Goal: Task Accomplishment & Management: Manage account settings

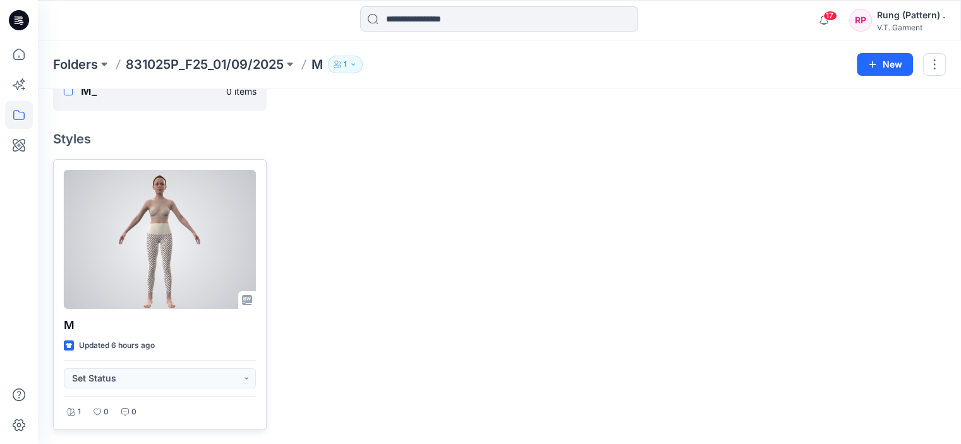
scroll to position [71, 0]
click at [192, 239] on div at bounding box center [160, 239] width 192 height 139
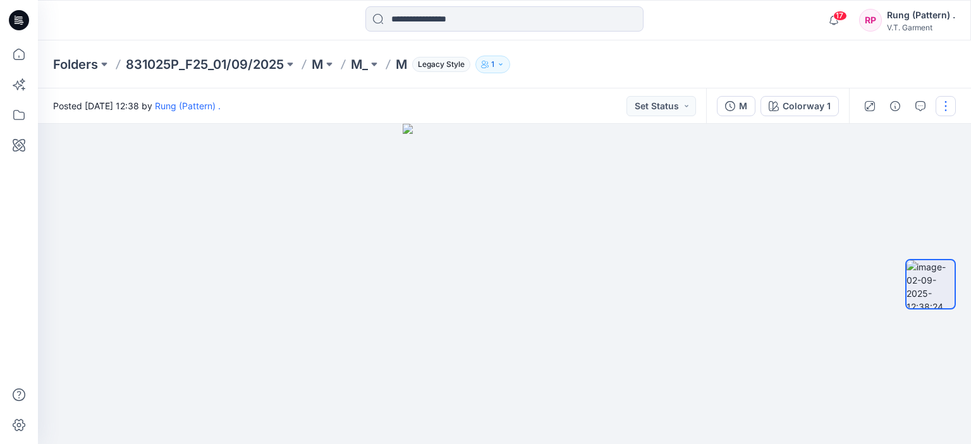
click at [948, 112] on button "button" at bounding box center [945, 106] width 20 height 20
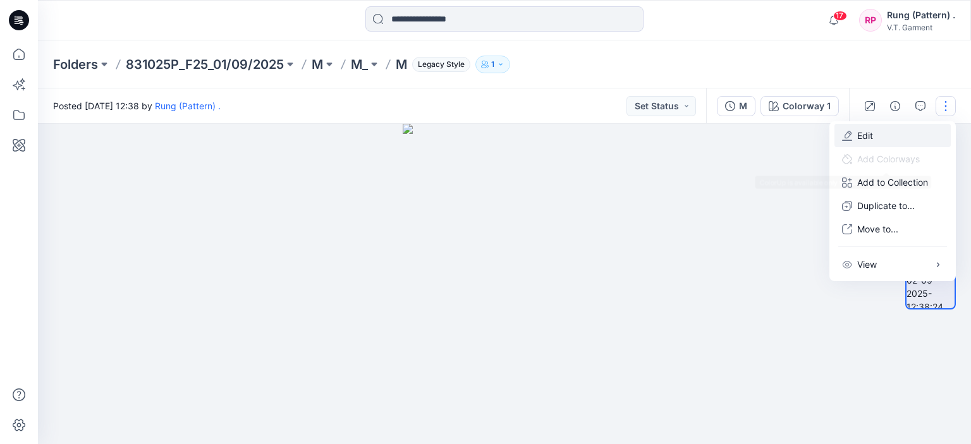
click at [866, 138] on p "Edit" at bounding box center [865, 135] width 16 height 13
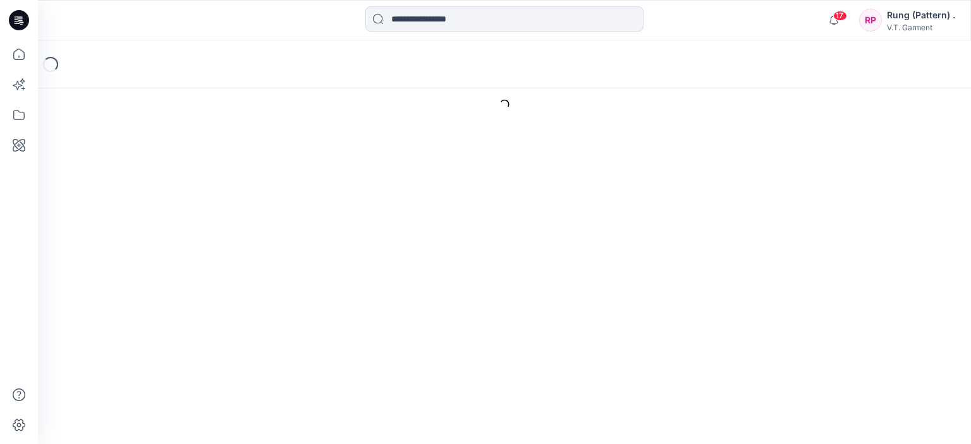
type input "*"
type input "**********"
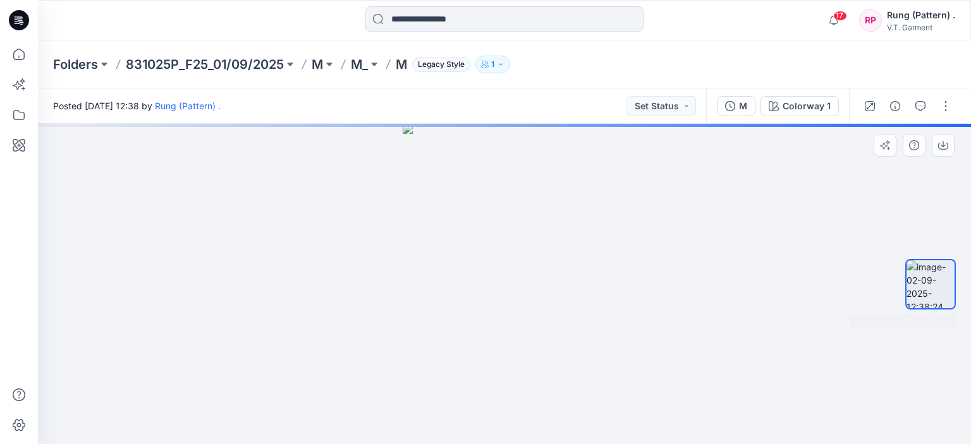
click at [924, 267] on img at bounding box center [930, 284] width 48 height 48
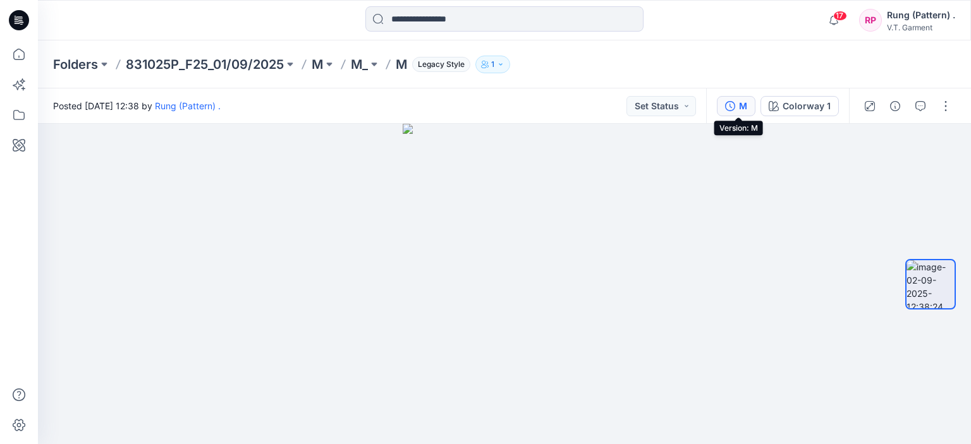
click at [725, 107] on button "M" at bounding box center [736, 106] width 39 height 20
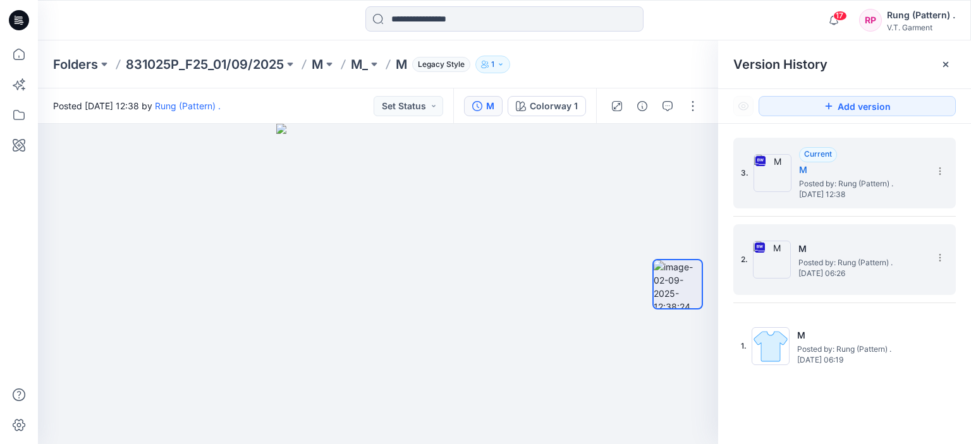
click at [862, 245] on h5 "M" at bounding box center [861, 248] width 126 height 15
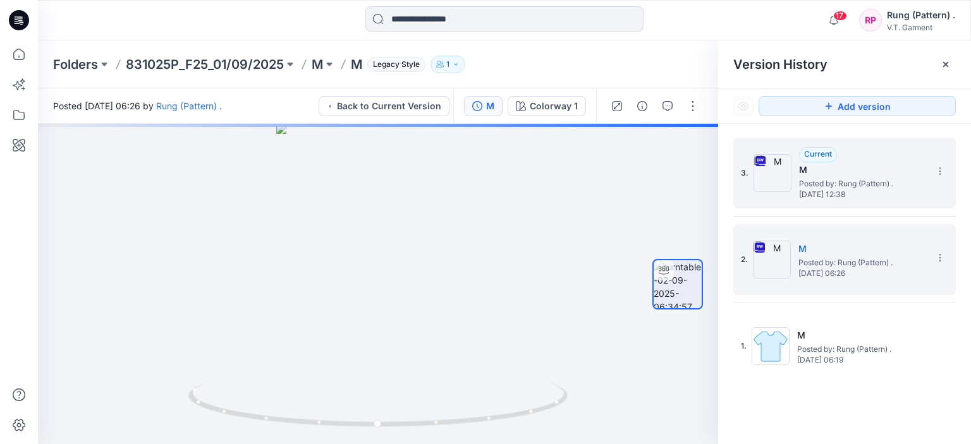
click at [884, 190] on span "Tuesday, September 02, 2025 12:38" at bounding box center [862, 194] width 126 height 9
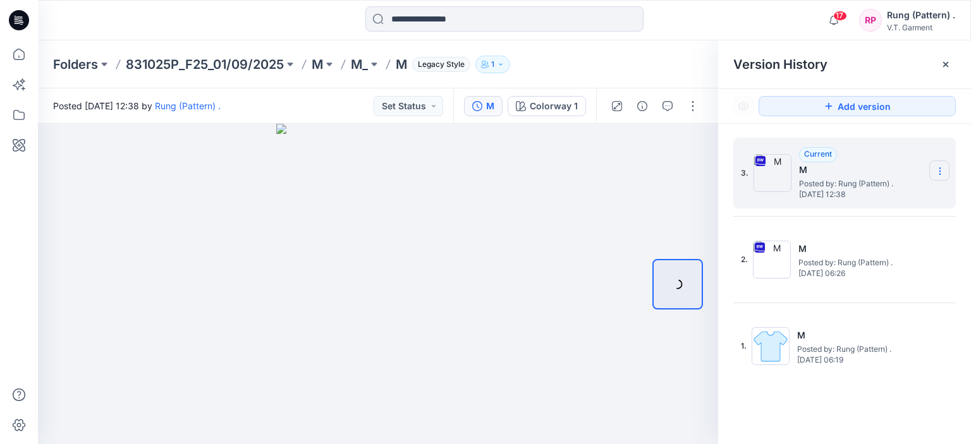
click at [943, 172] on icon at bounding box center [940, 171] width 10 height 10
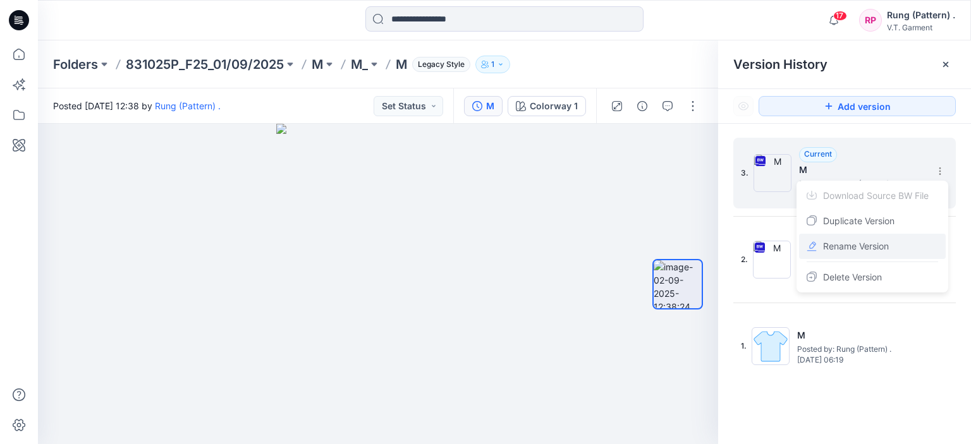
click at [829, 250] on span "Rename Version" at bounding box center [856, 246] width 66 height 15
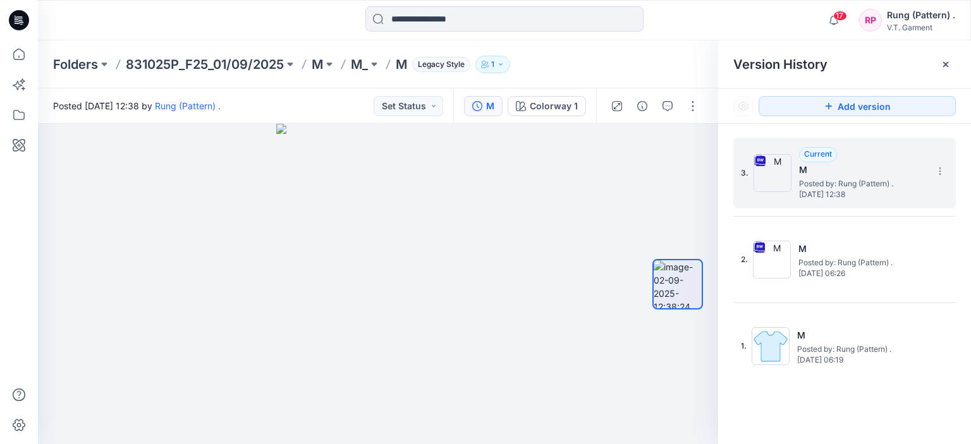
click at [775, 180] on img at bounding box center [772, 173] width 38 height 38
click at [935, 166] on icon at bounding box center [940, 171] width 10 height 10
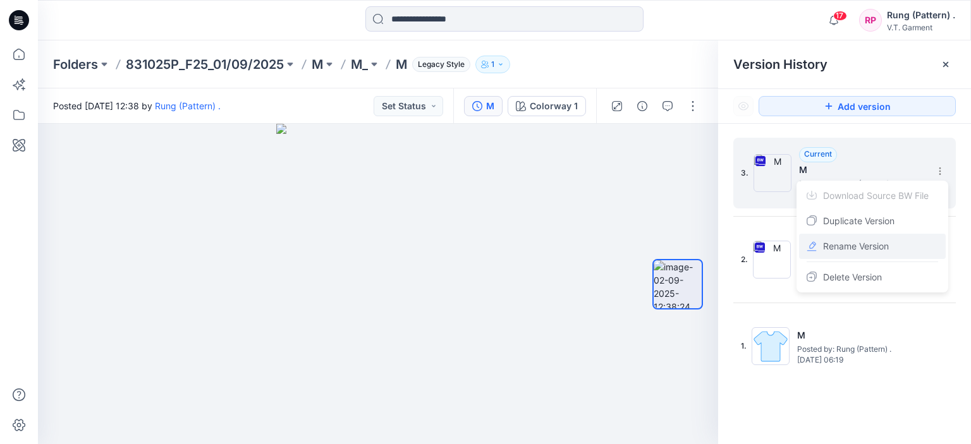
click at [865, 241] on span "Rename Version" at bounding box center [856, 246] width 66 height 15
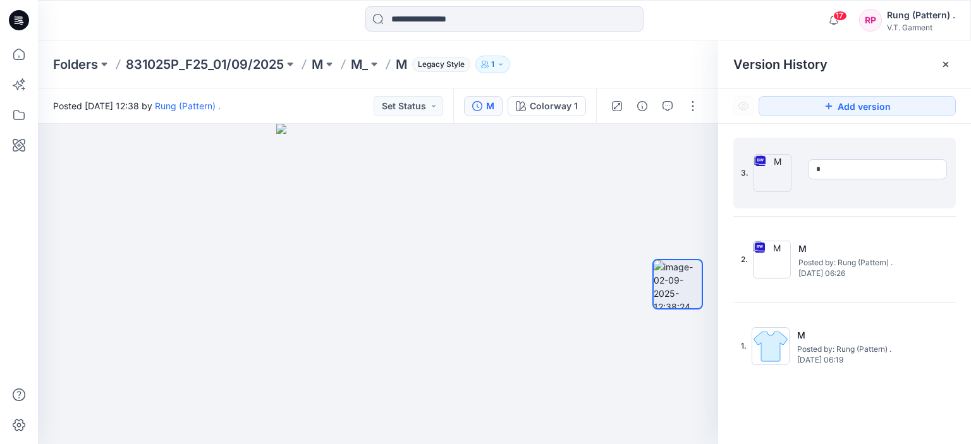
click at [744, 178] on div "3." at bounding box center [836, 173] width 190 height 61
drag, startPoint x: 744, startPoint y: 178, endPoint x: 742, endPoint y: 157, distance: 20.9
click at [742, 157] on div "3. Current M Posted by: Rung (Pattern) . Tuesday, September 02, 2025 12:38" at bounding box center [836, 173] width 190 height 61
click at [789, 146] on div "3. Current M Posted by: Rung (Pattern) . Tuesday, September 02, 2025 12:38" at bounding box center [836, 173] width 190 height 61
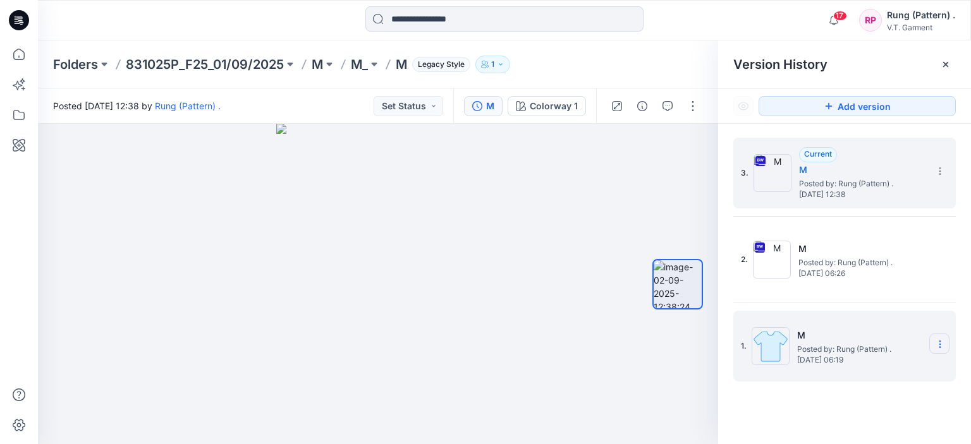
click at [0, 0] on icon at bounding box center [0, 0] width 0 height 0
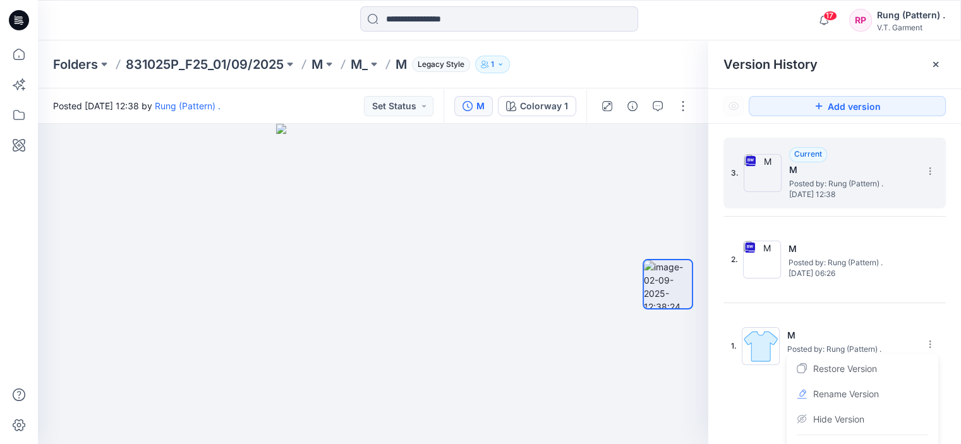
click at [786, 183] on div "3. Current M Posted by: Rung (Pattern) . Tuesday, September 02, 2025 12:38" at bounding box center [826, 173] width 190 height 61
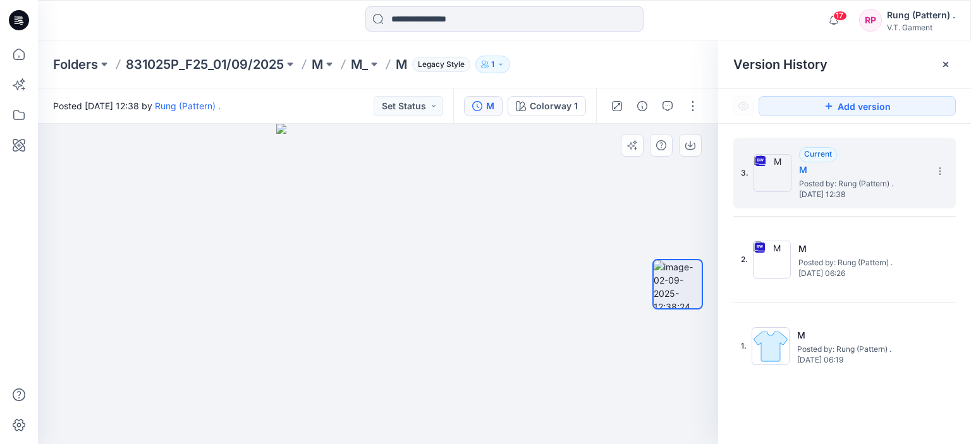
click at [633, 198] on div at bounding box center [378, 284] width 680 height 320
click at [686, 109] on button "button" at bounding box center [692, 106] width 20 height 20
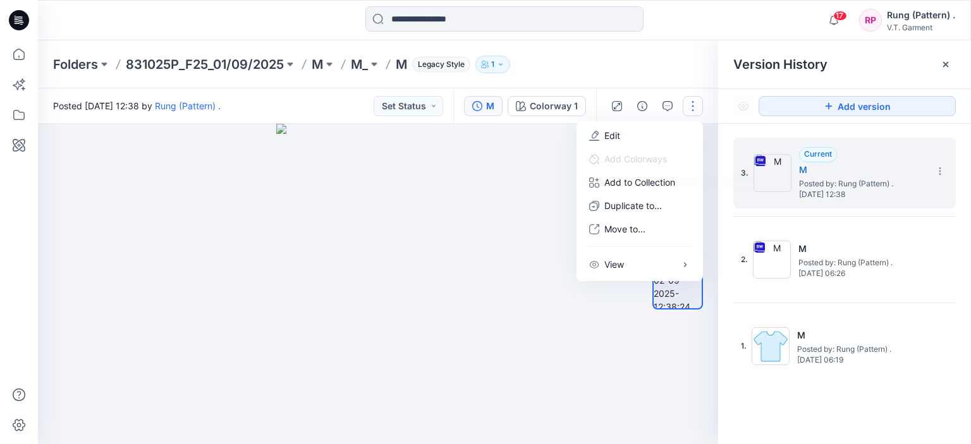
click at [527, 172] on div at bounding box center [378, 284] width 680 height 320
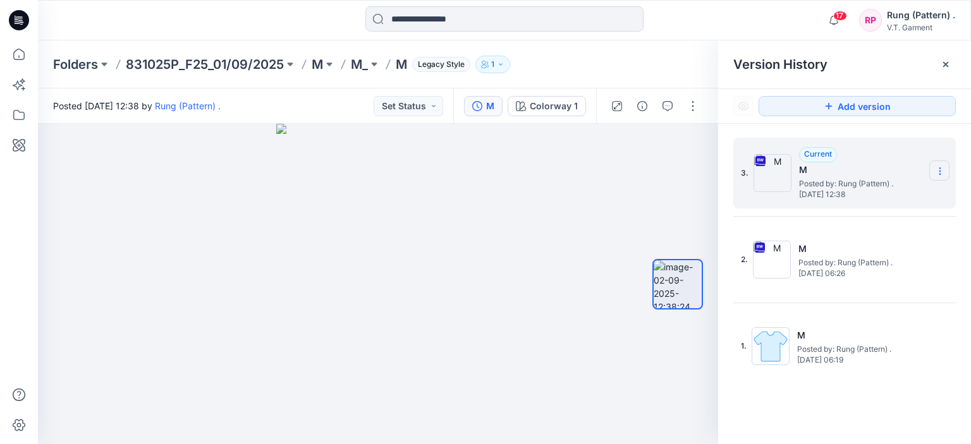
click at [935, 170] on icon at bounding box center [940, 171] width 10 height 10
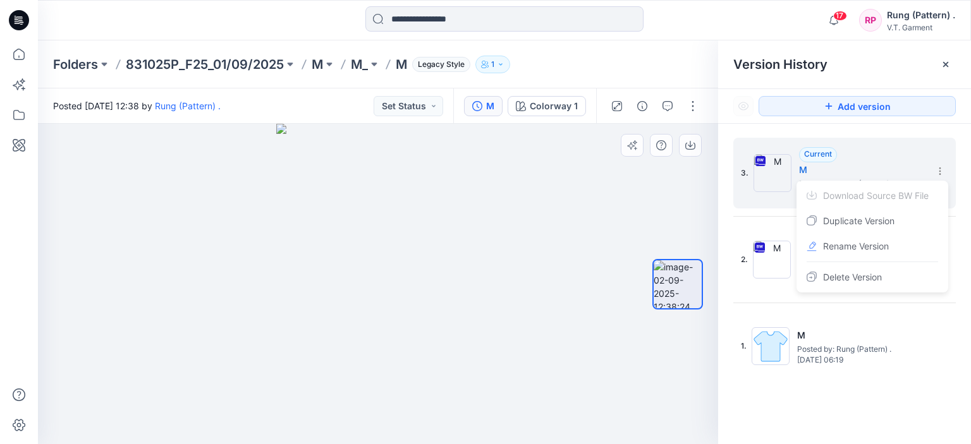
click at [643, 228] on div at bounding box center [677, 285] width 81 height 166
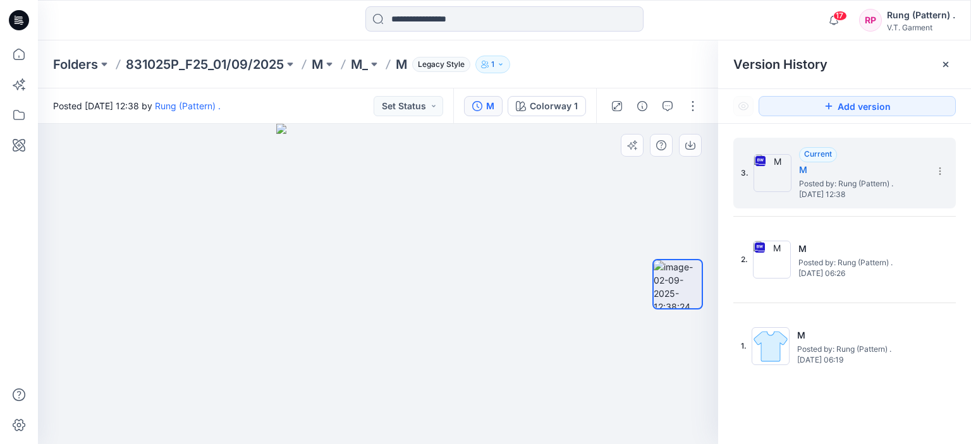
click at [711, 191] on div at bounding box center [378, 284] width 680 height 320
click at [686, 107] on button "button" at bounding box center [692, 106] width 20 height 20
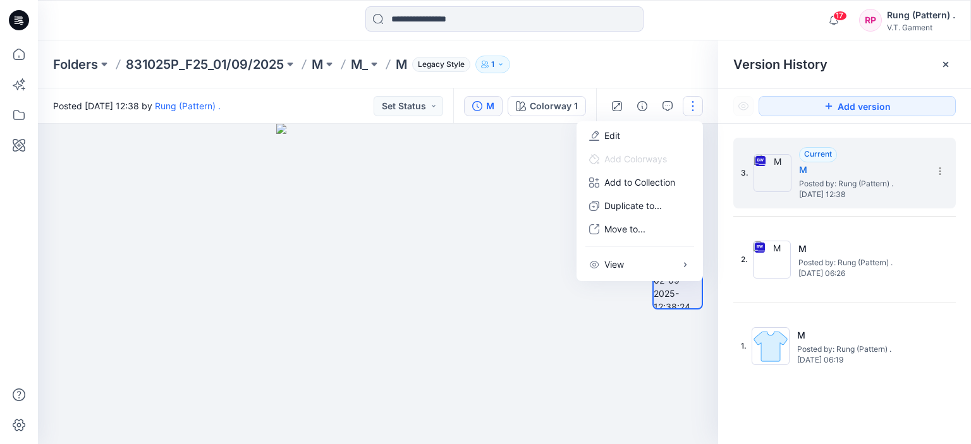
click at [533, 194] on div at bounding box center [378, 284] width 680 height 320
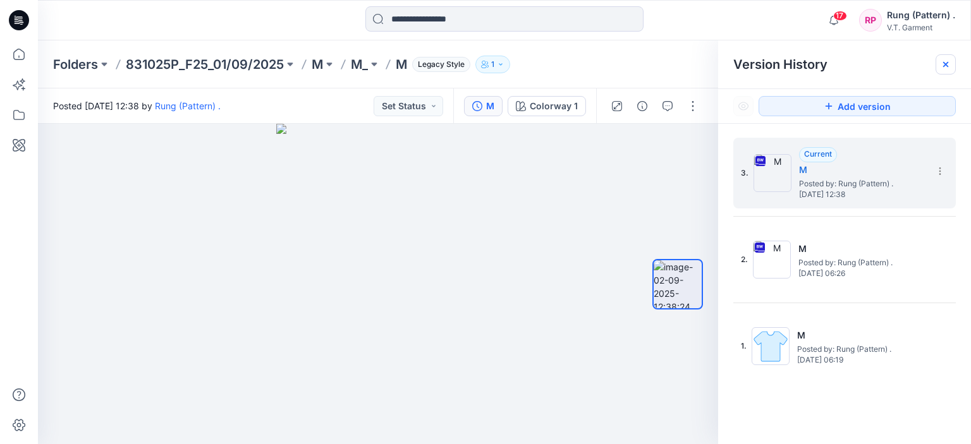
click at [948, 69] on icon at bounding box center [945, 64] width 10 height 10
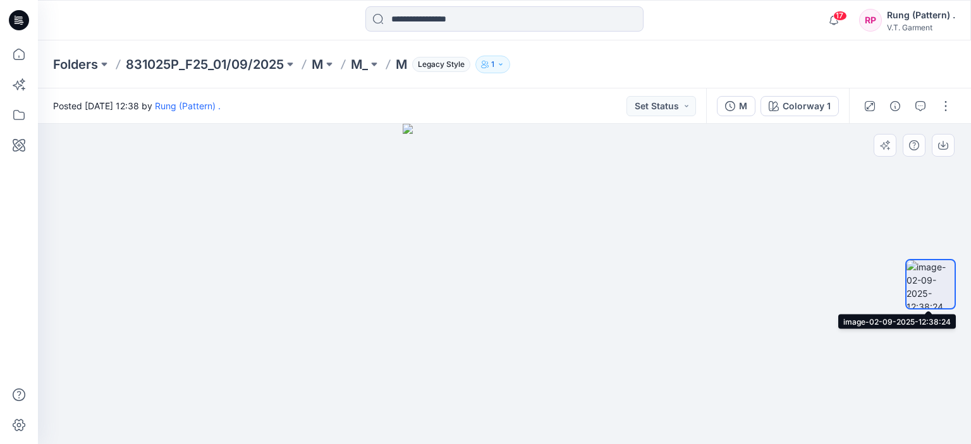
drag, startPoint x: 930, startPoint y: 265, endPoint x: 924, endPoint y: 260, distance: 8.1
click at [924, 260] on img at bounding box center [930, 284] width 48 height 48
click at [935, 102] on button "button" at bounding box center [945, 106] width 20 height 20
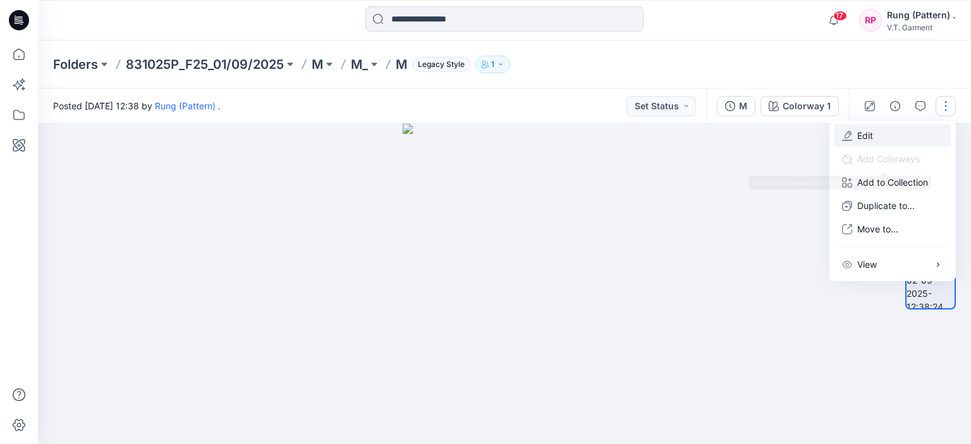
click at [882, 143] on button "Edit" at bounding box center [892, 135] width 116 height 23
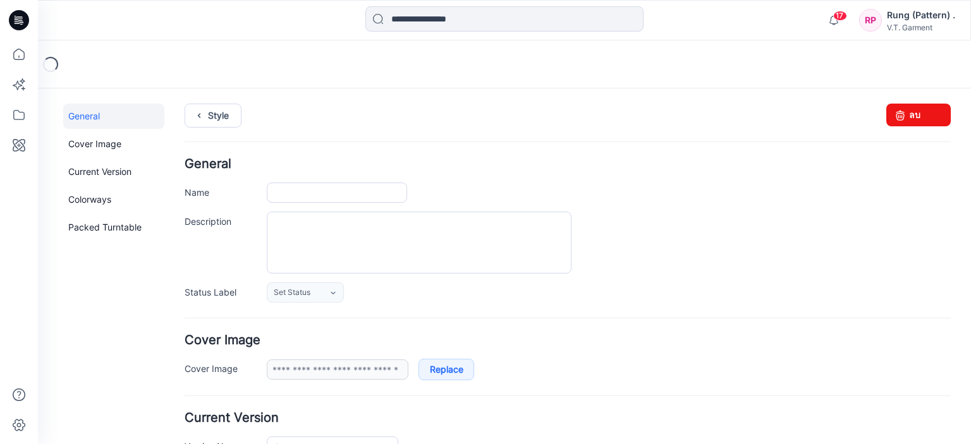
type input "*"
type input "**********"
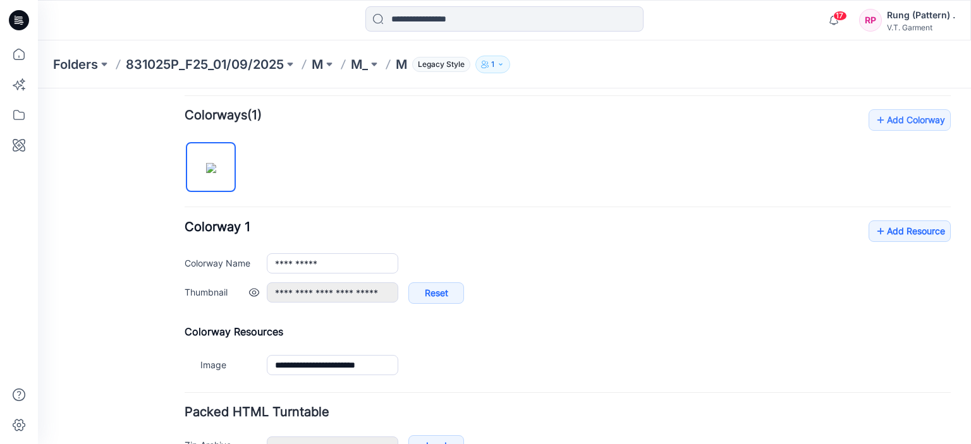
scroll to position [379, 0]
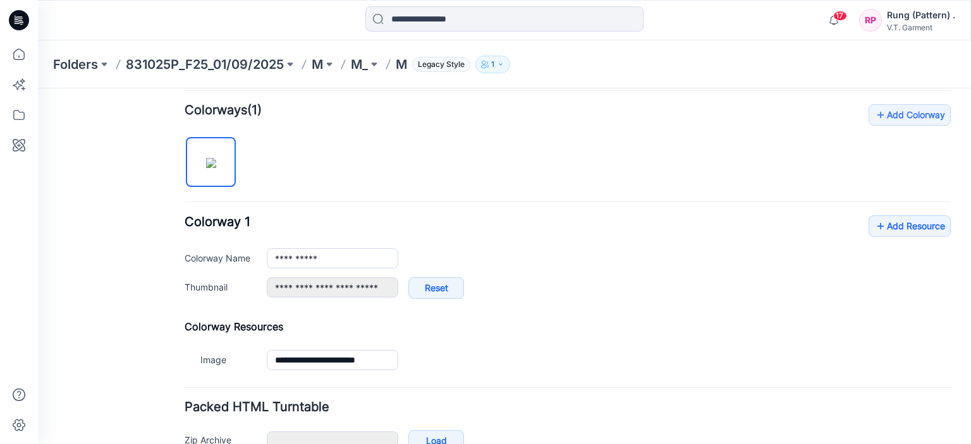
click at [210, 165] on img at bounding box center [211, 163] width 10 height 10
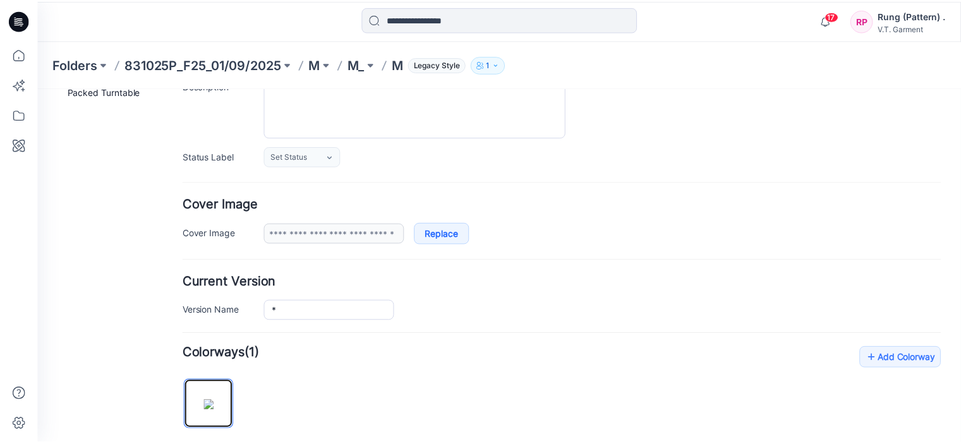
scroll to position [0, 0]
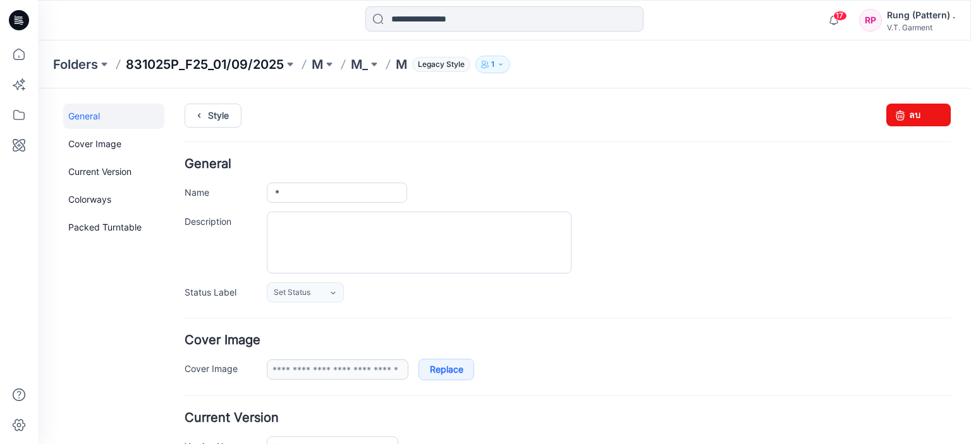
click at [156, 60] on p "831025P_F25_01/09/2025" at bounding box center [205, 65] width 158 height 18
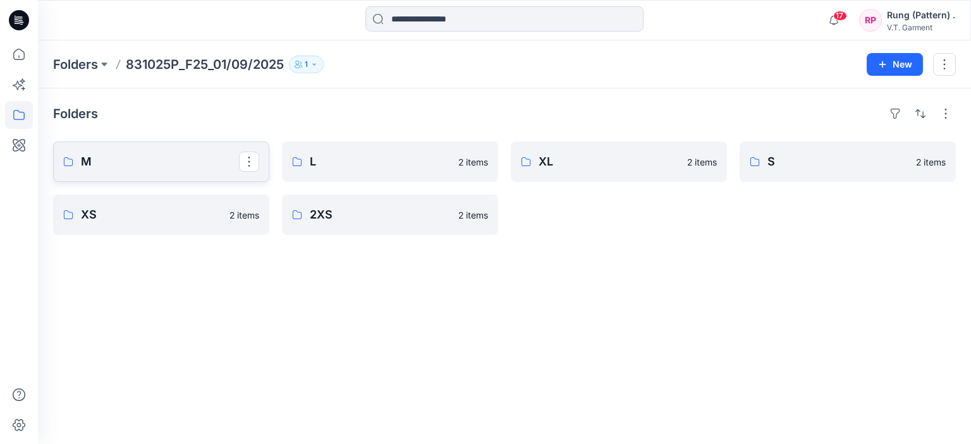
click at [147, 165] on p "M" at bounding box center [160, 162] width 158 height 18
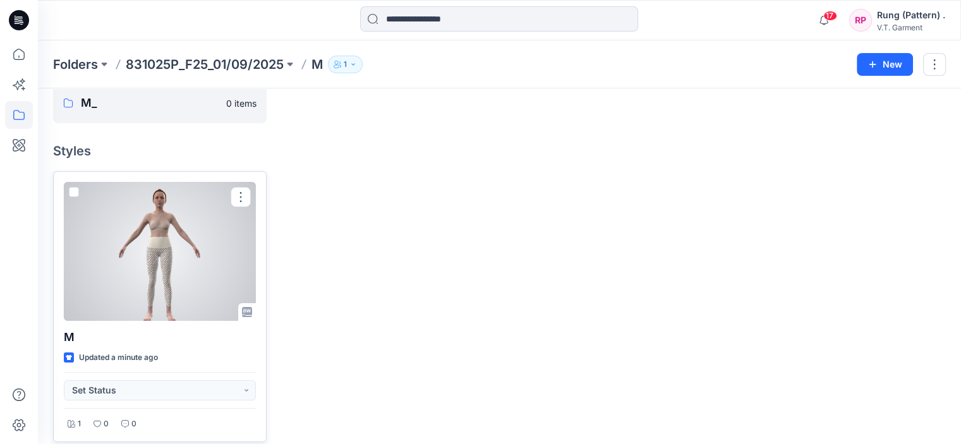
scroll to position [71, 0]
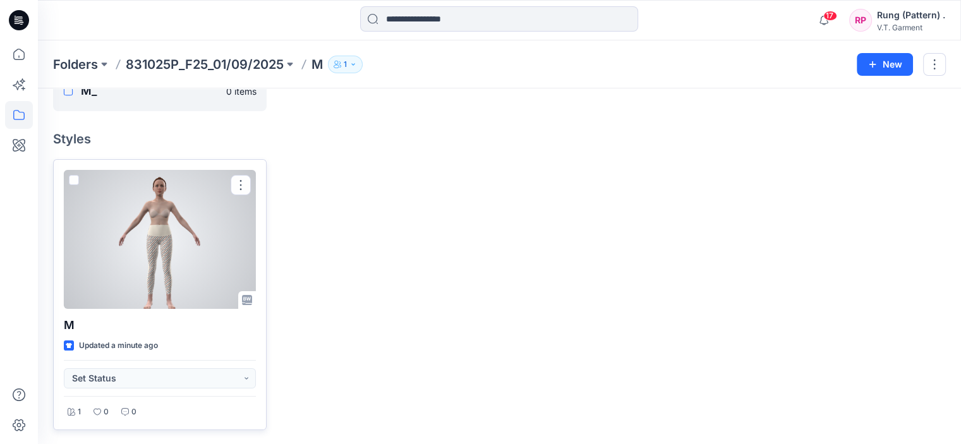
click at [138, 233] on div at bounding box center [160, 239] width 192 height 139
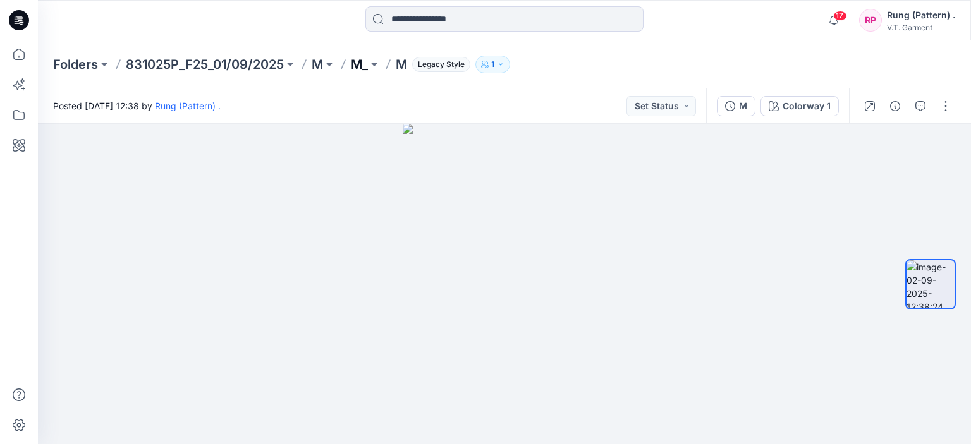
click at [366, 66] on p "M_" at bounding box center [359, 65] width 17 height 18
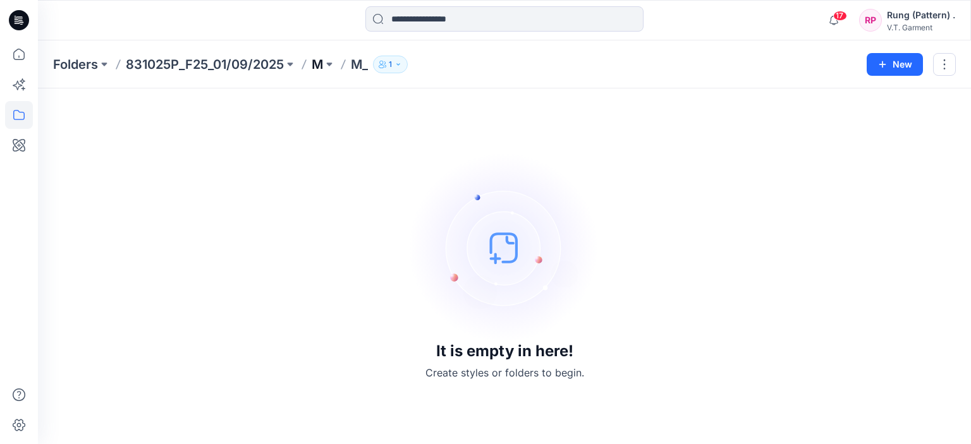
click at [315, 70] on p "M" at bounding box center [317, 65] width 11 height 18
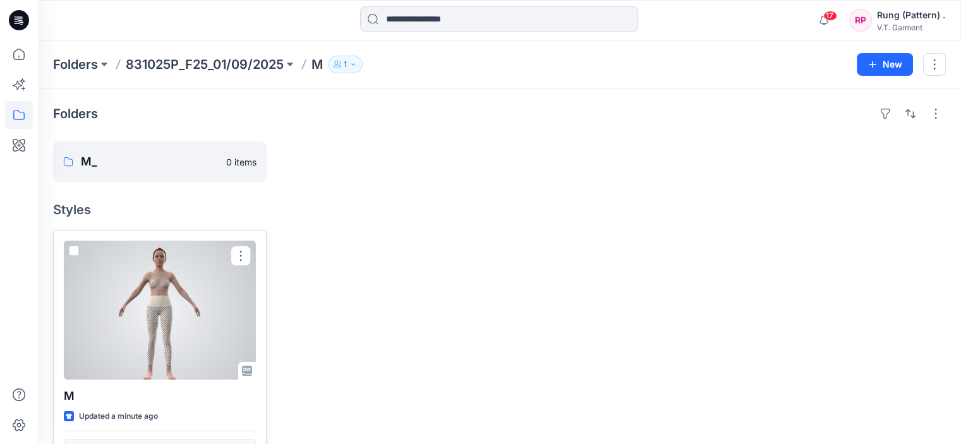
click at [191, 304] on div at bounding box center [160, 310] width 192 height 139
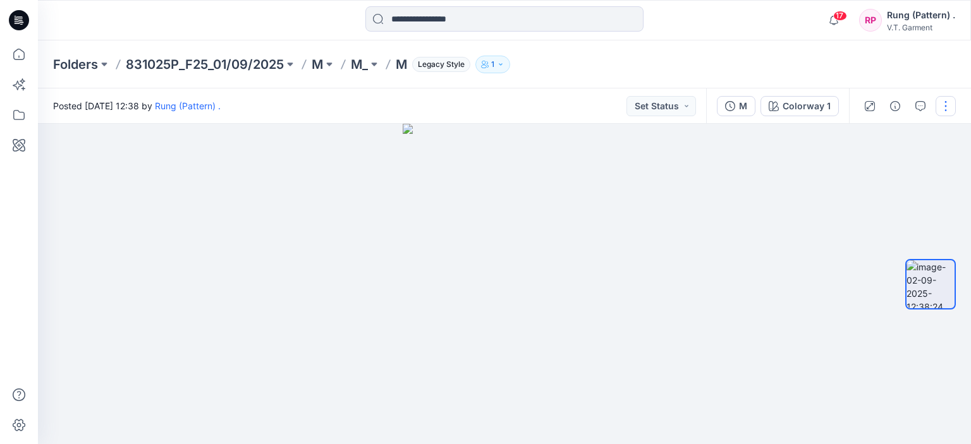
click at [940, 108] on button "button" at bounding box center [945, 106] width 20 height 20
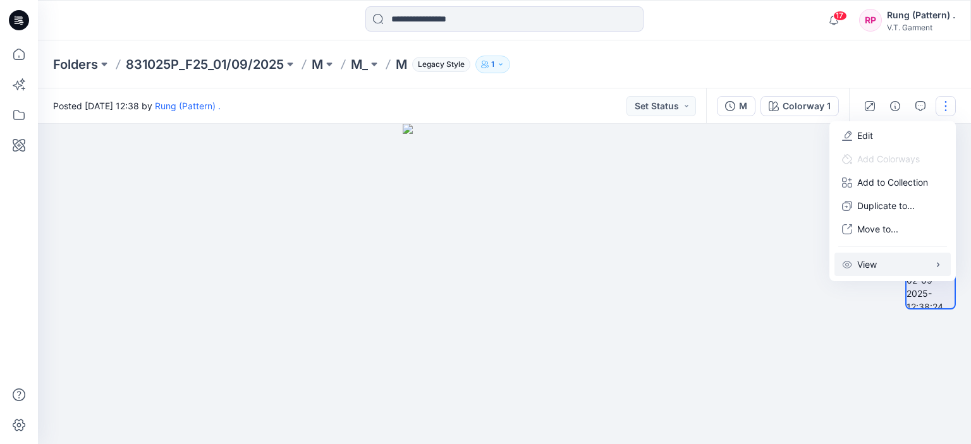
click at [868, 262] on p "View" at bounding box center [867, 264] width 20 height 13
click at [744, 237] on div at bounding box center [504, 284] width 933 height 320
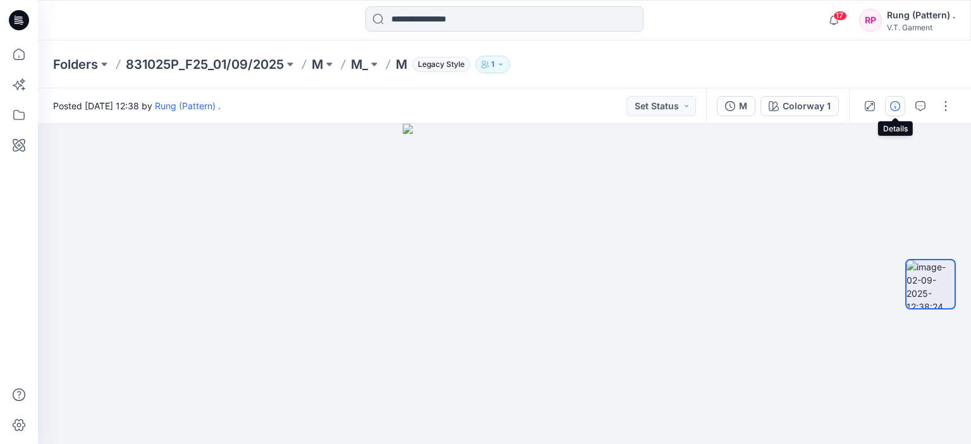
click at [895, 110] on icon "button" at bounding box center [895, 106] width 10 height 10
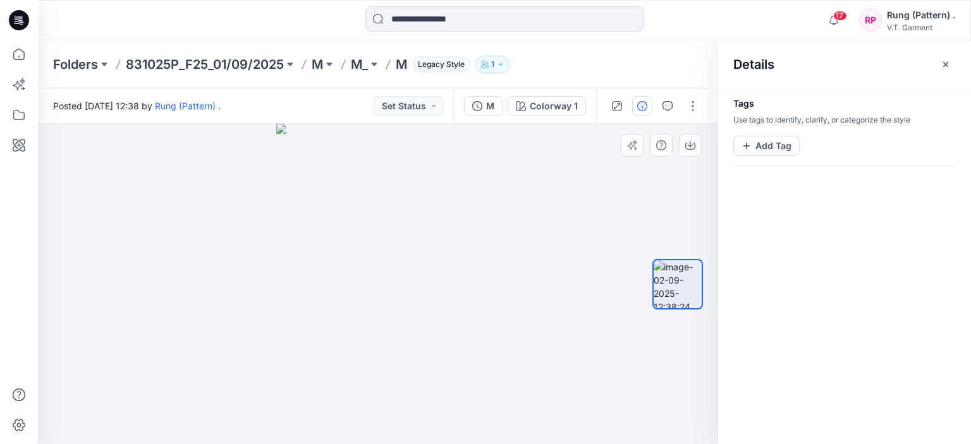
click at [671, 265] on img at bounding box center [677, 284] width 48 height 48
click at [675, 276] on img at bounding box center [677, 284] width 48 height 48
click at [943, 68] on icon "button" at bounding box center [945, 64] width 10 height 10
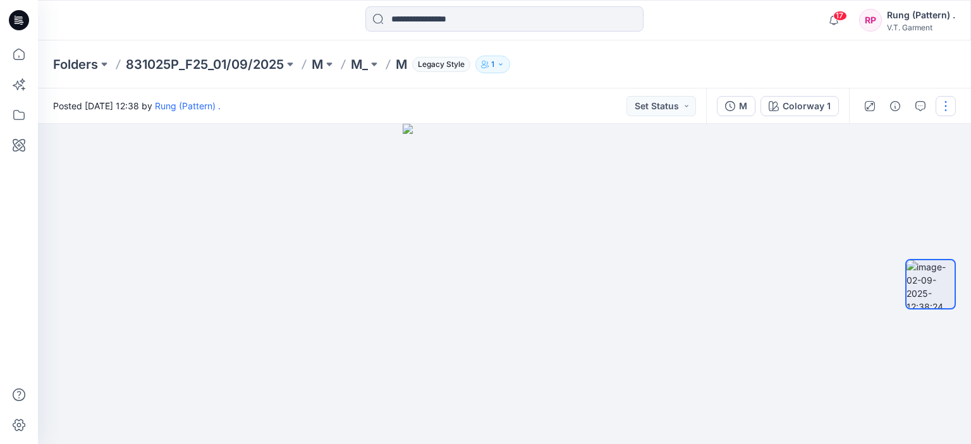
click at [937, 98] on button "button" at bounding box center [945, 106] width 20 height 20
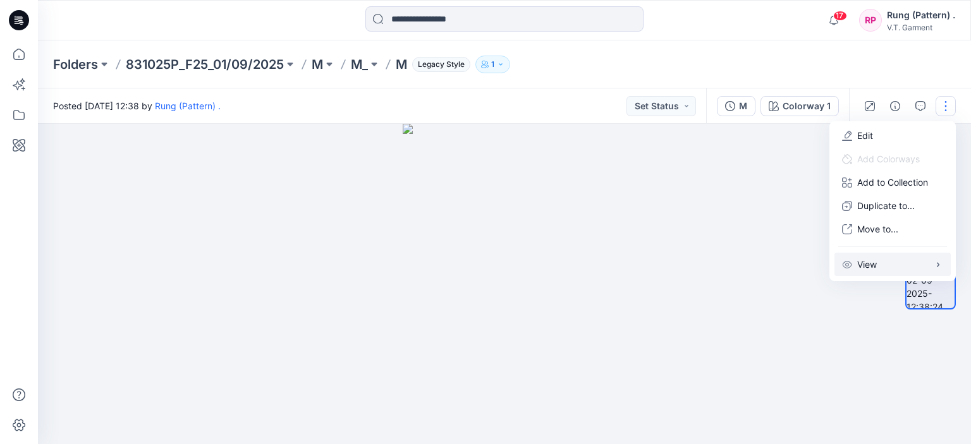
click at [878, 260] on button "View" at bounding box center [892, 264] width 116 height 23
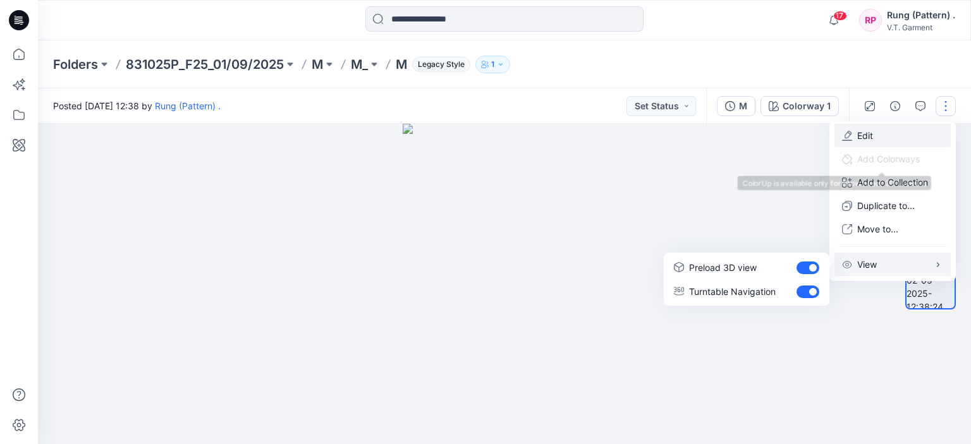
click at [885, 137] on button "Edit" at bounding box center [892, 135] width 116 height 23
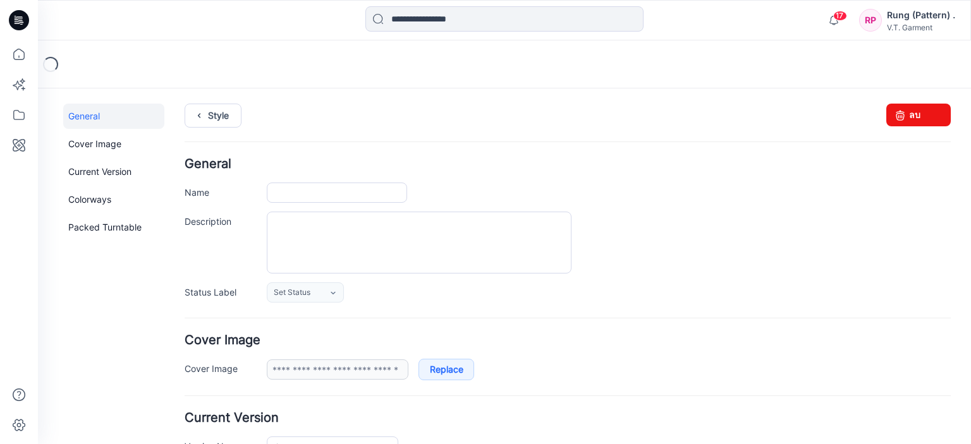
type input "*"
type input "**********"
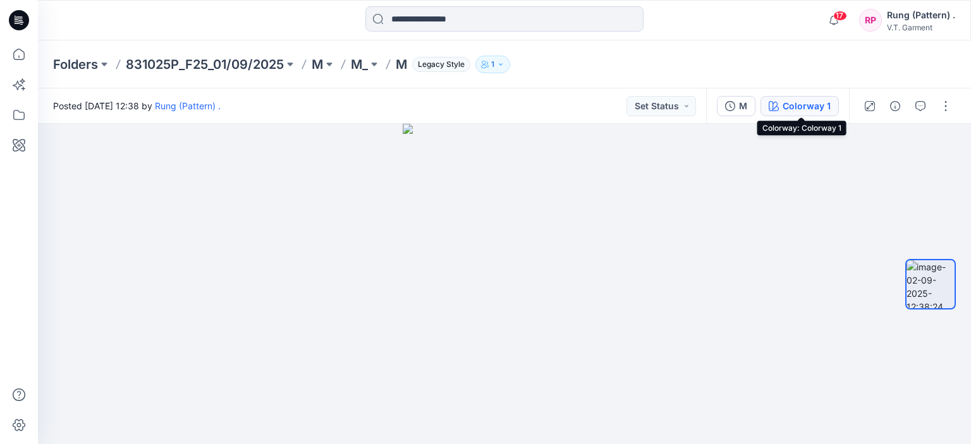
click at [818, 111] on div "Colorway 1" at bounding box center [806, 106] width 48 height 14
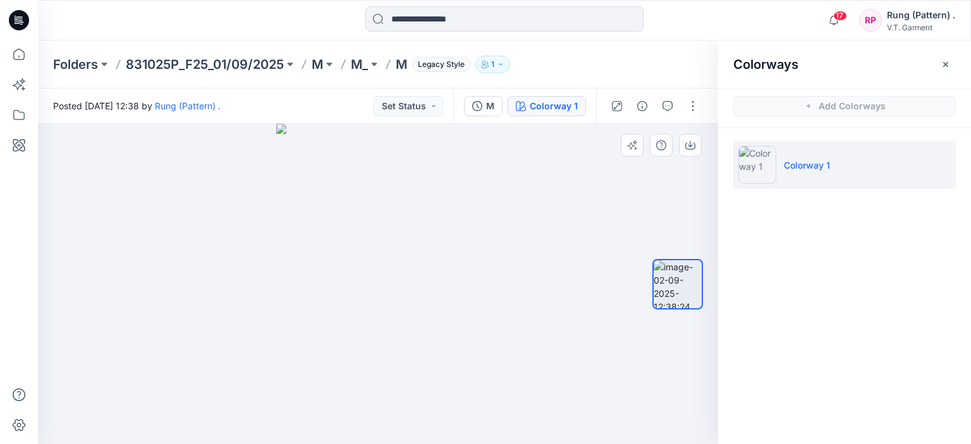
click at [658, 202] on div at bounding box center [677, 285] width 51 height 166
click at [742, 164] on img at bounding box center [757, 165] width 38 height 38
click at [950, 62] on button "button" at bounding box center [945, 64] width 20 height 20
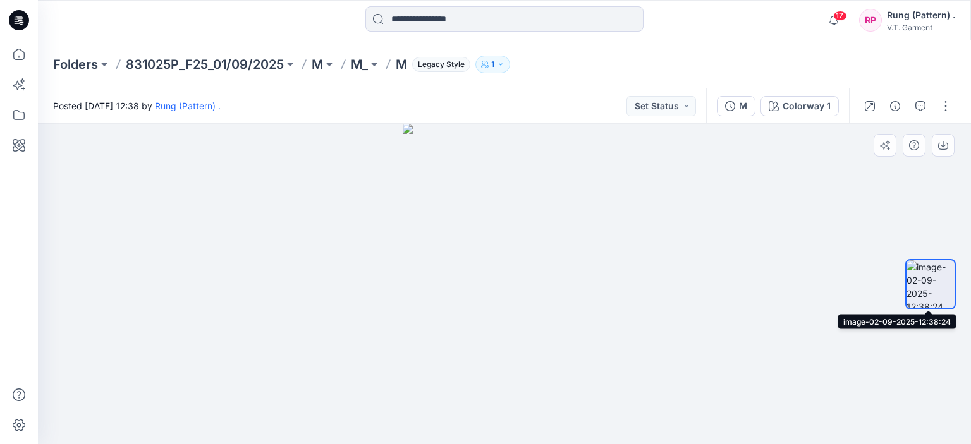
drag, startPoint x: 923, startPoint y: 262, endPoint x: 897, endPoint y: 225, distance: 45.4
click at [895, 229] on div at bounding box center [930, 285] width 81 height 166
click at [222, 66] on p "831025P_F25_01/09/2025" at bounding box center [205, 65] width 158 height 18
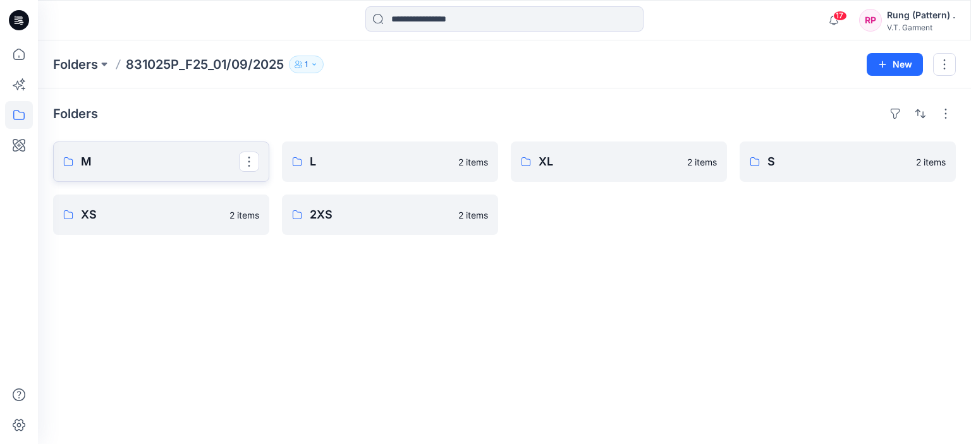
click at [167, 155] on p "M" at bounding box center [160, 162] width 158 height 18
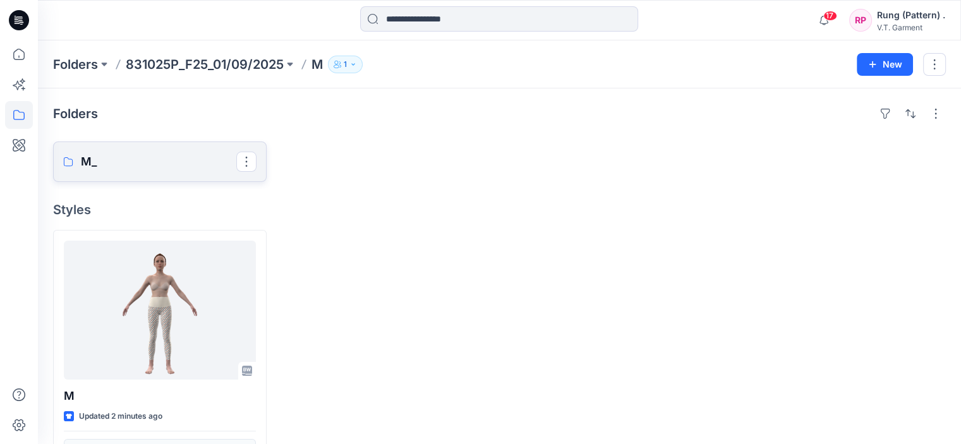
click at [152, 149] on link "M_" at bounding box center [160, 162] width 214 height 40
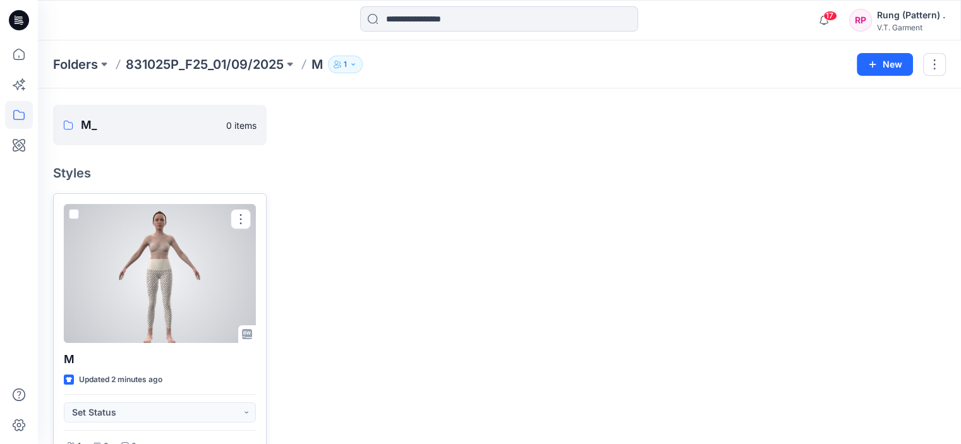
scroll to position [71, 0]
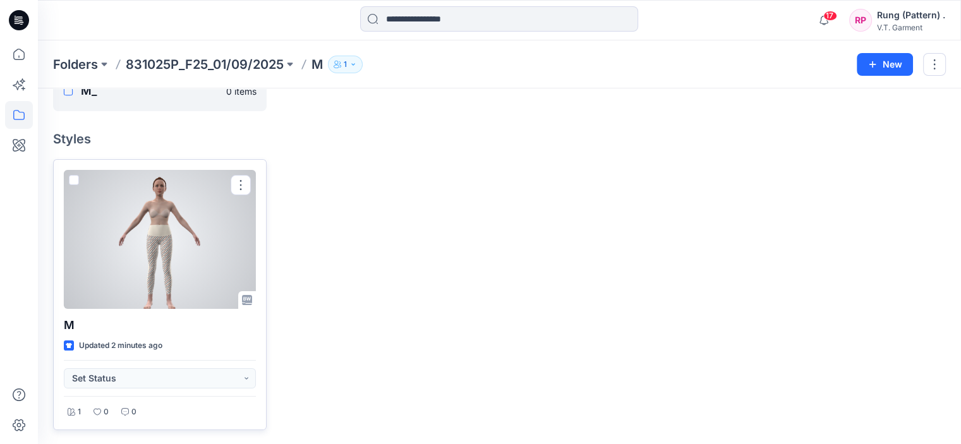
click at [129, 344] on p "Updated 2 minutes ago" at bounding box center [120, 345] width 83 height 13
click at [170, 307] on div at bounding box center [160, 239] width 192 height 139
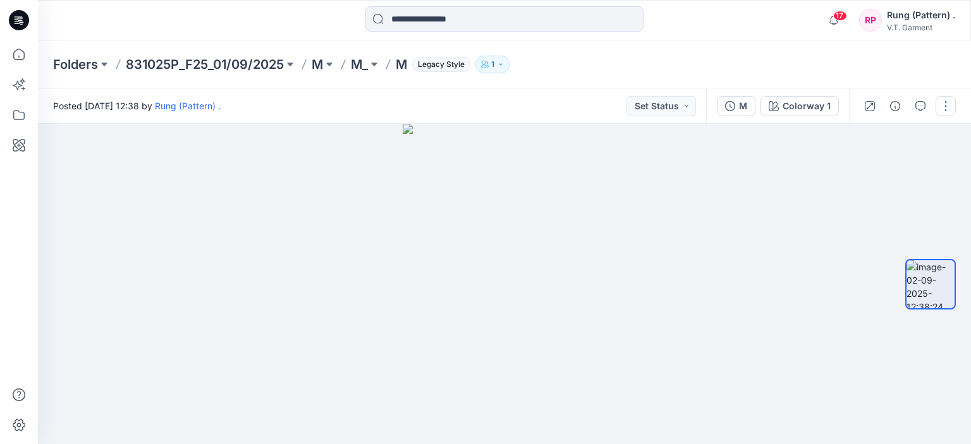
click at [945, 112] on button "button" at bounding box center [945, 106] width 20 height 20
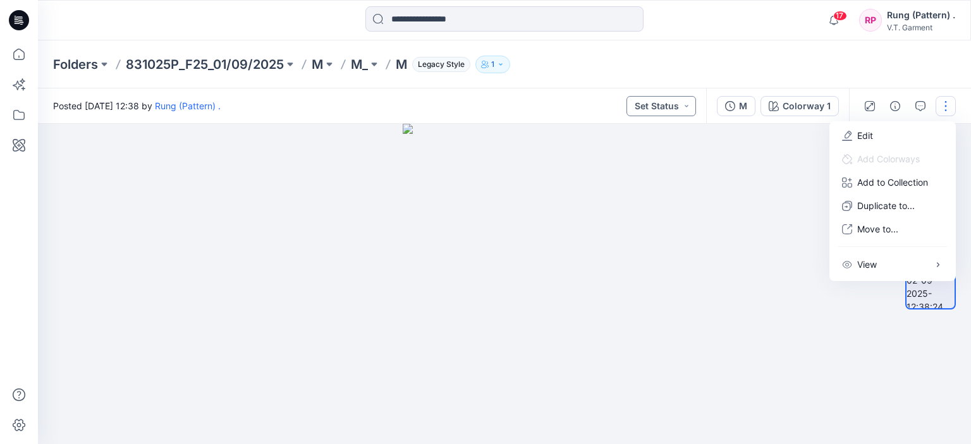
click at [675, 106] on button "Set Status" at bounding box center [661, 106] width 70 height 20
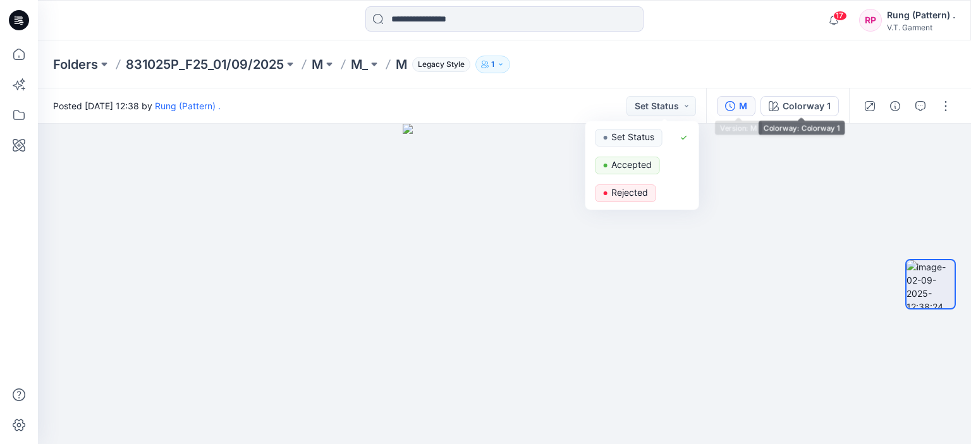
click at [755, 104] on button "M" at bounding box center [736, 106] width 39 height 20
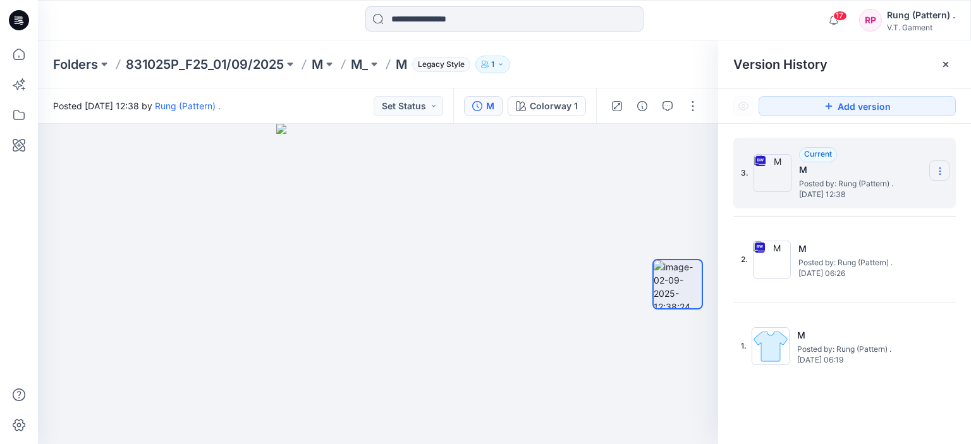
click at [940, 164] on section at bounding box center [939, 170] width 20 height 20
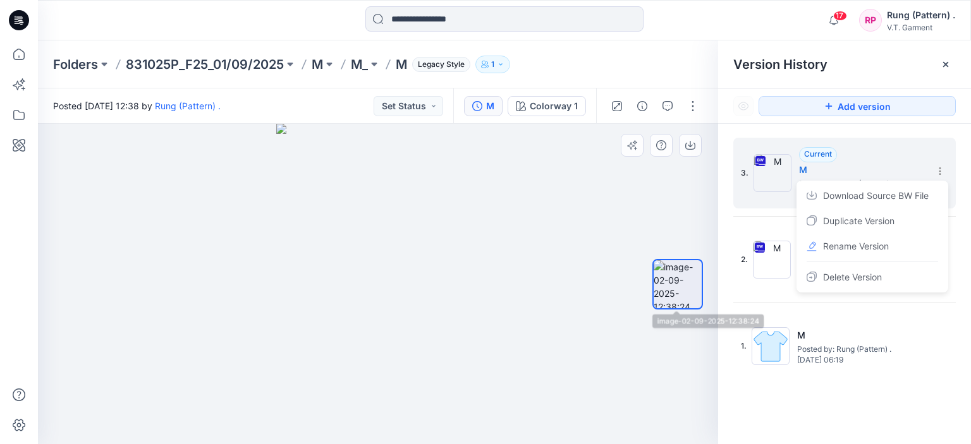
click at [650, 209] on div at bounding box center [677, 285] width 81 height 166
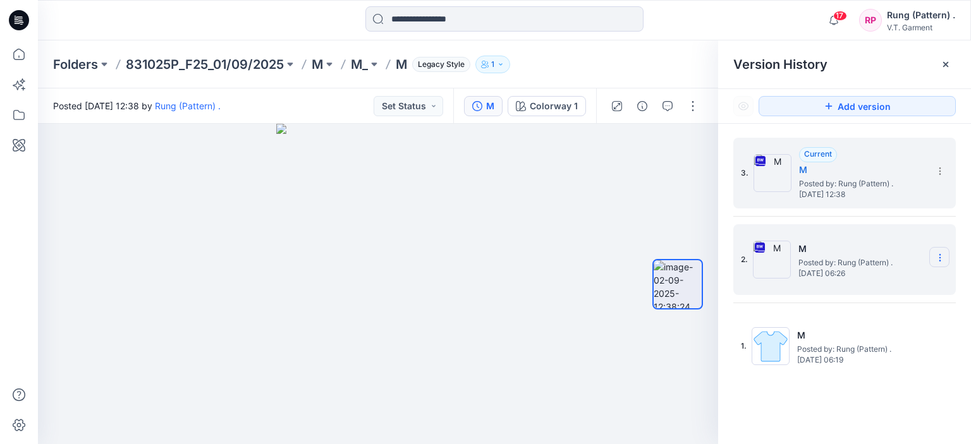
click at [943, 251] on section at bounding box center [939, 257] width 20 height 20
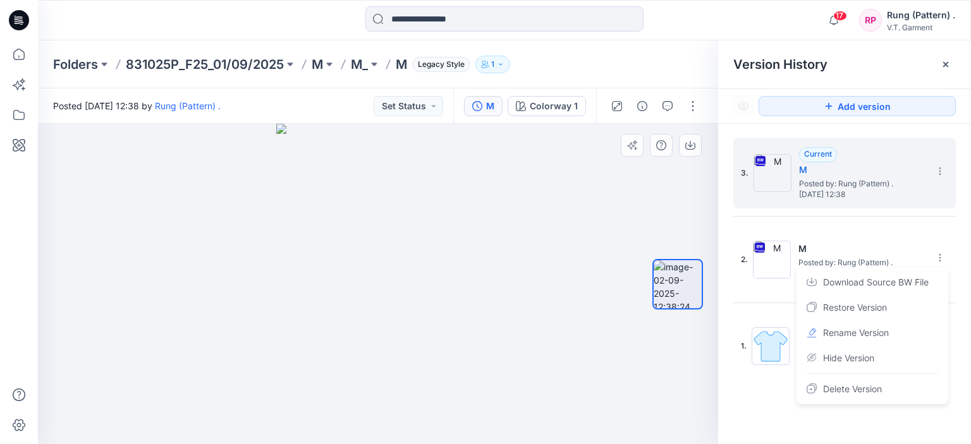
click at [672, 354] on div at bounding box center [677, 285] width 51 height 166
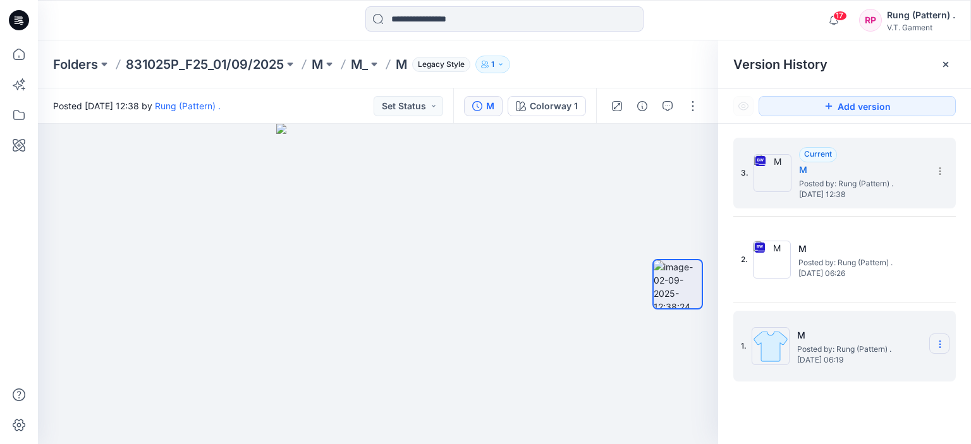
click at [0, 0] on icon at bounding box center [0, 0] width 0 height 0
drag, startPoint x: 733, startPoint y: 345, endPoint x: 744, endPoint y: 356, distance: 15.6
click at [744, 356] on div "1. M Posted by: Rung (Pattern) . Tuesday, September 02, 2025 06:19" at bounding box center [836, 346] width 190 height 61
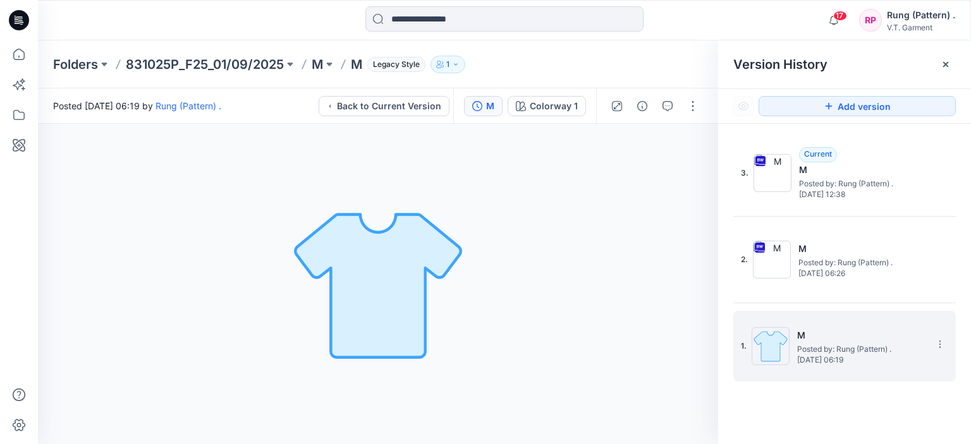
click at [791, 344] on div "1. M Posted by: Rung (Pattern) . Tuesday, September 02, 2025 06:19" at bounding box center [836, 346] width 190 height 61
click at [937, 346] on icon at bounding box center [940, 344] width 10 height 10
click at [746, 108] on div "Add version" at bounding box center [844, 106] width 253 height 34
click at [822, 335] on h5 "M" at bounding box center [860, 335] width 126 height 15
drag, startPoint x: 819, startPoint y: 331, endPoint x: 805, endPoint y: 358, distance: 30.5
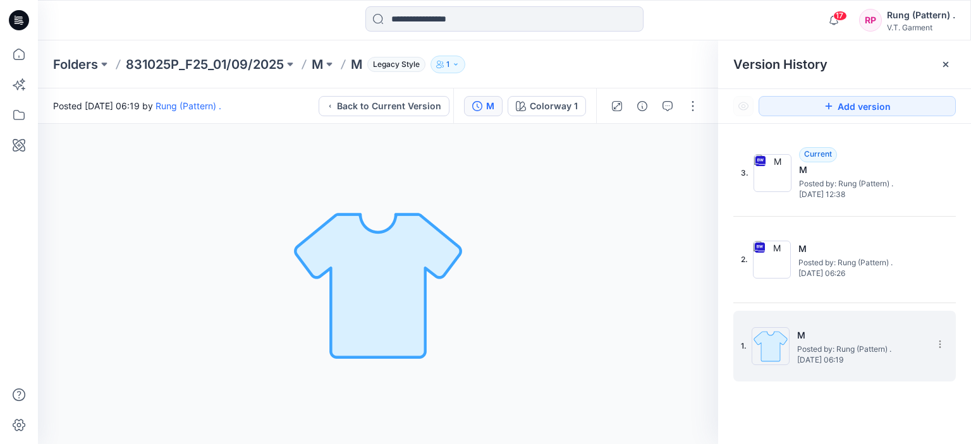
click at [805, 358] on span "Tuesday, September 02, 2025 06:19" at bounding box center [860, 360] width 126 height 9
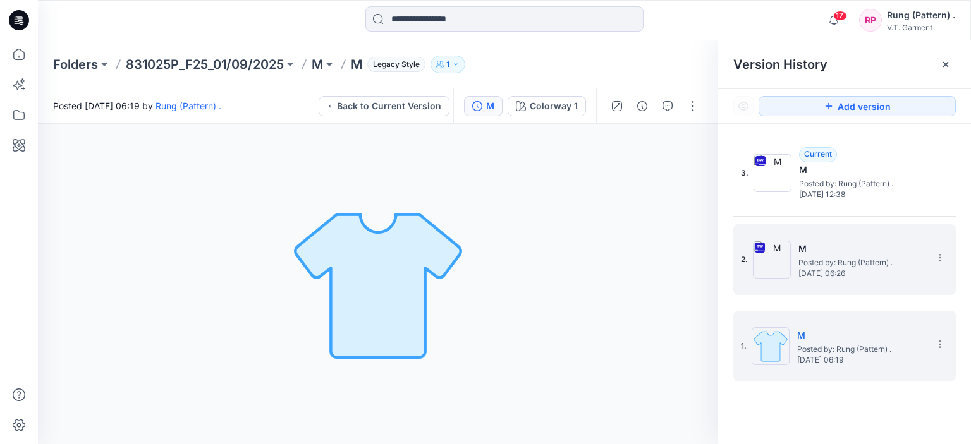
click at [763, 265] on img at bounding box center [772, 260] width 38 height 38
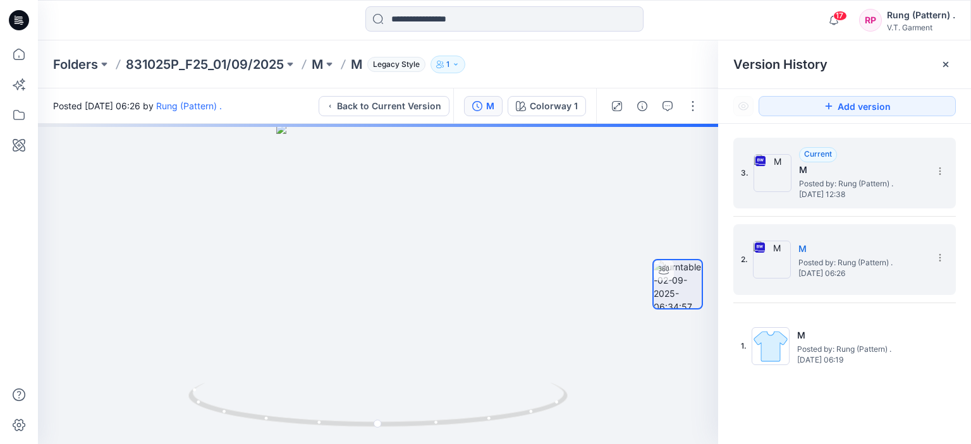
drag, startPoint x: 763, startPoint y: 265, endPoint x: 773, endPoint y: 179, distance: 86.5
click at [773, 179] on div "3. Current M Posted by: Rung (Pattern) . Tuesday, September 02, 2025 12:38 2. M…" at bounding box center [844, 260] width 222 height 244
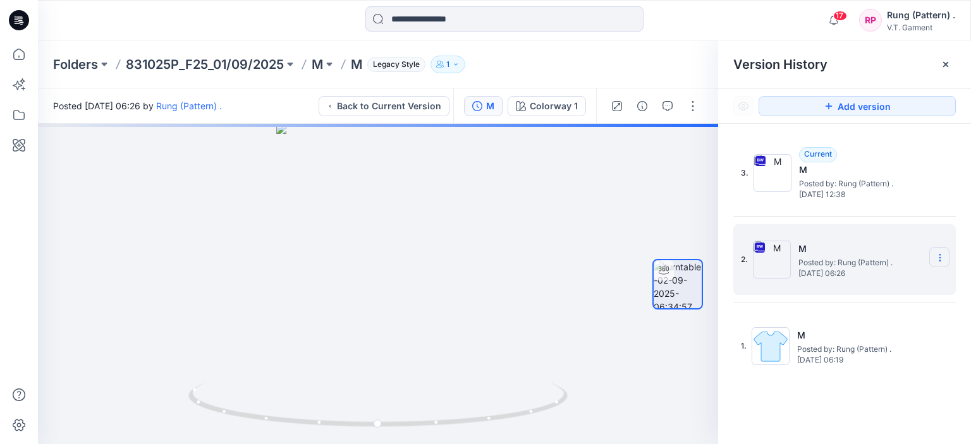
click at [938, 262] on icon at bounding box center [940, 258] width 10 height 10
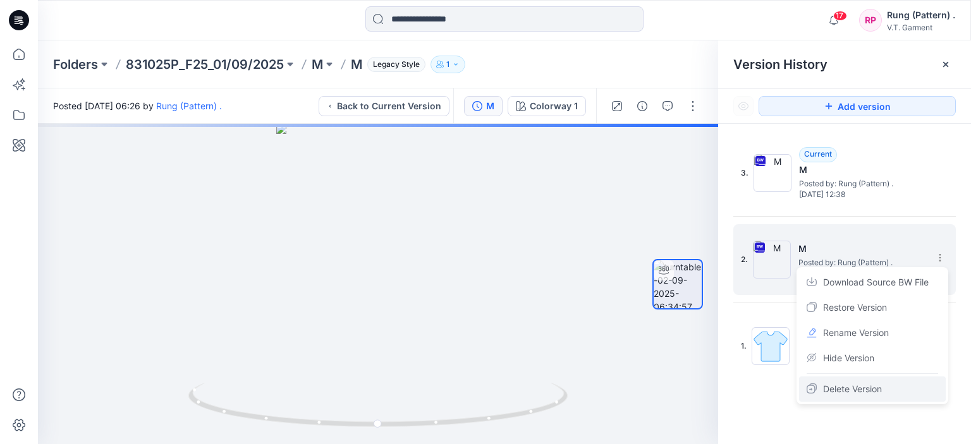
click at [867, 382] on span "Delete Version" at bounding box center [852, 389] width 59 height 15
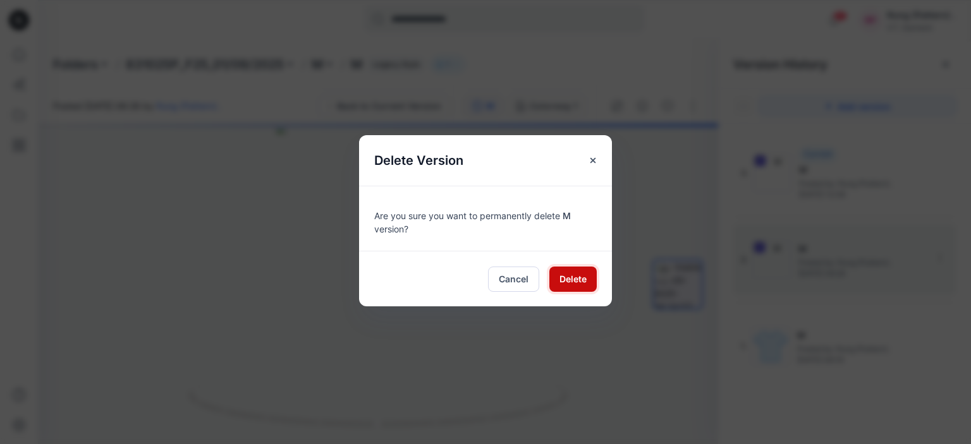
click at [567, 276] on span "Delete" at bounding box center [572, 278] width 27 height 13
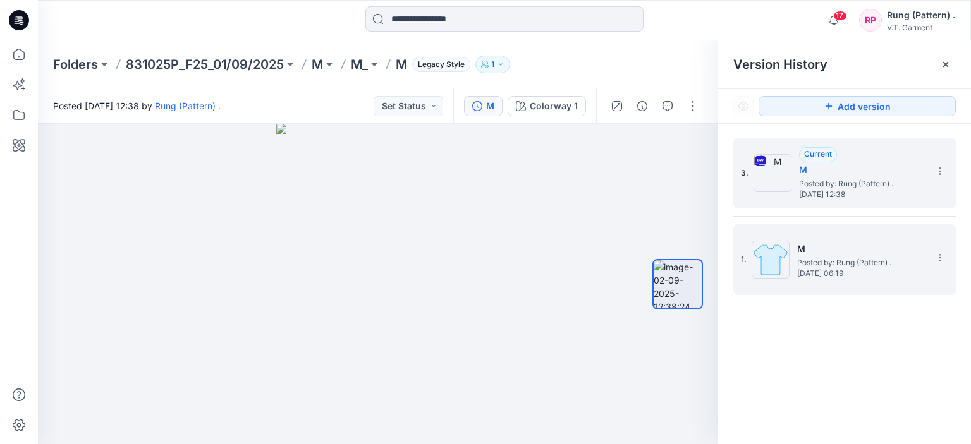
click at [908, 258] on span "Posted by: Rung (Pattern) ." at bounding box center [860, 263] width 126 height 13
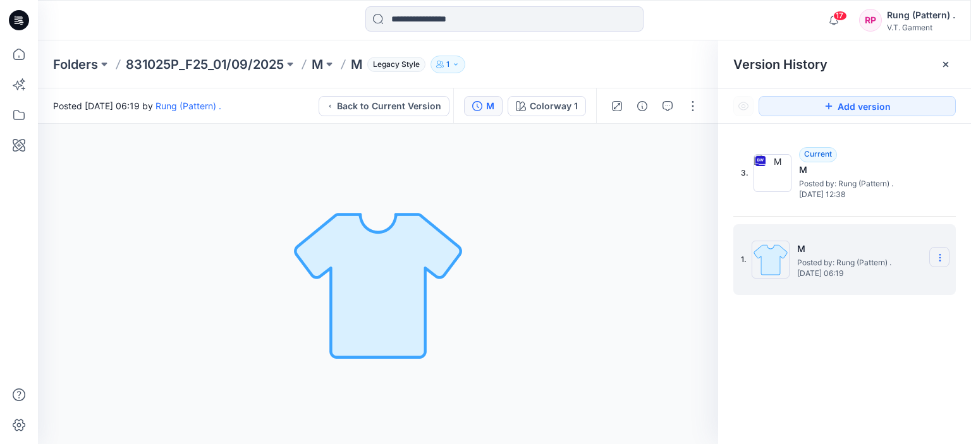
click at [940, 253] on icon at bounding box center [940, 258] width 10 height 10
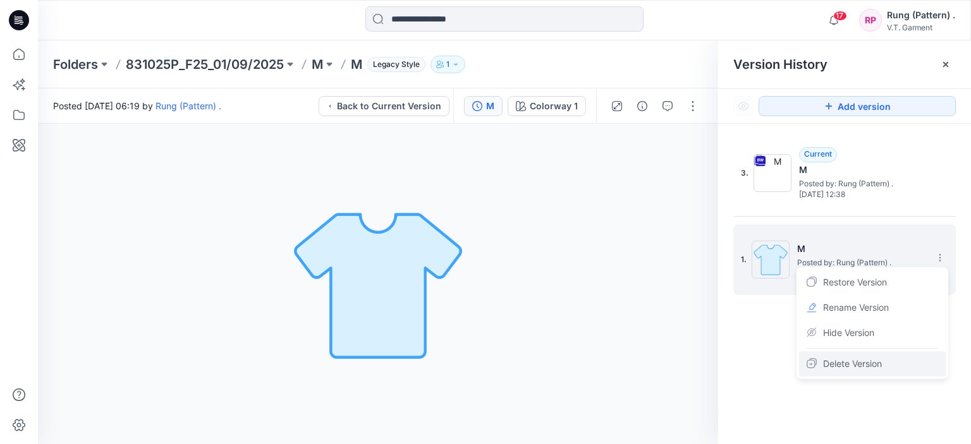
click at [868, 362] on span "Delete Version" at bounding box center [852, 363] width 59 height 15
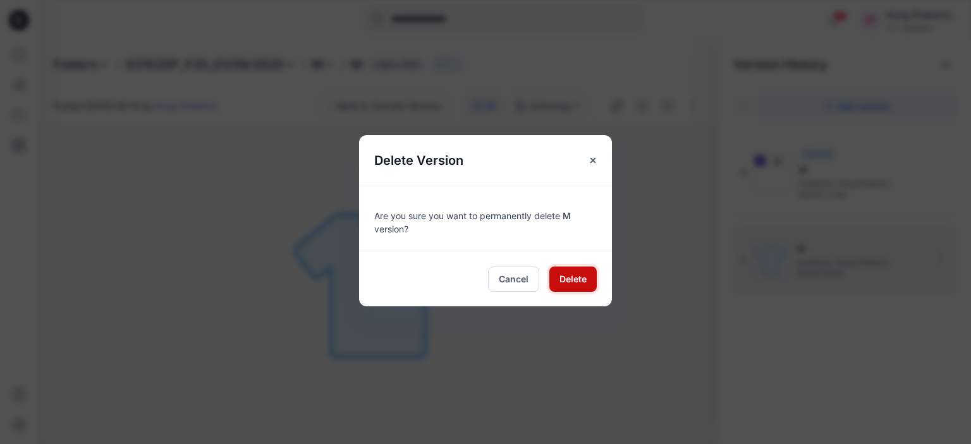
click at [590, 279] on button "Delete" at bounding box center [572, 279] width 47 height 25
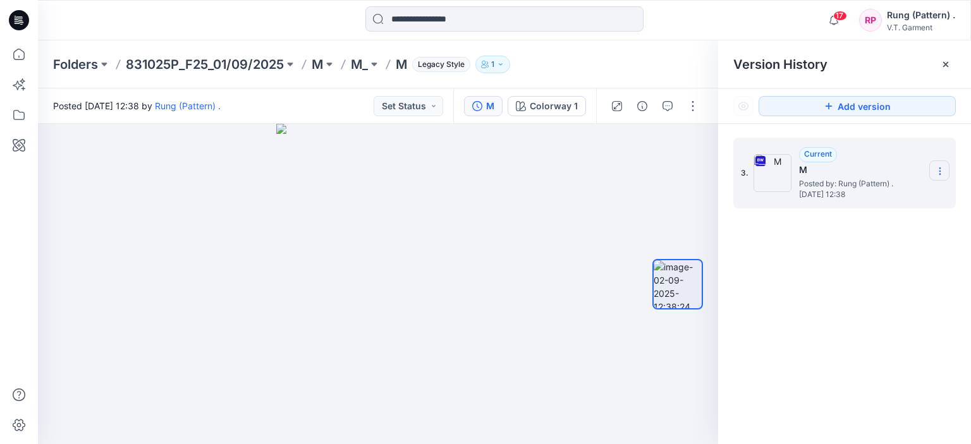
click at [944, 169] on icon at bounding box center [940, 171] width 10 height 10
click at [847, 203] on div "Download Source BW File" at bounding box center [872, 195] width 147 height 25
click at [943, 178] on section at bounding box center [939, 170] width 20 height 20
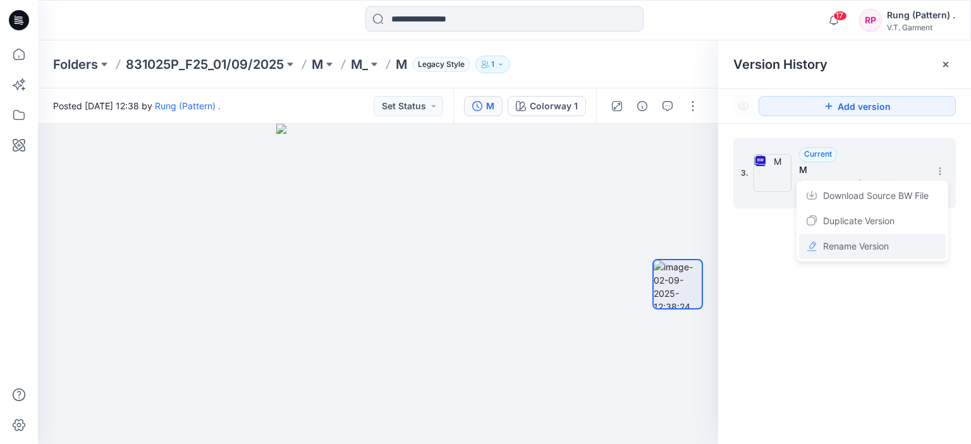
click at [869, 238] on div "Rename Version" at bounding box center [872, 246] width 147 height 25
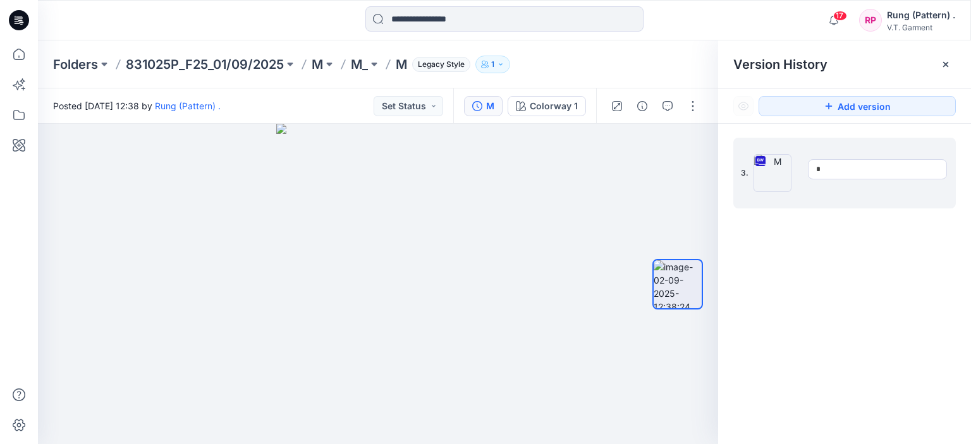
click at [873, 222] on div "3. *" at bounding box center [844, 293] width 253 height 339
click at [936, 172] on icon at bounding box center [940, 171] width 10 height 10
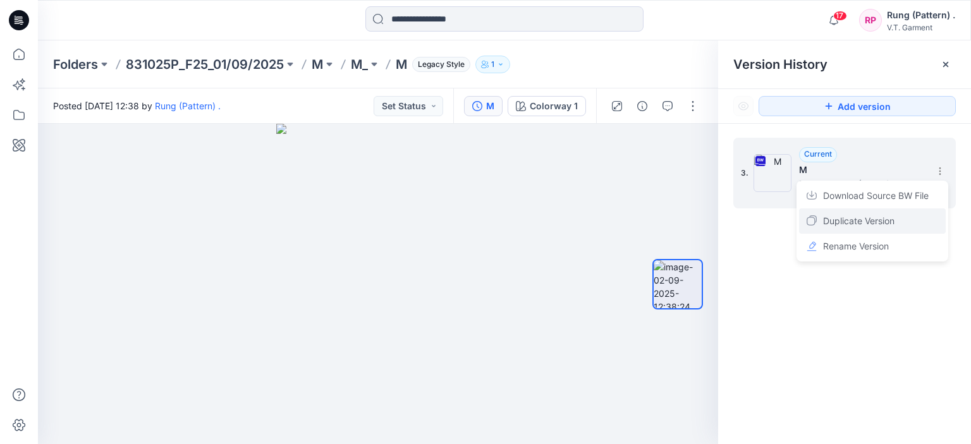
click at [866, 217] on span "Duplicate Version" at bounding box center [858, 221] width 71 height 15
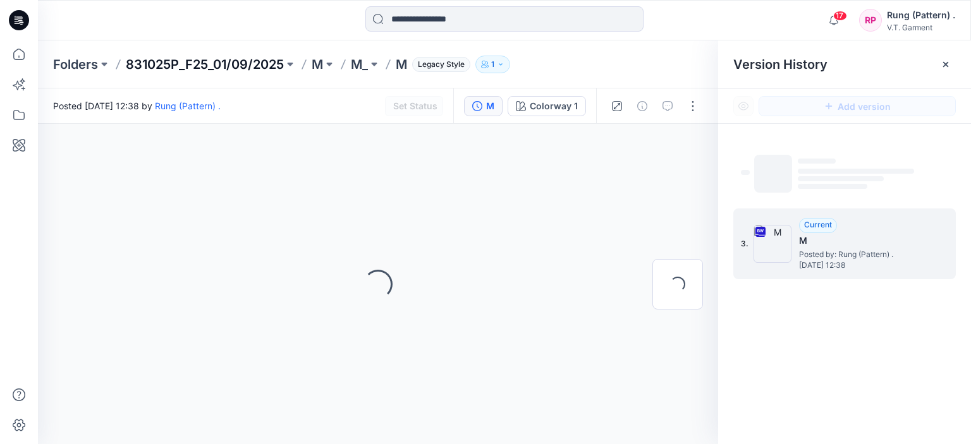
click at [197, 63] on p "831025P_F25_01/09/2025" at bounding box center [205, 65] width 158 height 18
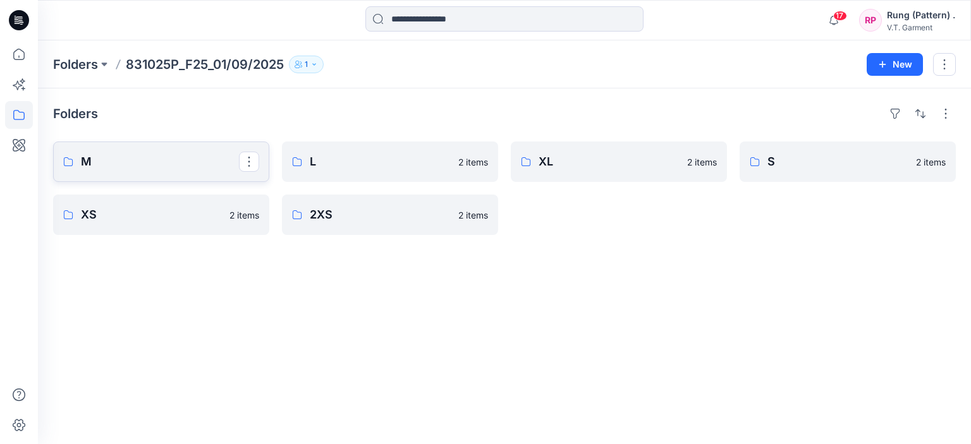
click at [173, 167] on p "M" at bounding box center [160, 162] width 158 height 18
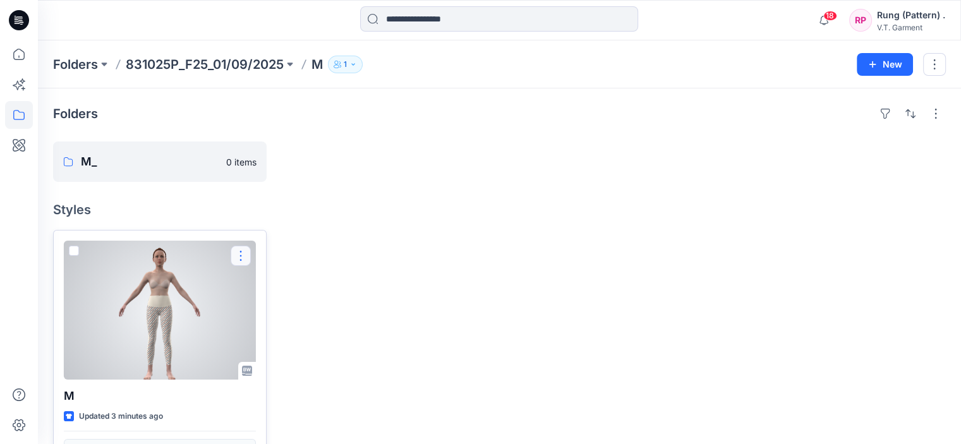
click at [239, 256] on button "button" at bounding box center [241, 256] width 20 height 20
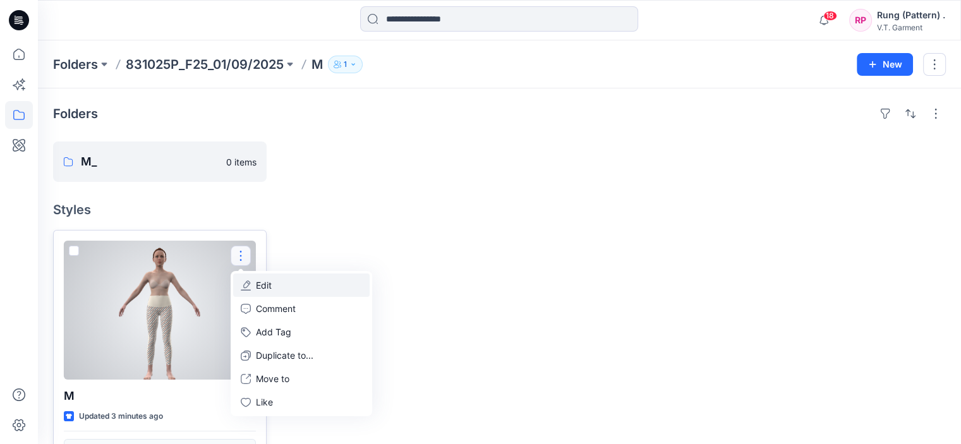
click at [286, 282] on button "Edit" at bounding box center [301, 285] width 136 height 23
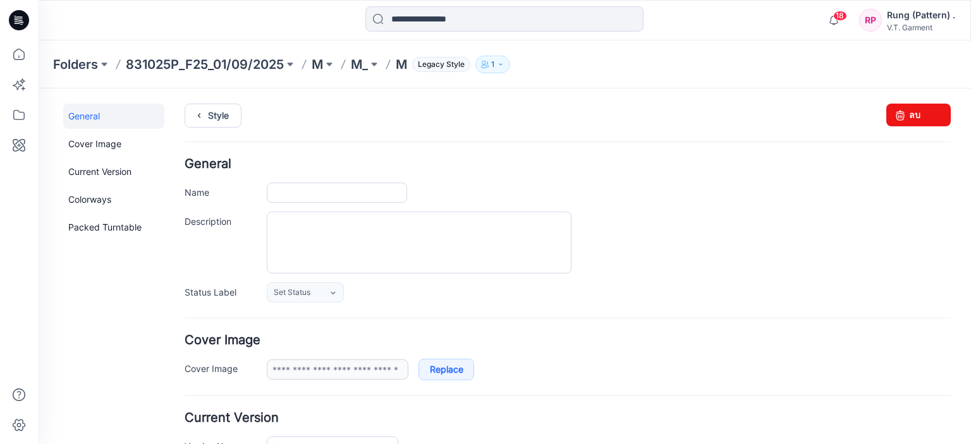
type input "*"
type input "**********"
click at [897, 111] on icon at bounding box center [900, 115] width 18 height 23
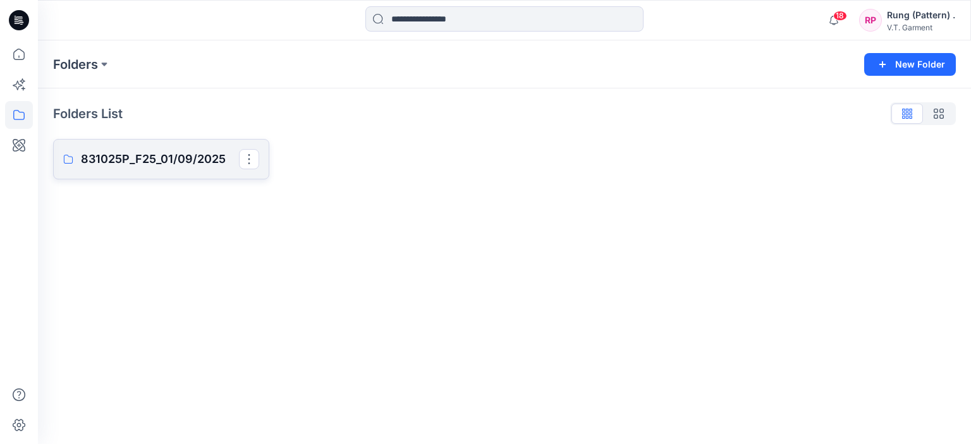
click at [166, 155] on p "831025P_F25_01/09/2025" at bounding box center [160, 159] width 158 height 18
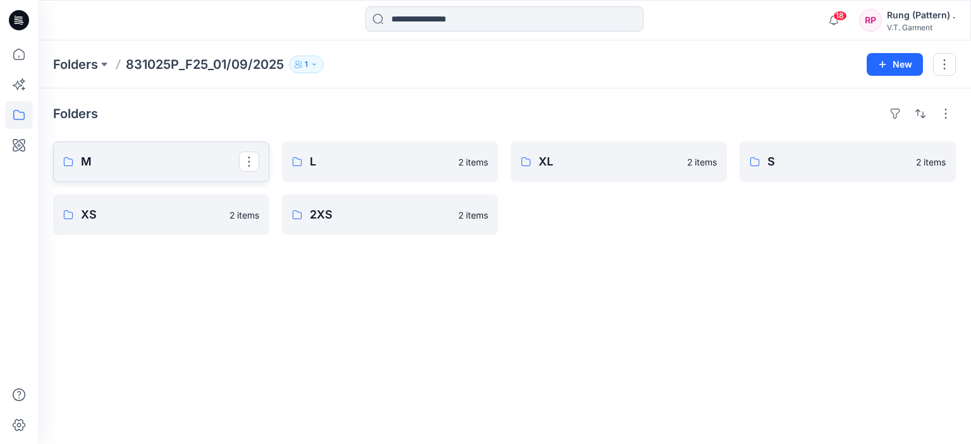
click at [134, 163] on p "M" at bounding box center [160, 162] width 158 height 18
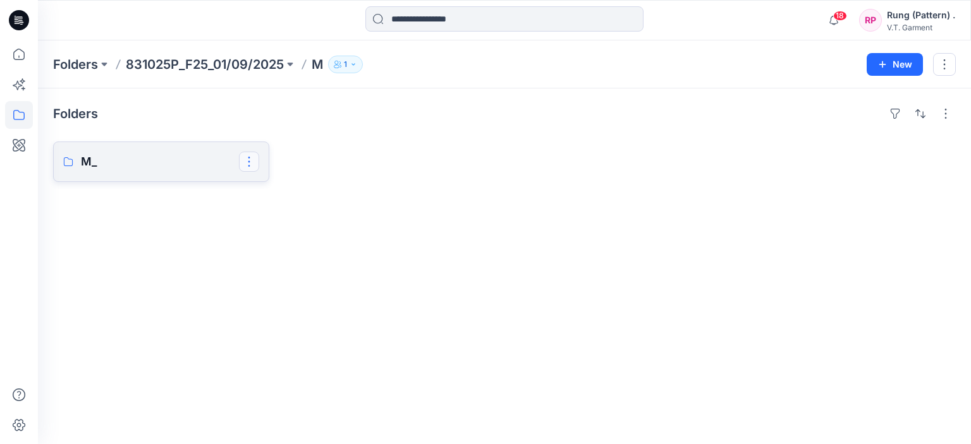
click at [253, 159] on button "button" at bounding box center [249, 162] width 20 height 20
click at [261, 237] on button "[PERSON_NAME]" at bounding box center [310, 242] width 136 height 23
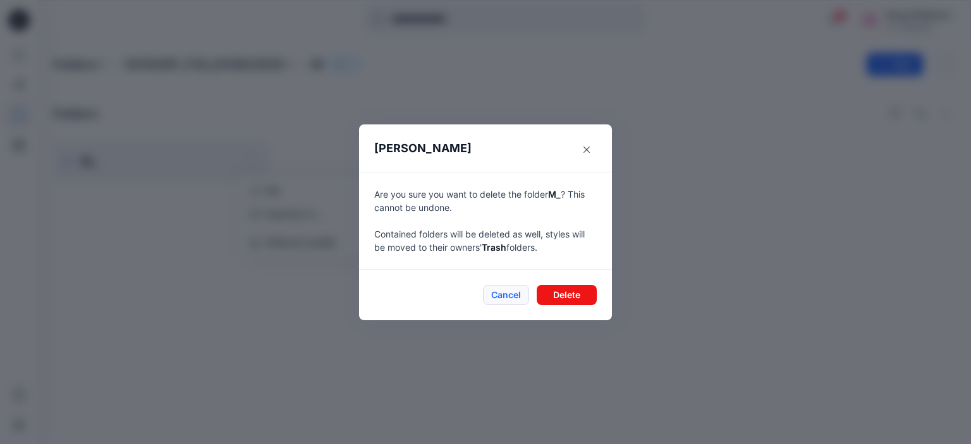
click at [499, 290] on button "Cancel" at bounding box center [506, 295] width 46 height 20
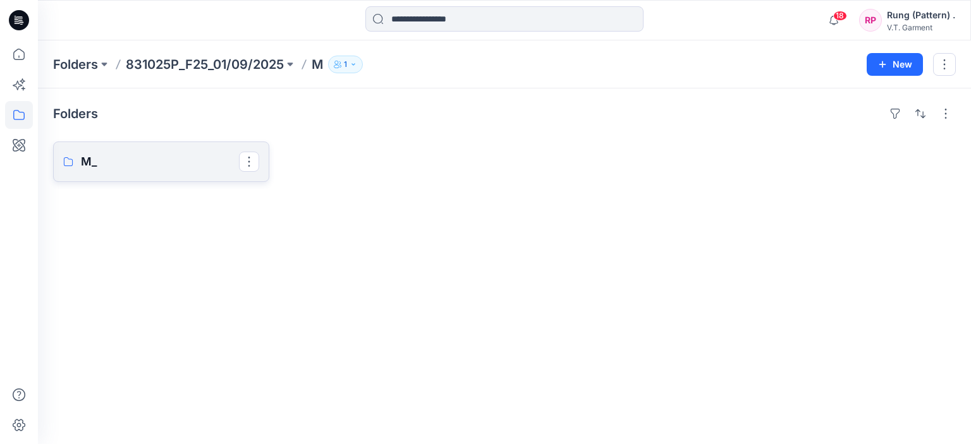
click at [250, 161] on button "button" at bounding box center [249, 162] width 20 height 20
click at [292, 243] on p "[PERSON_NAME]" at bounding box center [300, 242] width 71 height 13
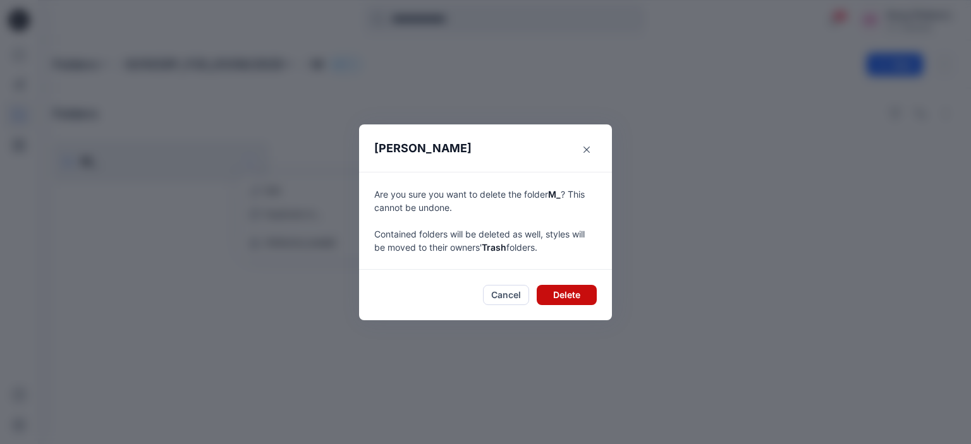
click at [560, 297] on button "Delete" at bounding box center [566, 295] width 60 height 20
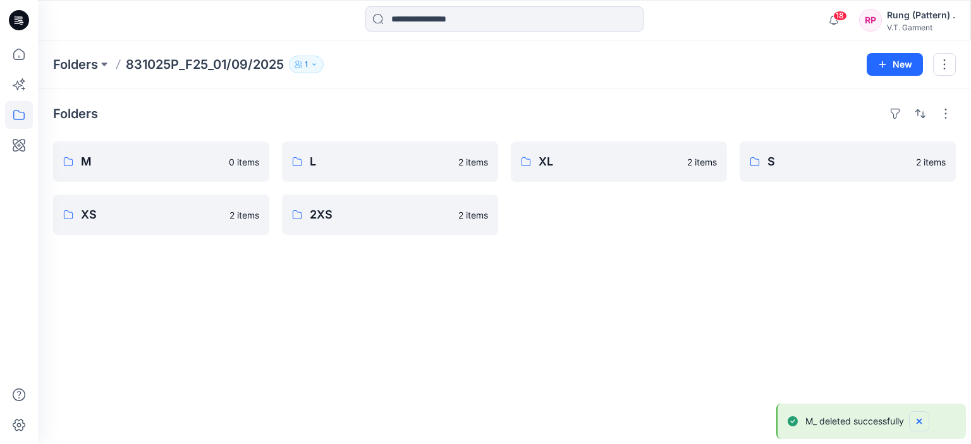
click at [923, 423] on icon "Notifications-bottom-right" at bounding box center [919, 421] width 10 height 10
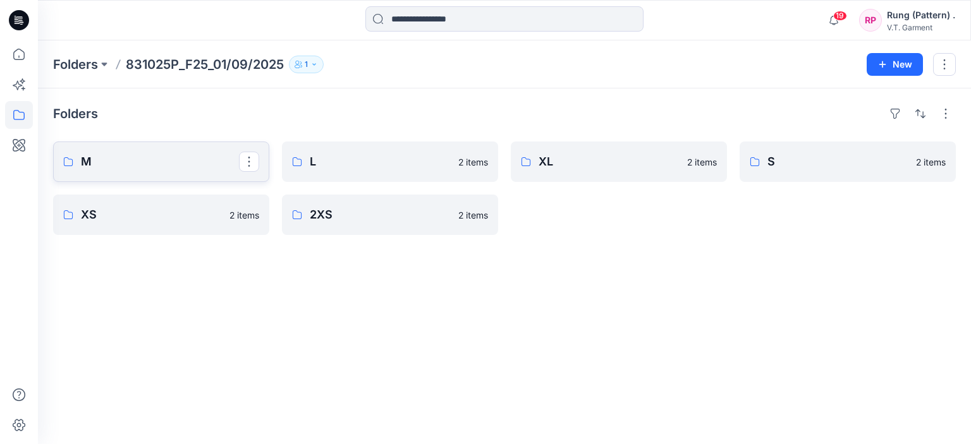
click at [107, 159] on p "M" at bounding box center [160, 162] width 158 height 18
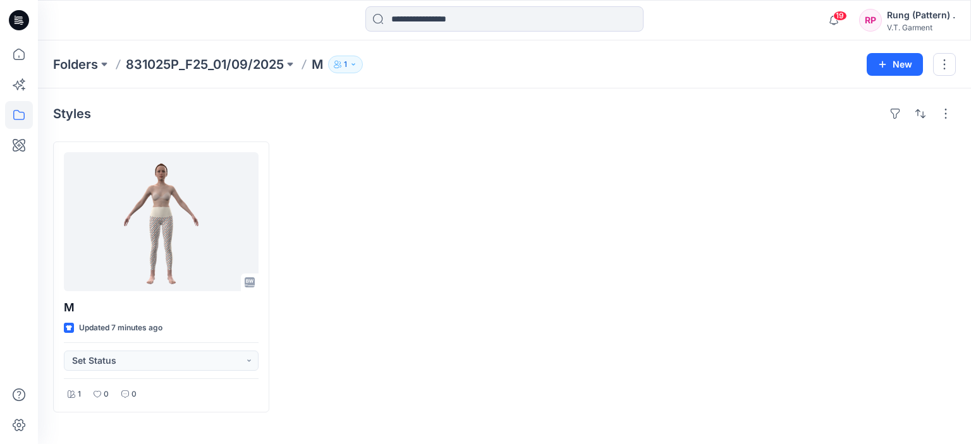
click at [316, 60] on p "M" at bounding box center [317, 65] width 11 height 18
click at [275, 70] on p "831025P_F25_01/09/2025" at bounding box center [205, 65] width 158 height 18
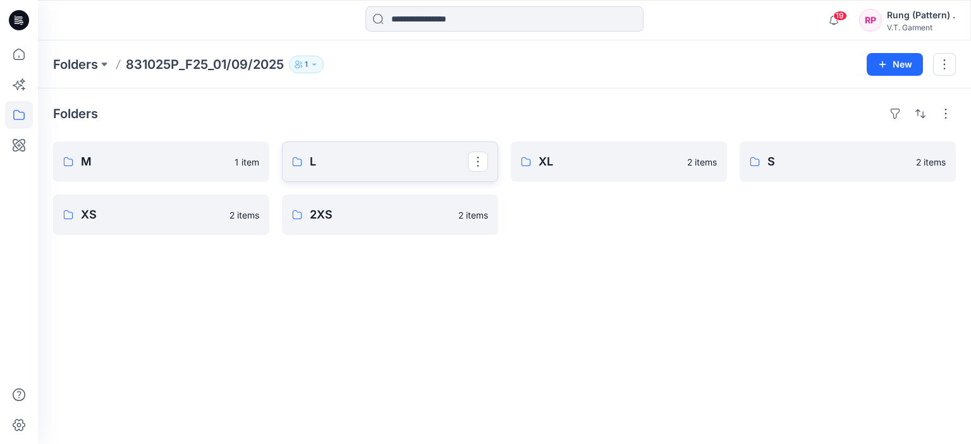
click at [310, 153] on p "L" at bounding box center [389, 162] width 158 height 18
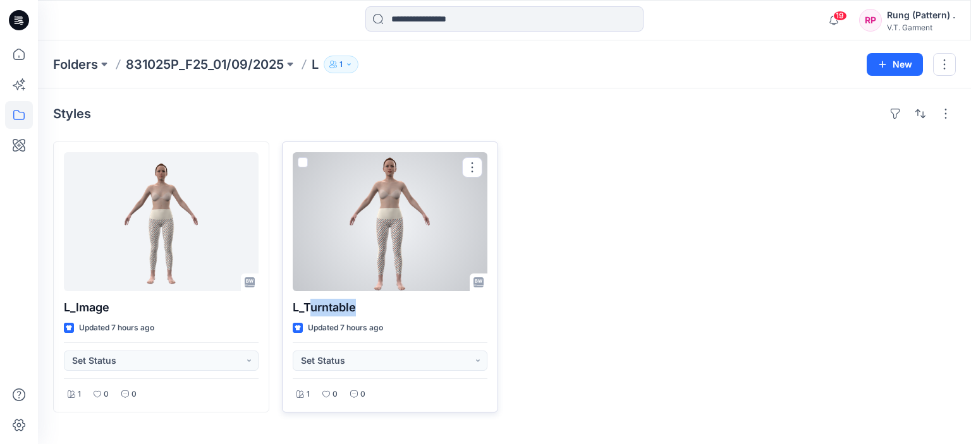
drag, startPoint x: 356, startPoint y: 303, endPoint x: 310, endPoint y: 305, distance: 46.2
click at [310, 305] on p "L_Turntable" at bounding box center [390, 308] width 195 height 18
click at [341, 308] on p "L_Turntable" at bounding box center [390, 308] width 195 height 18
drag, startPoint x: 368, startPoint y: 308, endPoint x: 299, endPoint y: 308, distance: 68.9
click at [299, 308] on p "L_Turntable" at bounding box center [390, 308] width 195 height 18
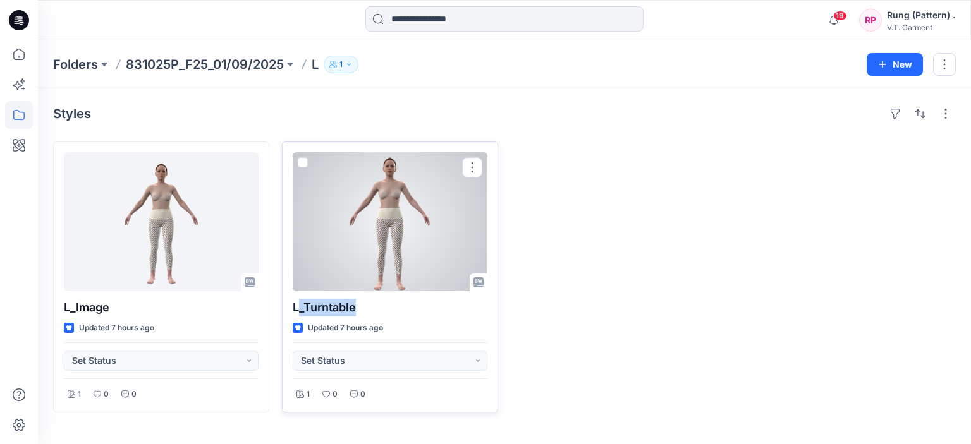
copy p "_Turntable"
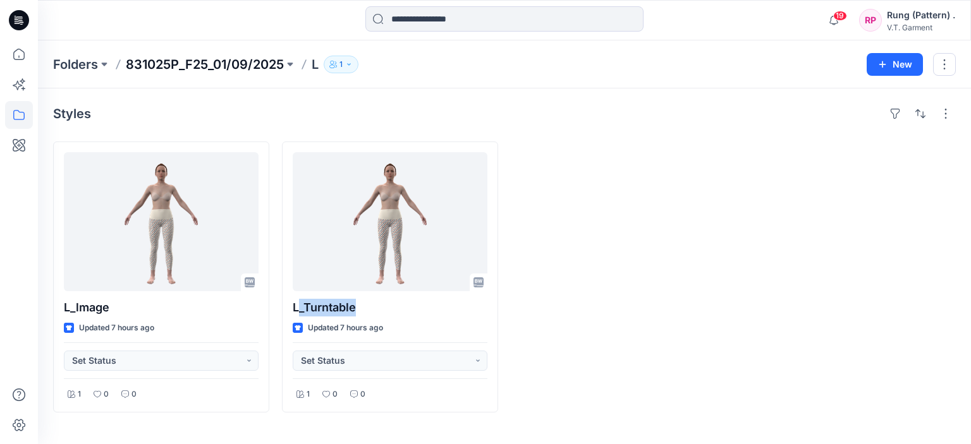
click at [199, 60] on p "831025P_F25_01/09/2025" at bounding box center [205, 65] width 158 height 18
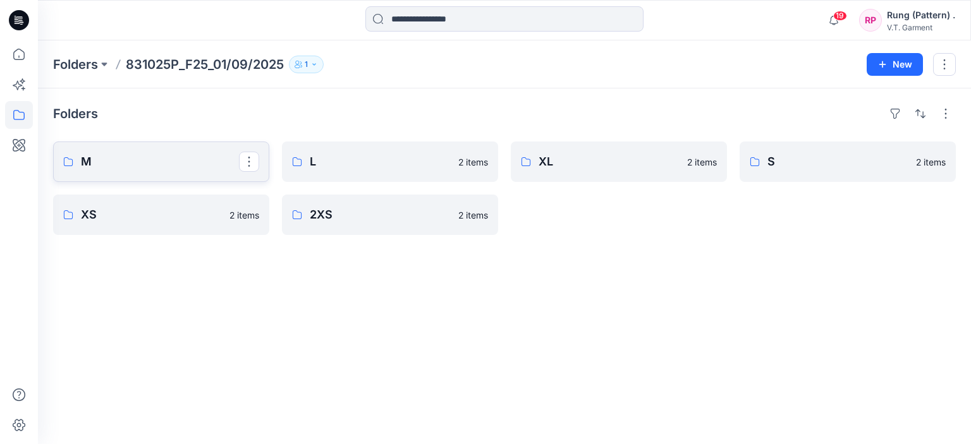
click at [130, 160] on p "M" at bounding box center [160, 162] width 158 height 18
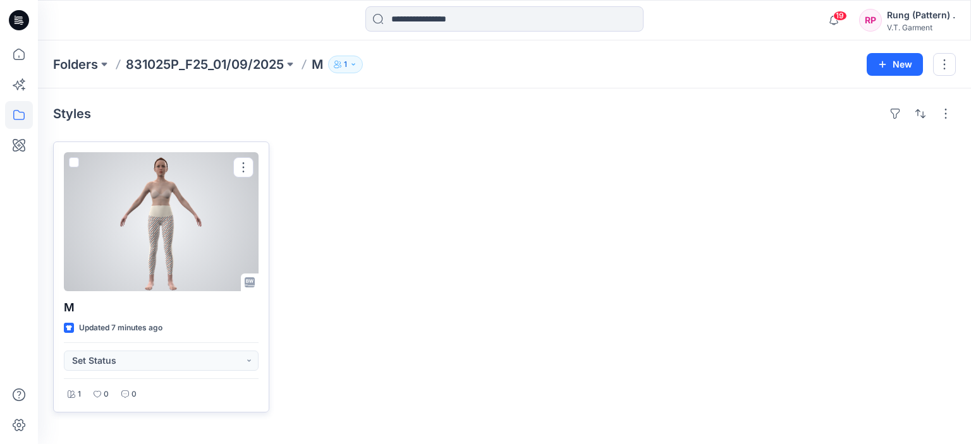
drag, startPoint x: 140, startPoint y: 296, endPoint x: 119, endPoint y: 309, distance: 24.9
click at [139, 296] on div "M Updated 7 minutes ago Set Status 1 0 0" at bounding box center [161, 277] width 216 height 271
click at [245, 165] on button "button" at bounding box center [243, 167] width 20 height 20
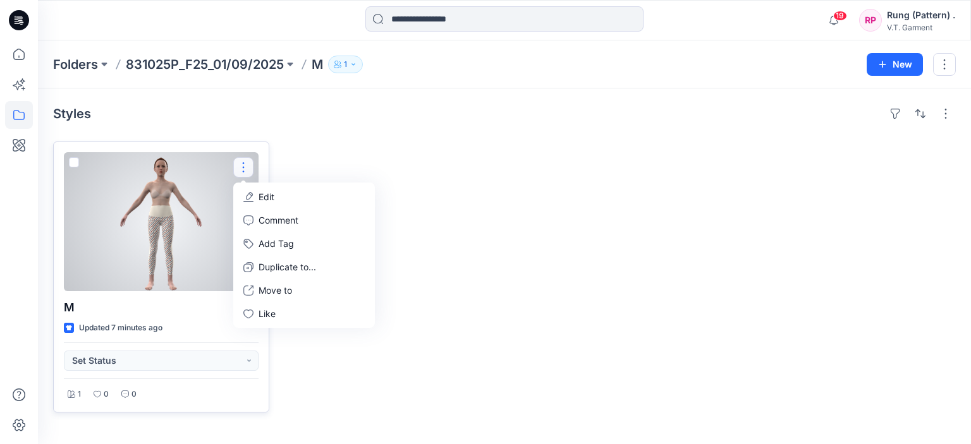
click at [270, 190] on p "Edit" at bounding box center [266, 196] width 16 height 13
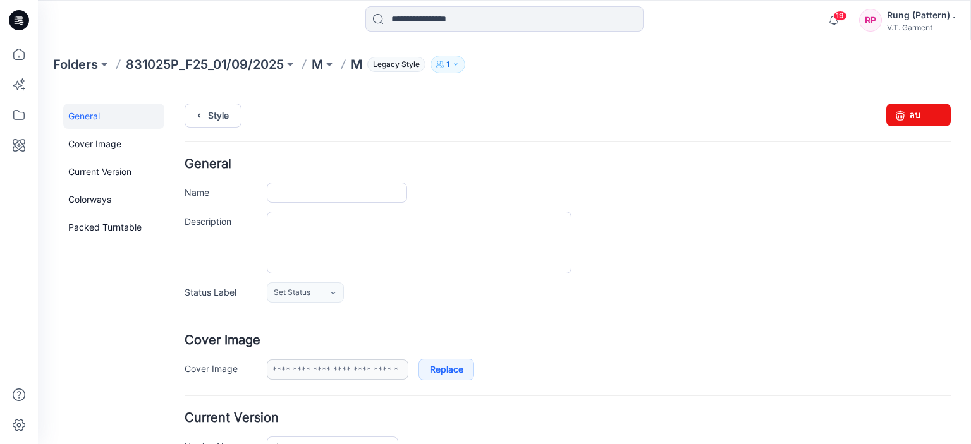
type input "*"
type input "**********"
click at [289, 197] on input "*" at bounding box center [337, 193] width 140 height 20
paste input "**********"
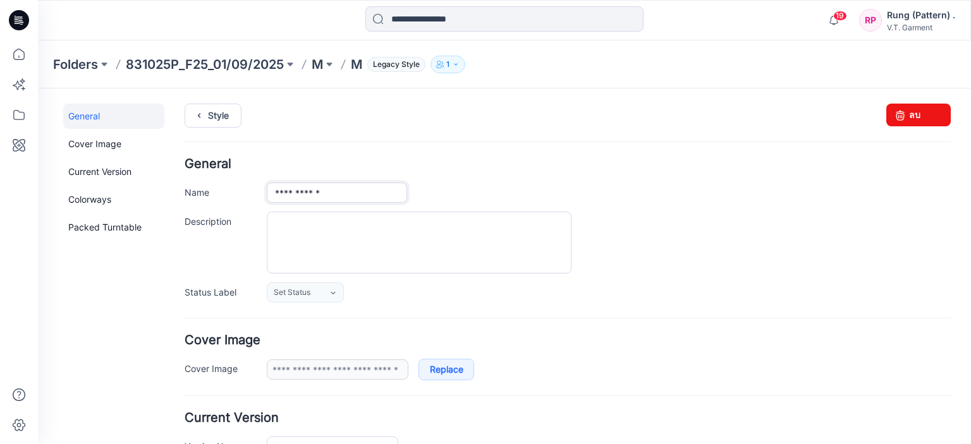
type input "**********"
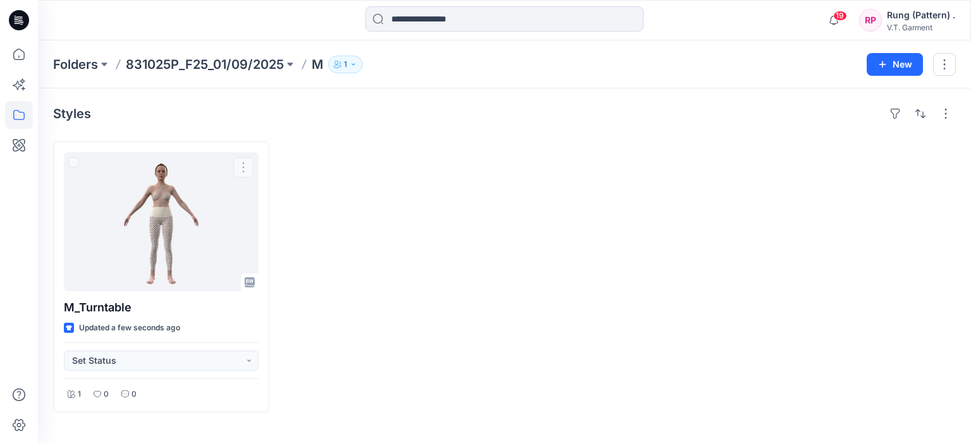
click at [327, 239] on div at bounding box center [390, 277] width 216 height 271
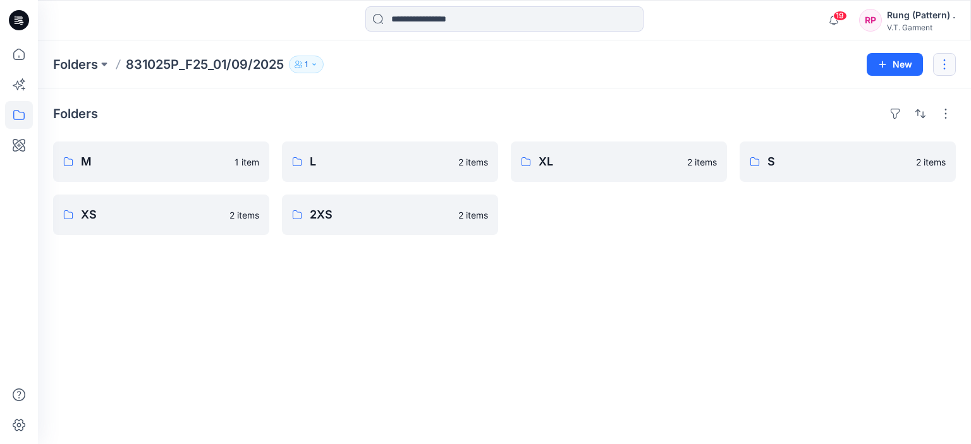
click at [941, 57] on button "button" at bounding box center [944, 64] width 23 height 23
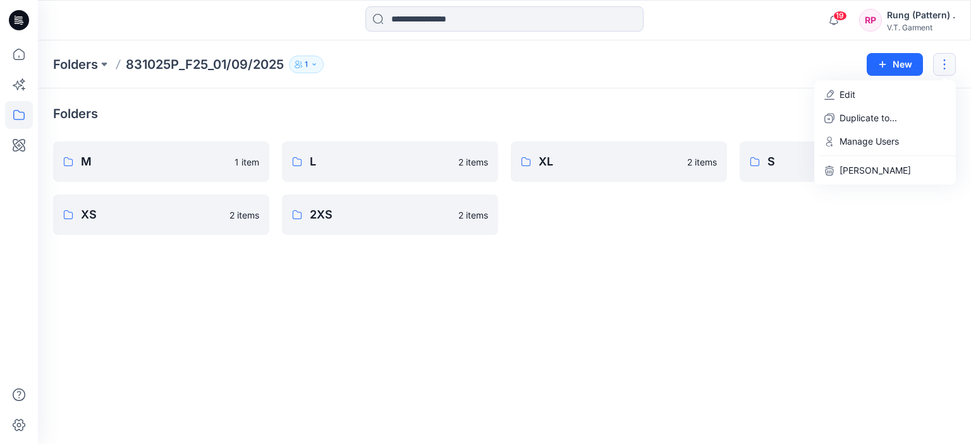
click at [315, 68] on button "1" at bounding box center [306, 65] width 35 height 18
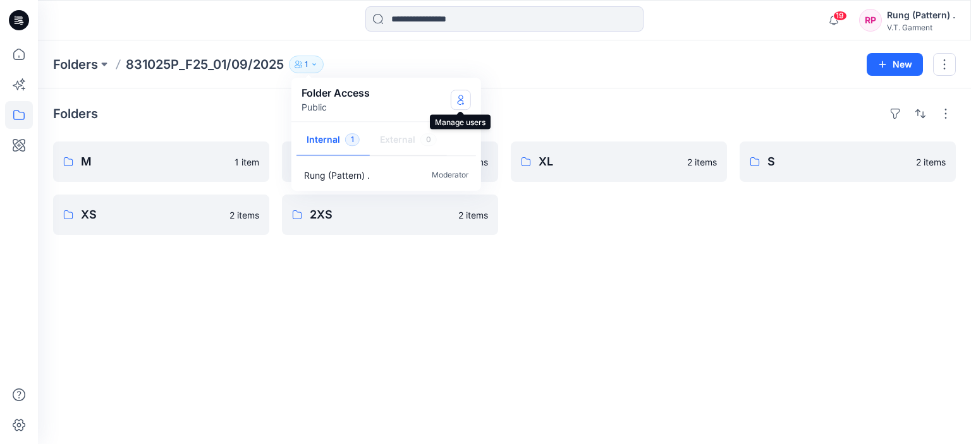
click at [461, 97] on icon "Manage Users" at bounding box center [461, 100] width 10 height 10
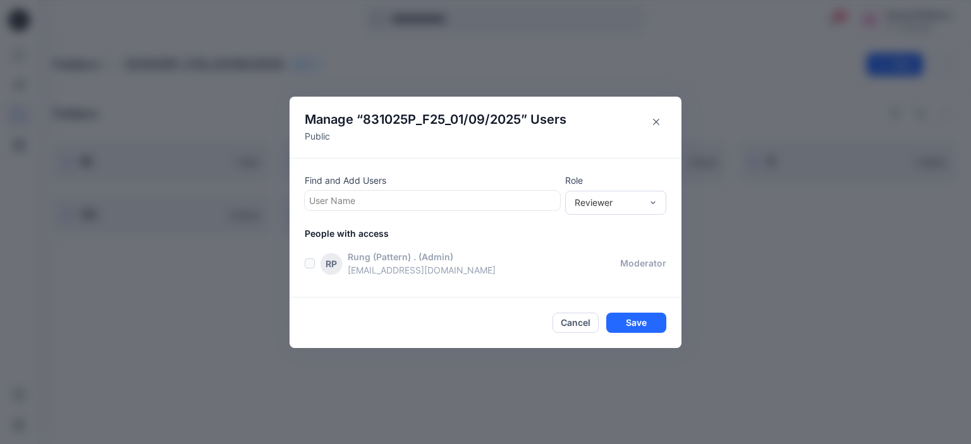
click at [485, 202] on div at bounding box center [432, 201] width 246 height 16
click at [380, 202] on div at bounding box center [432, 201] width 246 height 16
type input "****"
click at [653, 123] on icon "Close" at bounding box center [656, 122] width 6 height 6
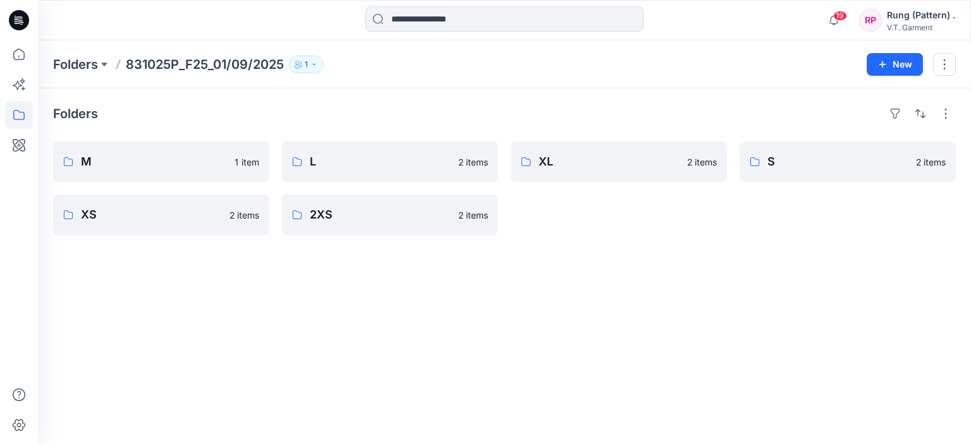
click at [897, 21] on div "Rung (Pattern) ." at bounding box center [920, 15] width 68 height 15
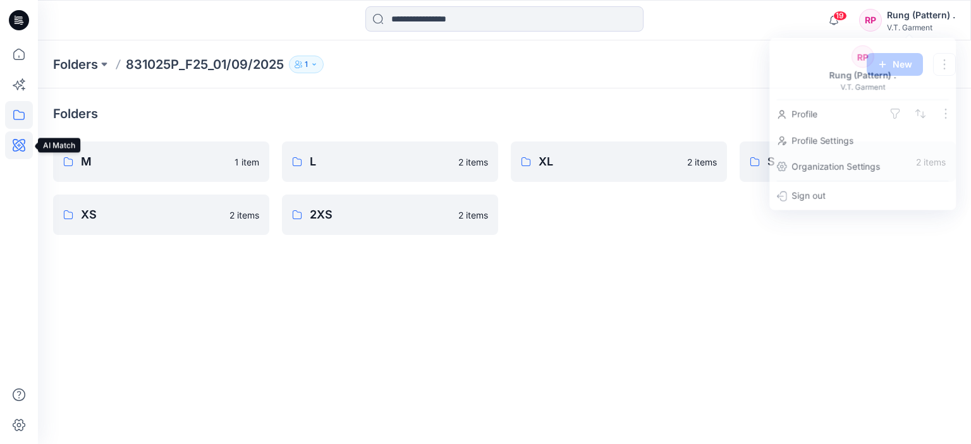
click at [18, 140] on icon at bounding box center [19, 145] width 28 height 28
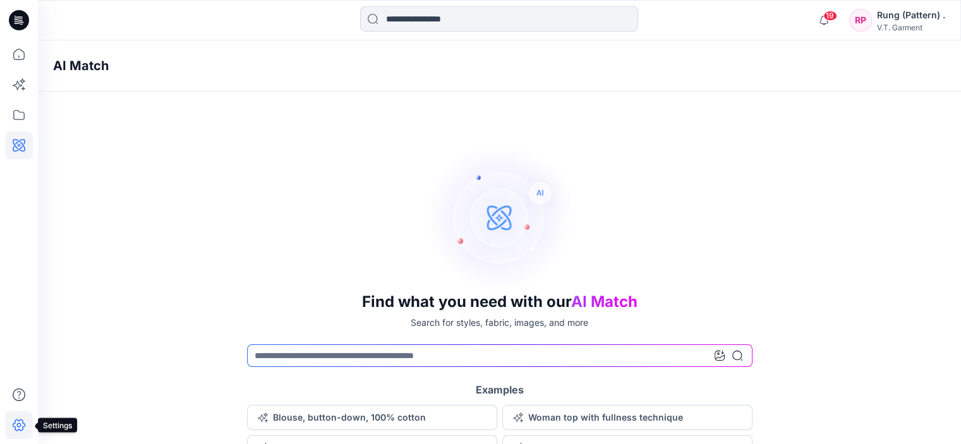
click at [18, 430] on icon at bounding box center [19, 426] width 13 height 12
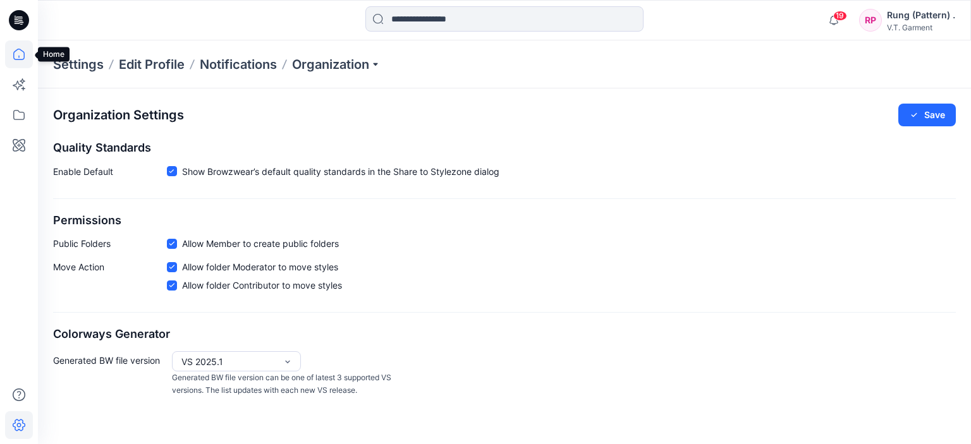
click at [20, 63] on icon at bounding box center [19, 54] width 28 height 28
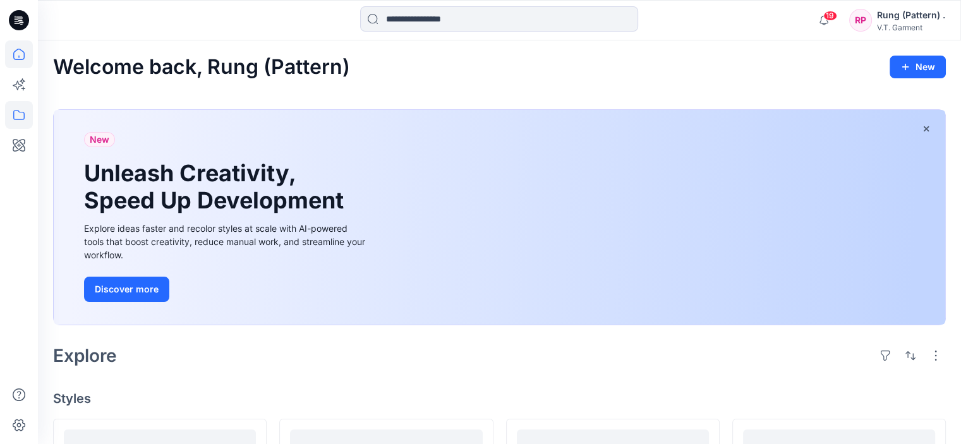
click at [25, 117] on icon at bounding box center [19, 115] width 28 height 28
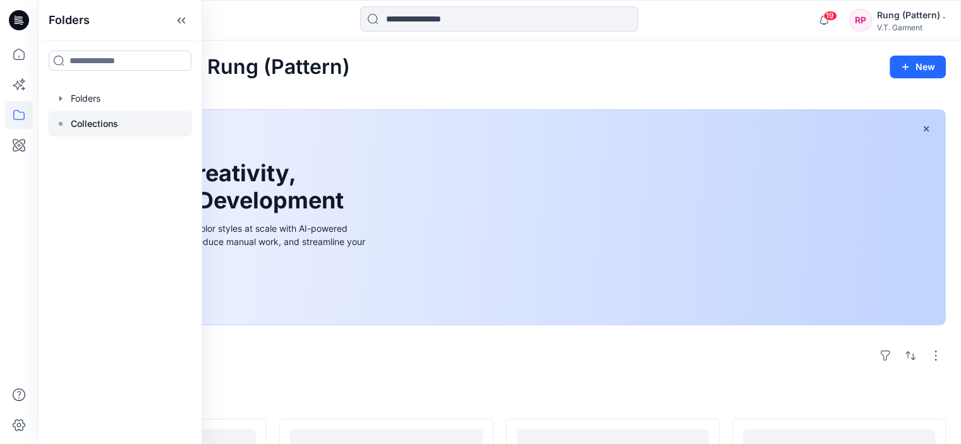
click at [113, 116] on p "Collections" at bounding box center [94, 123] width 47 height 15
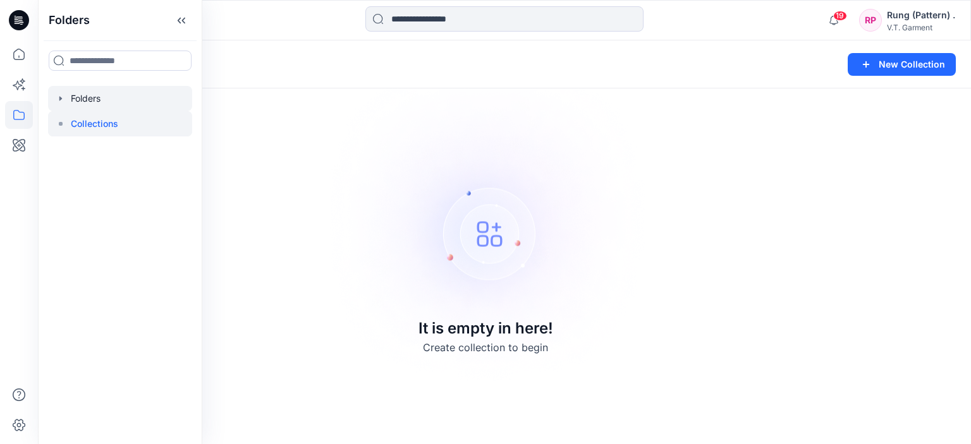
click at [121, 102] on div at bounding box center [120, 98] width 144 height 25
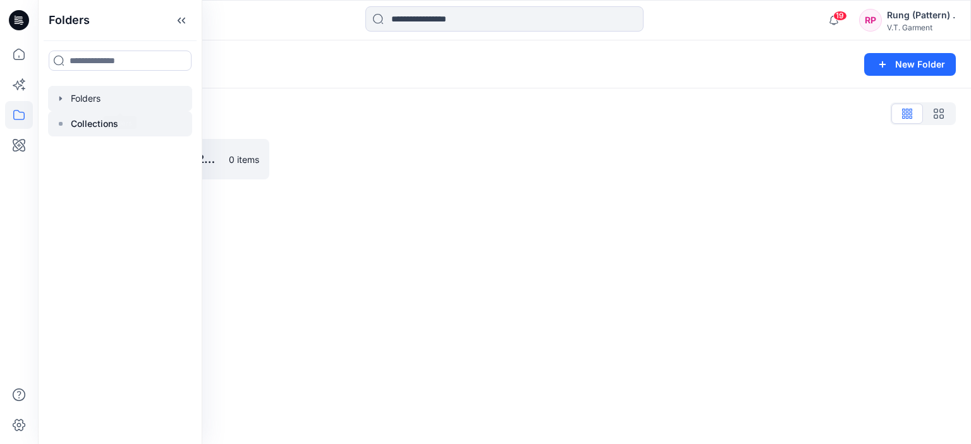
click at [117, 116] on div at bounding box center [120, 123] width 144 height 25
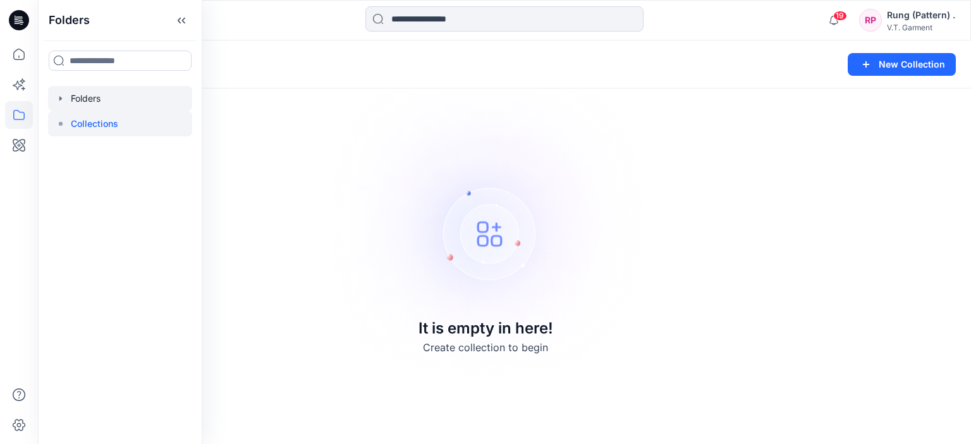
click at [169, 98] on div at bounding box center [120, 98] width 144 height 25
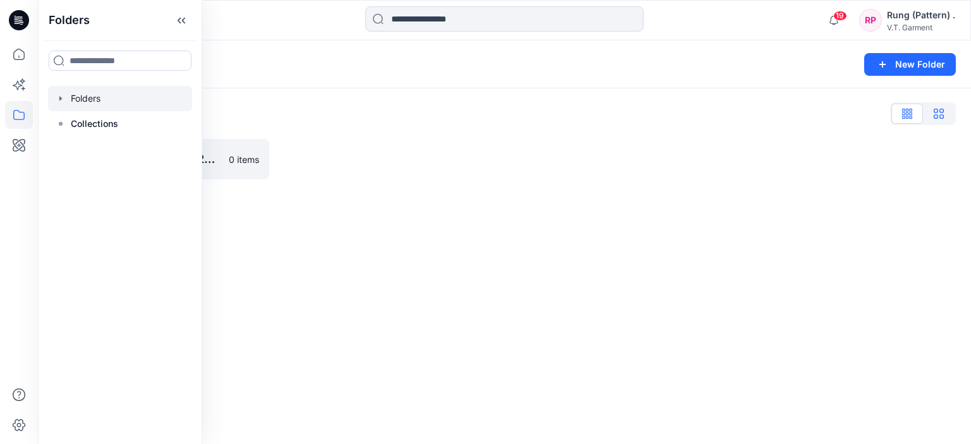
click at [938, 113] on icon "button" at bounding box center [938, 114] width 10 height 10
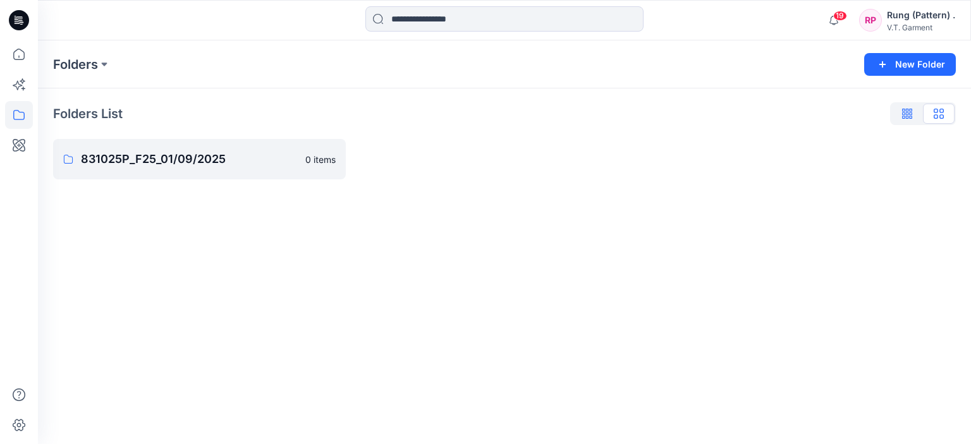
click at [909, 117] on icon "button" at bounding box center [907, 114] width 10 height 10
click at [253, 159] on button "button" at bounding box center [249, 159] width 20 height 20
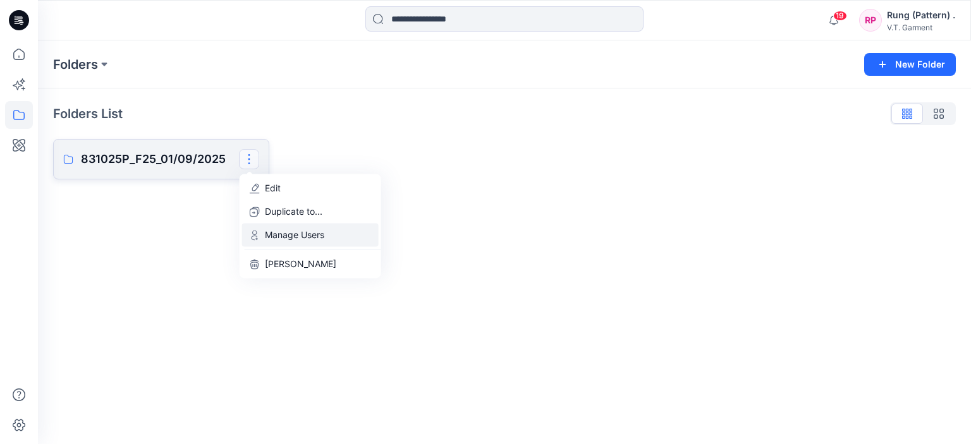
click at [286, 234] on p "Manage Users" at bounding box center [294, 234] width 59 height 13
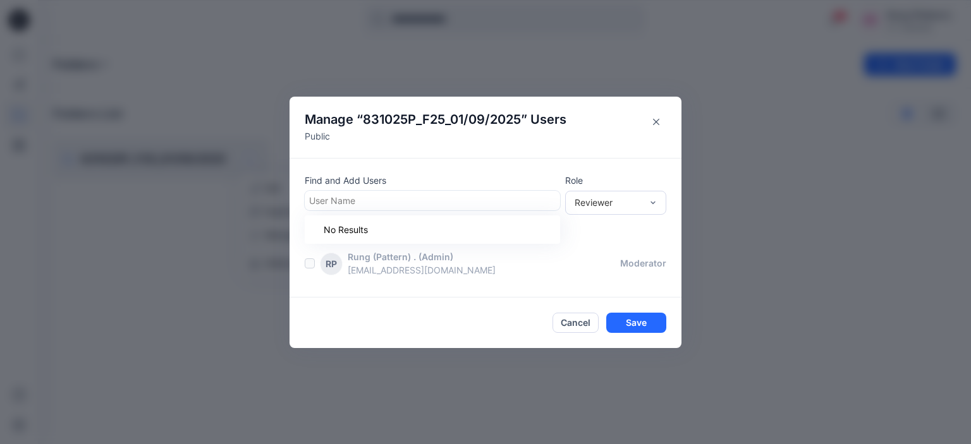
click at [428, 209] on div "User Name" at bounding box center [430, 200] width 251 height 18
click at [409, 231] on div "No Results" at bounding box center [432, 229] width 255 height 28
click at [505, 204] on div at bounding box center [432, 201] width 246 height 16
click at [497, 168] on div "Find and Add Users User Name Role Reviewer People with access [PERSON_NAME] (Pa…" at bounding box center [485, 228] width 392 height 140
click at [605, 194] on div "Reviewer" at bounding box center [615, 203] width 101 height 24
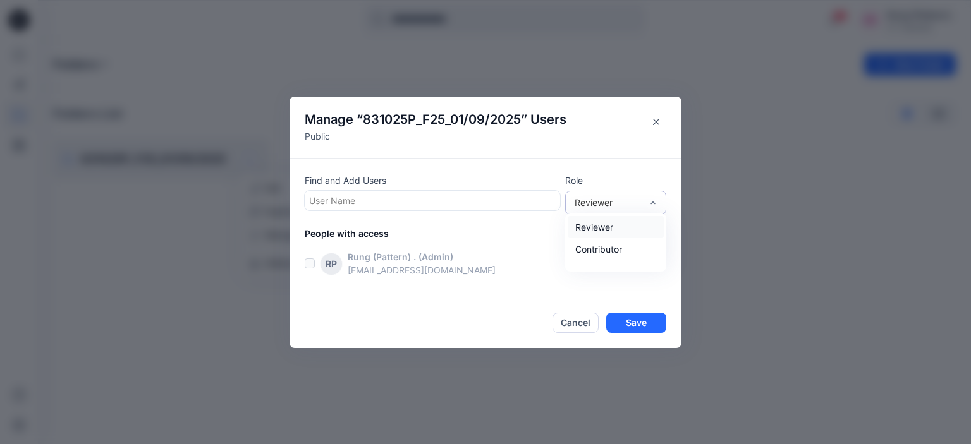
click at [605, 194] on div "Reviewer" at bounding box center [615, 203] width 101 height 24
click at [622, 202] on div "Reviewer" at bounding box center [607, 202] width 67 height 13
click at [534, 193] on div at bounding box center [432, 201] width 246 height 16
click at [633, 260] on p "moderator" at bounding box center [643, 263] width 46 height 13
click at [656, 117] on button "Close" at bounding box center [656, 122] width 20 height 20
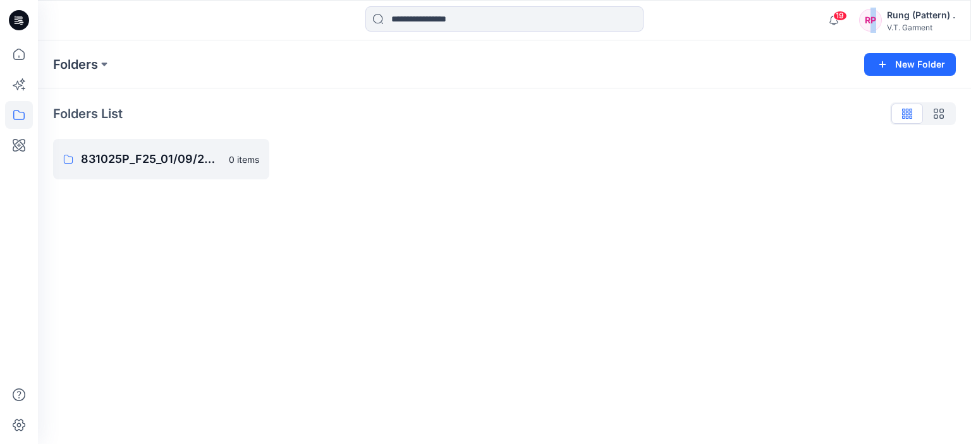
click at [875, 21] on div "RP" at bounding box center [870, 20] width 23 height 23
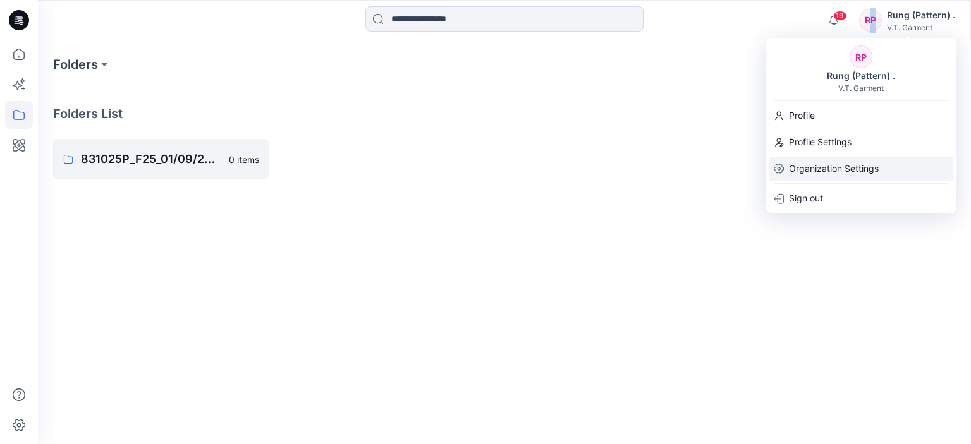
click at [842, 166] on p "Organization Settings" at bounding box center [834, 169] width 90 height 24
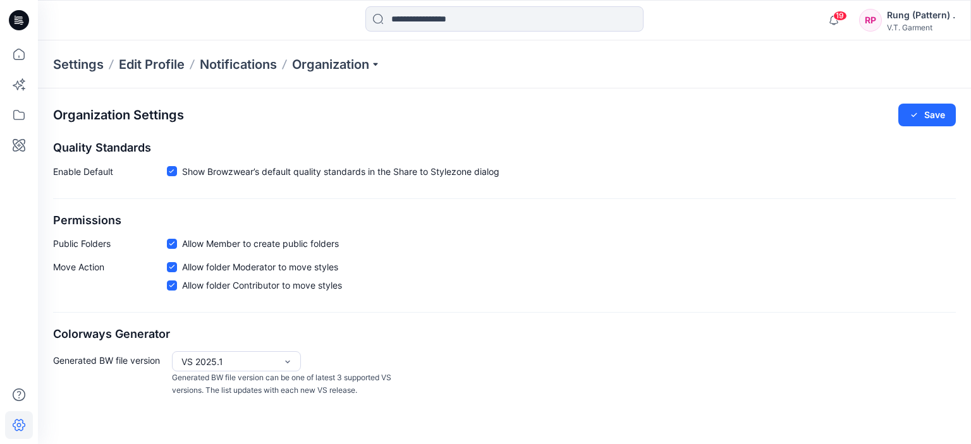
click at [90, 66] on p "Settings" at bounding box center [78, 65] width 51 height 18
click at [169, 65] on p "Edit Profile" at bounding box center [152, 65] width 66 height 18
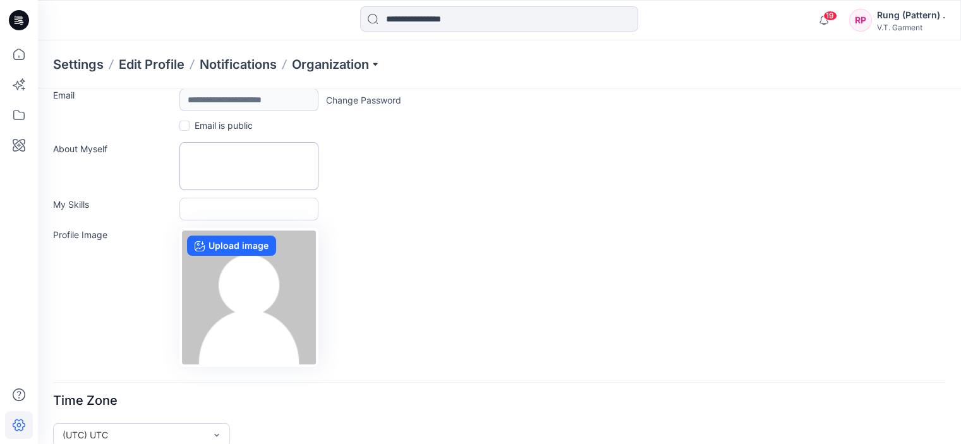
scroll to position [58, 0]
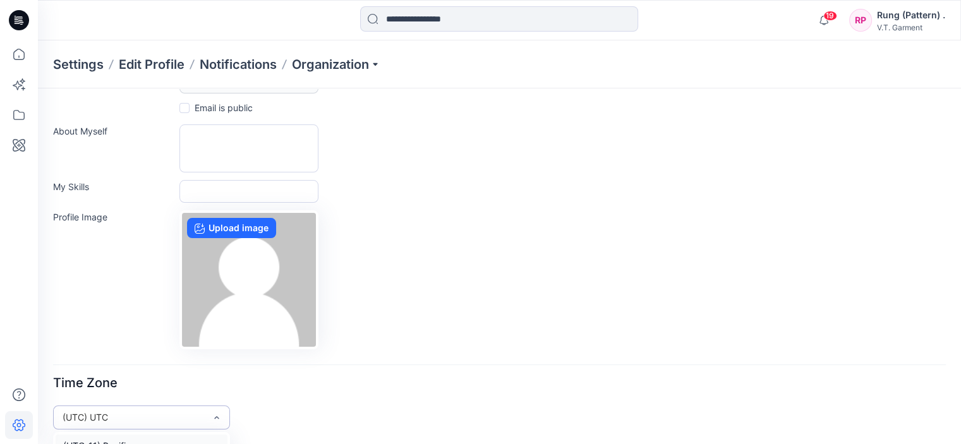
click at [418, 293] on html "**********" at bounding box center [480, 193] width 961 height 503
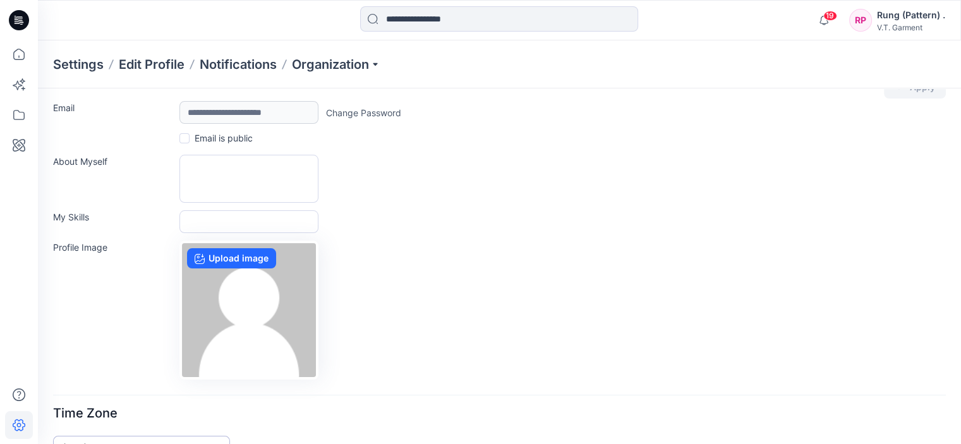
scroll to position [0, 0]
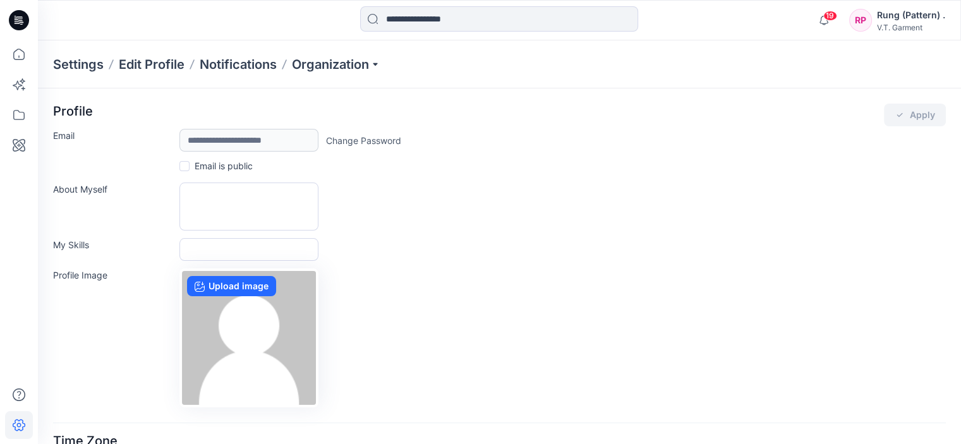
click at [186, 165] on span at bounding box center [184, 166] width 10 height 10
click at [185, 166] on icon at bounding box center [184, 166] width 5 height 4
click at [243, 64] on p "Notifications" at bounding box center [238, 65] width 77 height 18
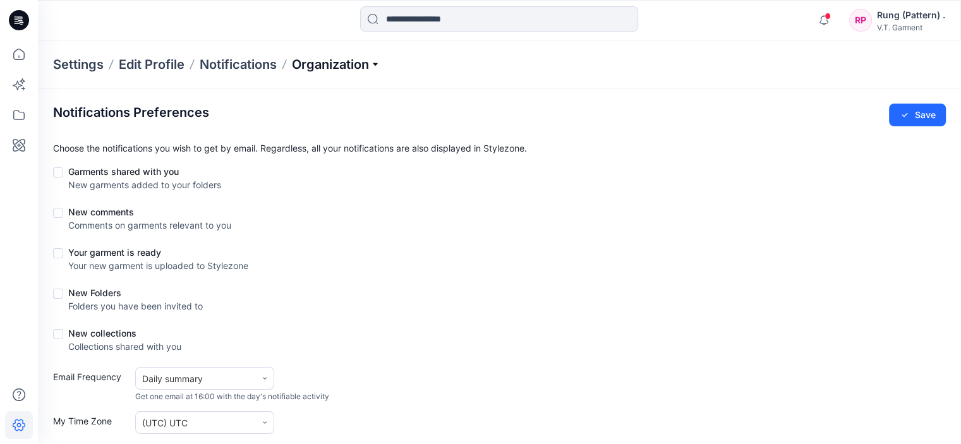
click at [303, 65] on p "Organization" at bounding box center [336, 65] width 88 height 18
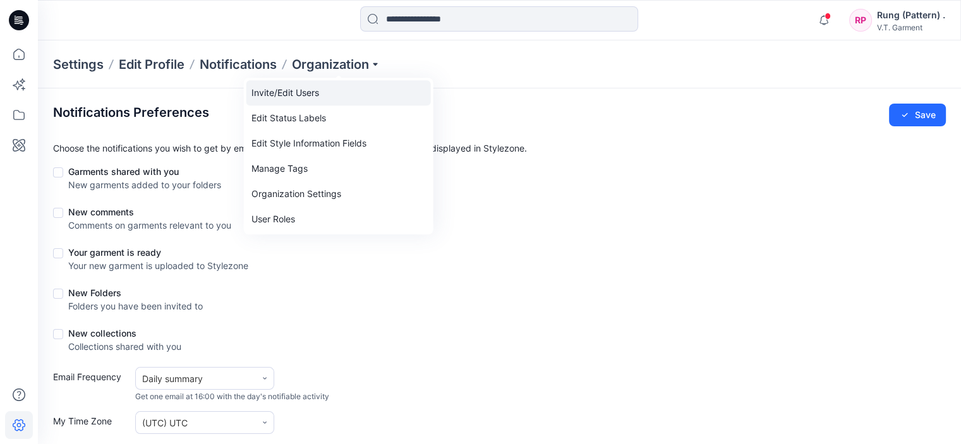
click at [327, 88] on link "Invite/Edit Users" at bounding box center [338, 92] width 185 height 25
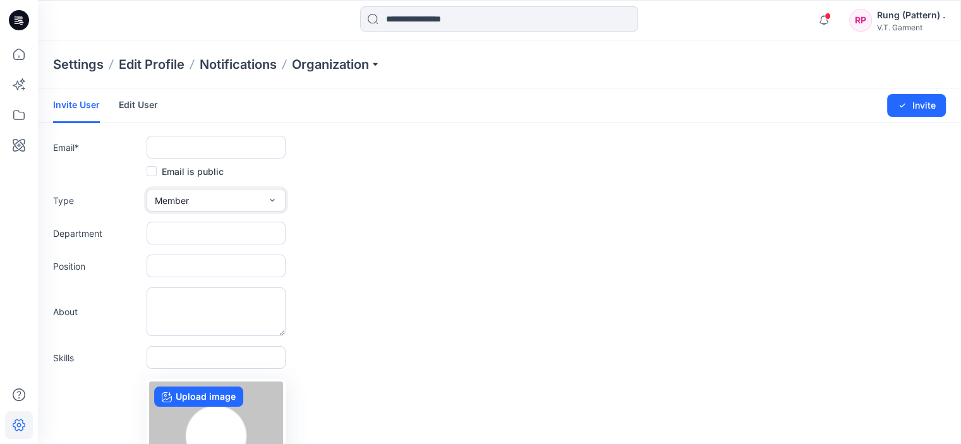
click at [201, 199] on button "Member" at bounding box center [216, 200] width 139 height 23
click at [210, 221] on button "External" at bounding box center [216, 229] width 134 height 25
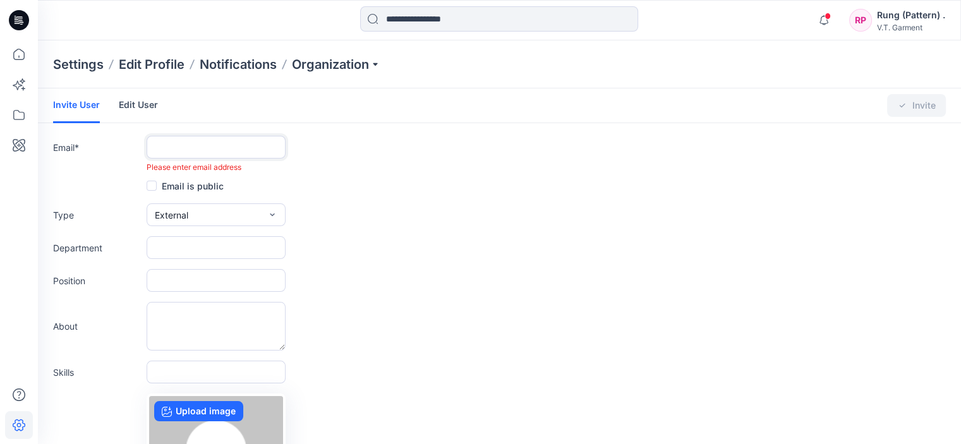
click at [186, 143] on input "text" at bounding box center [216, 147] width 139 height 23
paste input "**********"
drag, startPoint x: 158, startPoint y: 149, endPoint x: 124, endPoint y: 151, distance: 34.2
click at [124, 151] on div "**********" at bounding box center [499, 154] width 893 height 37
click at [273, 151] on input "**********" at bounding box center [216, 147] width 139 height 23
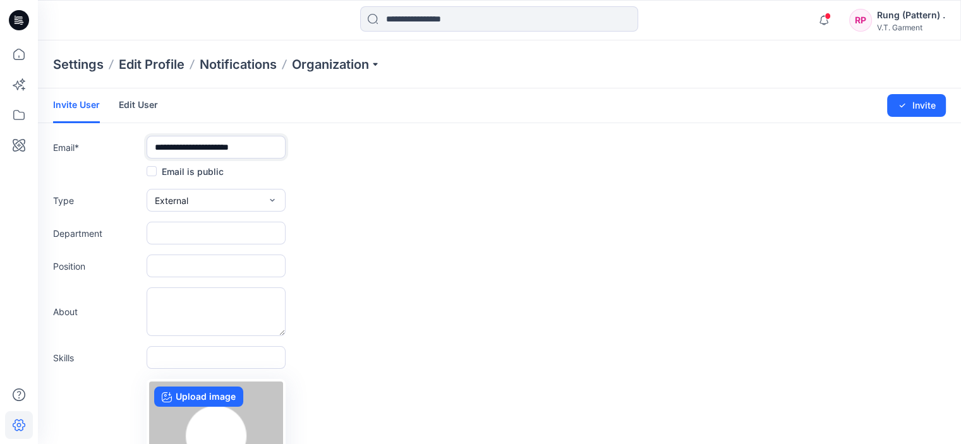
type input "**********"
click at [352, 186] on form "**********" at bounding box center [499, 332] width 923 height 488
click at [154, 172] on span at bounding box center [152, 171] width 10 height 10
click at [187, 198] on span "External" at bounding box center [171, 200] width 33 height 13
click at [184, 226] on span "External" at bounding box center [173, 229] width 33 height 13
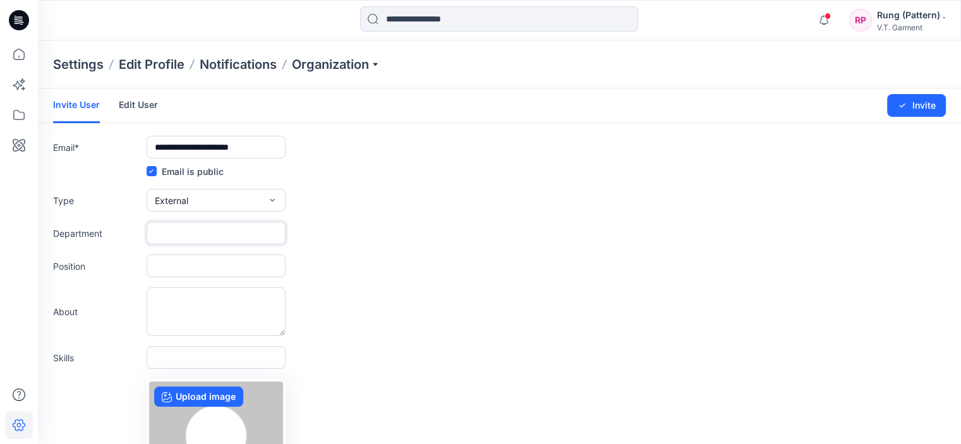
click at [183, 229] on input "text" at bounding box center [216, 233] width 139 height 23
click at [177, 267] on input "text" at bounding box center [216, 266] width 139 height 23
click at [178, 305] on textarea at bounding box center [216, 311] width 139 height 49
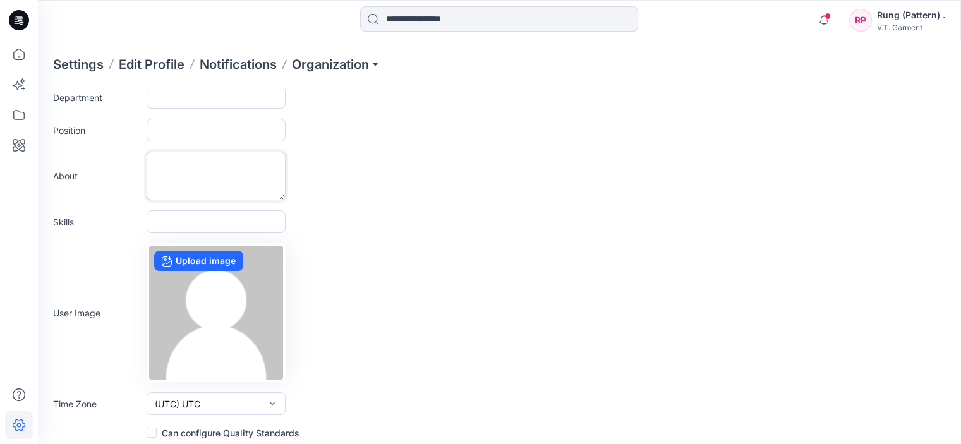
scroll to position [142, 0]
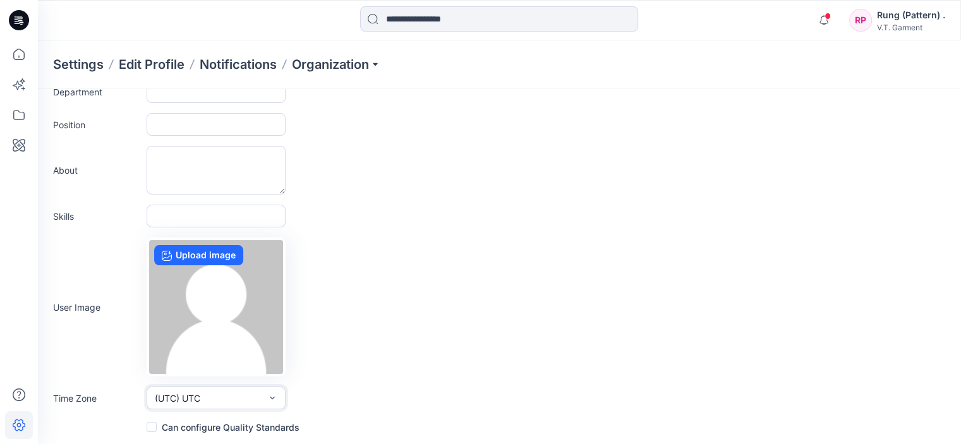
click at [274, 395] on icon "button" at bounding box center [272, 398] width 10 height 10
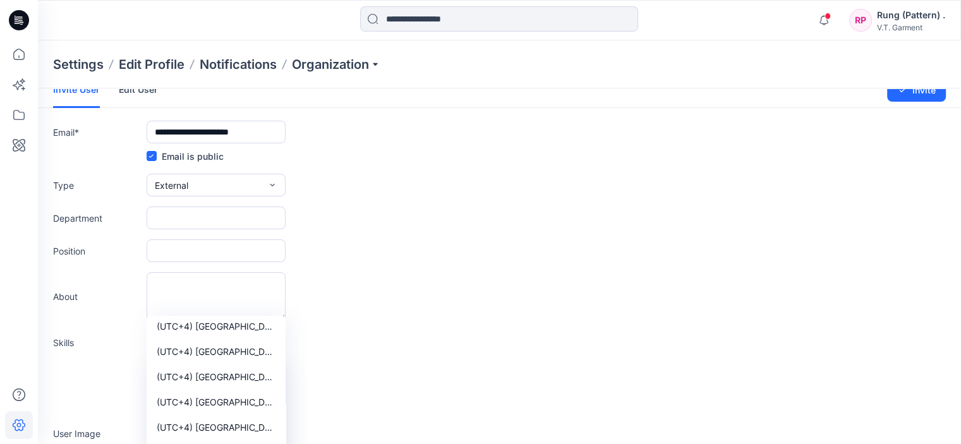
scroll to position [8214, 0]
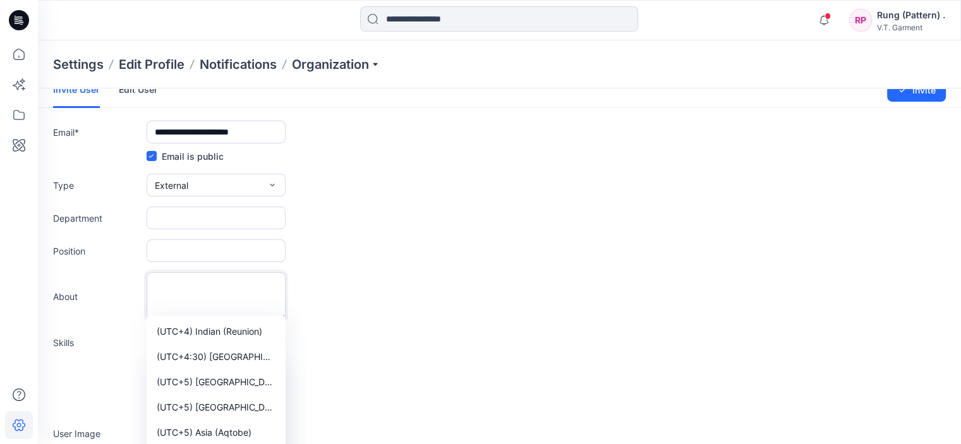
click at [178, 300] on textarea at bounding box center [216, 296] width 139 height 49
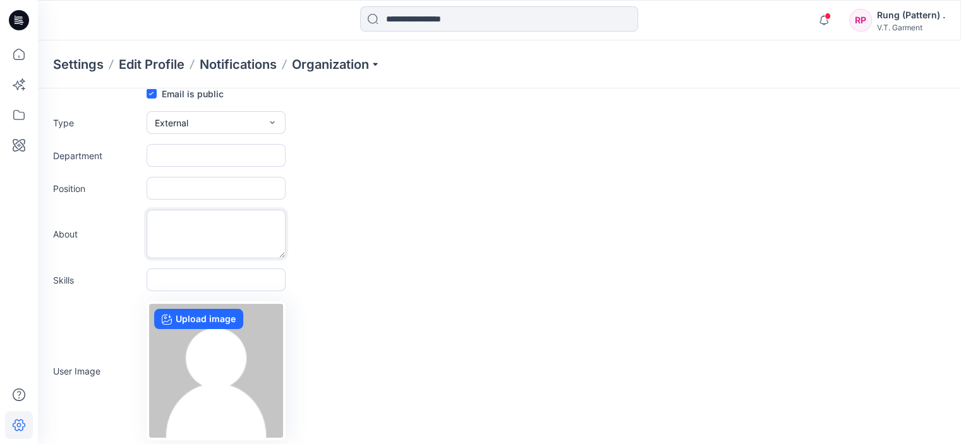
scroll to position [142, 0]
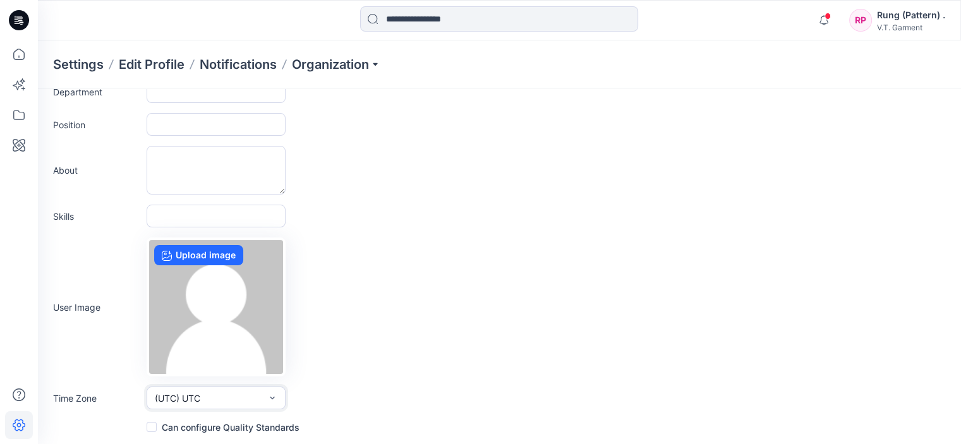
click at [207, 393] on button "(UTC) UTC" at bounding box center [216, 398] width 139 height 23
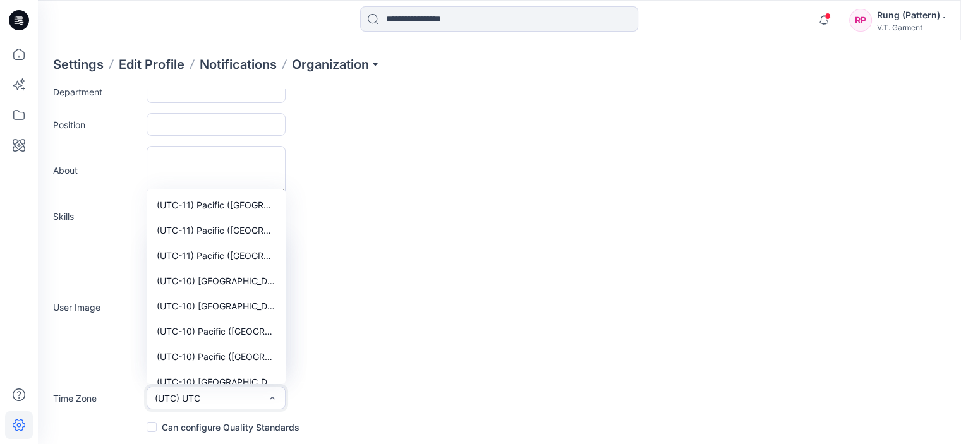
click at [208, 402] on button "(UTC) UTC" at bounding box center [216, 398] width 139 height 23
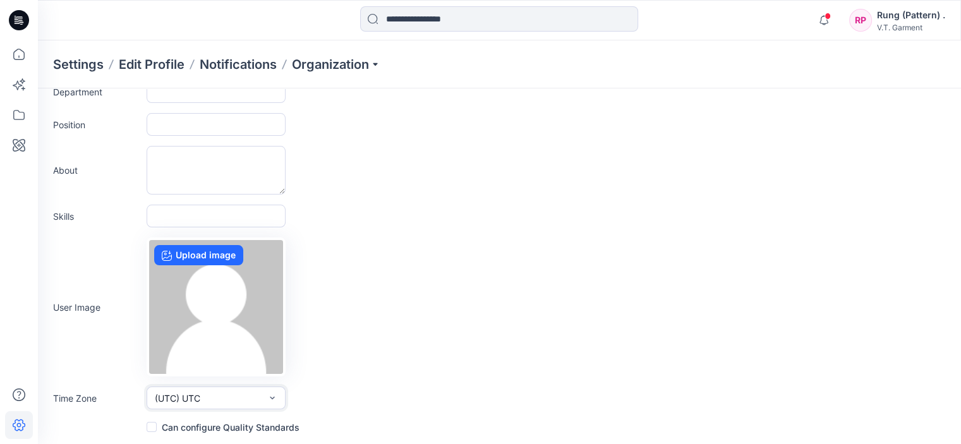
click at [230, 392] on button "(UTC) UTC" at bounding box center [216, 398] width 139 height 23
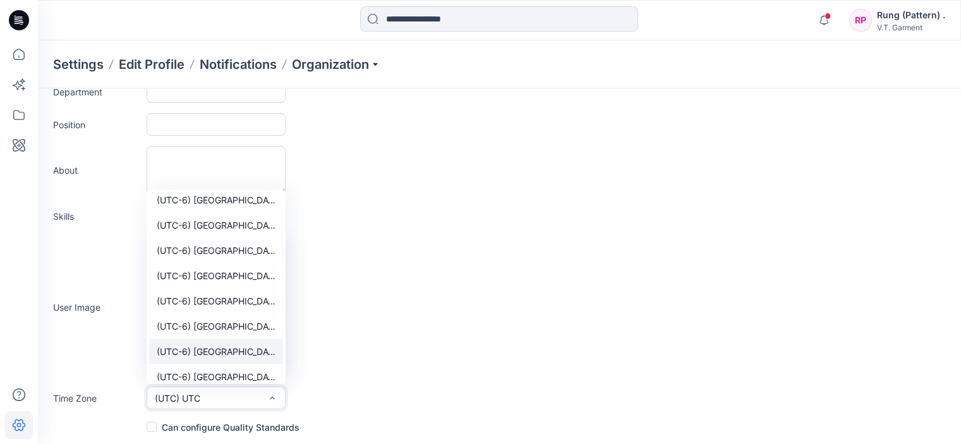
scroll to position [1201, 0]
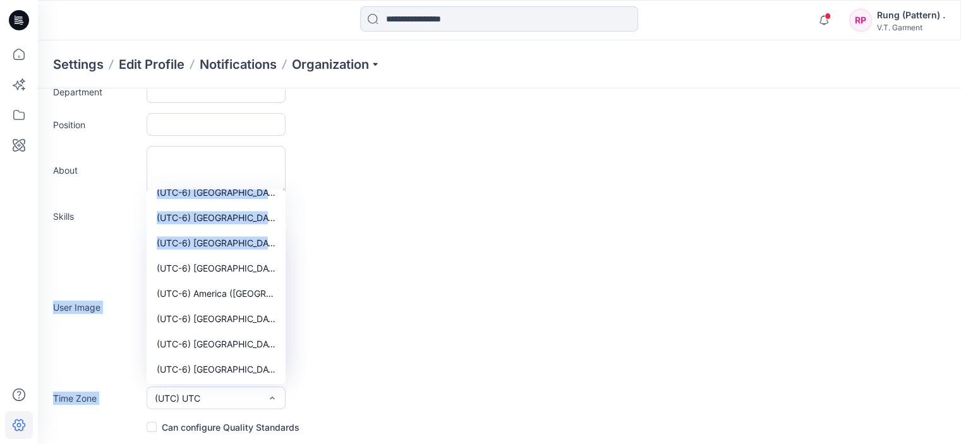
drag, startPoint x: 286, startPoint y: 215, endPoint x: 284, endPoint y: 246, distance: 31.0
click at [284, 246] on form "**********" at bounding box center [499, 191] width 923 height 488
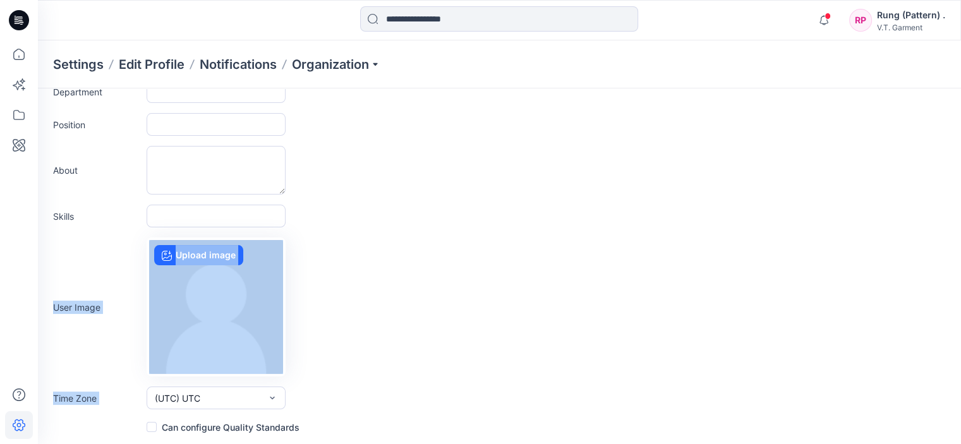
click at [457, 313] on div "User Image Upload image" at bounding box center [499, 307] width 893 height 139
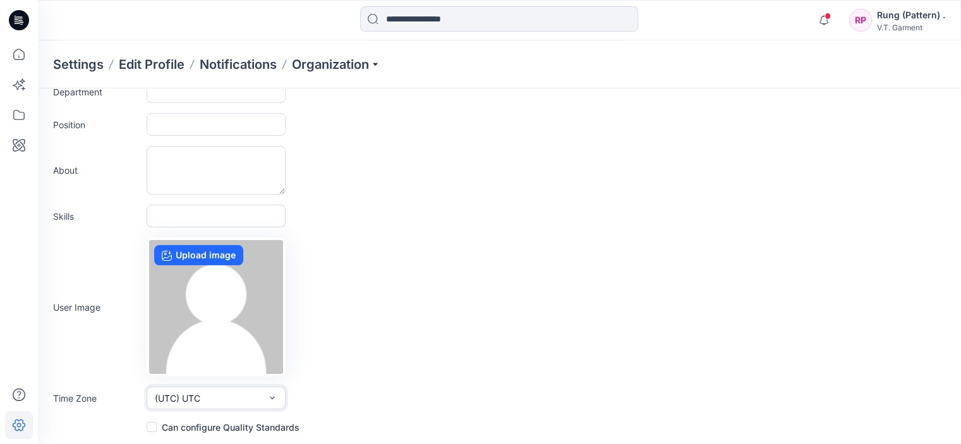
click at [222, 395] on button "(UTC) UTC" at bounding box center [216, 398] width 139 height 23
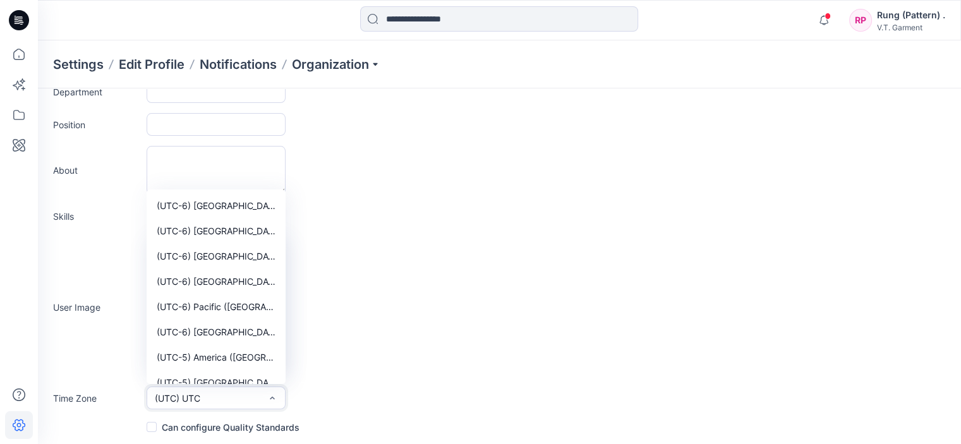
scroll to position [1832, 0]
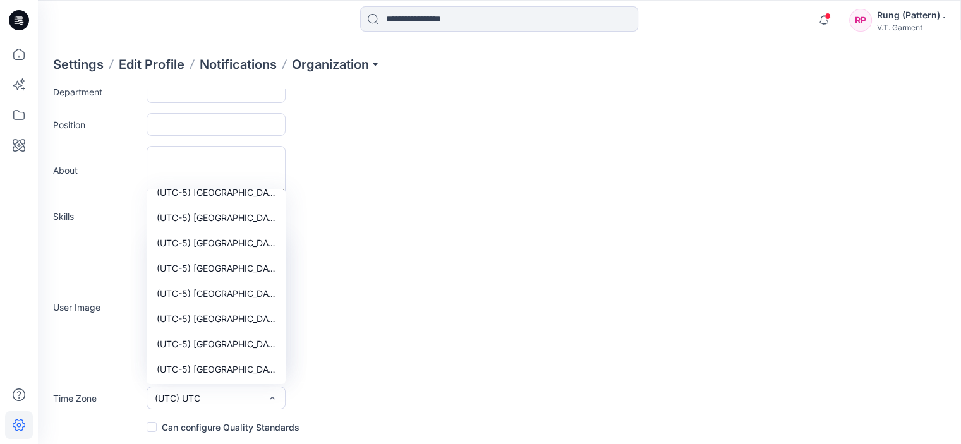
click at [153, 422] on span at bounding box center [152, 427] width 10 height 10
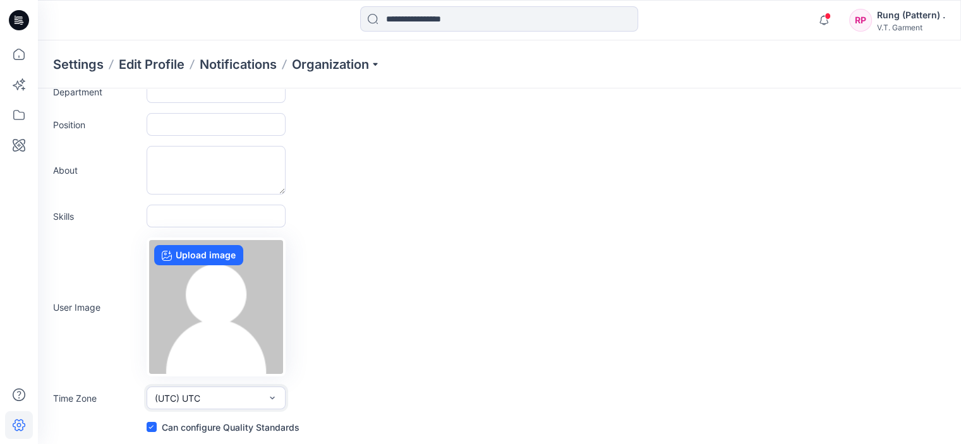
click at [207, 394] on button "(UTC) UTC" at bounding box center [216, 398] width 139 height 23
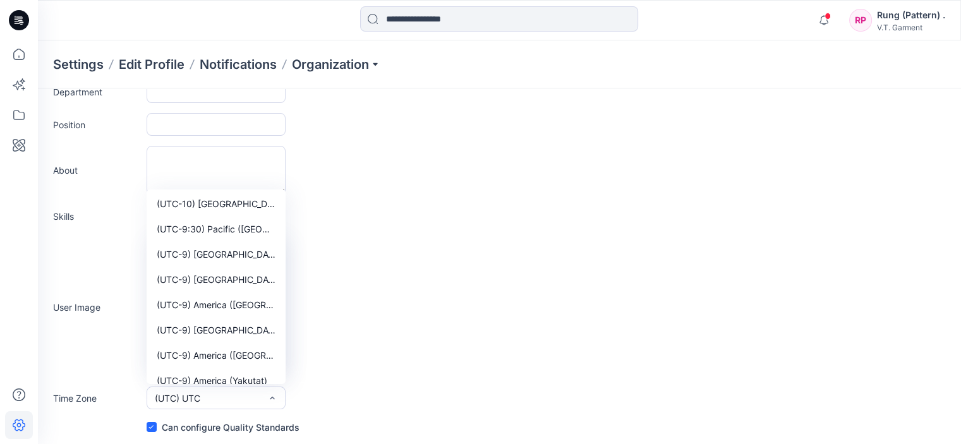
scroll to position [0, 0]
click at [522, 323] on div "User Image Upload image" at bounding box center [499, 307] width 893 height 139
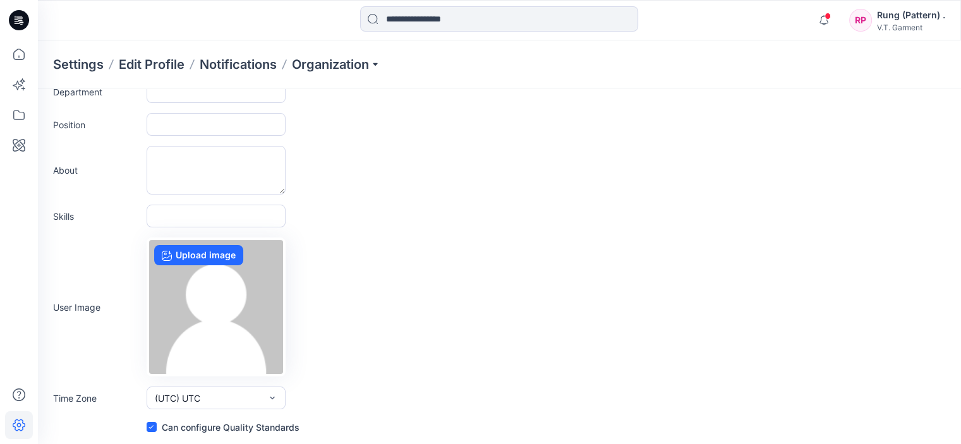
click at [400, 279] on div "User Image Upload image" at bounding box center [499, 307] width 893 height 139
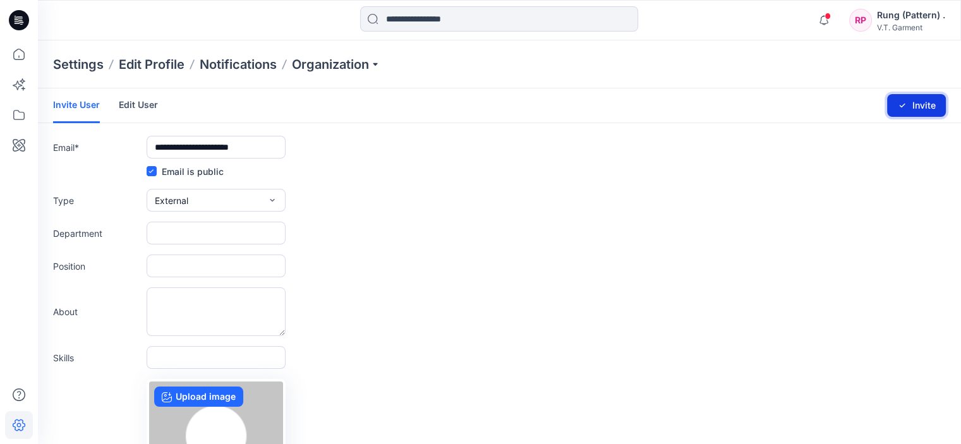
click at [910, 108] on button "Invite" at bounding box center [916, 105] width 59 height 23
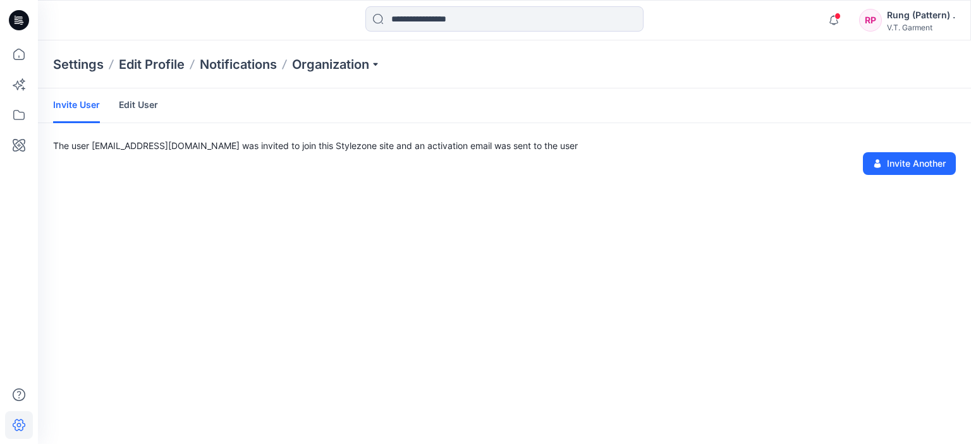
click at [142, 106] on link "Edit User" at bounding box center [138, 104] width 39 height 33
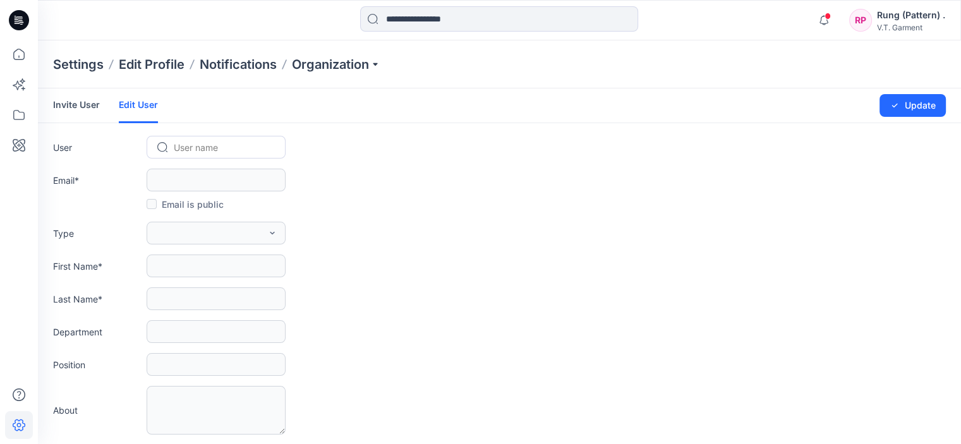
click at [81, 112] on link "Invite User" at bounding box center [76, 104] width 47 height 33
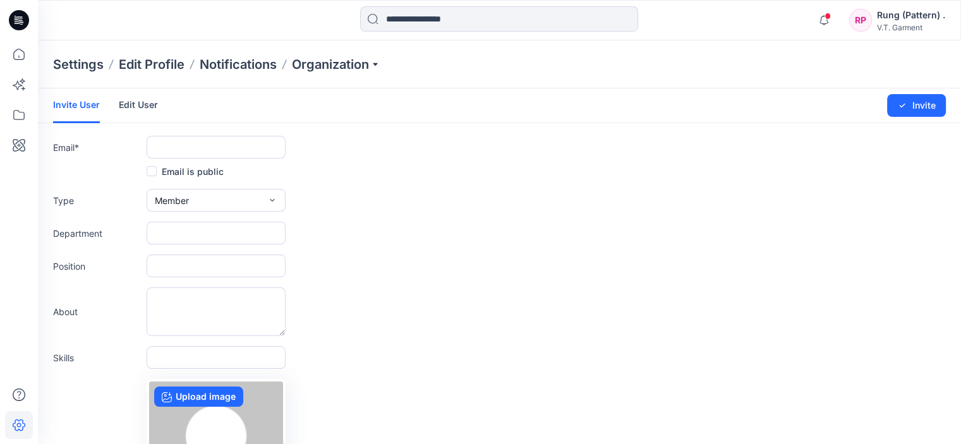
click at [695, 276] on div "Position" at bounding box center [499, 266] width 893 height 23
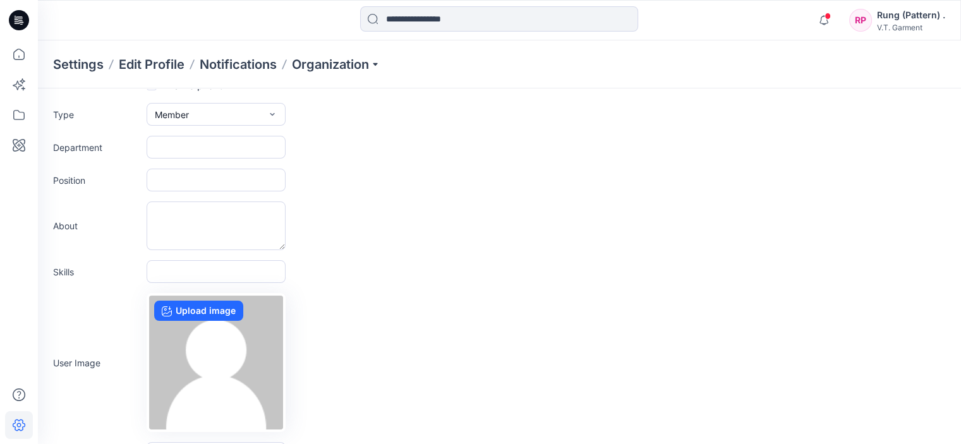
scroll to position [142, 0]
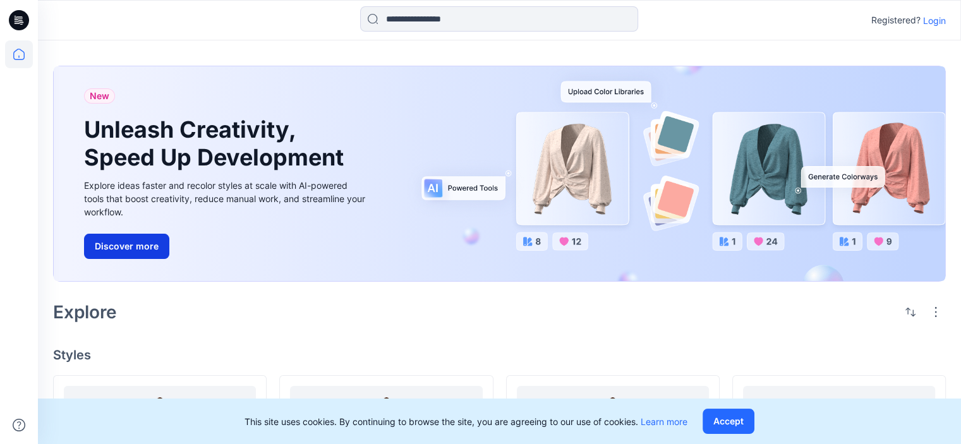
click at [122, 238] on button "Discover more" at bounding box center [126, 246] width 85 height 25
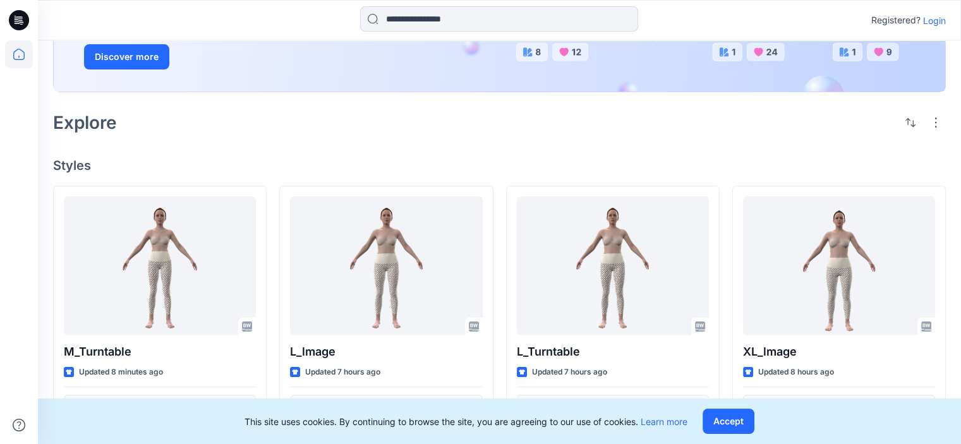
scroll to position [190, 0]
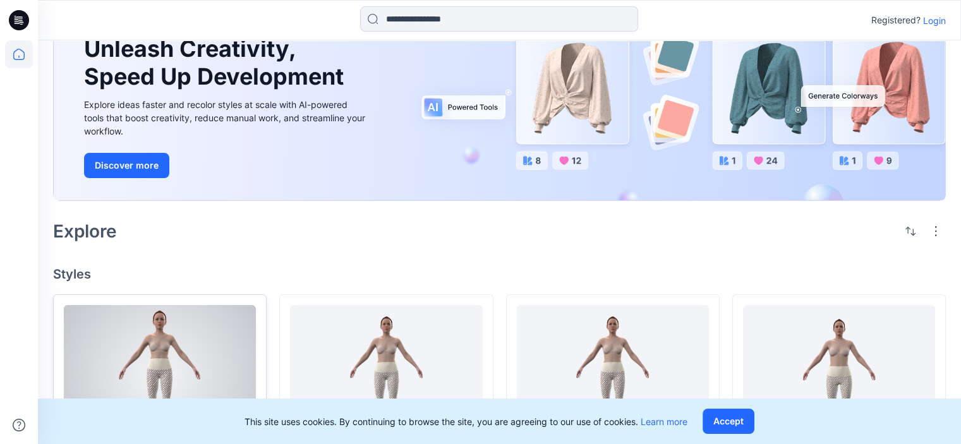
scroll to position [253, 0]
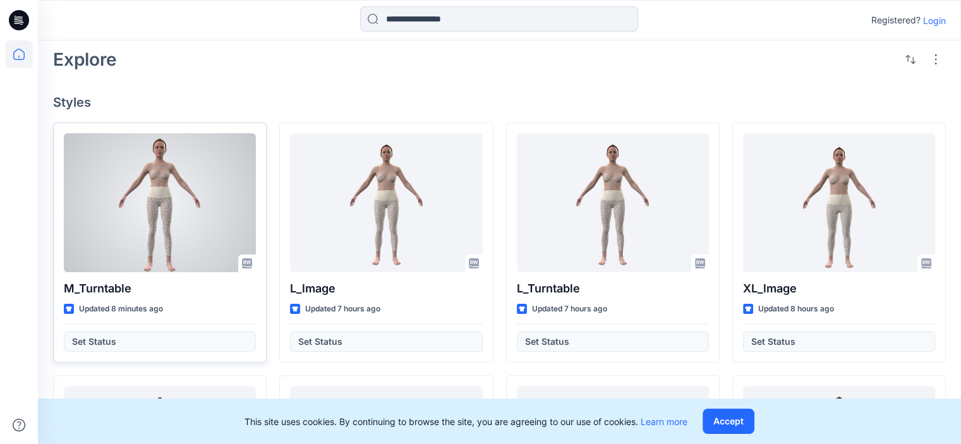
click at [185, 224] on div at bounding box center [160, 202] width 192 height 139
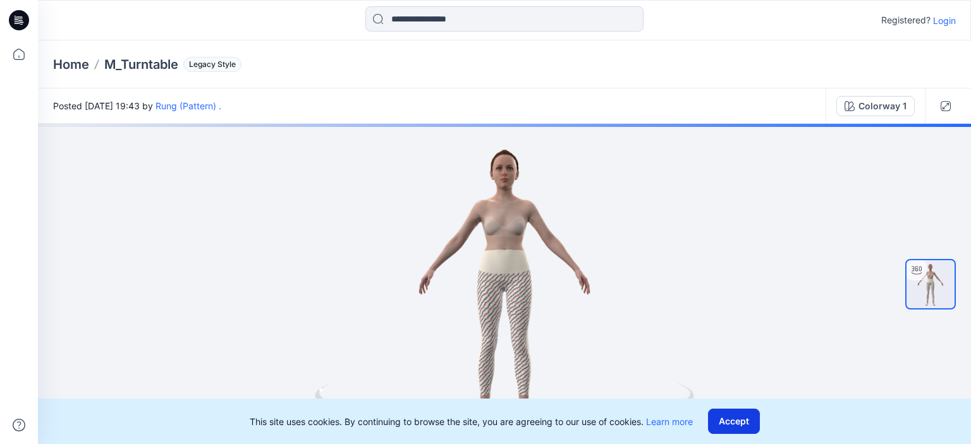
click at [728, 421] on button "Accept" at bounding box center [734, 421] width 52 height 25
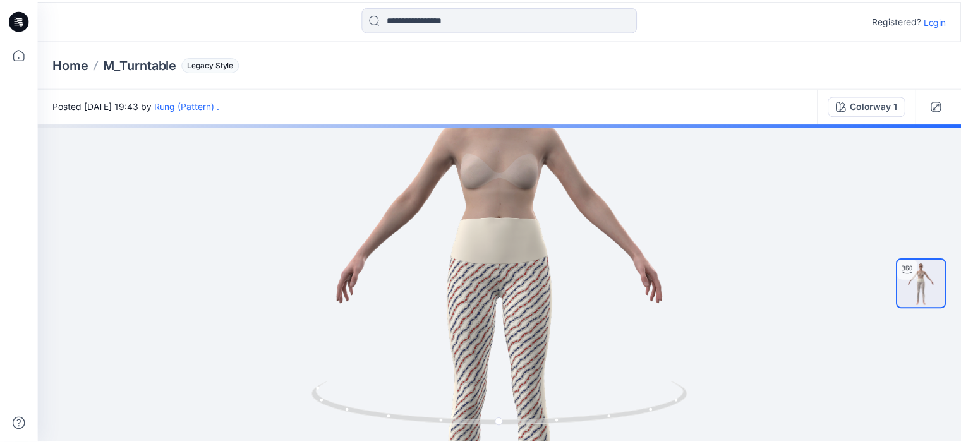
scroll to position [253, 0]
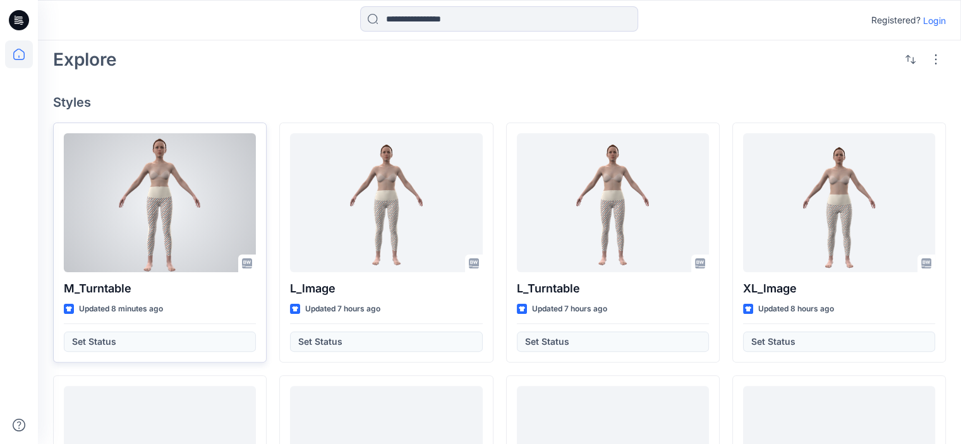
click at [200, 313] on div "Updated 8 minutes ago" at bounding box center [160, 309] width 192 height 13
click at [106, 210] on div at bounding box center [160, 202] width 192 height 139
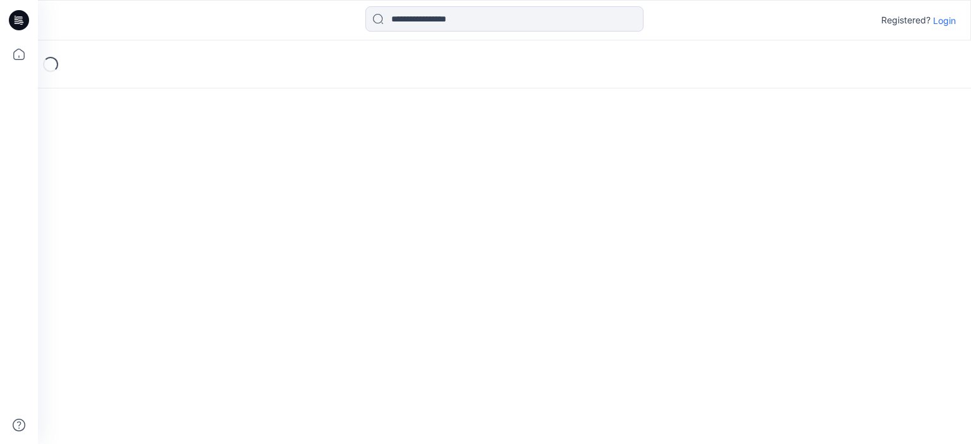
click at [106, 210] on div "Loading..." at bounding box center [504, 242] width 933 height 404
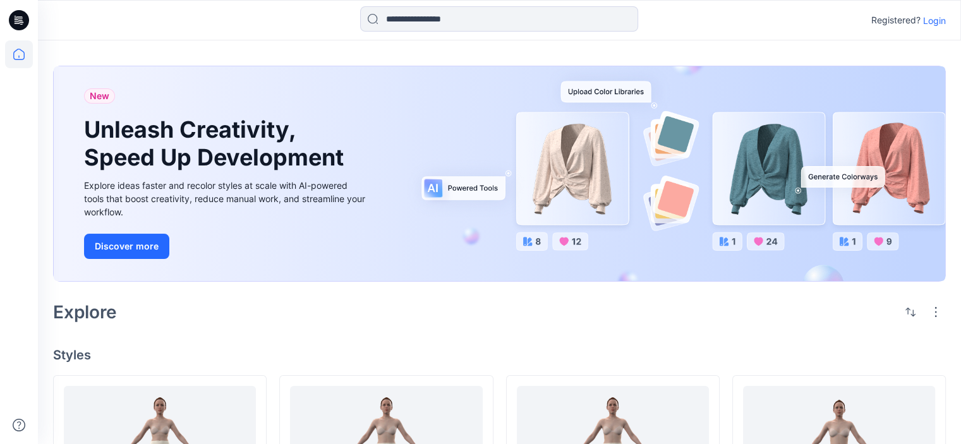
click at [927, 17] on p "Login" at bounding box center [934, 20] width 23 height 13
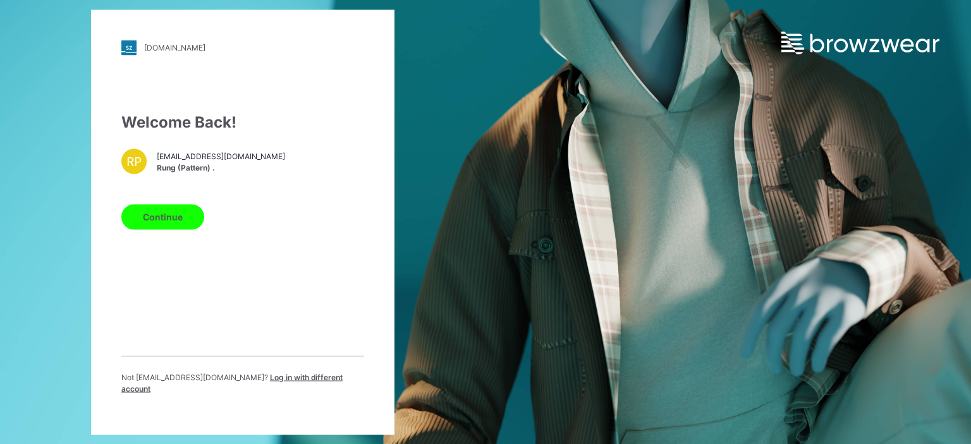
click at [220, 162] on span "[EMAIL_ADDRESS][DOMAIN_NAME]" at bounding box center [221, 156] width 128 height 11
click at [167, 162] on span "[EMAIL_ADDRESS][DOMAIN_NAME]" at bounding box center [221, 156] width 128 height 11
click at [167, 224] on button "Continue" at bounding box center [162, 216] width 83 height 25
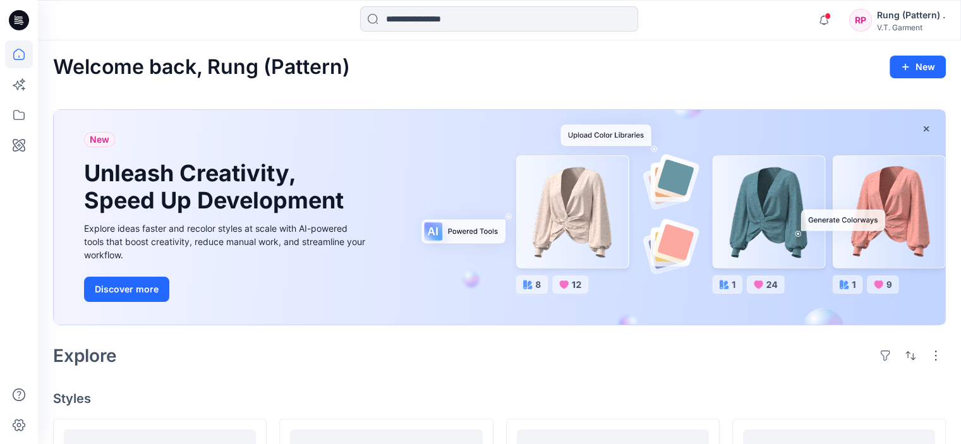
click at [13, 130] on div at bounding box center [19, 242] width 28 height 404
click at [15, 117] on icon at bounding box center [19, 115] width 28 height 28
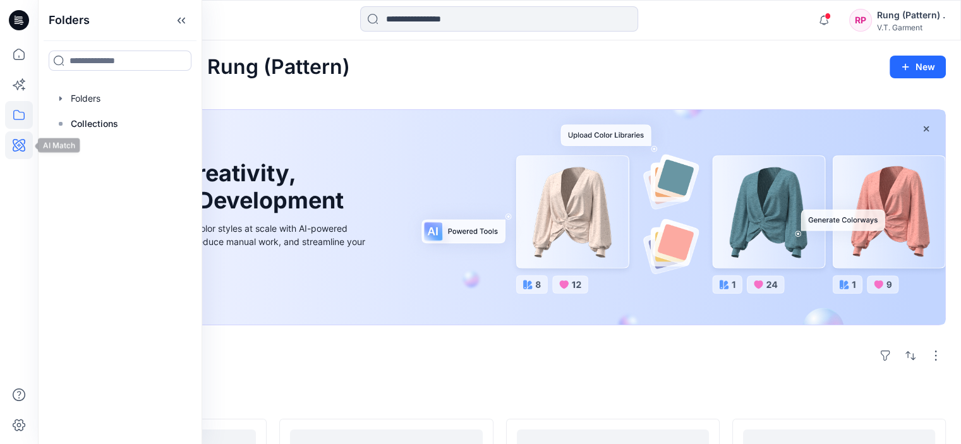
click at [15, 139] on icon at bounding box center [19, 145] width 13 height 13
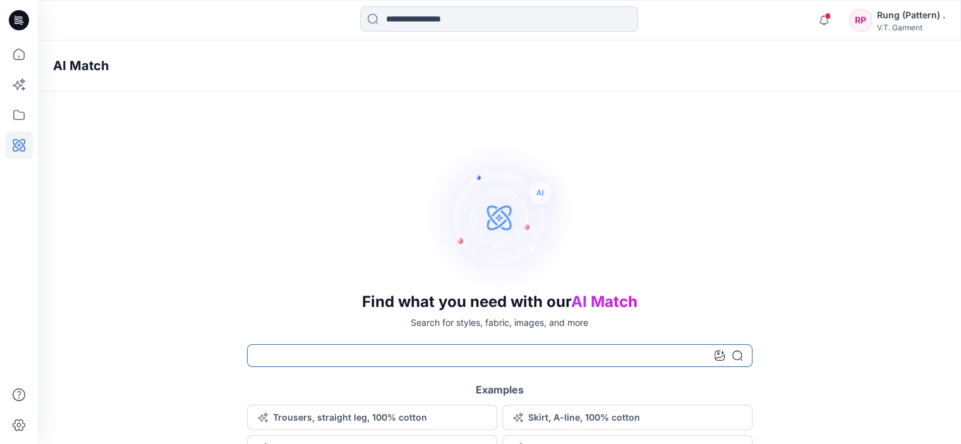
click at [297, 360] on input at bounding box center [499, 355] width 505 height 23
click at [825, 26] on icon "button" at bounding box center [824, 20] width 24 height 25
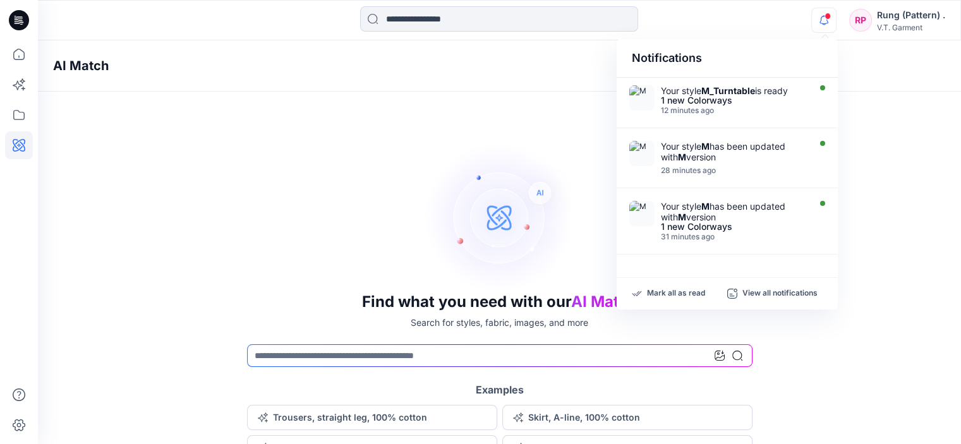
click at [382, 142] on div "Find what you need with our AI Match Search for styles, fabric, images, and mor…" at bounding box center [499, 301] width 923 height 319
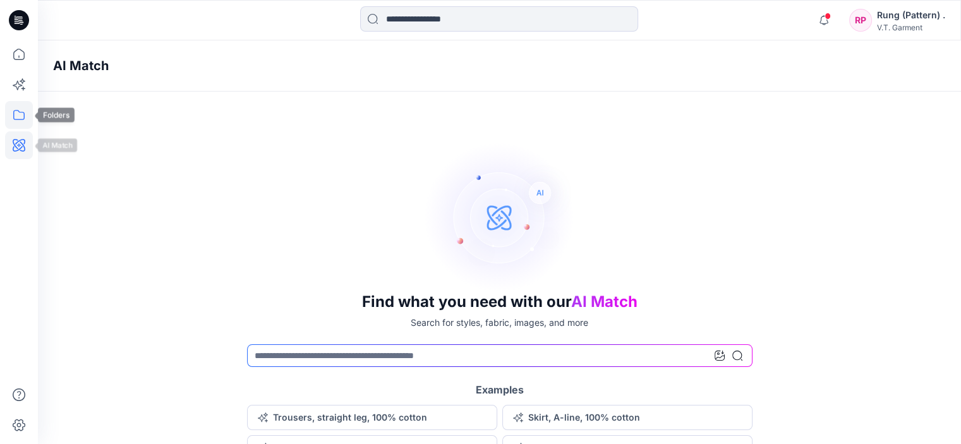
click at [22, 121] on icon at bounding box center [19, 115] width 28 height 28
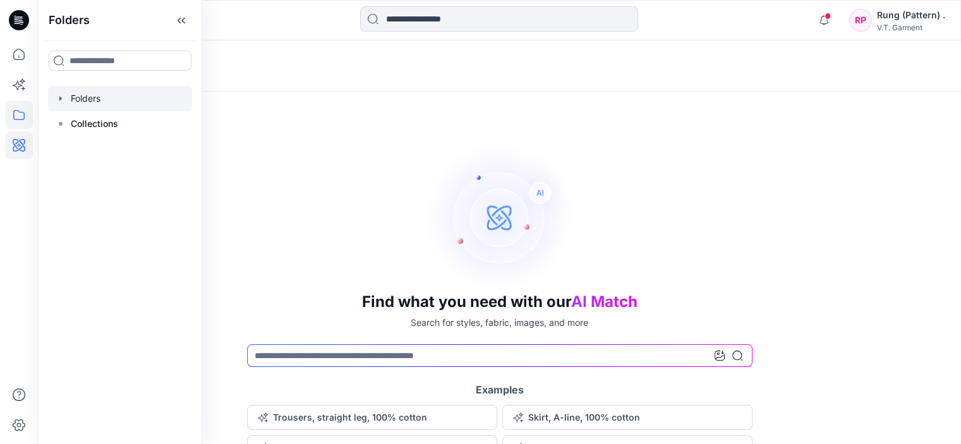
click at [73, 108] on div at bounding box center [120, 98] width 144 height 25
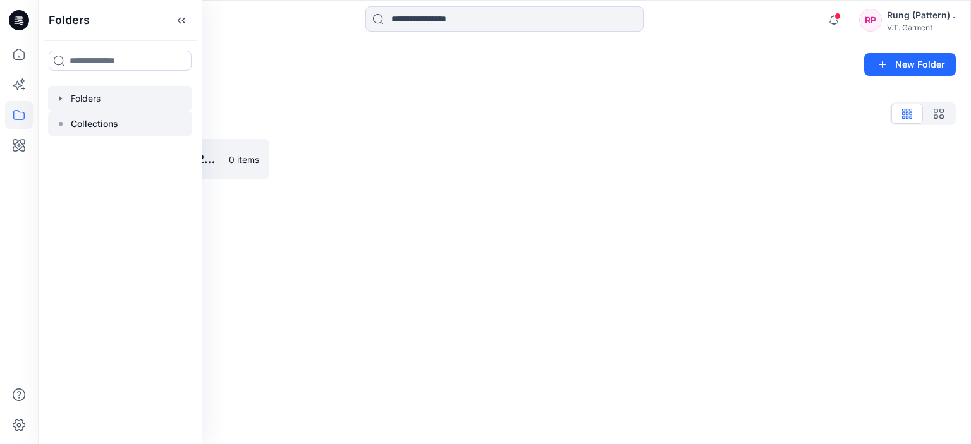
click at [71, 125] on p "Collections" at bounding box center [94, 123] width 47 height 15
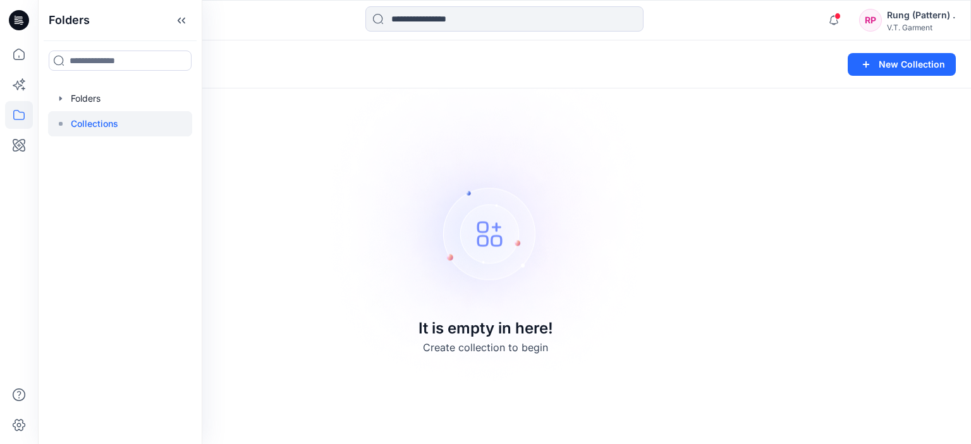
click at [96, 121] on p "Collections" at bounding box center [94, 123] width 47 height 15
click at [258, 176] on div "Collections New Collection It is empty in here! Create collection to begin" at bounding box center [504, 242] width 933 height 404
click at [116, 68] on p "Collections" at bounding box center [87, 65] width 68 height 18
click at [23, 112] on icon at bounding box center [19, 115] width 28 height 28
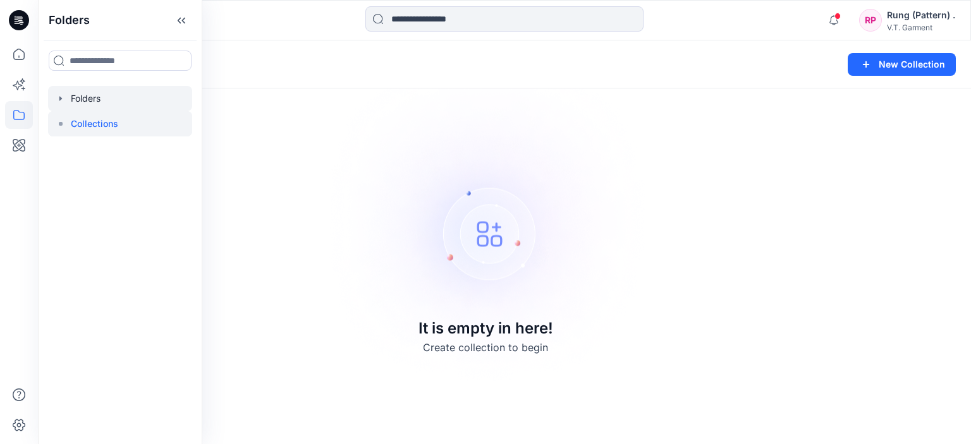
click at [85, 100] on div at bounding box center [120, 98] width 144 height 25
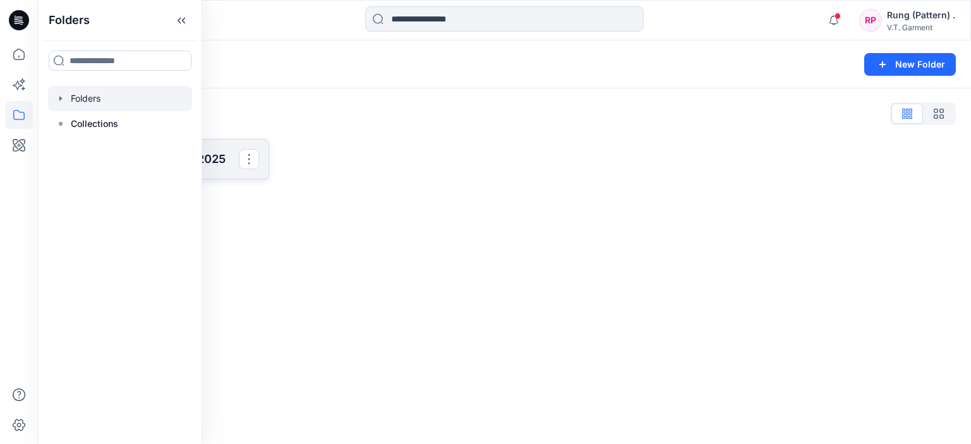
click at [231, 162] on p "831025P_F25_01/09/2025" at bounding box center [160, 159] width 158 height 18
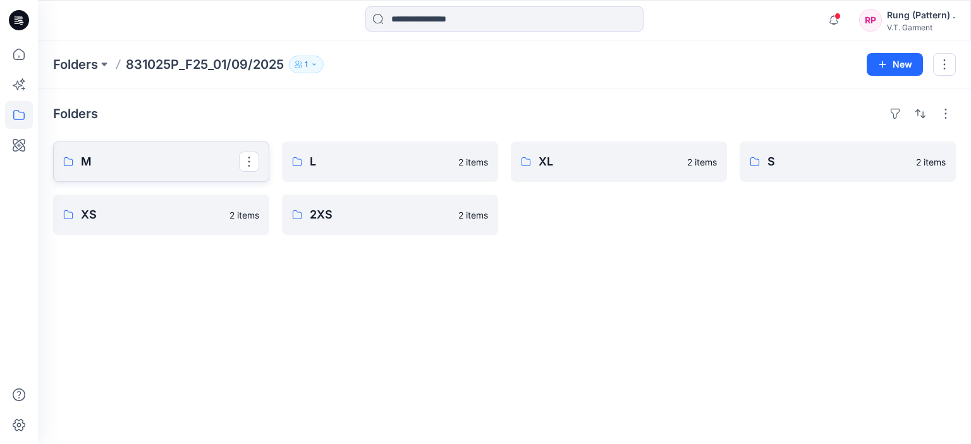
click at [200, 171] on link "M" at bounding box center [161, 162] width 216 height 40
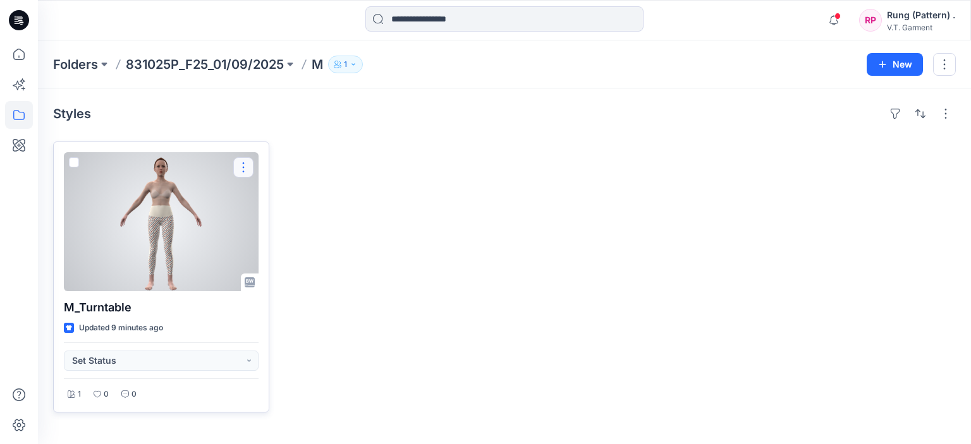
click at [237, 165] on button "button" at bounding box center [243, 167] width 20 height 20
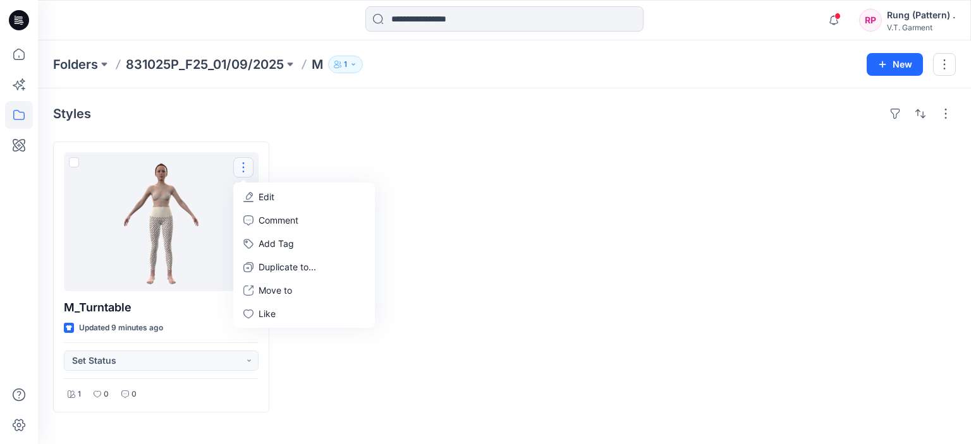
click at [420, 195] on div at bounding box center [390, 277] width 216 height 271
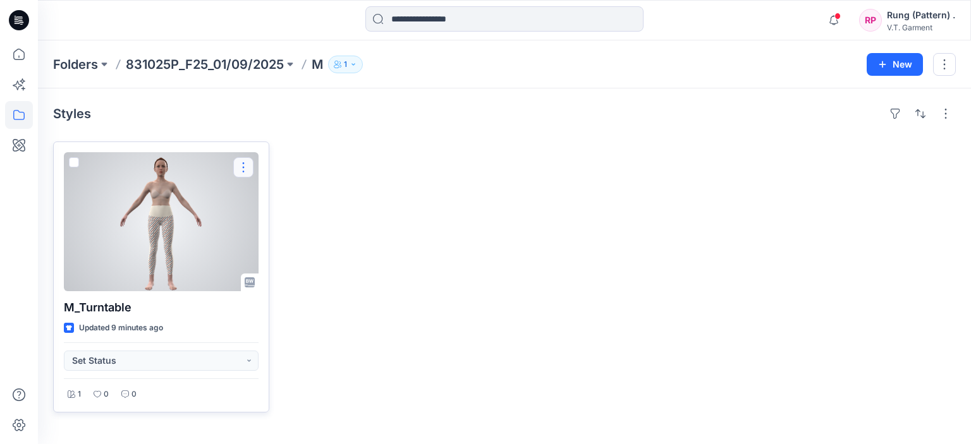
click at [245, 167] on button "button" at bounding box center [243, 167] width 20 height 20
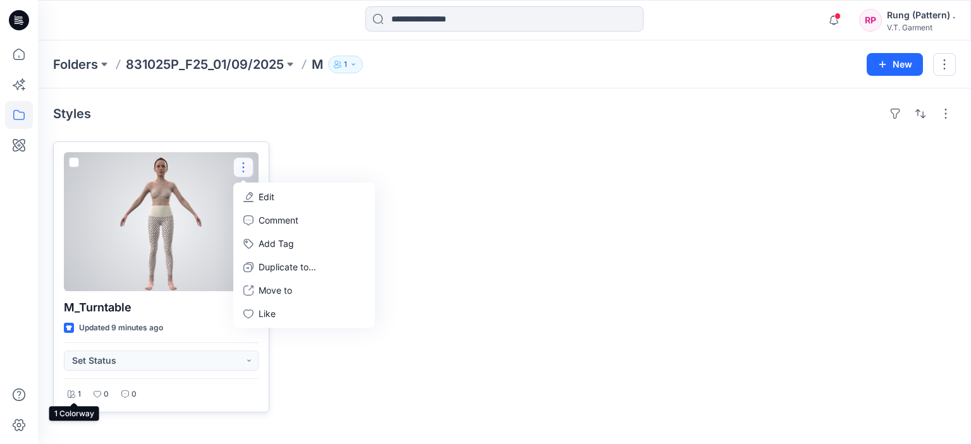
click at [70, 392] on icon at bounding box center [72, 394] width 8 height 8
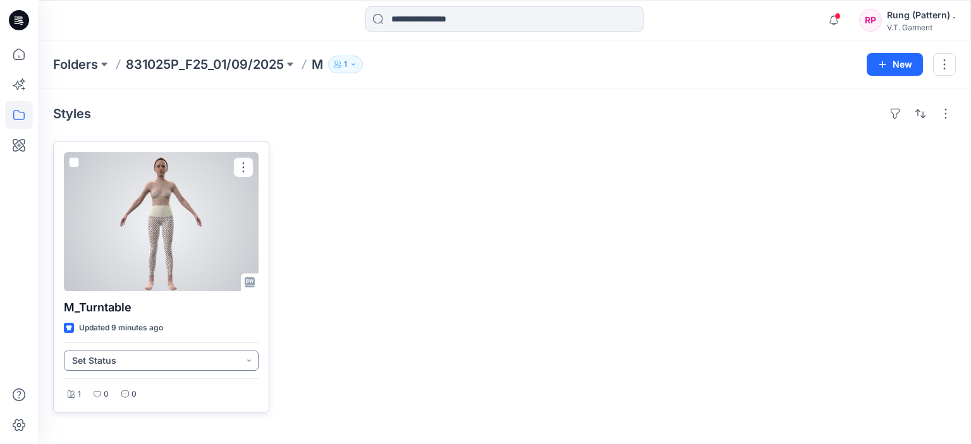
click at [251, 363] on button "Set Status" at bounding box center [161, 361] width 195 height 20
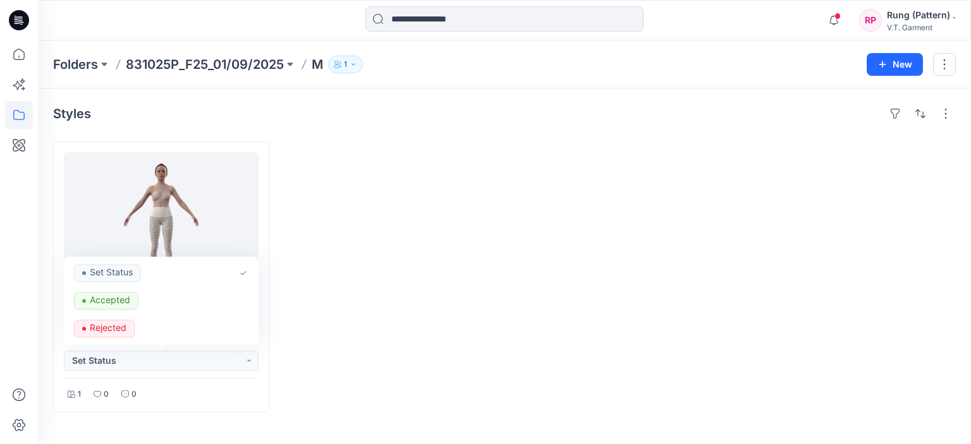
click at [617, 293] on div at bounding box center [619, 277] width 216 height 271
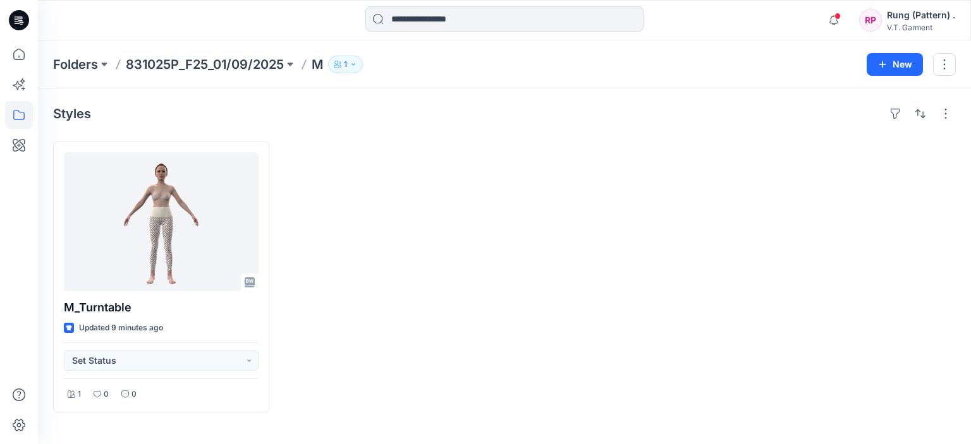
click at [582, 313] on div at bounding box center [619, 277] width 216 height 271
click at [354, 62] on icon "button" at bounding box center [353, 65] width 8 height 8
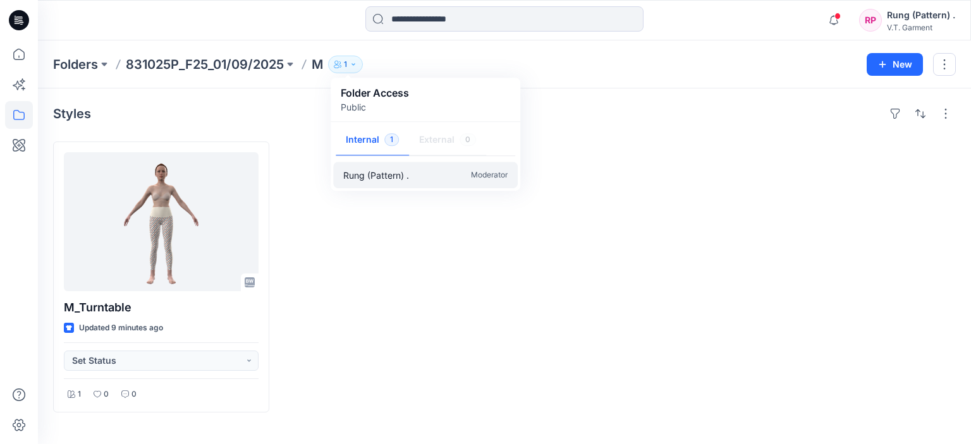
click at [488, 174] on p "Moderator" at bounding box center [489, 175] width 37 height 13
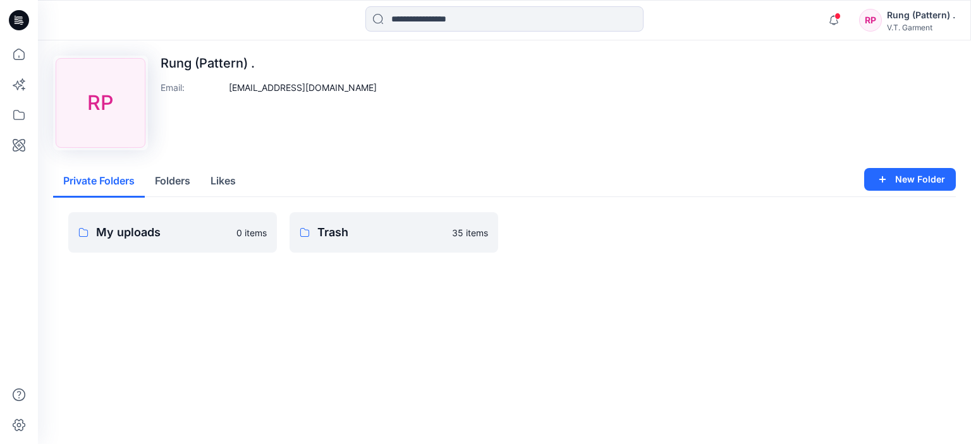
click at [603, 109] on div "Upload Image RP Rung (Pattern) . Email : pattern01@vtgarment.com" at bounding box center [504, 103] width 902 height 95
click at [665, 313] on div "Upload Image RP Rung (Pattern) . Email : pattern01@vtgarment.com Private Folder…" at bounding box center [504, 242] width 933 height 404
click at [601, 337] on div "Upload Image RP Rung (Pattern) . Email : pattern01@vtgarment.com Private Folder…" at bounding box center [504, 242] width 933 height 404
click at [742, 335] on div "Upload Image RP Rung (Pattern) . Email : pattern01@vtgarment.com Private Folder…" at bounding box center [504, 242] width 933 height 404
click at [16, 55] on icon at bounding box center [19, 54] width 28 height 28
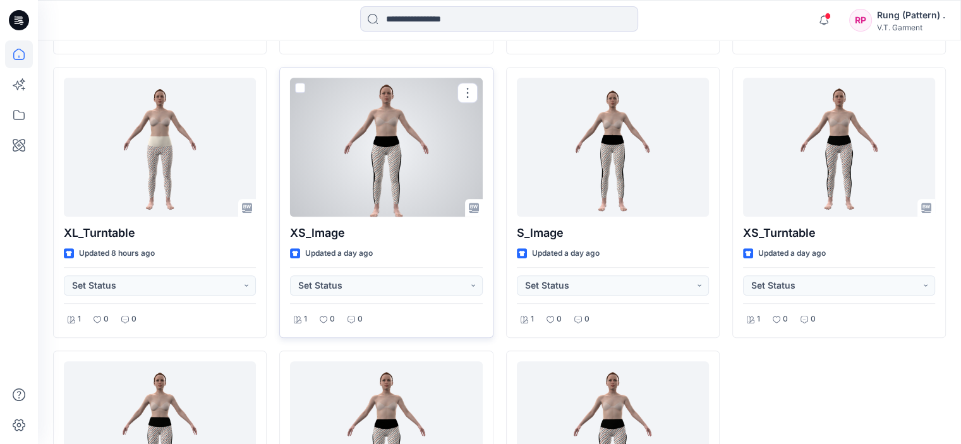
scroll to position [758, 0]
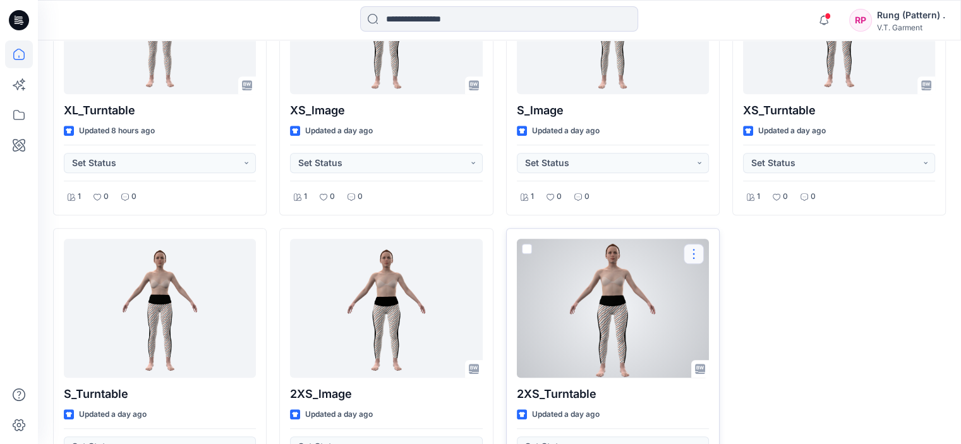
click at [692, 252] on button "button" at bounding box center [694, 254] width 20 height 20
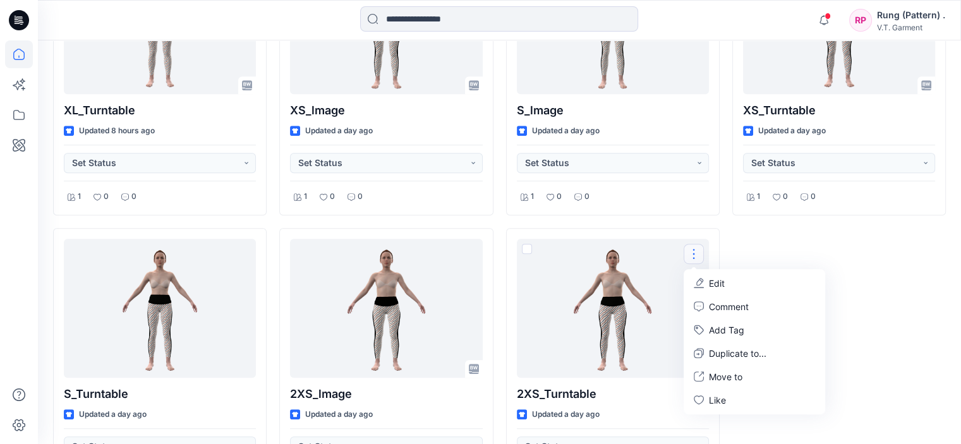
click at [905, 294] on div "XL_lmage Updated 8 hours ago Set Status 1 0 0 XS_Turntable Updated a day ago Se…" at bounding box center [839, 80] width 214 height 838
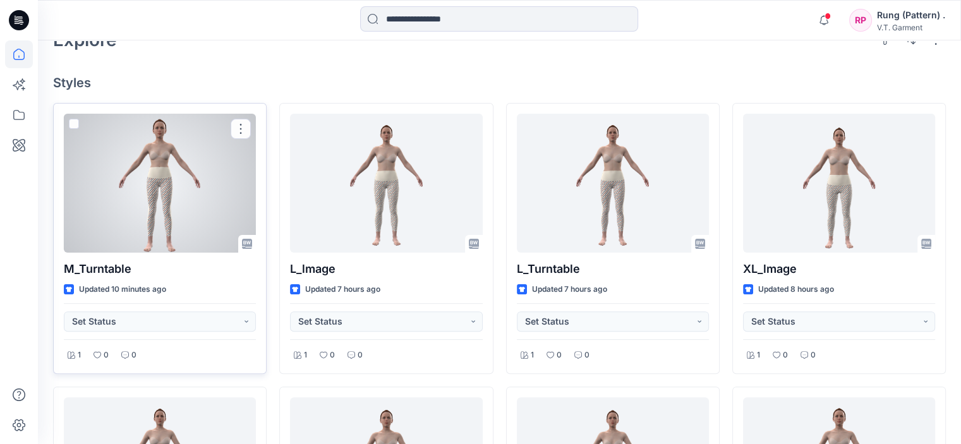
scroll to position [0, 0]
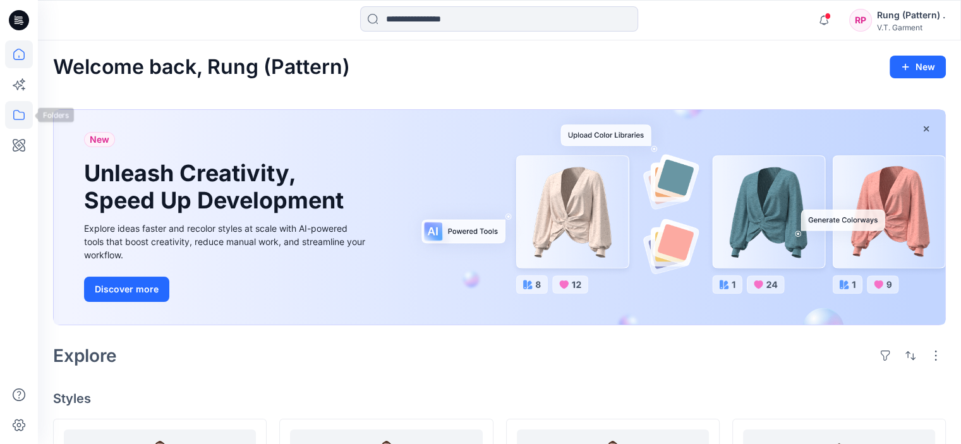
click at [16, 116] on icon at bounding box center [19, 115] width 28 height 28
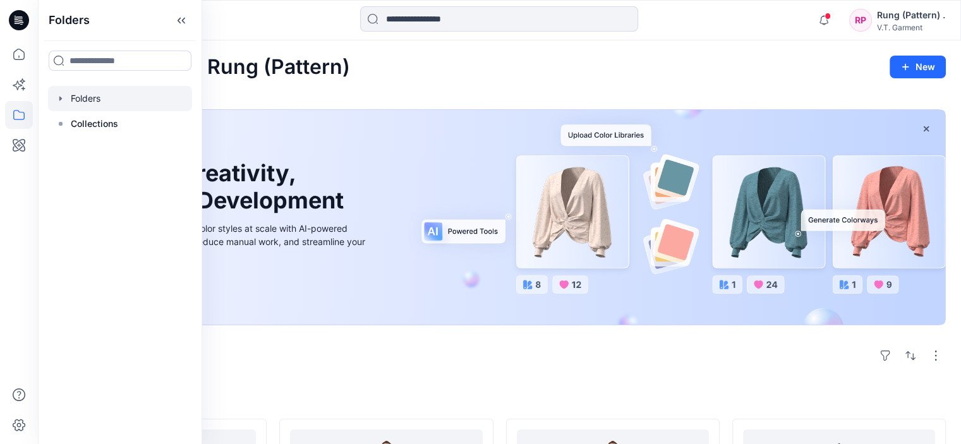
click at [111, 100] on div at bounding box center [120, 98] width 144 height 25
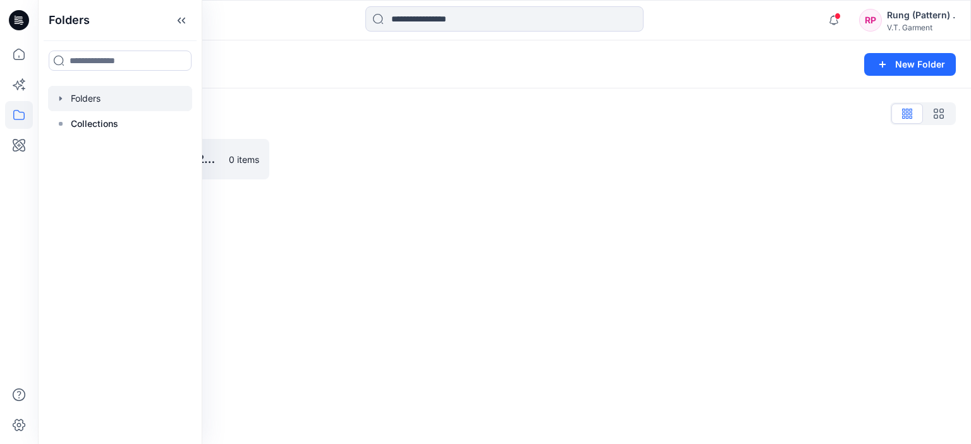
click at [300, 216] on div "Folders New Folder Folders List 831025P_F25_01/09/2025 0 items" at bounding box center [504, 242] width 933 height 404
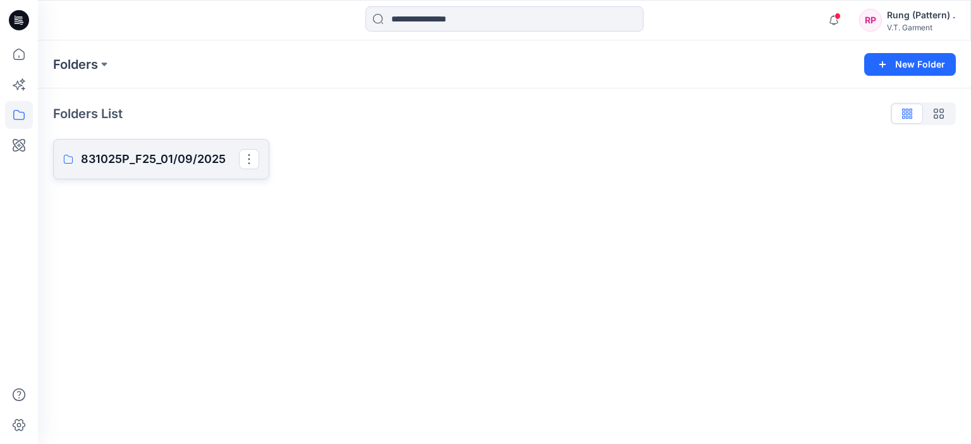
click at [181, 159] on p "831025P_F25_01/09/2025" at bounding box center [160, 159] width 158 height 18
click at [641, 205] on div "Folders New Folder Folders List 831025P_F25_01/09/2025 0 items" at bounding box center [504, 242] width 933 height 404
click at [627, 246] on div "Folders New Folder Folders List 831025P_F25_01/09/2025 0 items" at bounding box center [504, 242] width 933 height 404
click at [608, 227] on div "Folders New Folder Folders List 831025P_F25_01/09/2025 0 items" at bounding box center [504, 242] width 933 height 404
click at [250, 159] on button "button" at bounding box center [249, 159] width 20 height 20
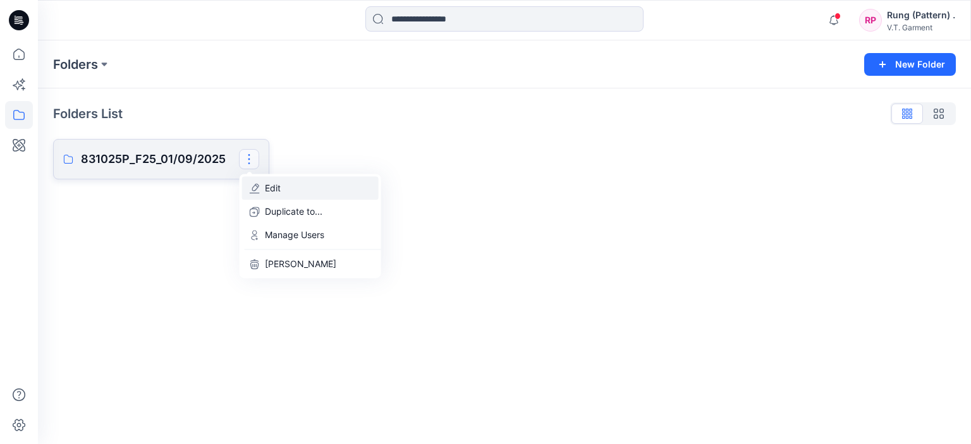
click at [270, 186] on p "Edit" at bounding box center [273, 187] width 16 height 13
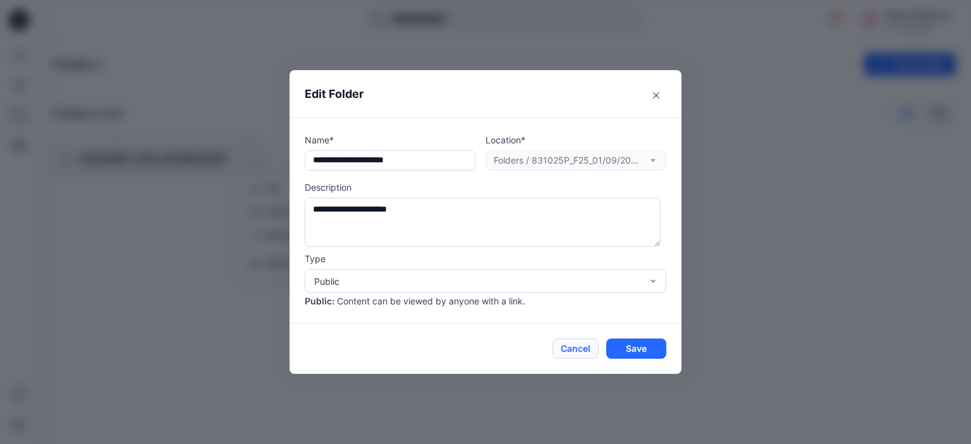
click at [578, 347] on button "Cancel" at bounding box center [575, 349] width 46 height 20
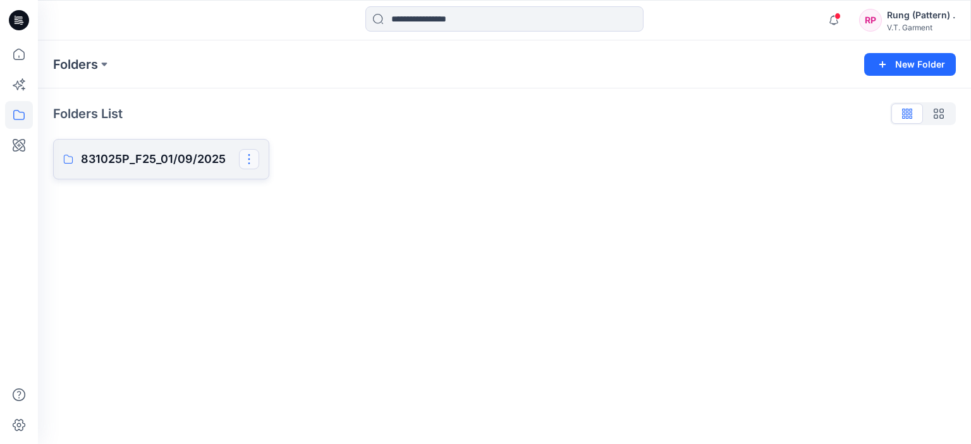
click at [246, 159] on button "button" at bounding box center [249, 159] width 20 height 20
click at [281, 236] on p "Manage Users" at bounding box center [294, 234] width 59 height 13
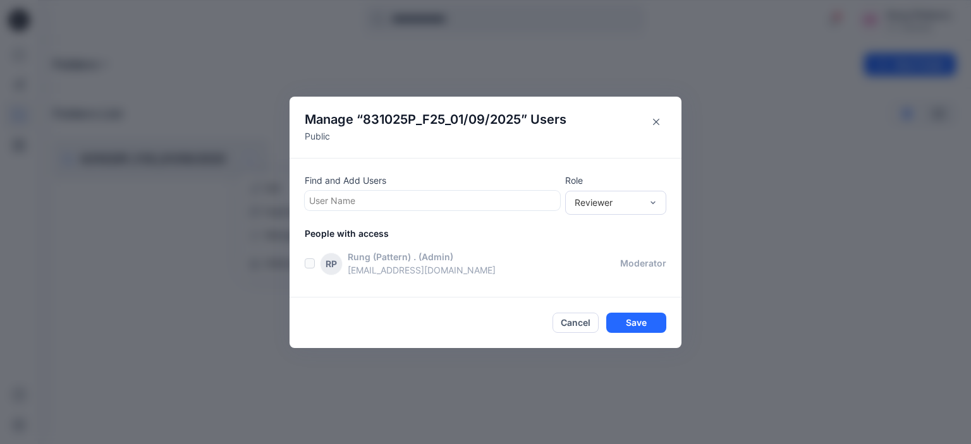
click at [449, 214] on div "Find and Add Users User Name Role Reviewer People with access RP Rung (Pattern)…" at bounding box center [485, 228] width 392 height 140
click at [449, 207] on div at bounding box center [432, 201] width 246 height 16
paste input "**********"
drag, startPoint x: 405, startPoint y: 200, endPoint x: 275, endPoint y: 207, distance: 129.7
click at [275, 207] on div "**********" at bounding box center [485, 222] width 971 height 444
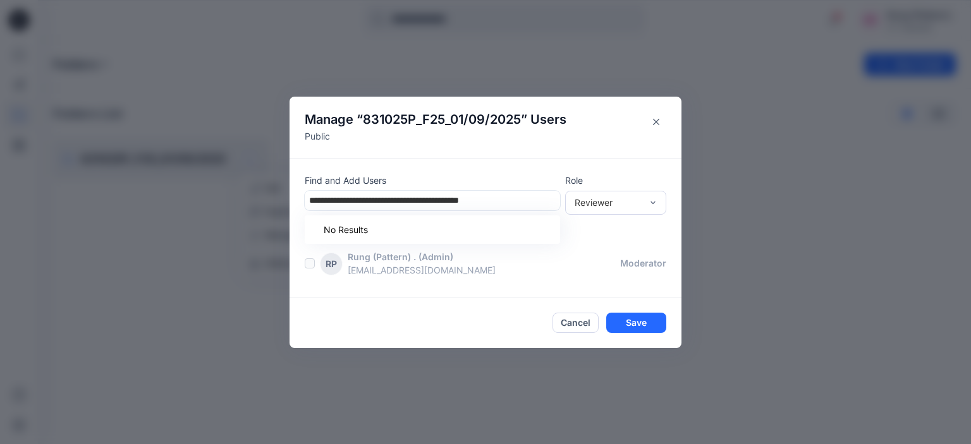
type input "**********"
click at [439, 195] on div at bounding box center [432, 201] width 246 height 16
click at [396, 200] on div at bounding box center [432, 201] width 246 height 16
paste input "**********"
type input "**********"
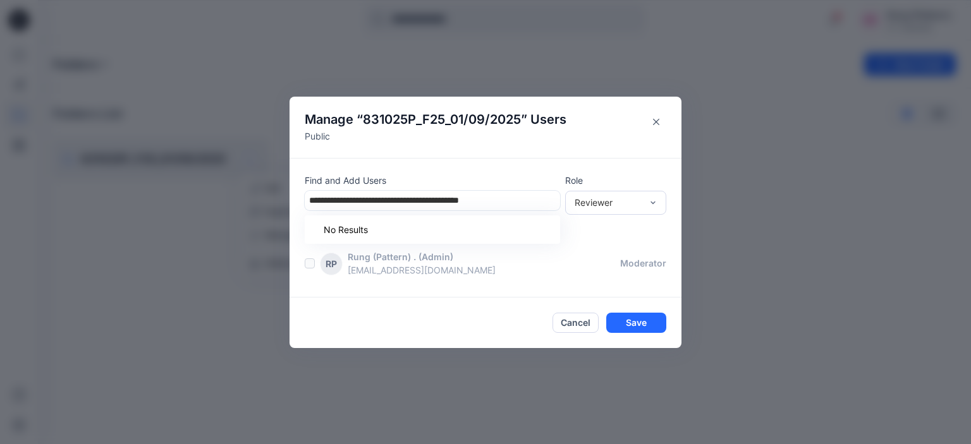
drag, startPoint x: 344, startPoint y: 202, endPoint x: 291, endPoint y: 202, distance: 53.7
click at [291, 202] on div "**********" at bounding box center [485, 228] width 392 height 140
drag, startPoint x: 468, startPoint y: 202, endPoint x: 318, endPoint y: 200, distance: 149.1
click at [318, 200] on div at bounding box center [432, 201] width 246 height 16
type input "*"
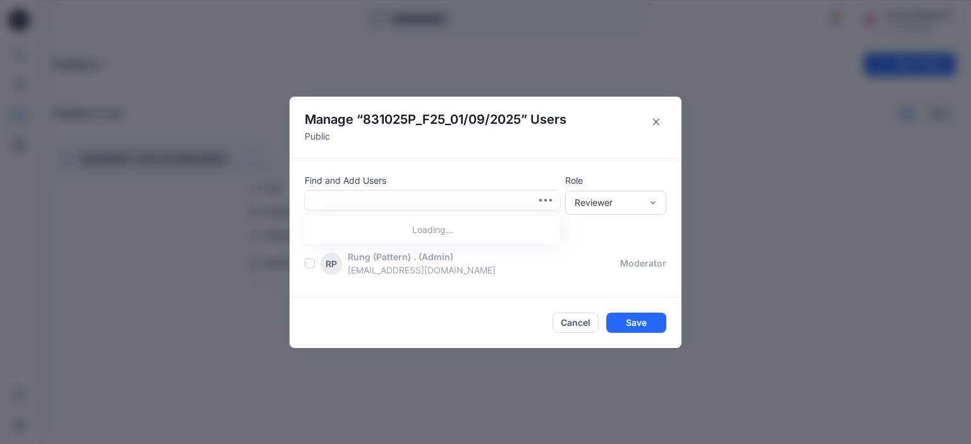
type input "*"
type input "****"
click at [360, 199] on div at bounding box center [432, 201] width 246 height 16
type input "*"
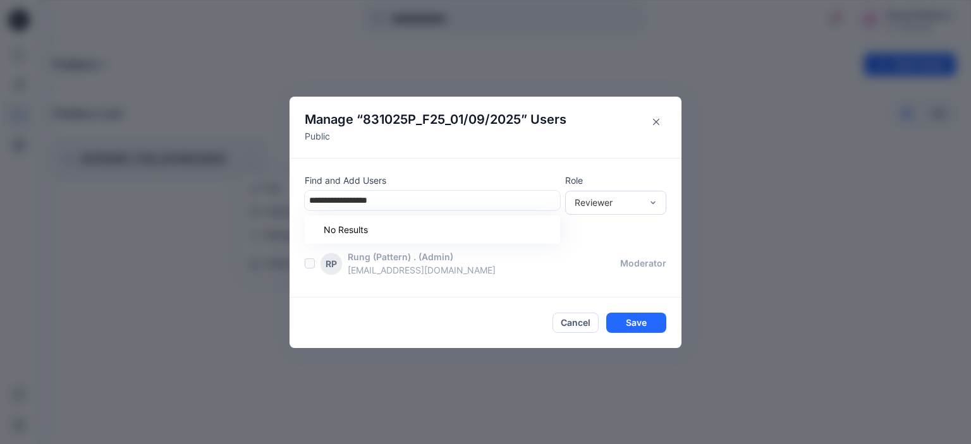
type input "**********"
click at [369, 196] on div at bounding box center [432, 201] width 246 height 16
type input "*"
click at [384, 229] on p "[PERSON_NAME]" at bounding box center [369, 232] width 71 height 16
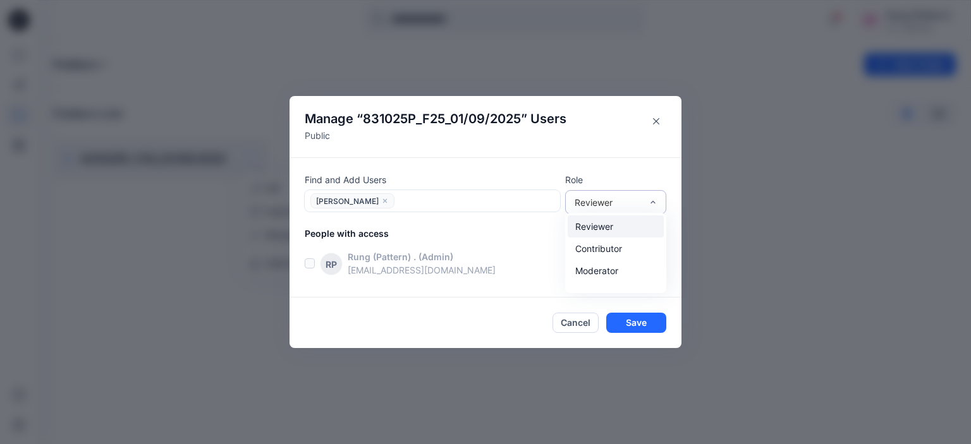
click at [590, 227] on div "Reviewer" at bounding box center [615, 226] width 96 height 22
click at [523, 267] on p "[EMAIL_ADDRESS][DOMAIN_NAME]" at bounding box center [484, 269] width 272 height 13
click at [642, 203] on div "Reviewer" at bounding box center [608, 202] width 80 height 13
click at [644, 203] on div "Reviewer" at bounding box center [608, 202] width 80 height 13
click at [644, 320] on button "Save" at bounding box center [636, 323] width 60 height 20
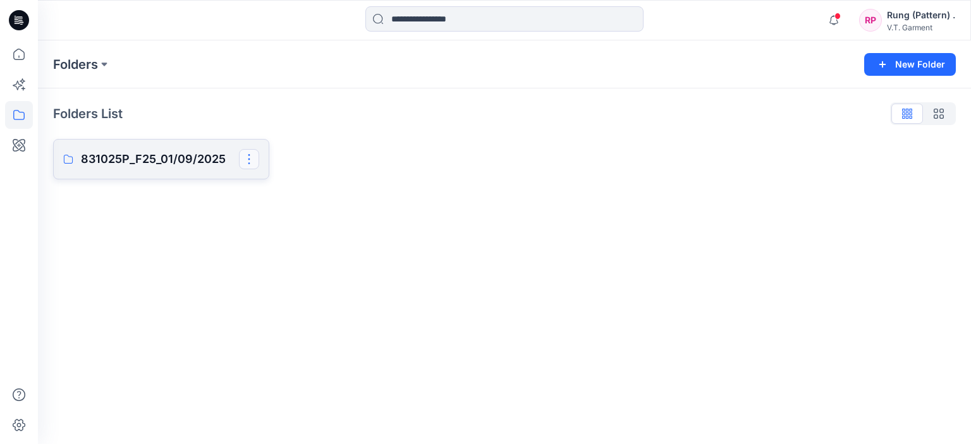
click at [251, 162] on button "button" at bounding box center [249, 159] width 20 height 20
click at [293, 234] on p "Manage Users" at bounding box center [294, 234] width 59 height 13
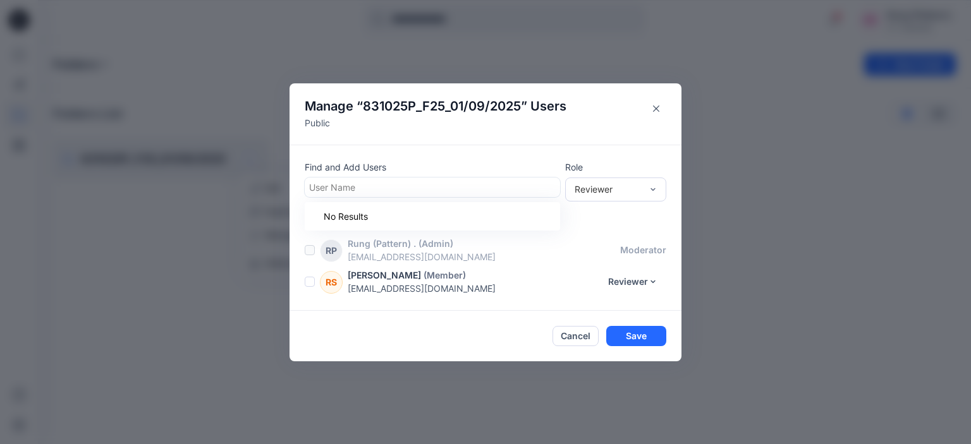
click at [368, 184] on div at bounding box center [432, 187] width 246 height 16
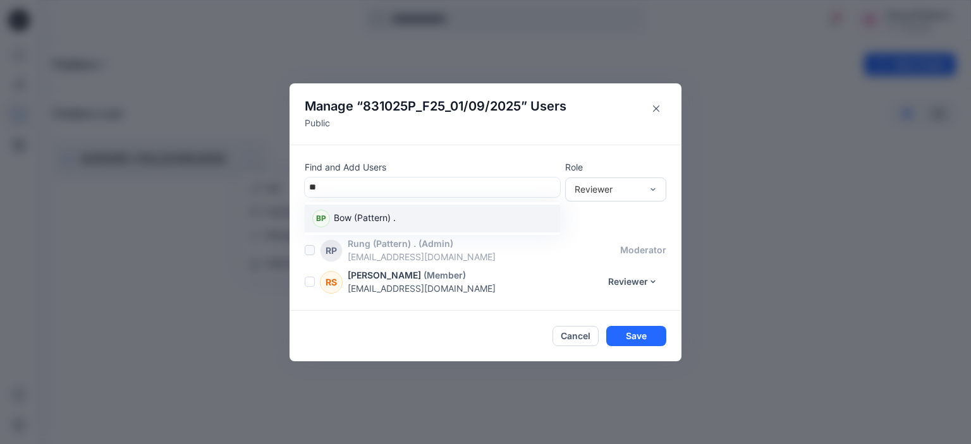
type input "*"
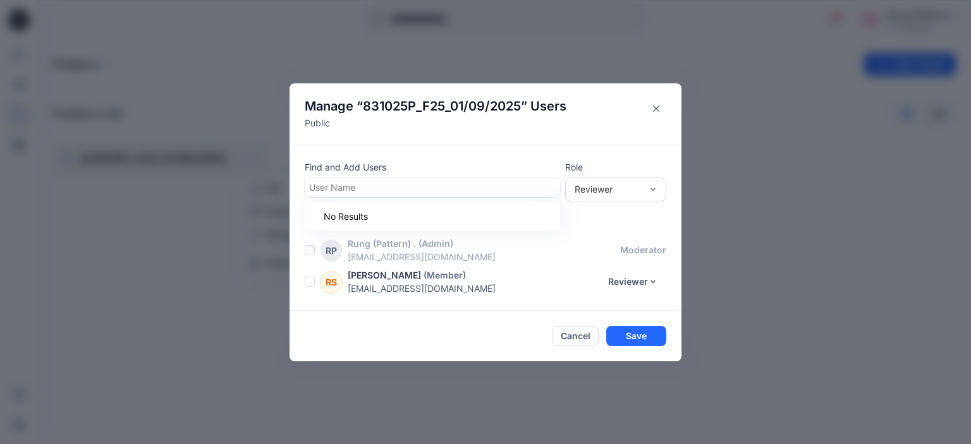
type input "*"
click at [205, 281] on div "Manage “ 831025P_F25_01/09/2025 ” Users Public Find and Add Users Use Up and Do…" at bounding box center [485, 222] width 971 height 444
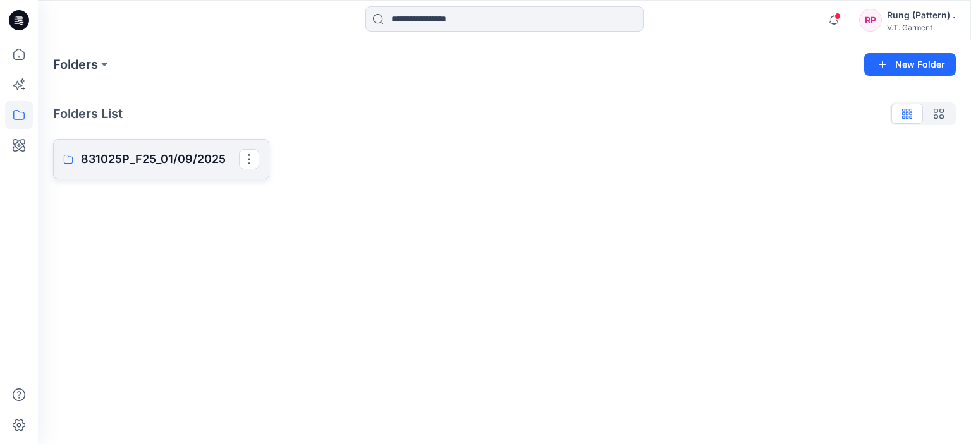
click at [267, 156] on link "831025P_F25_01/09/2025" at bounding box center [161, 159] width 216 height 40
click at [281, 234] on p "Manage Users" at bounding box center [294, 234] width 59 height 13
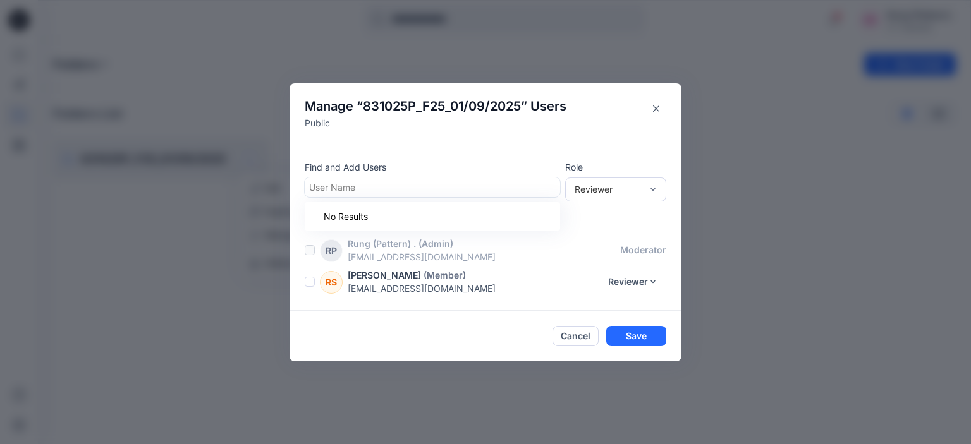
click at [377, 181] on div at bounding box center [432, 187] width 246 height 16
type input "*"
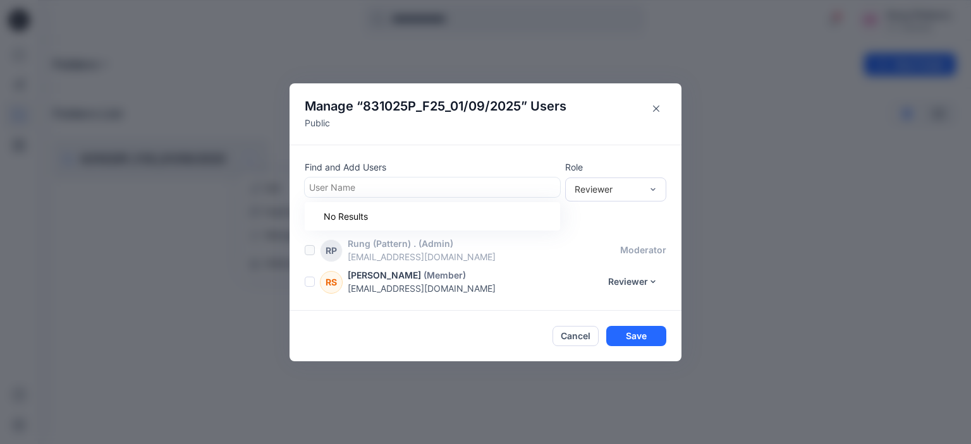
type input "*"
click at [653, 289] on button "Reviewer" at bounding box center [633, 282] width 66 height 20
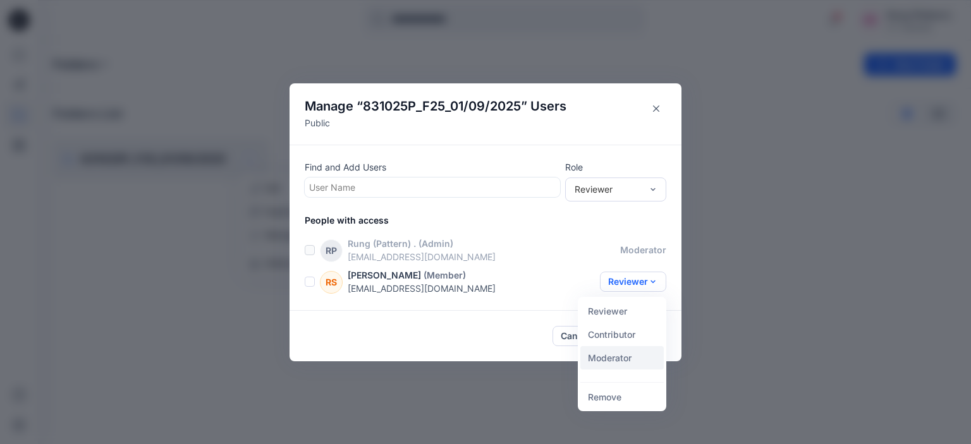
click at [626, 353] on button "Moderator" at bounding box center [621, 357] width 83 height 23
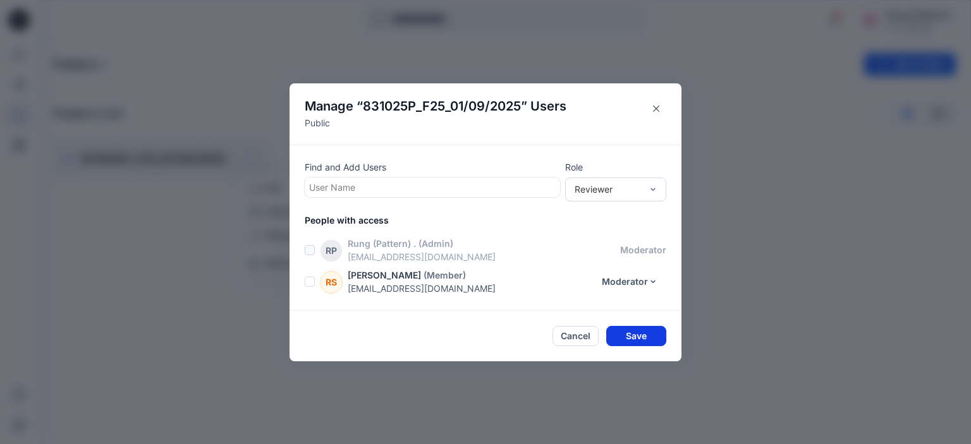
click at [632, 337] on button "Save" at bounding box center [636, 336] width 60 height 20
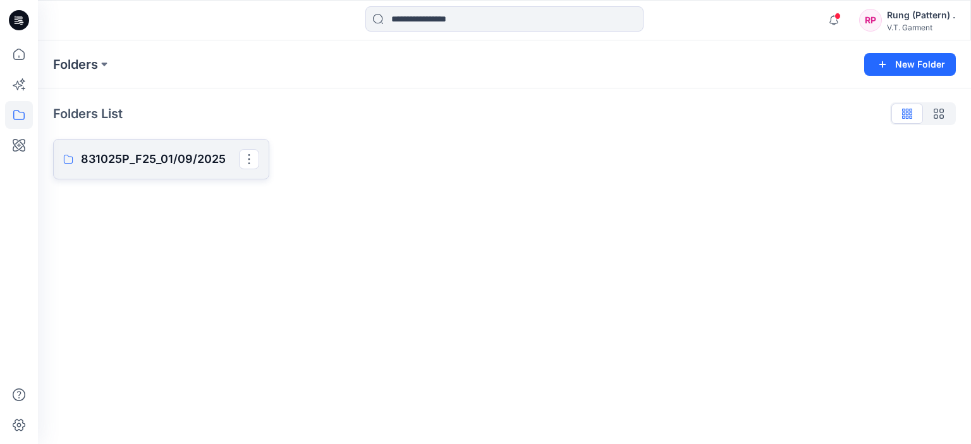
click at [150, 159] on p "831025P_F25_01/09/2025" at bounding box center [160, 159] width 158 height 18
click at [250, 155] on button "button" at bounding box center [249, 159] width 20 height 20
click at [313, 234] on p "Manage Users" at bounding box center [294, 234] width 59 height 13
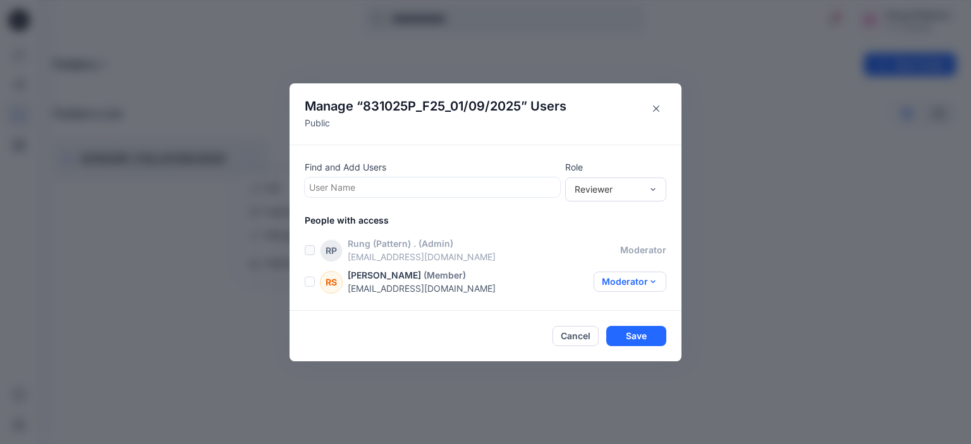
click at [648, 279] on button "Moderator" at bounding box center [629, 282] width 73 height 20
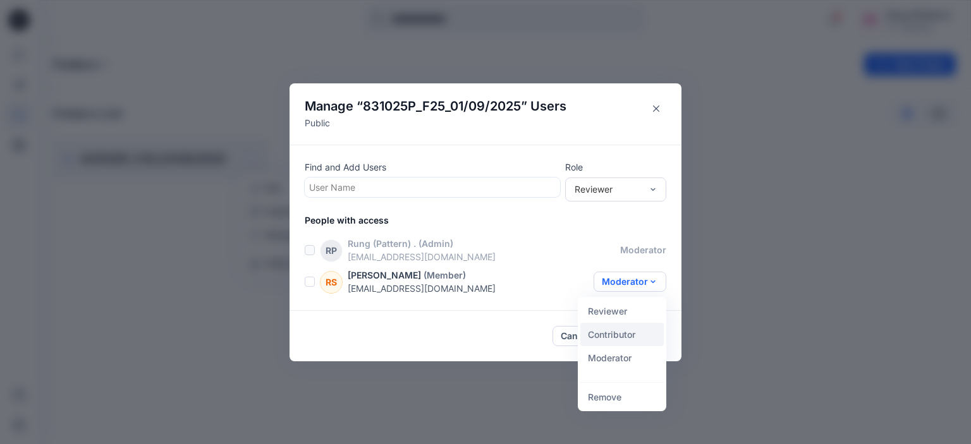
click at [617, 338] on button "Contributor" at bounding box center [621, 334] width 83 height 23
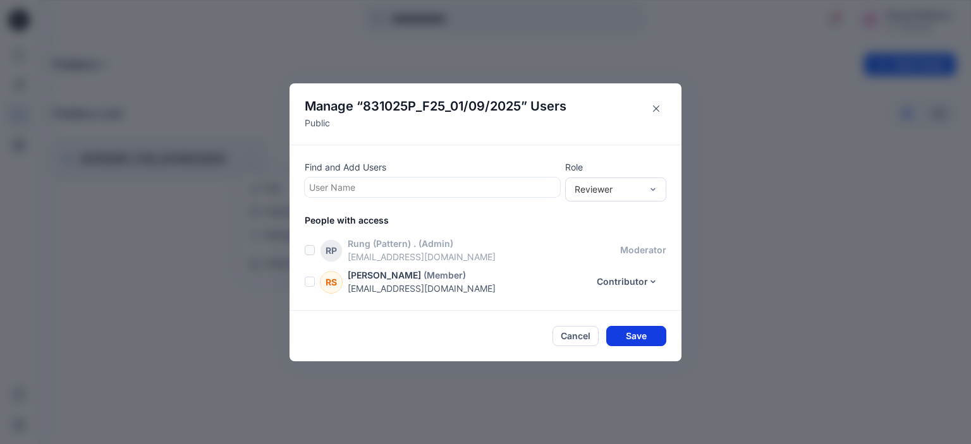
click at [642, 335] on button "Save" at bounding box center [636, 336] width 60 height 20
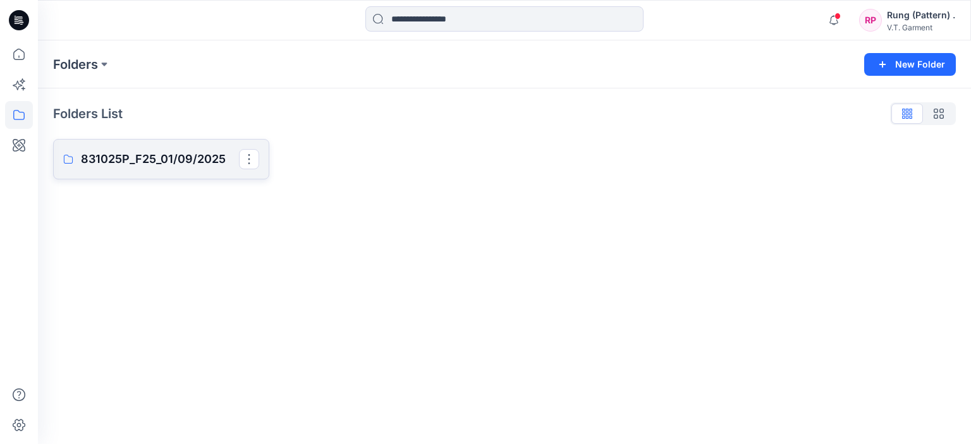
click at [179, 160] on p "831025P_F25_01/09/2025" at bounding box center [160, 159] width 158 height 18
click at [222, 151] on p "831025P_F25_01/09/2025" at bounding box center [160, 159] width 158 height 18
click at [250, 165] on button "button" at bounding box center [249, 159] width 20 height 20
click at [284, 237] on p "Manage Users" at bounding box center [294, 234] width 59 height 13
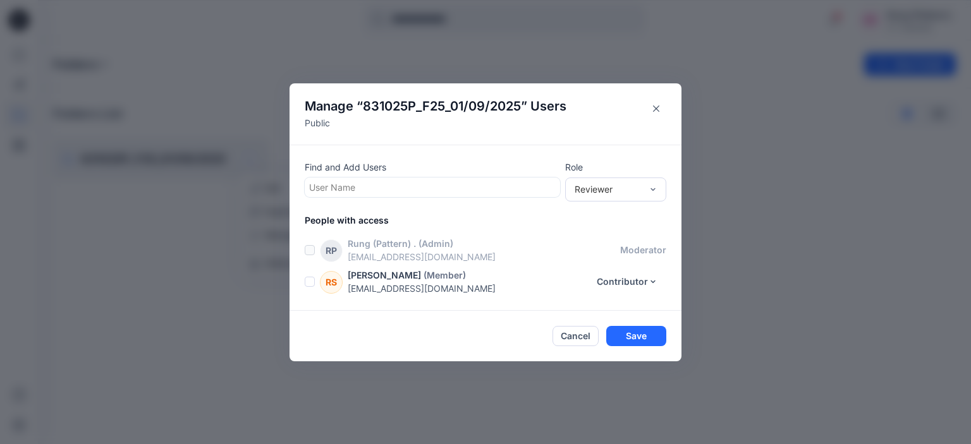
click at [314, 285] on span at bounding box center [310, 282] width 10 height 10
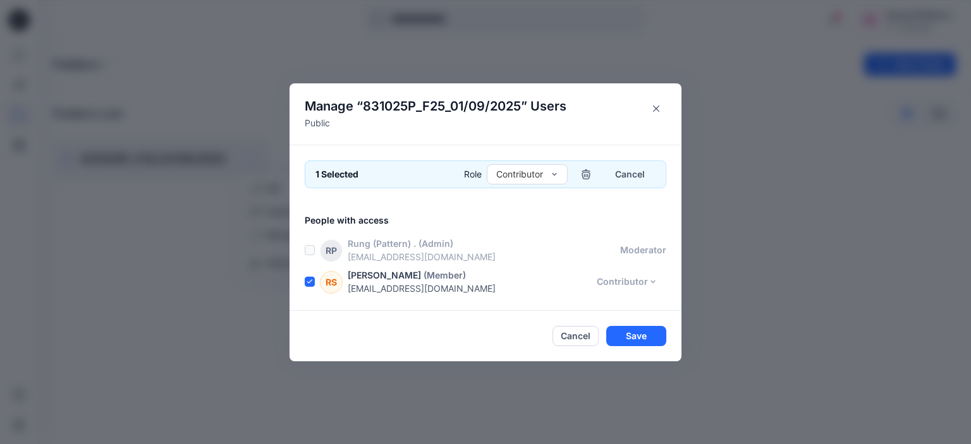
click at [310, 250] on label at bounding box center [310, 250] width 10 height 10
click at [516, 194] on div "Reviewer" at bounding box center [527, 201] width 76 height 22
click at [646, 337] on button "Save" at bounding box center [636, 336] width 60 height 20
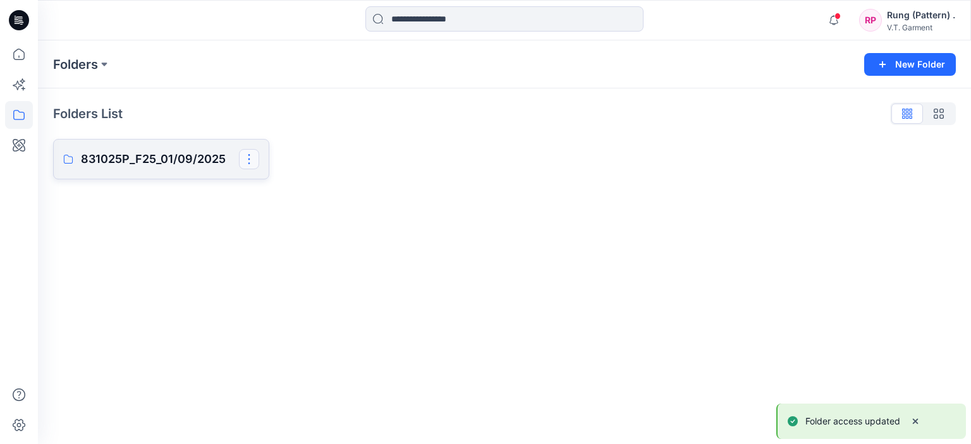
click at [253, 161] on button "button" at bounding box center [249, 159] width 20 height 20
click at [271, 232] on p "Manage Users" at bounding box center [294, 234] width 59 height 13
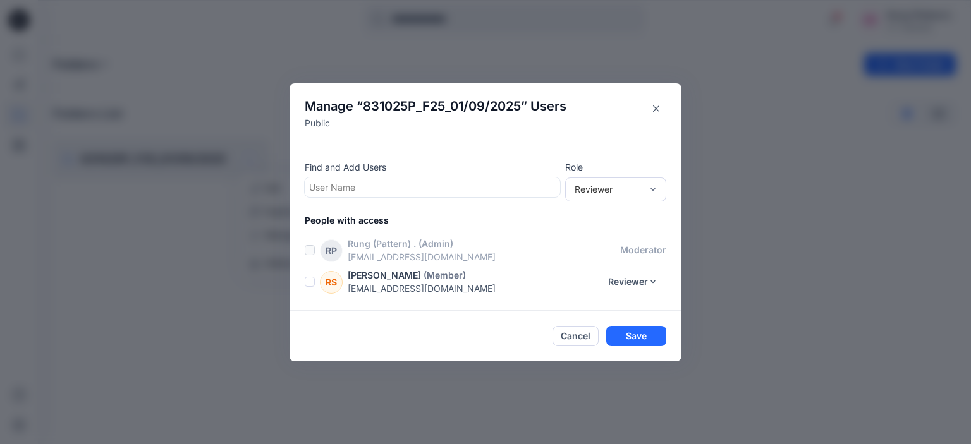
click at [312, 285] on span at bounding box center [310, 282] width 10 height 10
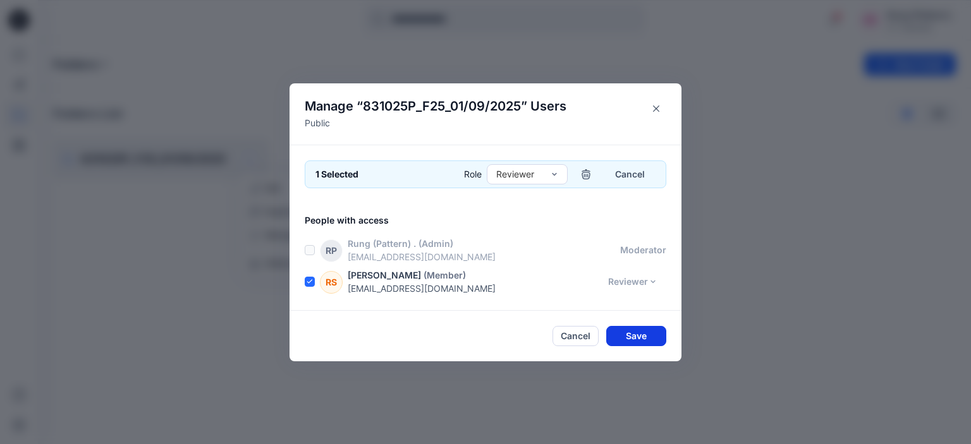
click at [637, 338] on button "Save" at bounding box center [636, 336] width 60 height 20
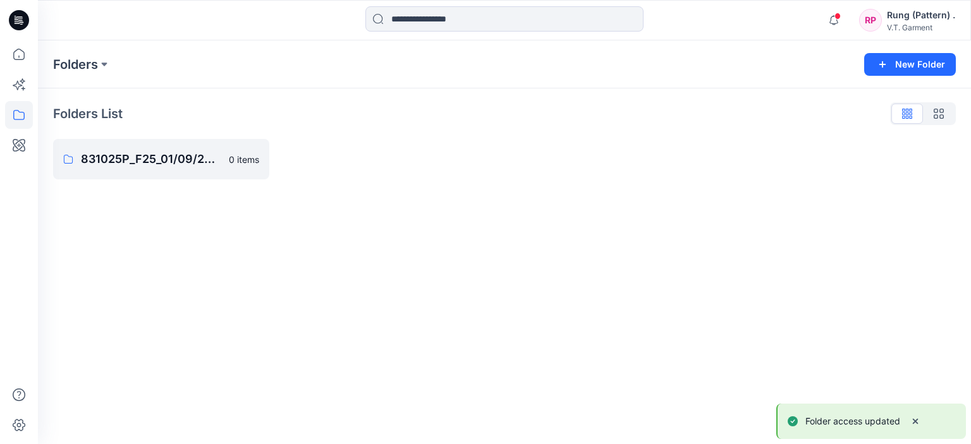
click at [881, 423] on p "Folder access updated" at bounding box center [852, 421] width 95 height 15
click at [202, 169] on link "831025P_F25_01/09/2025" at bounding box center [161, 159] width 216 height 40
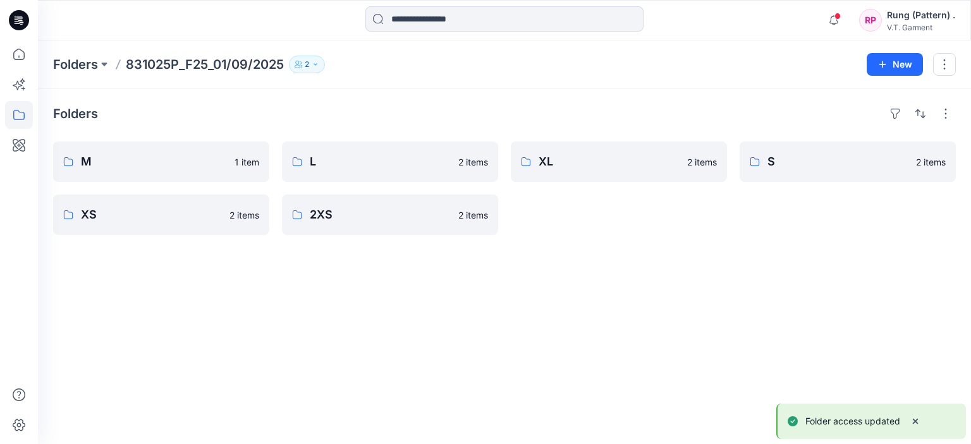
click at [315, 68] on button "2" at bounding box center [307, 65] width 36 height 18
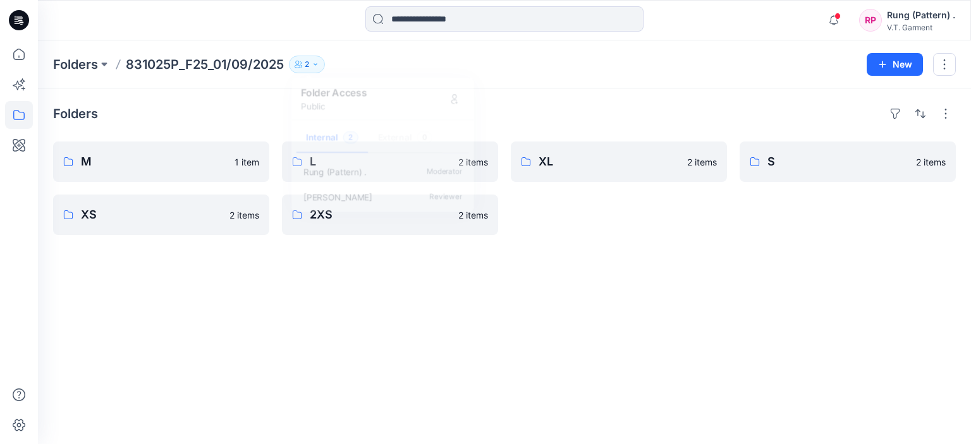
click at [326, 316] on div "Folders M 1 item XS 2 items L 2 items 2XS 2 items XL 2 items S 2 items" at bounding box center [504, 266] width 933 height 356
click at [299, 63] on icon "button" at bounding box center [297, 63] width 4 height 4
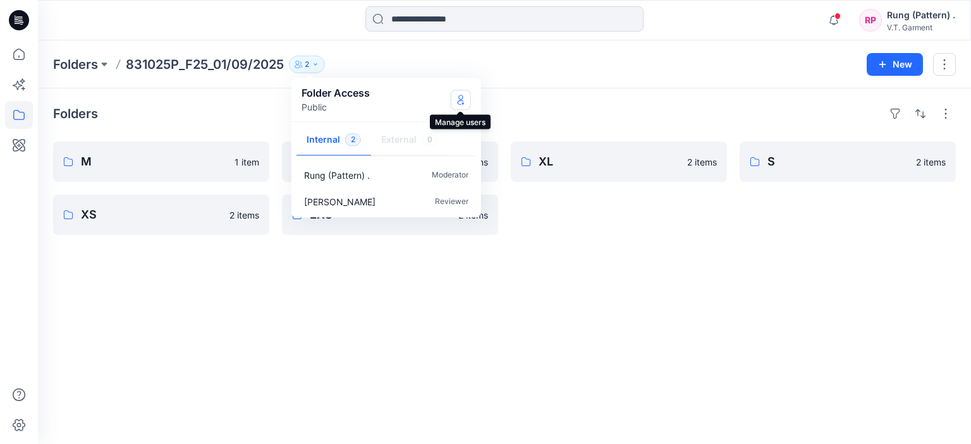
click at [459, 107] on button "Manage Users" at bounding box center [461, 100] width 20 height 20
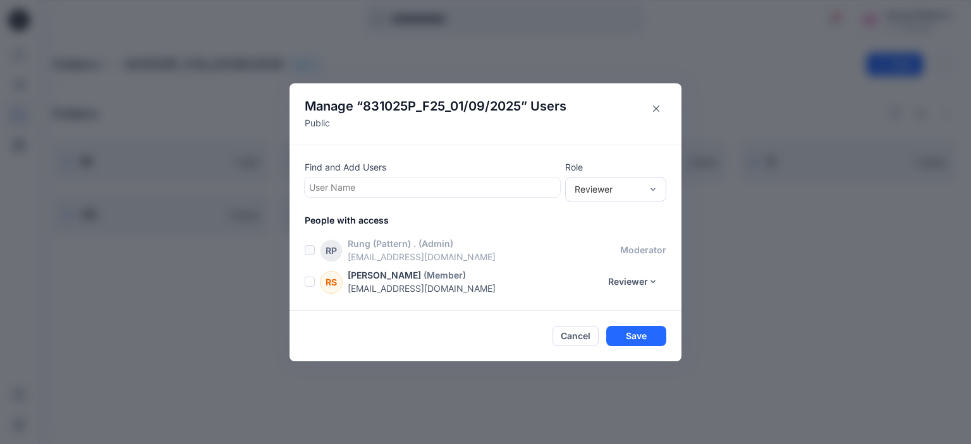
click at [387, 181] on div at bounding box center [432, 187] width 246 height 16
paste input "**********"
type input "**********"
drag, startPoint x: 526, startPoint y: 189, endPoint x: 402, endPoint y: 180, distance: 123.5
click at [419, 188] on div at bounding box center [432, 187] width 246 height 16
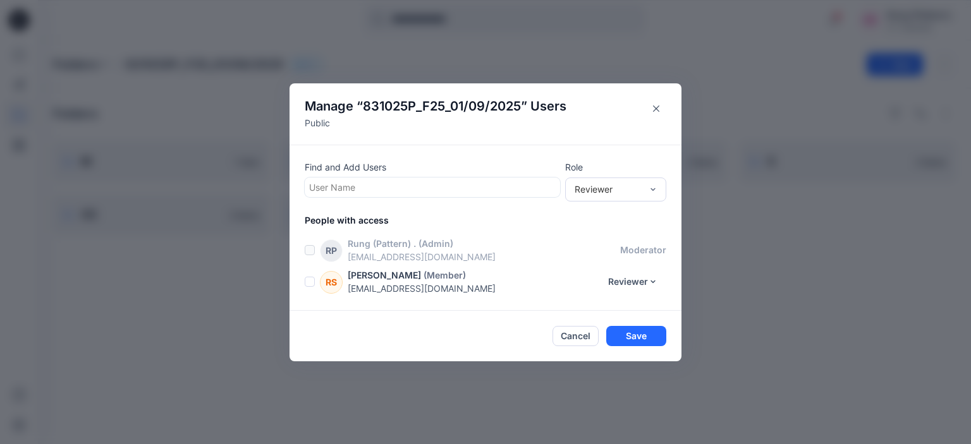
paste input "**********"
type input "*"
type input "***"
click at [654, 103] on button "Close" at bounding box center [656, 109] width 20 height 20
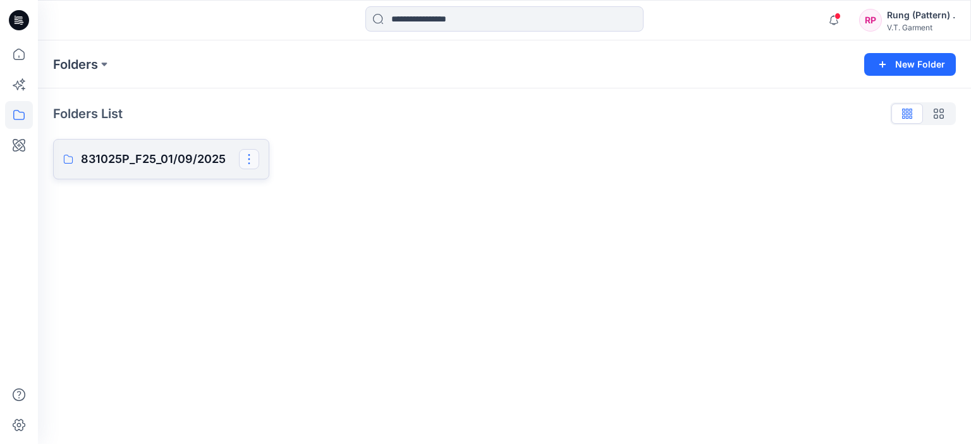
click at [253, 163] on button "button" at bounding box center [249, 159] width 20 height 20
click at [268, 238] on p "Manage Users" at bounding box center [294, 234] width 59 height 13
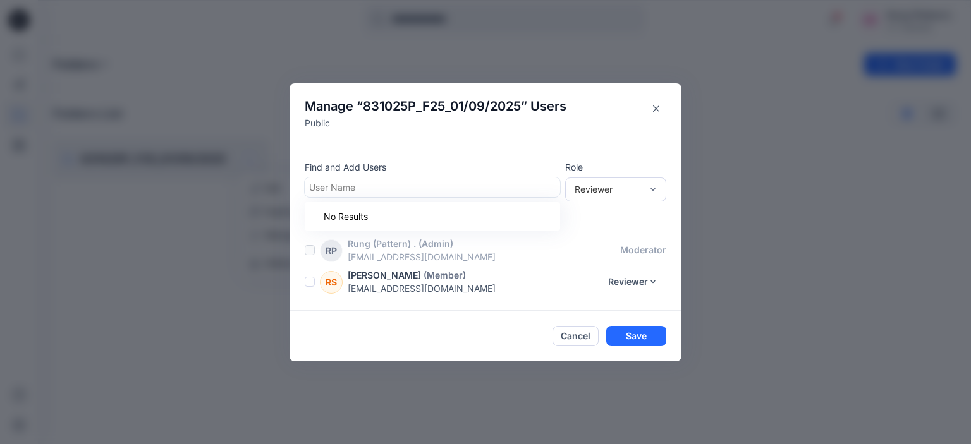
click at [366, 186] on div at bounding box center [432, 187] width 246 height 16
type input "*"
click at [656, 105] on button "Close" at bounding box center [656, 109] width 20 height 20
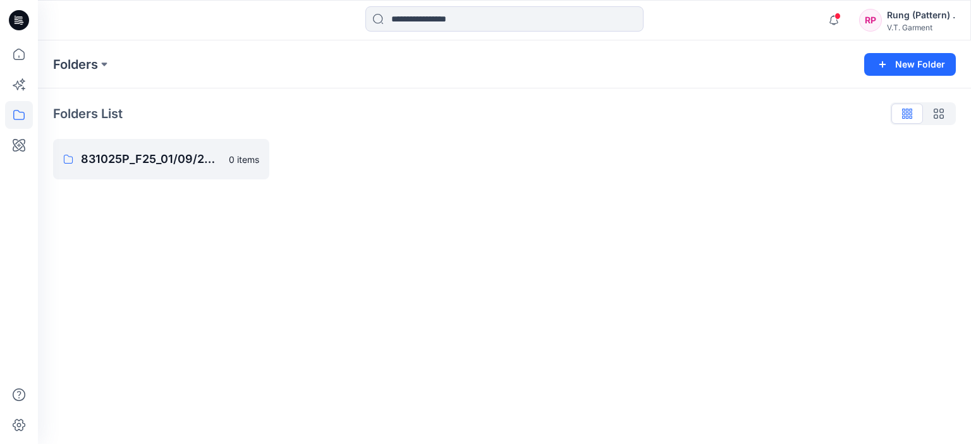
click at [414, 277] on div "Folders New Folder Folders List 831025P_F25_01/09/2025 0 items" at bounding box center [504, 242] width 933 height 404
click at [926, 17] on div "Rung (Pattern) ." at bounding box center [920, 15] width 68 height 15
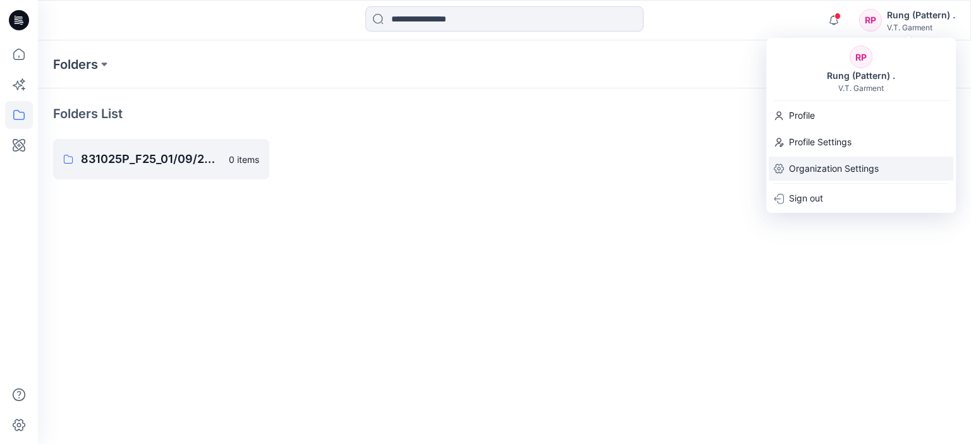
click at [808, 166] on p "Organization Settings" at bounding box center [834, 169] width 90 height 24
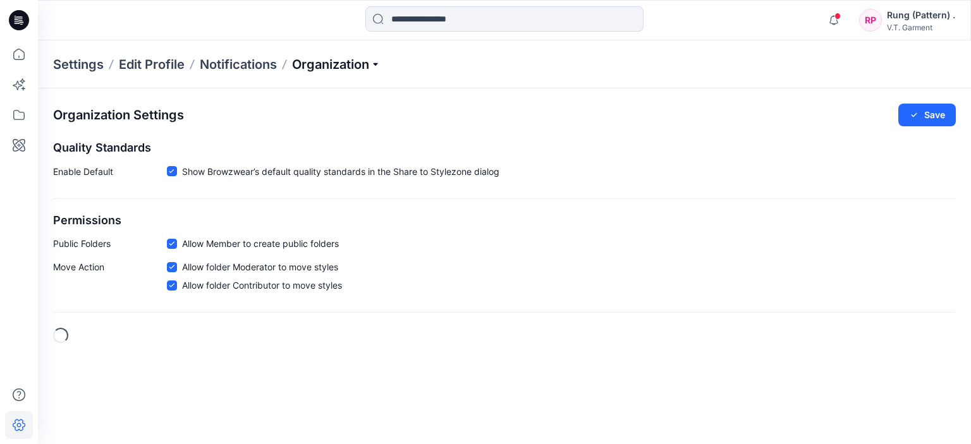
click at [321, 58] on p "Organization" at bounding box center [336, 65] width 88 height 18
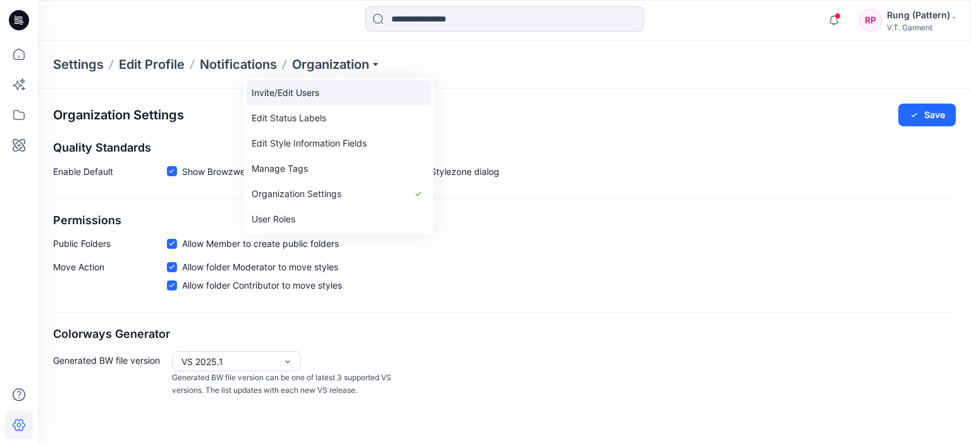
click at [288, 90] on link "Invite/Edit Users" at bounding box center [338, 92] width 185 height 25
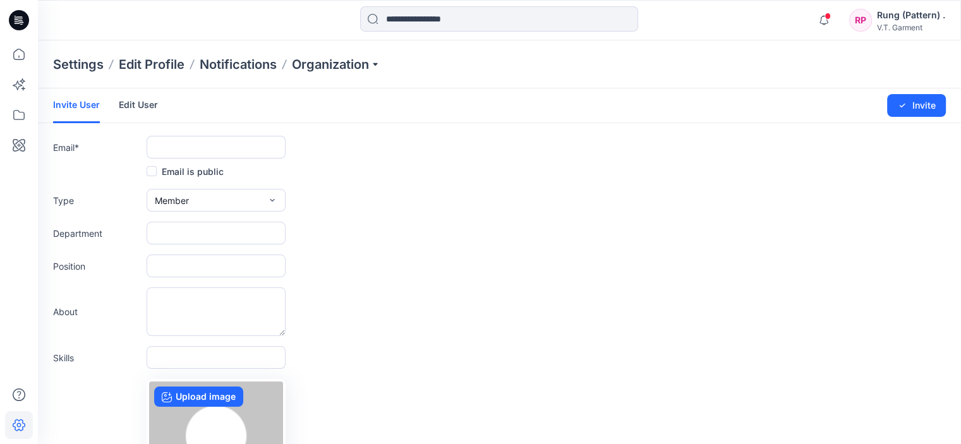
click at [151, 166] on span at bounding box center [152, 171] width 10 height 10
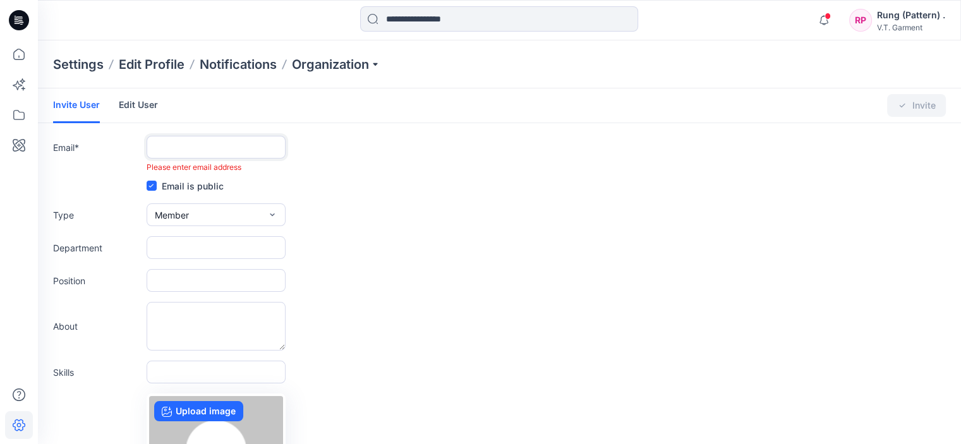
click at [165, 152] on input "text" at bounding box center [216, 147] width 139 height 23
type input "**********"
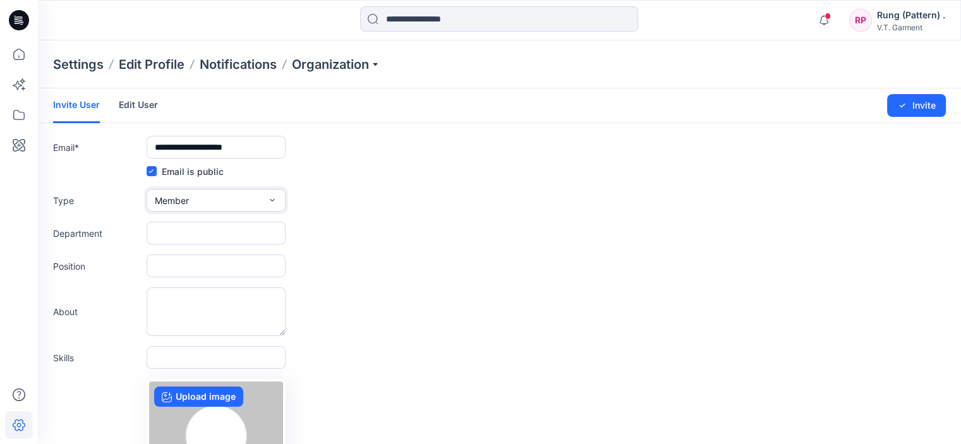
click at [186, 203] on span "Member" at bounding box center [172, 200] width 34 height 13
click at [200, 226] on button "External" at bounding box center [216, 229] width 134 height 25
click at [923, 106] on button "Invite" at bounding box center [916, 105] width 59 height 23
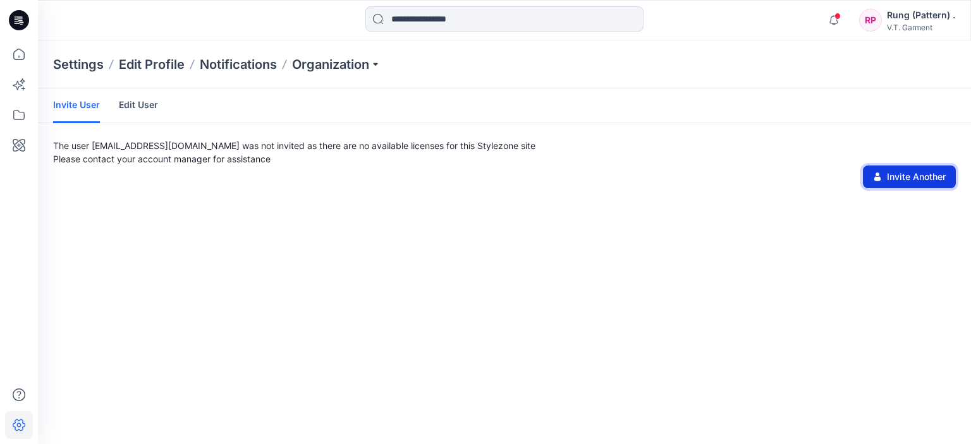
click at [900, 183] on button "Invite Another" at bounding box center [908, 177] width 93 height 23
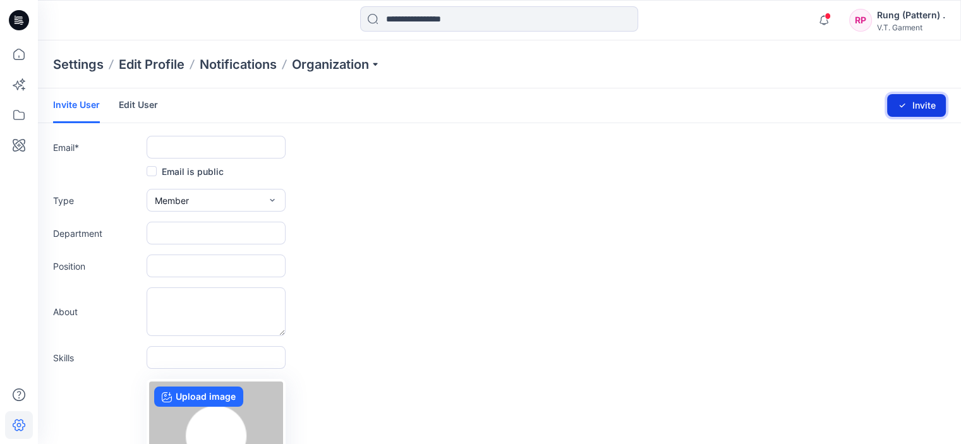
click at [920, 107] on button "Invite" at bounding box center [916, 105] width 59 height 23
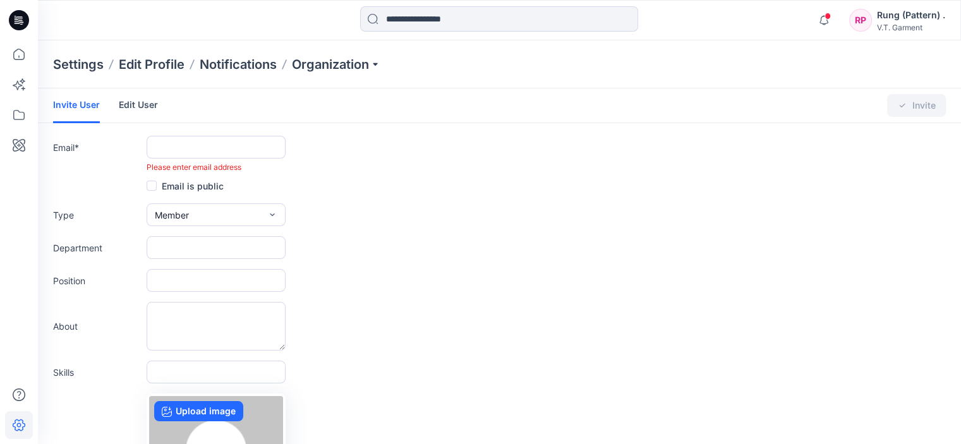
click at [154, 188] on span at bounding box center [152, 186] width 10 height 10
click at [354, 184] on div "Email is public" at bounding box center [499, 185] width 893 height 15
click at [187, 148] on input "text" at bounding box center [216, 147] width 139 height 23
type input "**********"
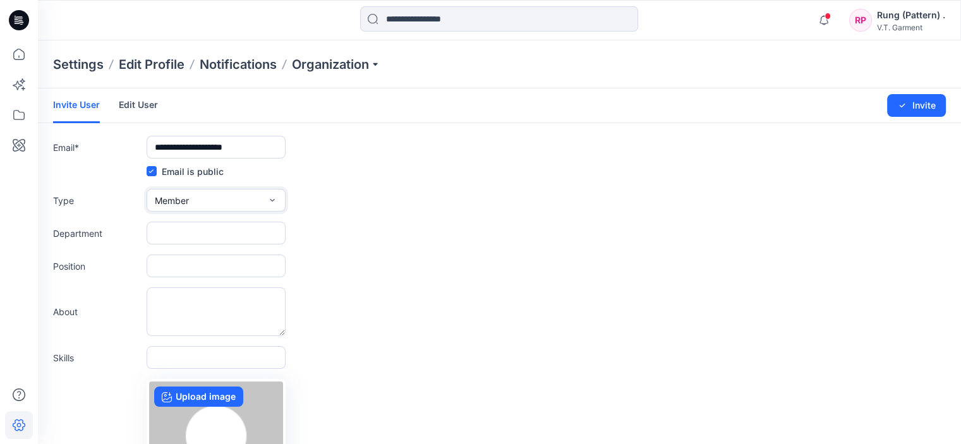
click at [234, 189] on button "Member" at bounding box center [216, 200] width 139 height 23
click at [217, 222] on button "External" at bounding box center [216, 229] width 134 height 25
click at [902, 102] on icon "submit" at bounding box center [902, 105] width 10 height 10
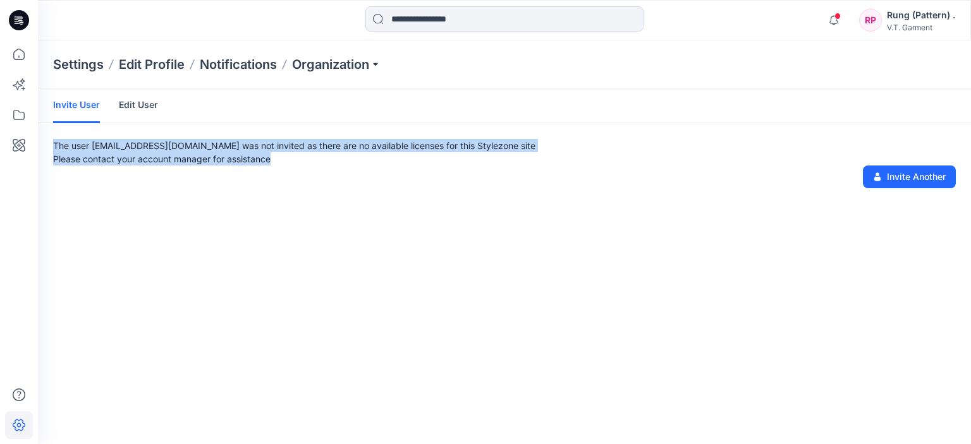
drag, startPoint x: 275, startPoint y: 166, endPoint x: 49, endPoint y: 145, distance: 227.7
click at [49, 145] on div "The user kamgdragon8@gmail.com was not invited as there are no available licens…" at bounding box center [504, 163] width 933 height 49
copy p "The user kamgdragon8@gmail.com was not invited as there are no available licens…"
click at [235, 155] on p "The user kamgdragon8@gmail.com was not invited as there are no available licens…" at bounding box center [504, 152] width 902 height 27
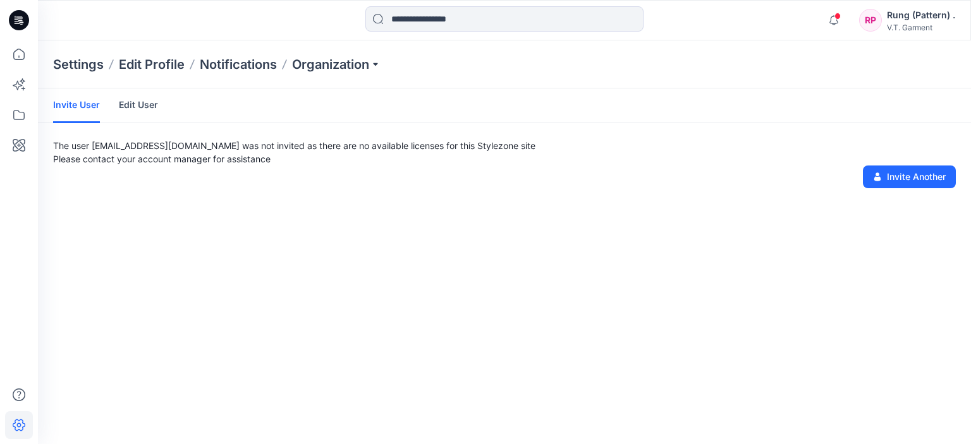
click at [142, 102] on link "Edit User" at bounding box center [138, 104] width 39 height 33
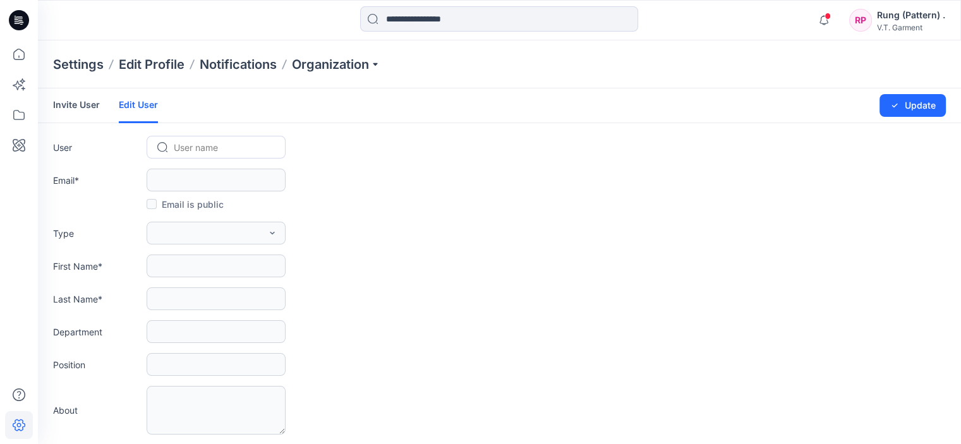
click at [92, 107] on link "Invite User" at bounding box center [76, 104] width 47 height 33
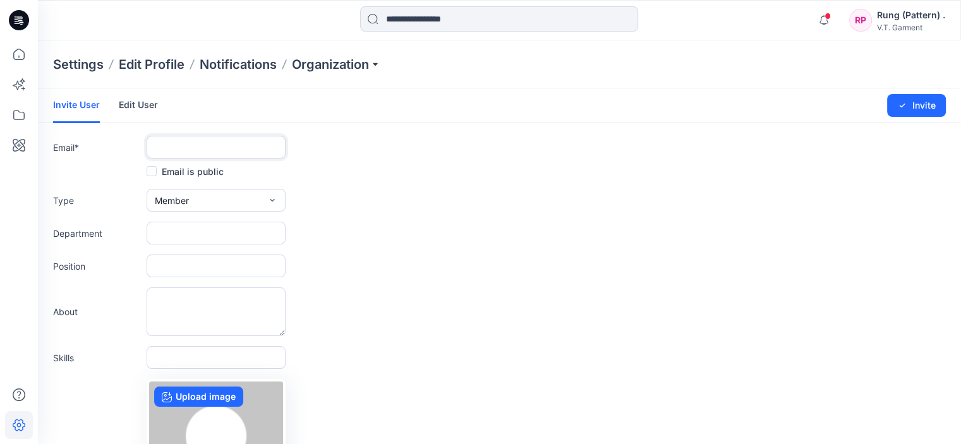
click at [209, 153] on input "text" at bounding box center [216, 147] width 139 height 23
type input "**********"
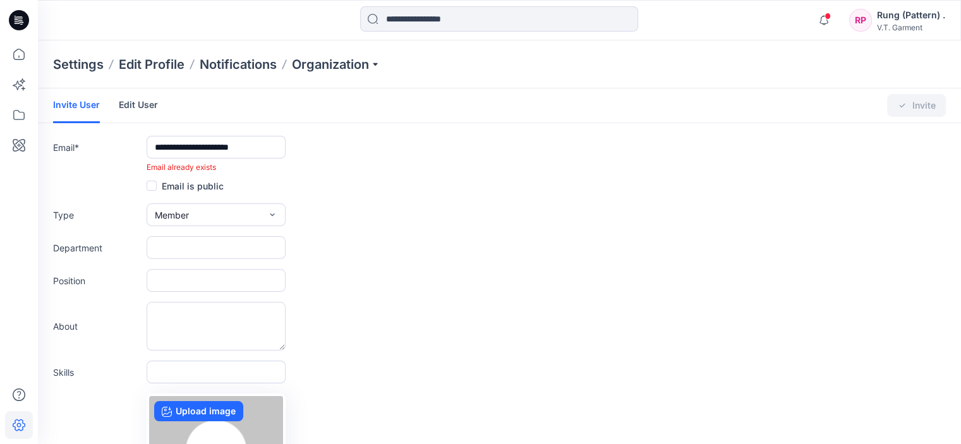
click at [185, 186] on label "Email is public" at bounding box center [185, 185] width 77 height 15
click at [192, 207] on button "Member" at bounding box center [216, 214] width 139 height 23
click at [196, 244] on button "External" at bounding box center [216, 243] width 134 height 25
click at [212, 151] on input "**********" at bounding box center [216, 147] width 139 height 23
click at [193, 211] on button "External" at bounding box center [216, 214] width 139 height 23
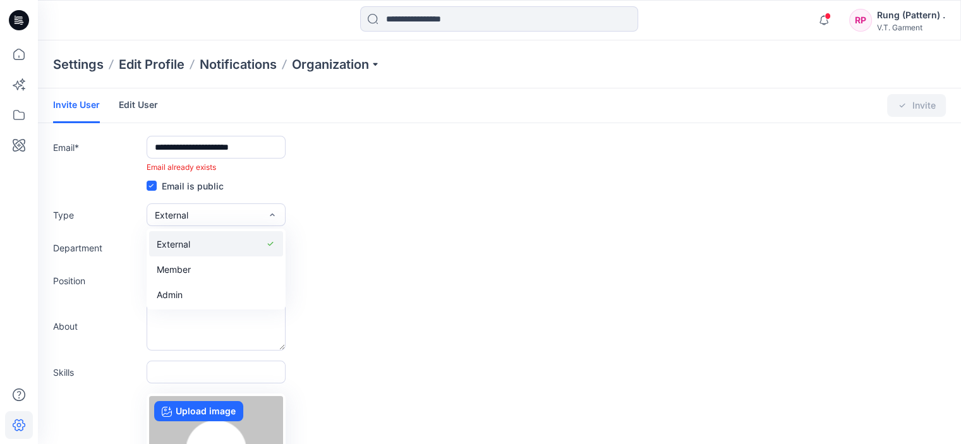
click at [187, 245] on span "External" at bounding box center [173, 244] width 33 height 13
click at [179, 155] on input "**********" at bounding box center [216, 147] width 139 height 23
click at [265, 156] on input "**********" at bounding box center [216, 147] width 139 height 23
click at [902, 99] on div "Changes Saved Invite" at bounding box center [865, 105] width 162 height 34
click at [263, 147] on input "**********" at bounding box center [216, 147] width 139 height 23
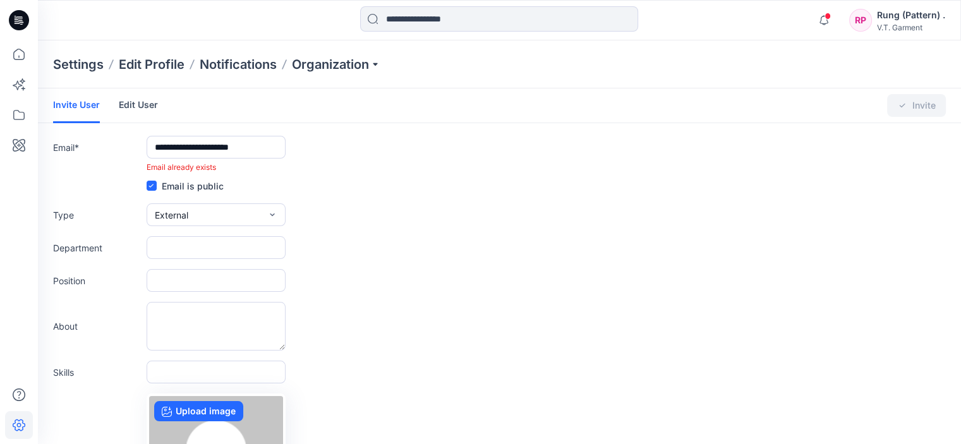
click at [366, 217] on div "Type External External Member Admin" at bounding box center [499, 214] width 893 height 23
click at [384, 224] on div "Type External External Member Admin" at bounding box center [499, 214] width 893 height 23
drag, startPoint x: 450, startPoint y: 212, endPoint x: 424, endPoint y: 207, distance: 26.4
click at [435, 212] on div "Type External External Member Admin" at bounding box center [499, 214] width 893 height 23
click at [825, 15] on div at bounding box center [821, 11] width 20 height 7
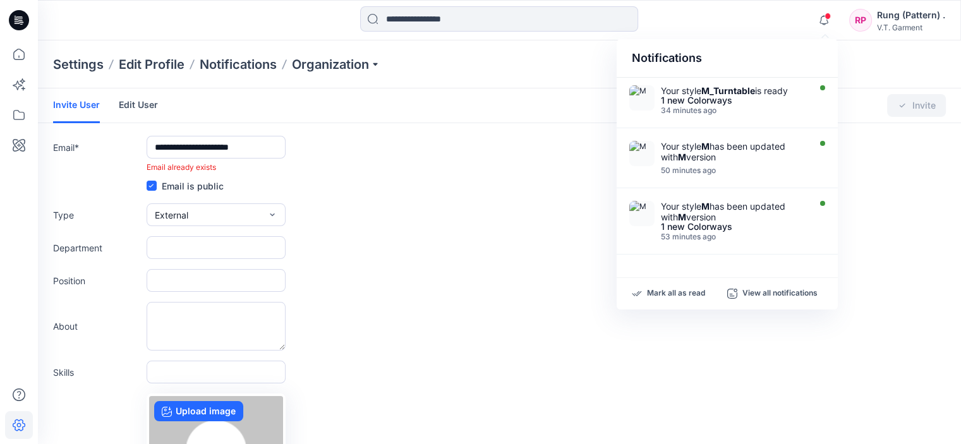
click at [585, 152] on div "**********" at bounding box center [499, 154] width 893 height 37
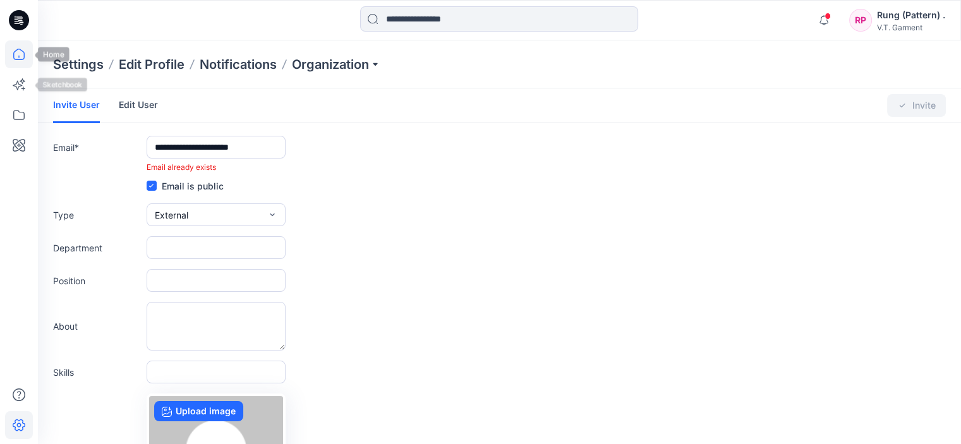
click at [25, 61] on icon at bounding box center [19, 54] width 28 height 28
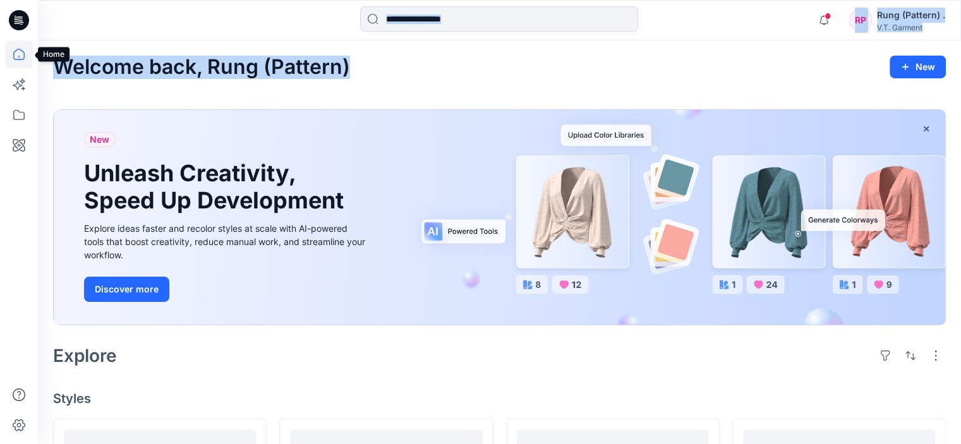
drag, startPoint x: 354, startPoint y: 66, endPoint x: 30, endPoint y: 66, distance: 323.5
click at [449, 76] on div "Welcome back, Rung (Pattern) New" at bounding box center [499, 67] width 893 height 23
click at [20, 439] on icon at bounding box center [19, 425] width 28 height 28
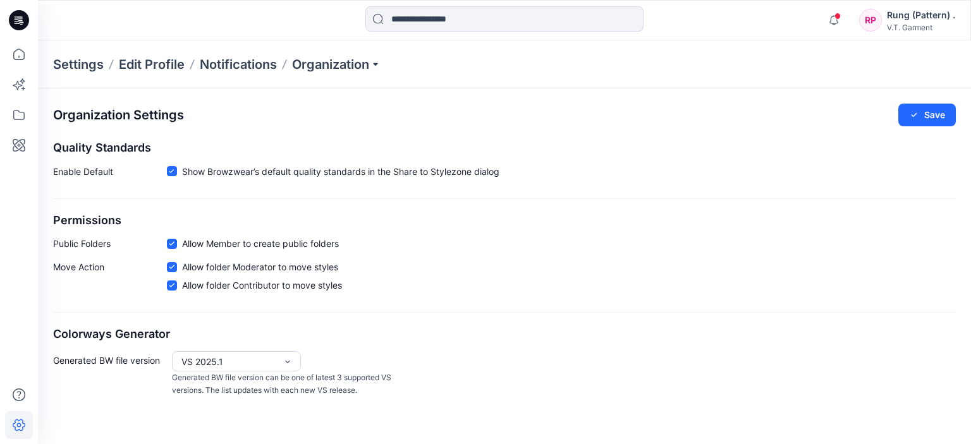
click at [446, 333] on h2 "Colorways Generator" at bounding box center [504, 334] width 902 height 13
click at [378, 69] on p "Organization" at bounding box center [336, 65] width 88 height 18
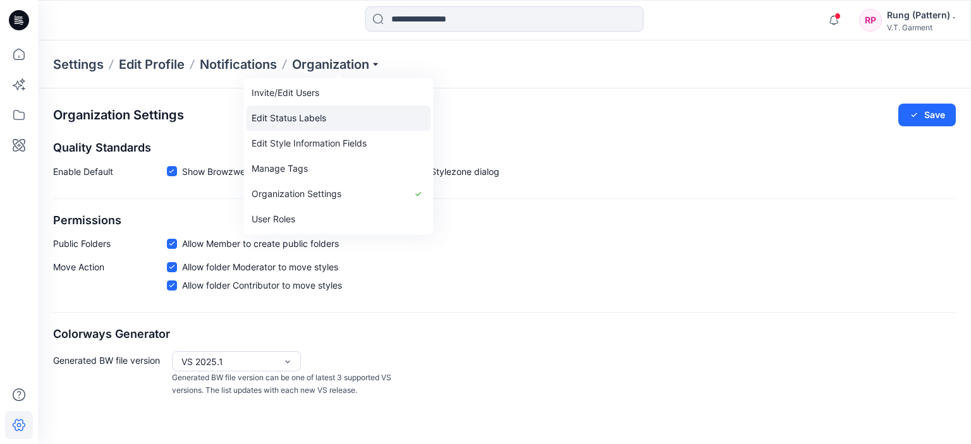
click at [338, 111] on link "Edit Status Labels" at bounding box center [338, 118] width 185 height 25
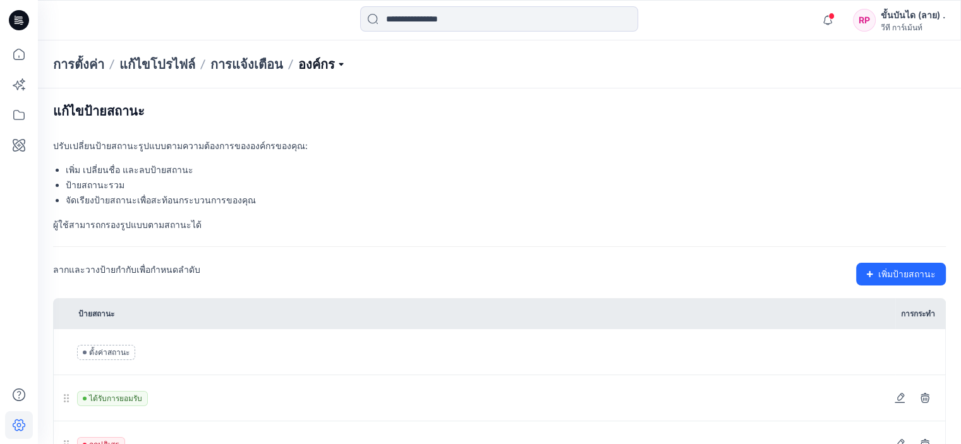
click at [337, 65] on p "องค์กร" at bounding box center [322, 65] width 48 height 18
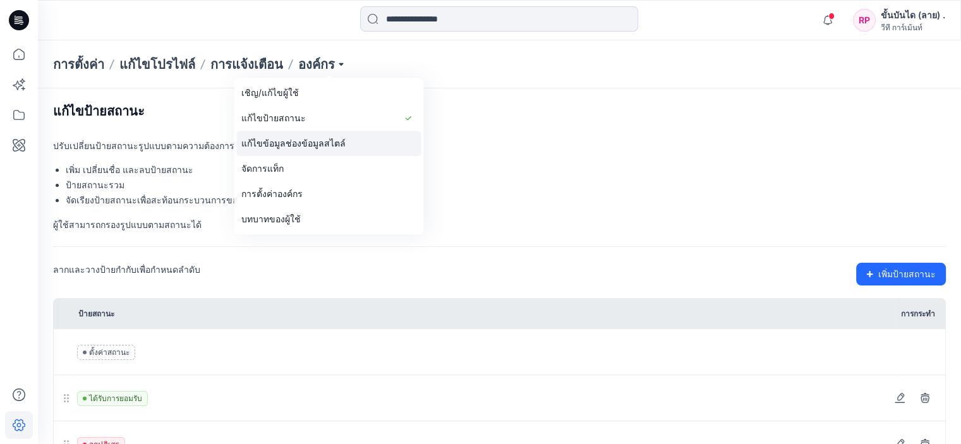
click at [300, 147] on font "แก้ไขข้อมูลช่องข้อมูลสไตล์" at bounding box center [293, 143] width 104 height 11
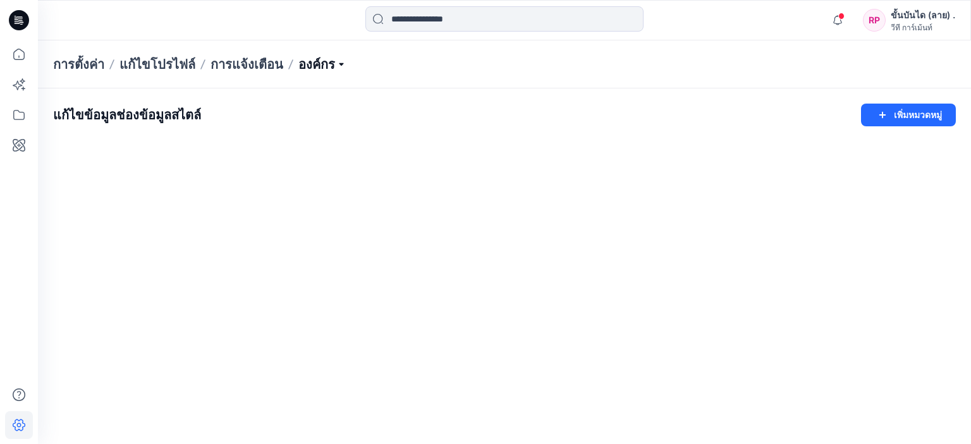
click at [337, 65] on p "องค์กร" at bounding box center [322, 65] width 48 height 18
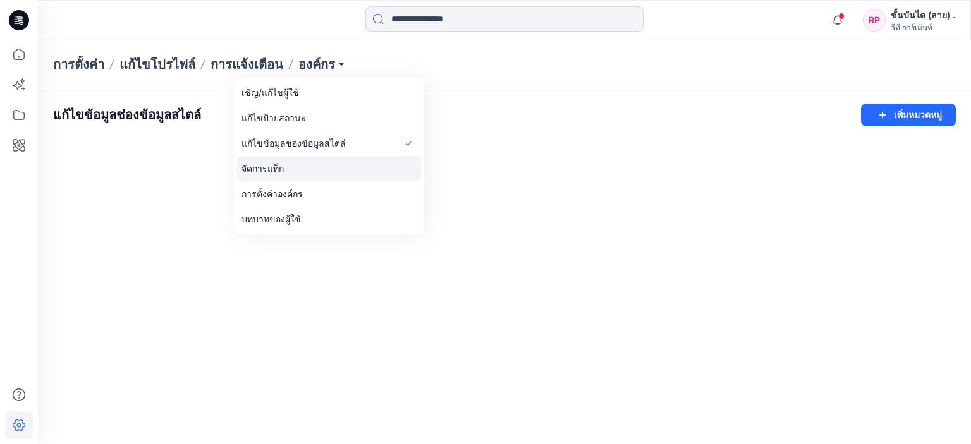
click at [297, 169] on link "จัดการแท็ก" at bounding box center [328, 168] width 185 height 25
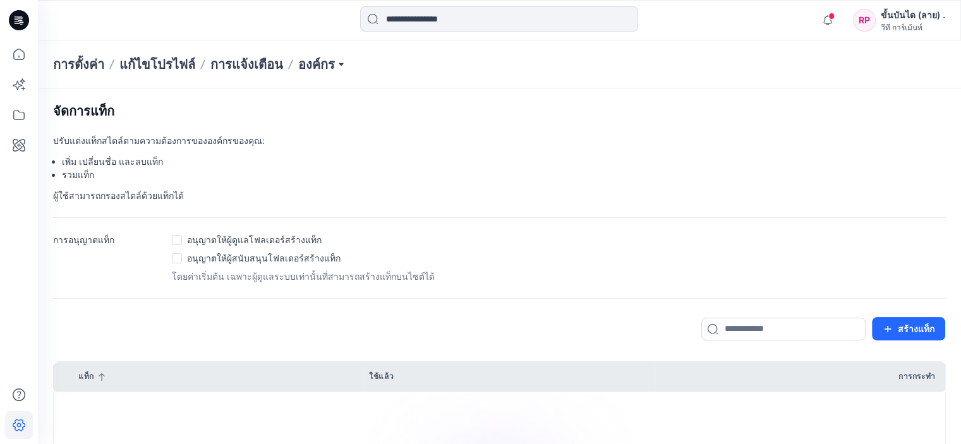
click at [286, 241] on font "อนุญาตให้ผู้ดูแลโฟลเดอร์สร้างแท็ก" at bounding box center [254, 239] width 135 height 11
click at [178, 242] on span at bounding box center [177, 240] width 10 height 10
click at [177, 261] on span at bounding box center [177, 258] width 10 height 10
click at [930, 332] on font "สร้างแท็ก" at bounding box center [916, 329] width 37 height 11
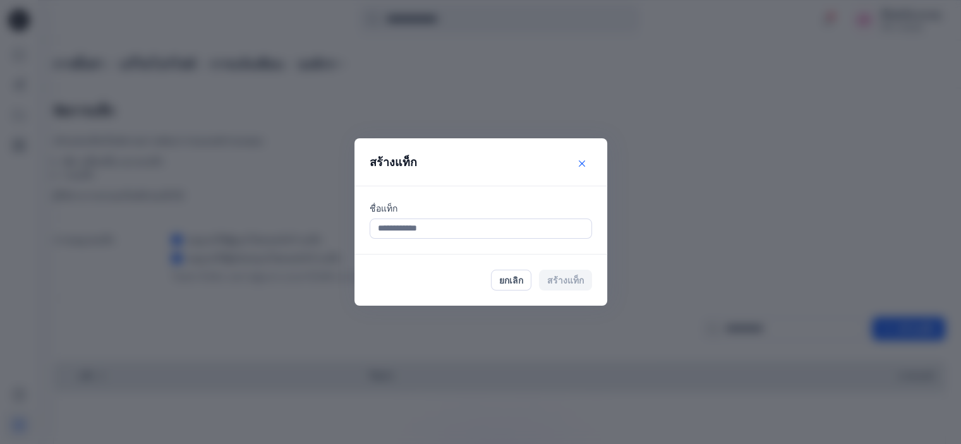
click at [585, 157] on button "ปิด" at bounding box center [582, 164] width 20 height 20
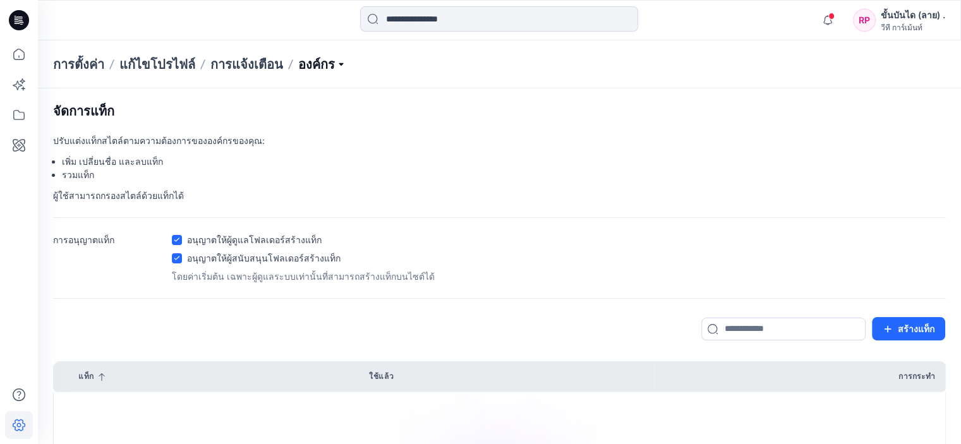
click at [336, 68] on p "องค์กร" at bounding box center [322, 65] width 48 height 18
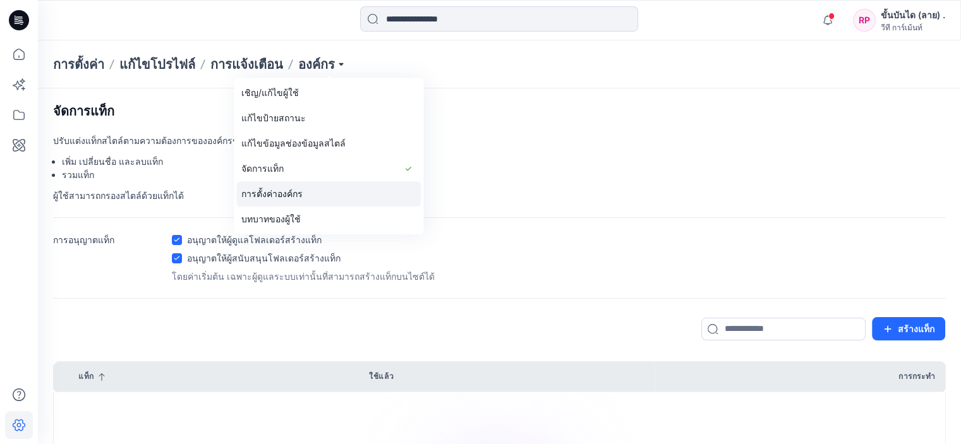
click at [306, 190] on link "การตั้งค่าองค์กร" at bounding box center [328, 193] width 185 height 25
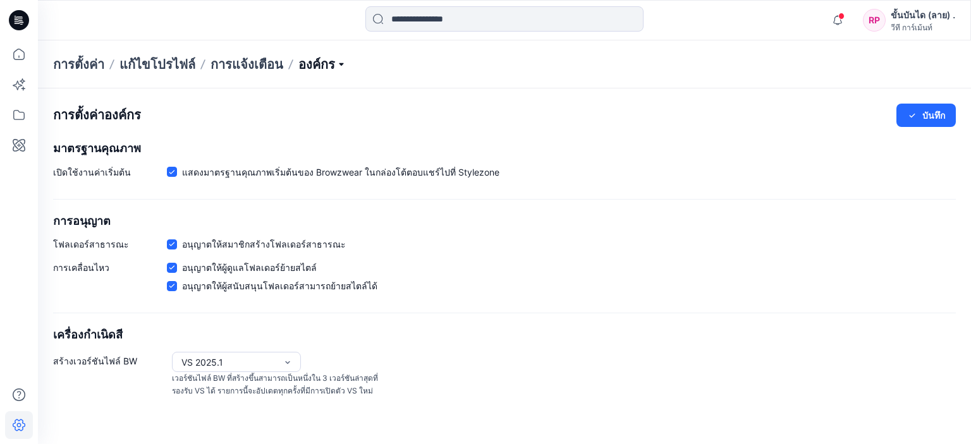
click at [341, 64] on p "องค์กร" at bounding box center [322, 65] width 48 height 18
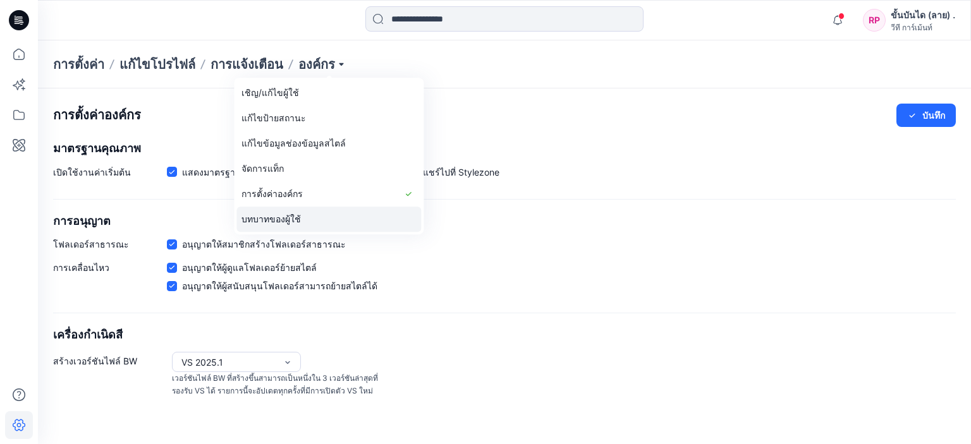
click at [319, 212] on link "บทบาทของผู้ใช้" at bounding box center [328, 219] width 185 height 25
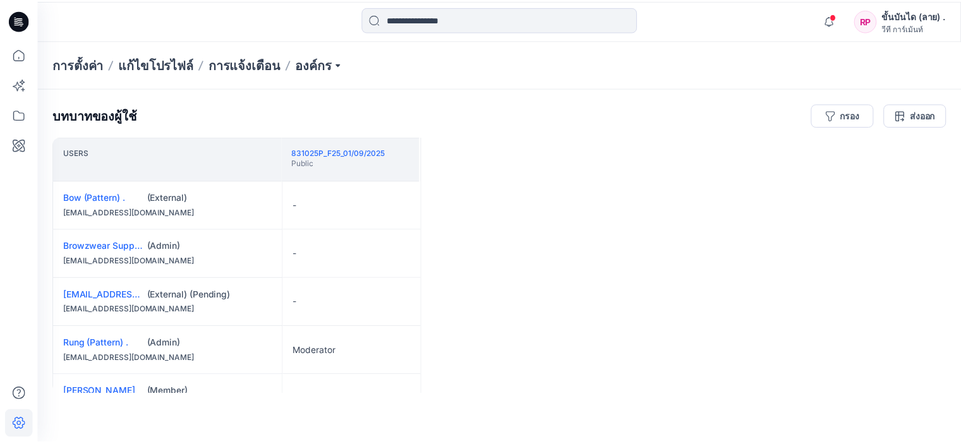
scroll to position [44, 0]
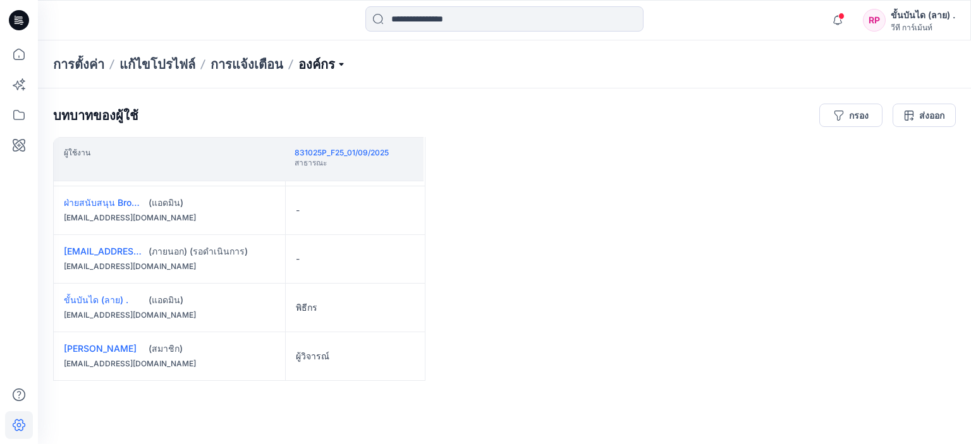
click at [343, 61] on p "องค์กร" at bounding box center [322, 65] width 48 height 18
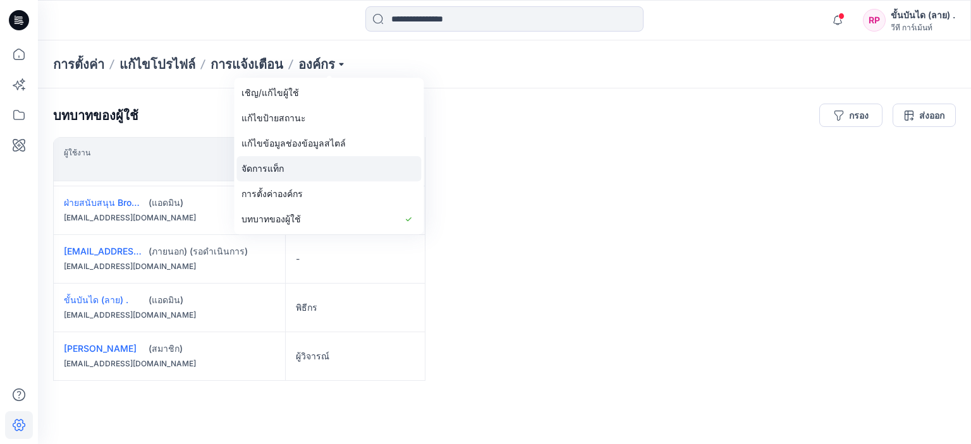
click at [309, 174] on link "จัดการแท็ก" at bounding box center [328, 168] width 185 height 25
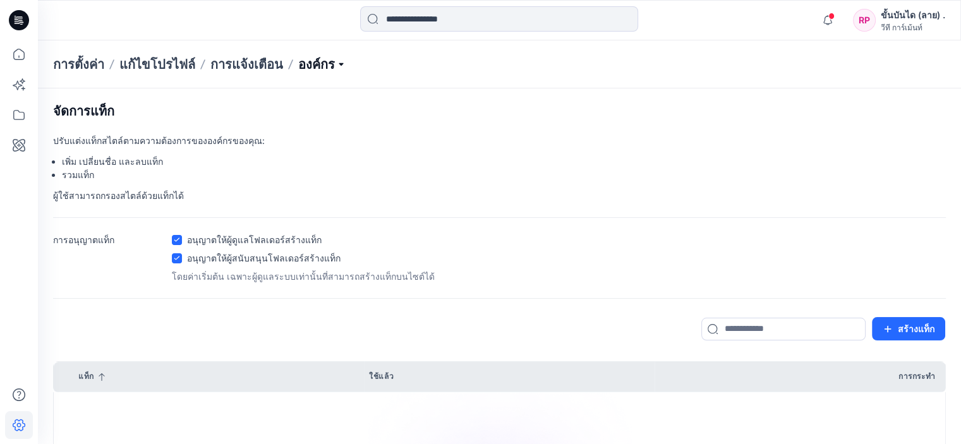
click at [330, 72] on p "องค์กร" at bounding box center [322, 65] width 48 height 18
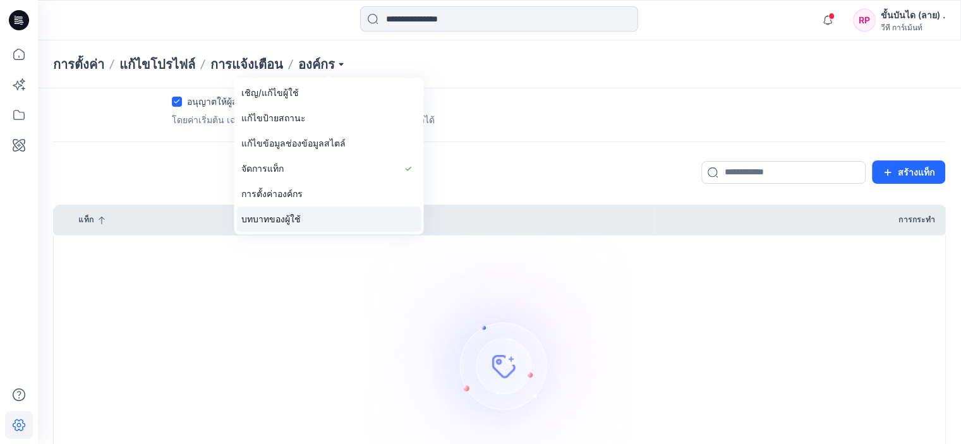
scroll to position [260, 0]
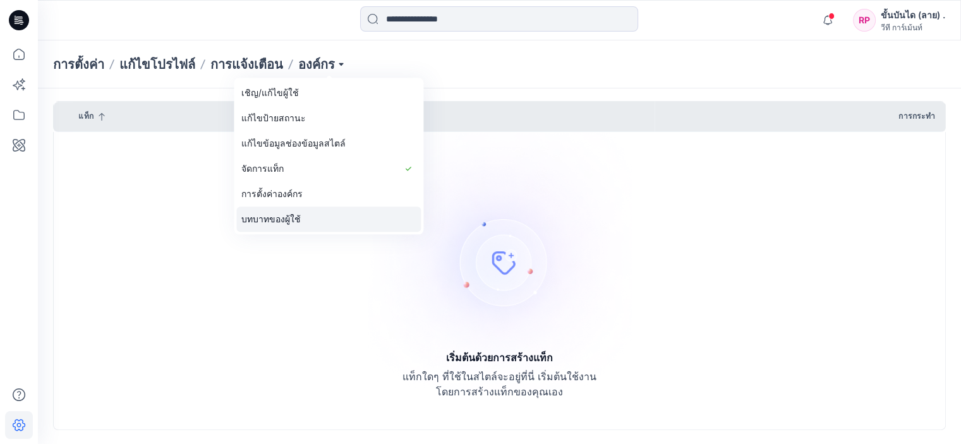
click at [284, 221] on font "บทบาทของผู้ใช้" at bounding box center [270, 219] width 59 height 11
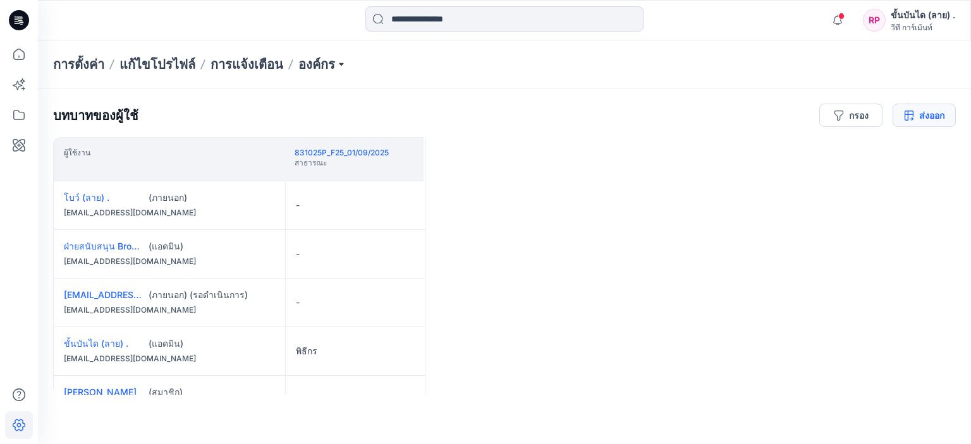
click at [934, 117] on font "ส่งออก" at bounding box center [931, 115] width 25 height 11
click at [616, 186] on div "ผู้ใช้งาน 831025P_F25_01/09/2025 สาธารณะ โบว์ (ลาย) . (ภายนอก) [EMAIL_ADDRESS][…" at bounding box center [504, 266] width 902 height 258
click at [338, 56] on p "องค์กร" at bounding box center [322, 65] width 48 height 18
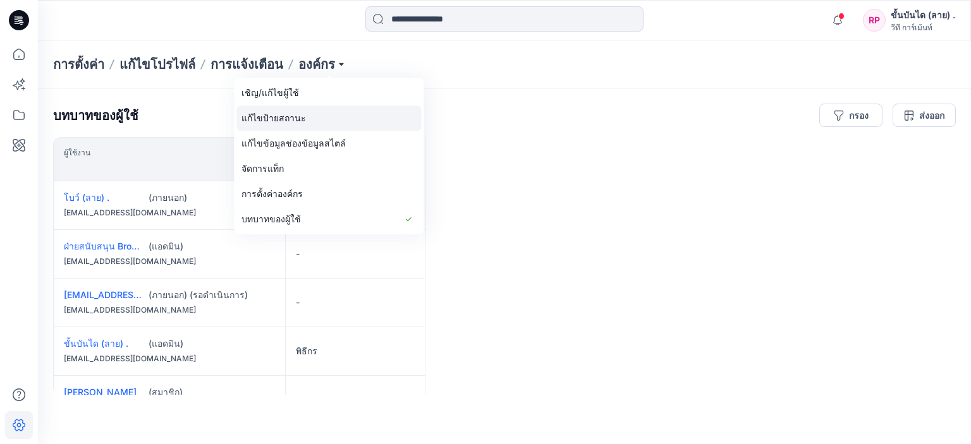
click at [316, 121] on link "แก้ไขป้ายสถานะ" at bounding box center [328, 118] width 185 height 25
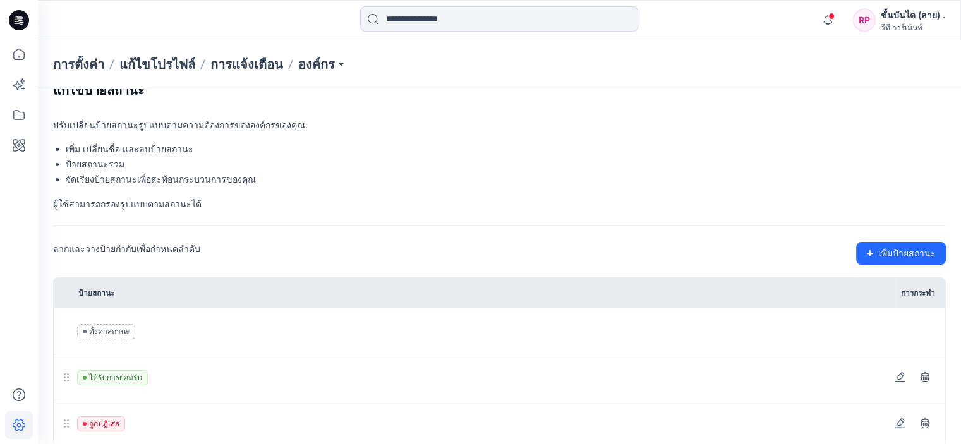
scroll to position [42, 0]
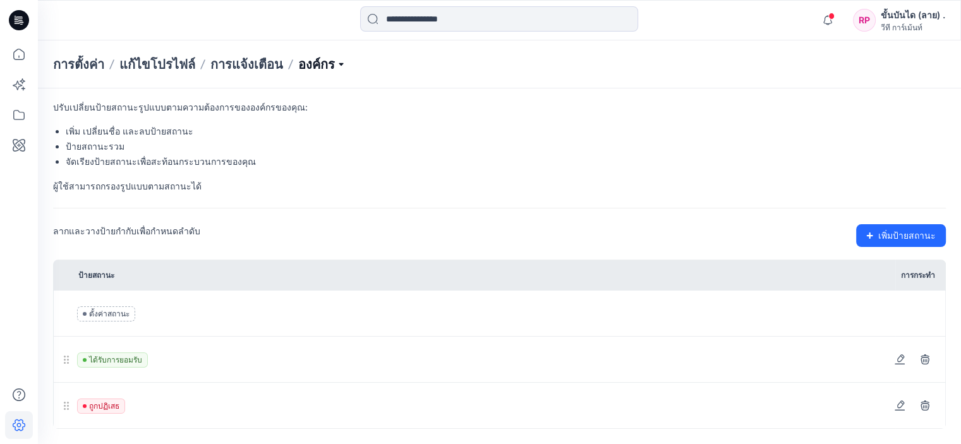
click at [336, 70] on p "องค์กร" at bounding box center [322, 65] width 48 height 18
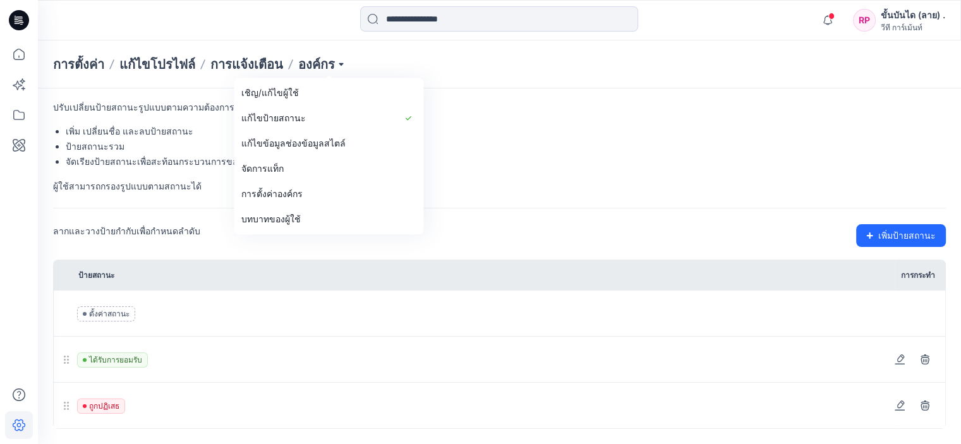
click at [288, 27] on div at bounding box center [499, 20] width 461 height 28
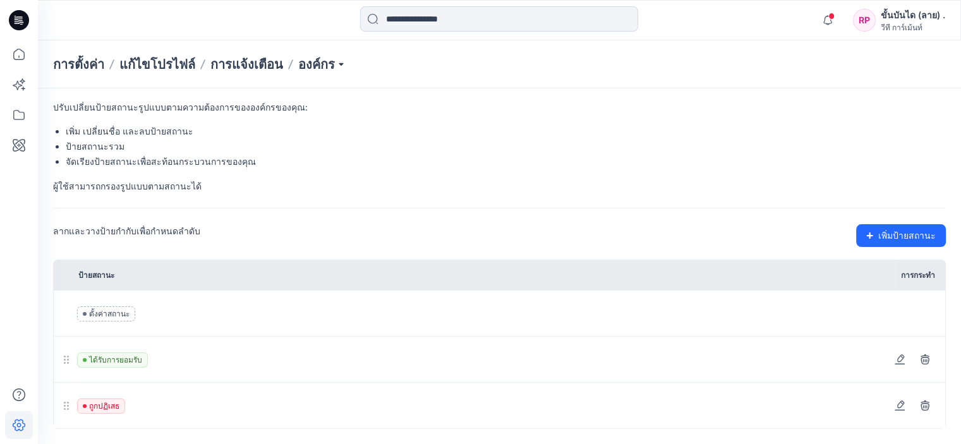
click at [68, 68] on font "การตั้งค่า" at bounding box center [78, 64] width 51 height 15
click at [832, 9] on icon "button" at bounding box center [828, 20] width 24 height 25
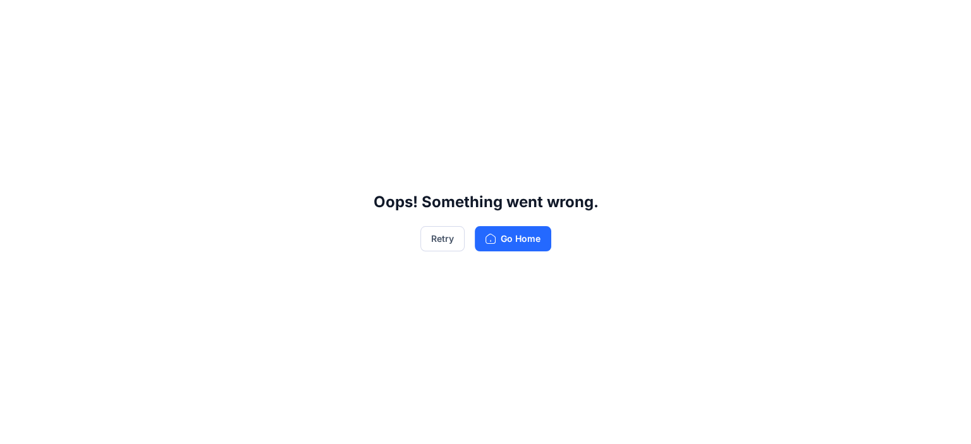
scroll to position [0, 0]
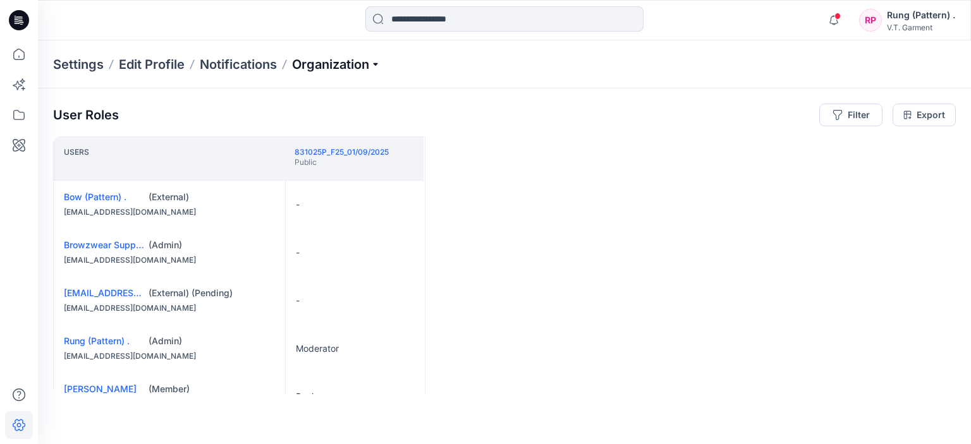
click at [356, 64] on p "Organization" at bounding box center [336, 65] width 88 height 18
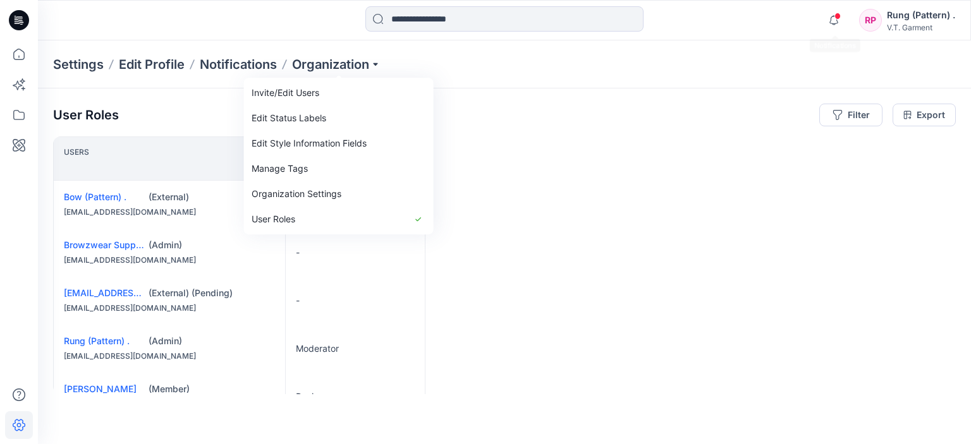
click at [799, 40] on div "Notifications Your style M_Turntable is ready 1 new Colorways 37 minutes ago Yo…" at bounding box center [504, 20] width 933 height 40
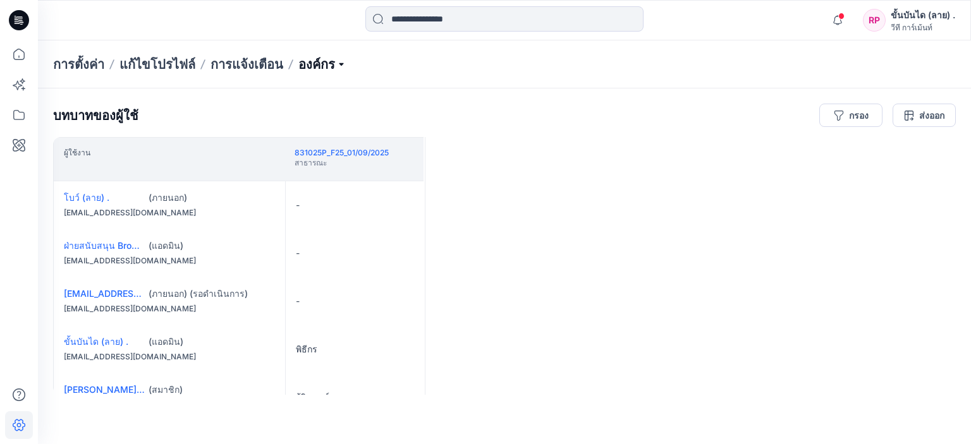
click at [324, 68] on p "องค์กร" at bounding box center [322, 65] width 48 height 18
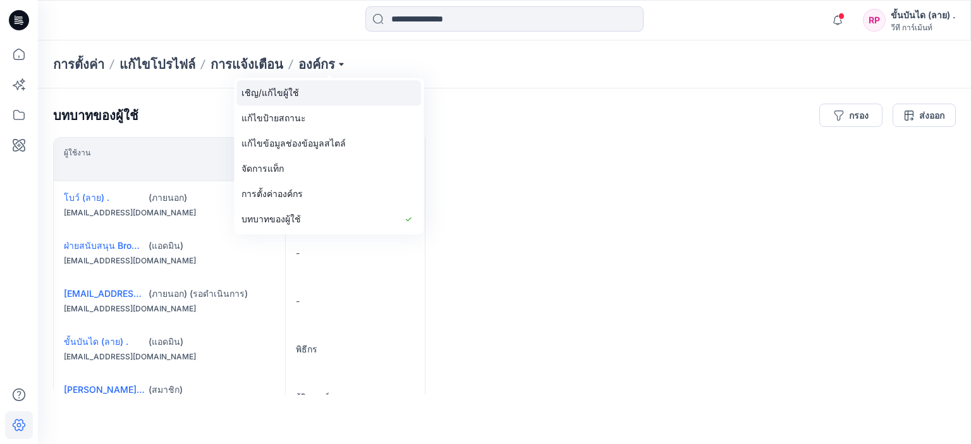
click at [301, 94] on link "เชิญ/แก้ไขผู้ใช้" at bounding box center [328, 92] width 185 height 25
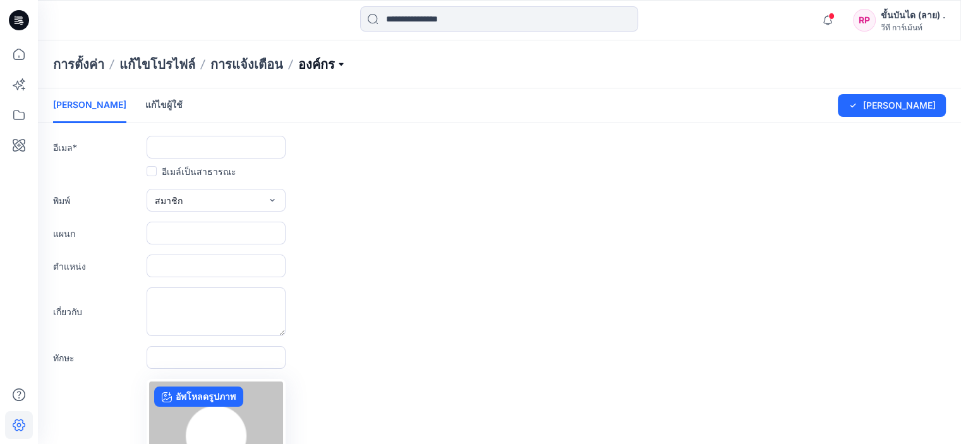
click at [344, 61] on p "องค์กร" at bounding box center [322, 65] width 48 height 18
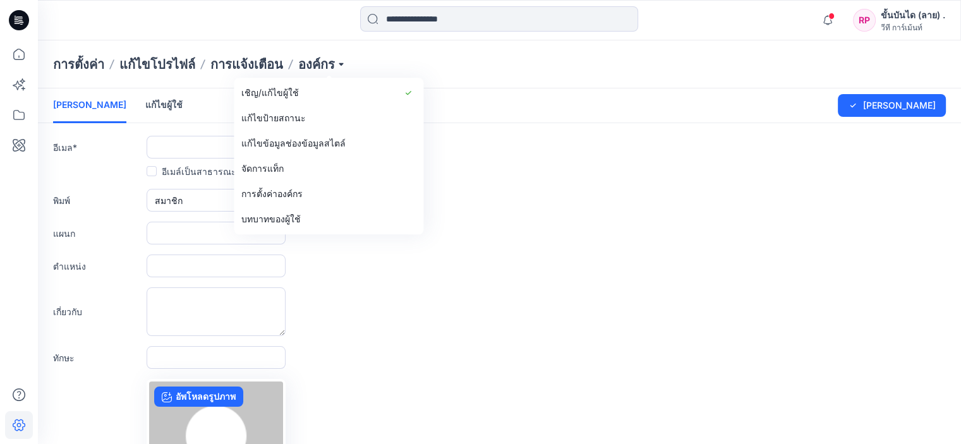
click at [517, 186] on form "[PERSON_NAME]ผู้ใช้ แก้ไขผู้ใช้ การเปลี่ยนแปลงที่บันทึกไว้ [PERSON_NAME] อีเมล …" at bounding box center [499, 332] width 923 height 488
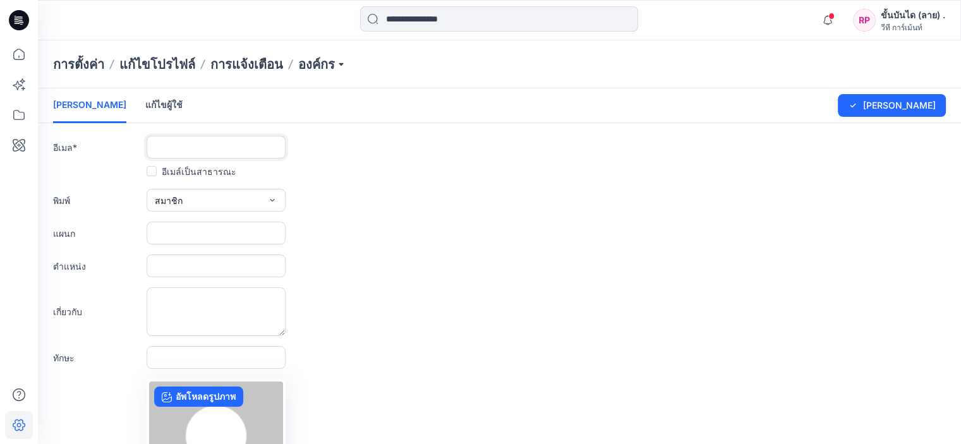
click at [227, 146] on input "text" at bounding box center [216, 147] width 139 height 23
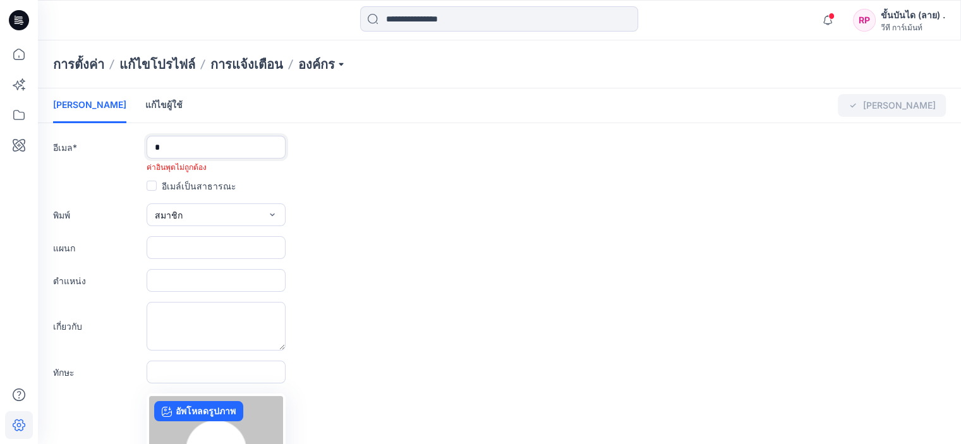
type input "**********"
click at [325, 68] on p "องค์กร" at bounding box center [322, 65] width 48 height 18
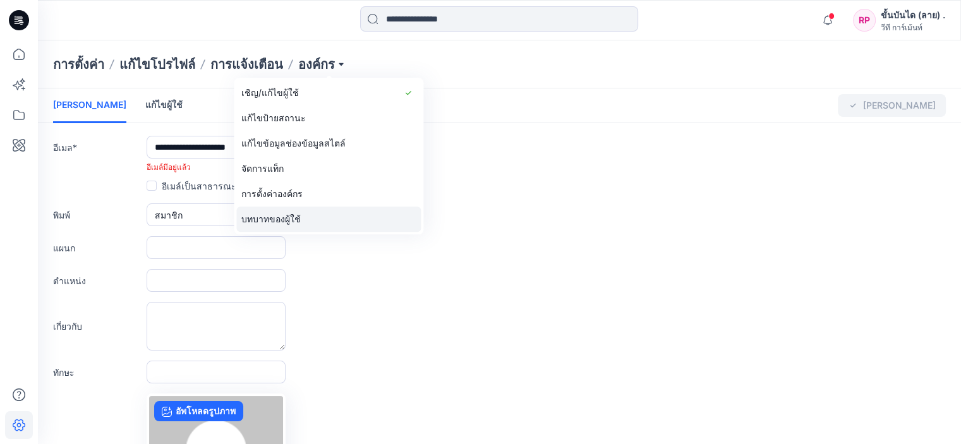
click at [299, 219] on font "บทบาทของผู้ใช้" at bounding box center [270, 219] width 59 height 11
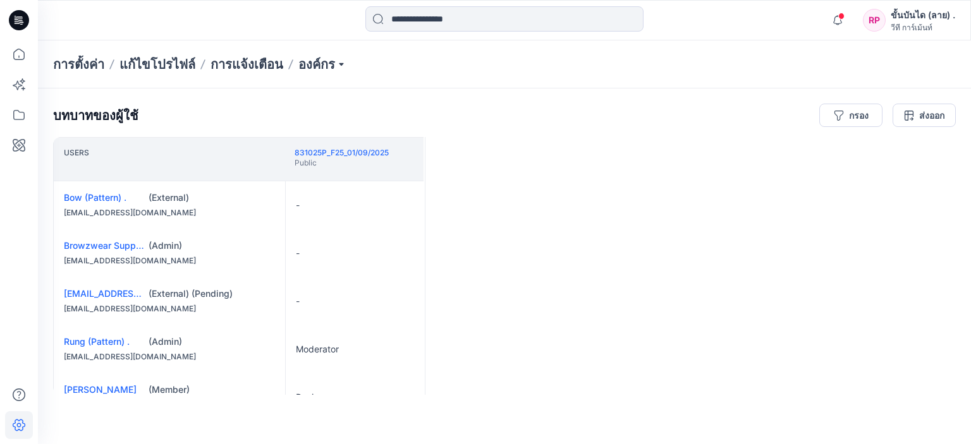
scroll to position [44, 0]
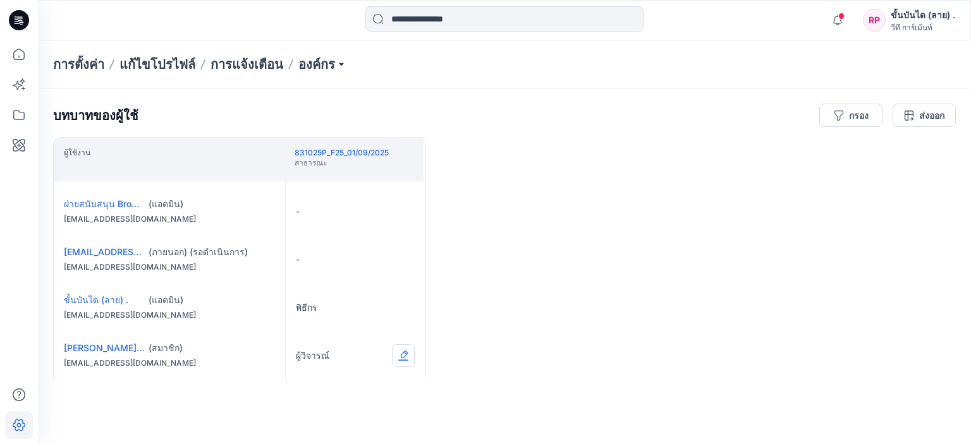
click at [402, 356] on button "Edit Role" at bounding box center [403, 355] width 23 height 23
click at [495, 313] on div "ผู้ใช้งาน 831025P_F25_01/09/2025 สาธารณะ โบว์ (ลาย) . (ภายนอก) [EMAIL_ADDRESS][…" at bounding box center [504, 266] width 902 height 258
click at [488, 319] on div "ผู้ใช้งาน 831025P_F25_01/09/2025 สาธารณะ โบว์ (ลาย) . (ภายนอก) [EMAIL_ADDRESS][…" at bounding box center [504, 266] width 902 height 258
click at [910, 21] on div "ขั้นบันได (ลาย) ." at bounding box center [922, 15] width 64 height 14
click at [687, 190] on div "ผู้ใช้งาน 831025P_F25_01/09/2025 สาธารณะ โบว์ (ลาย) . (ภายนอก) [EMAIL_ADDRESS][…" at bounding box center [504, 266] width 902 height 258
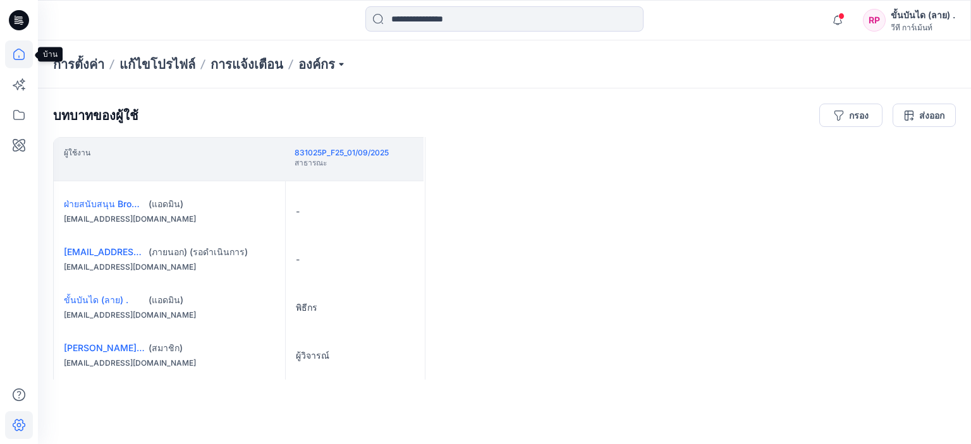
click at [25, 60] on icon at bounding box center [19, 54] width 28 height 28
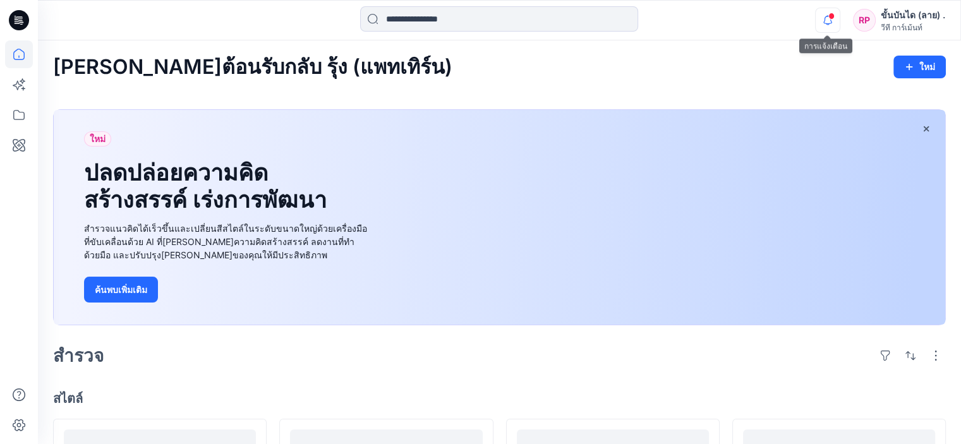
click at [822, 20] on icon "button" at bounding box center [828, 20] width 24 height 25
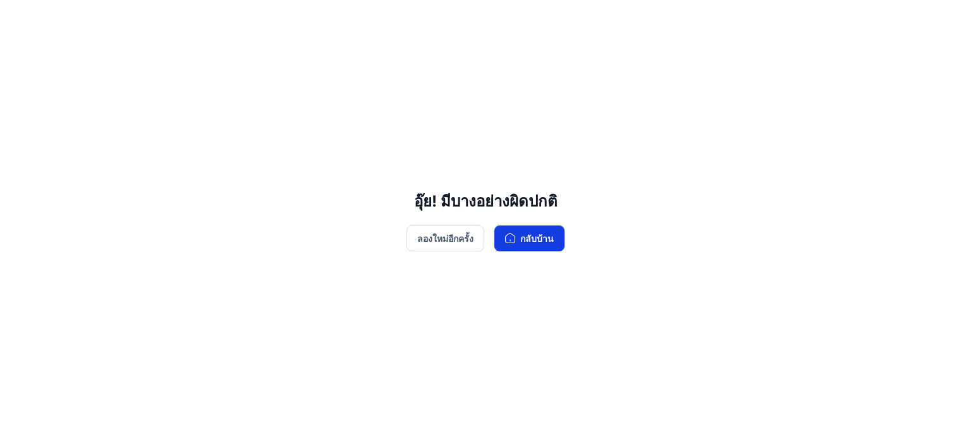
click at [526, 230] on button "กลับบ้าน" at bounding box center [529, 239] width 70 height 26
click at [459, 242] on font "ลองใหม่อีกครั้ง" at bounding box center [445, 238] width 56 height 11
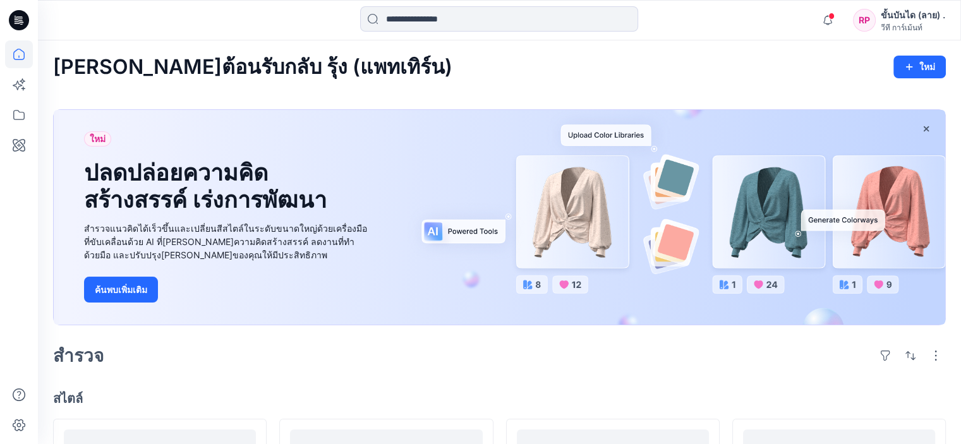
click at [919, 15] on font "ขั้นบันได (ลาย) ." at bounding box center [913, 14] width 64 height 11
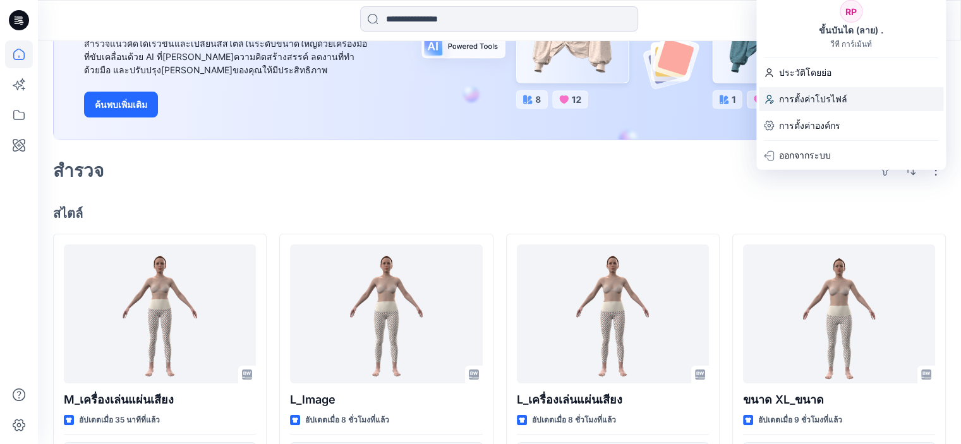
scroll to position [190, 0]
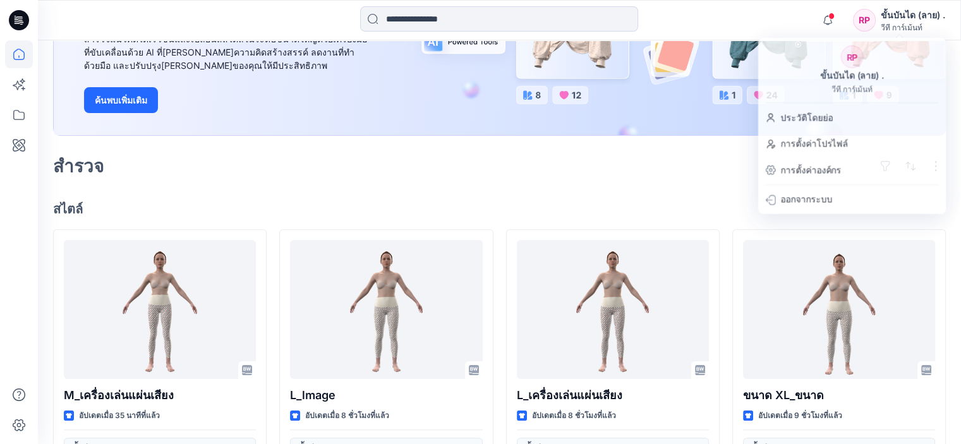
click at [437, 179] on div "สำรวจ" at bounding box center [499, 166] width 893 height 30
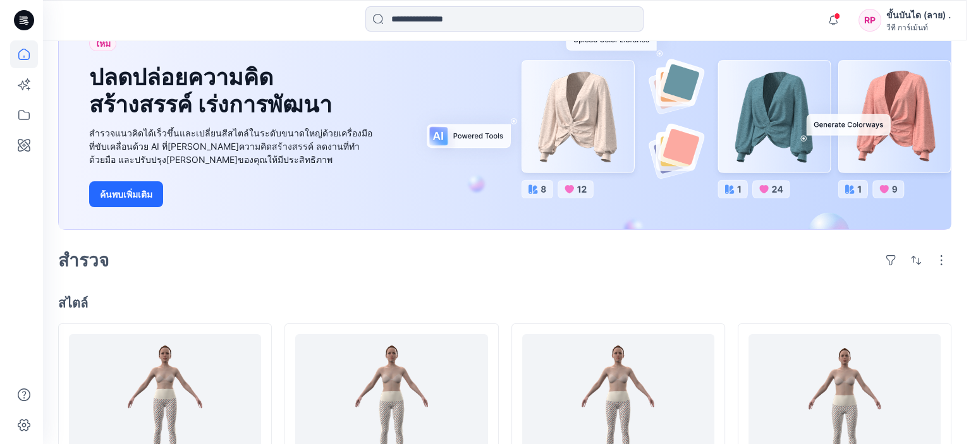
scroll to position [0, 0]
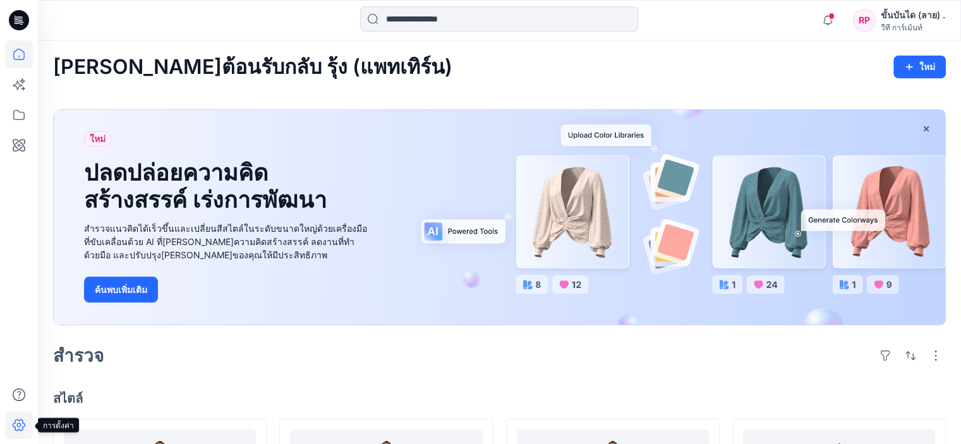
click at [20, 421] on icon at bounding box center [19, 425] width 28 height 28
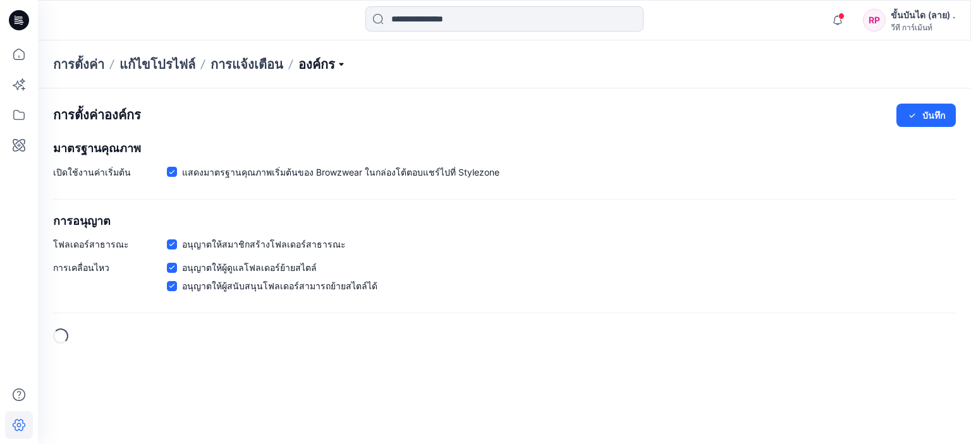
click at [323, 63] on p "องค์กร" at bounding box center [322, 65] width 48 height 18
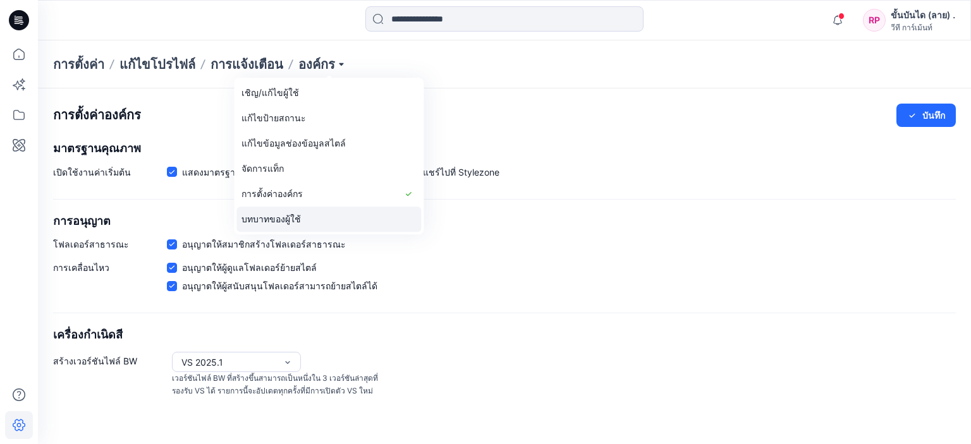
click at [294, 214] on font "บทบาทของผู้ใช้" at bounding box center [270, 219] width 59 height 11
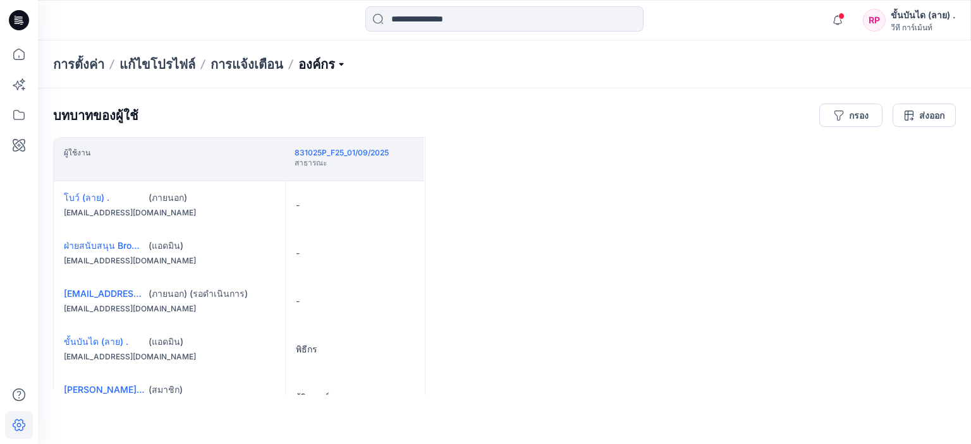
click at [326, 67] on p "องค์กร" at bounding box center [322, 65] width 48 height 18
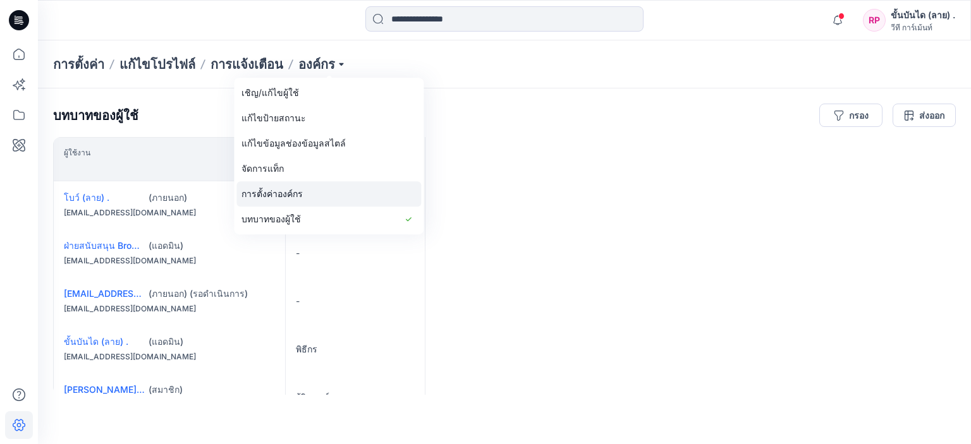
click at [322, 197] on link "การตั้งค่าองค์กร" at bounding box center [328, 193] width 185 height 25
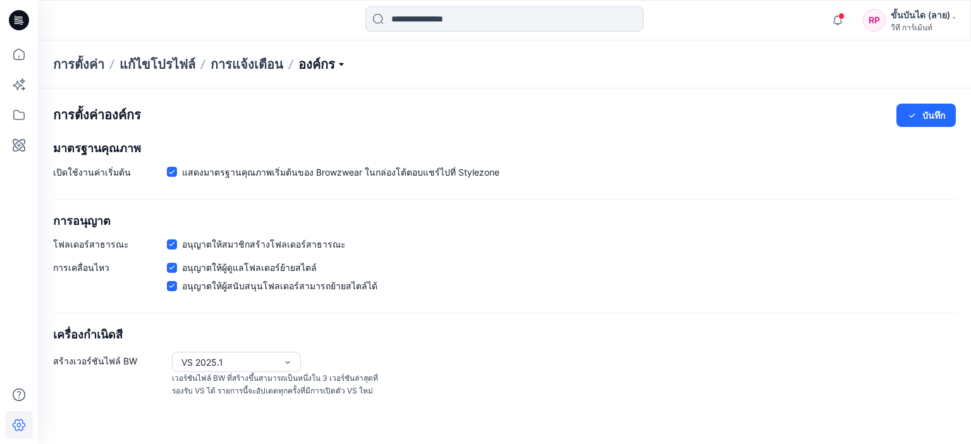
click at [326, 65] on p "องค์กร" at bounding box center [322, 65] width 48 height 18
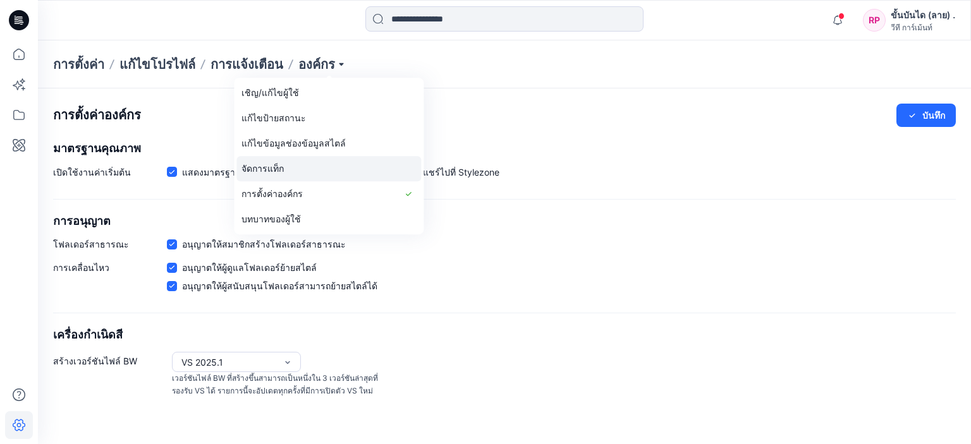
click at [296, 178] on link "จัดการแท็ก" at bounding box center [328, 168] width 185 height 25
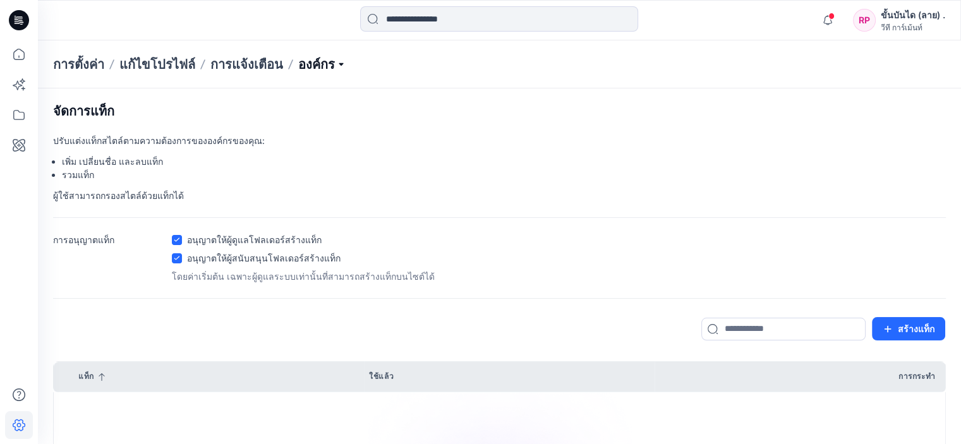
click at [334, 58] on p "องค์กร" at bounding box center [322, 65] width 48 height 18
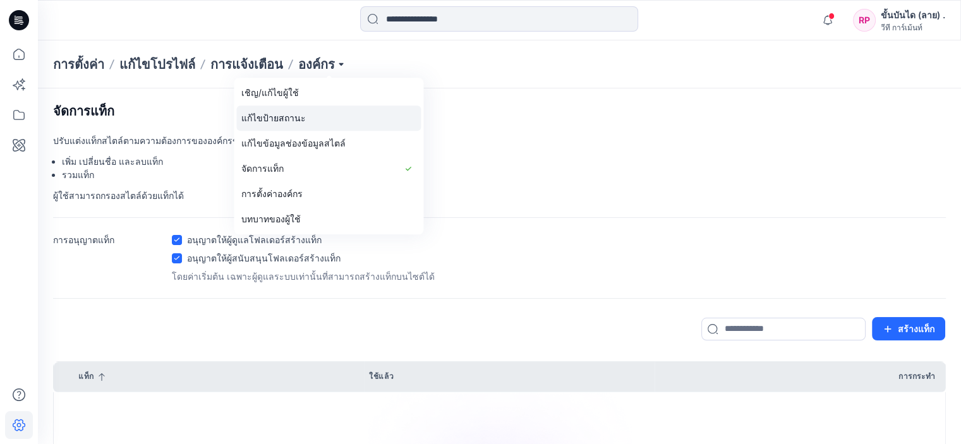
click at [329, 113] on link "แก้ไขป้ายสถานะ" at bounding box center [328, 118] width 185 height 25
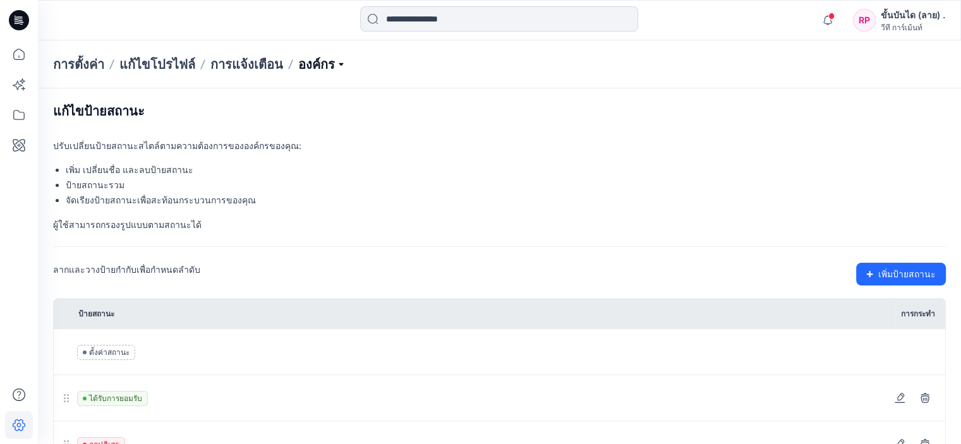
click at [342, 57] on p "องค์กร" at bounding box center [322, 65] width 48 height 18
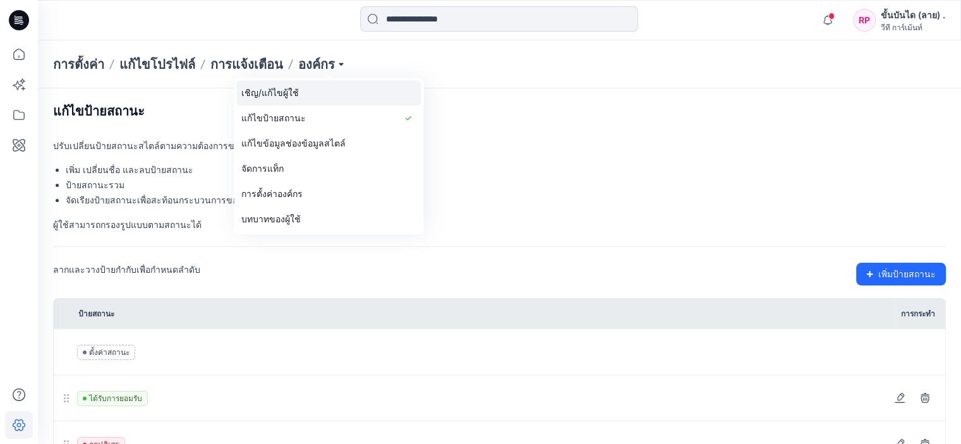
click at [321, 92] on link "เชิญ/แก้ไขผู้ใช้" at bounding box center [328, 92] width 185 height 25
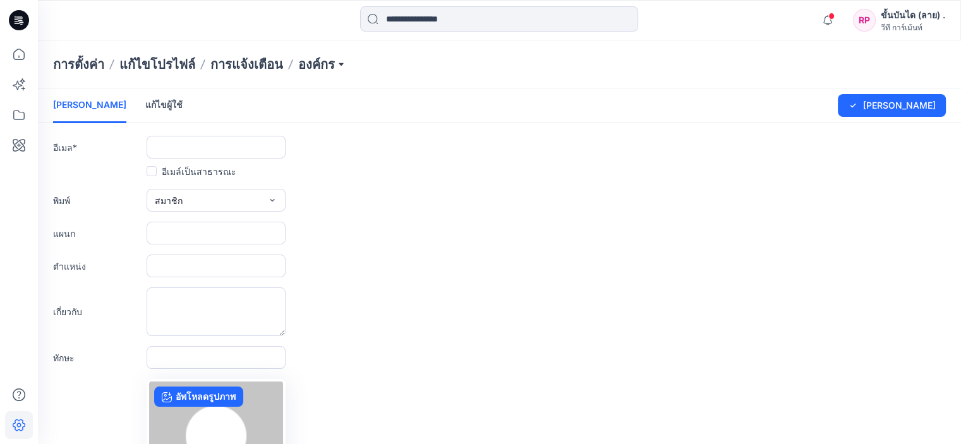
click at [145, 106] on font "แก้ไขผู้ใช้" at bounding box center [163, 104] width 37 height 11
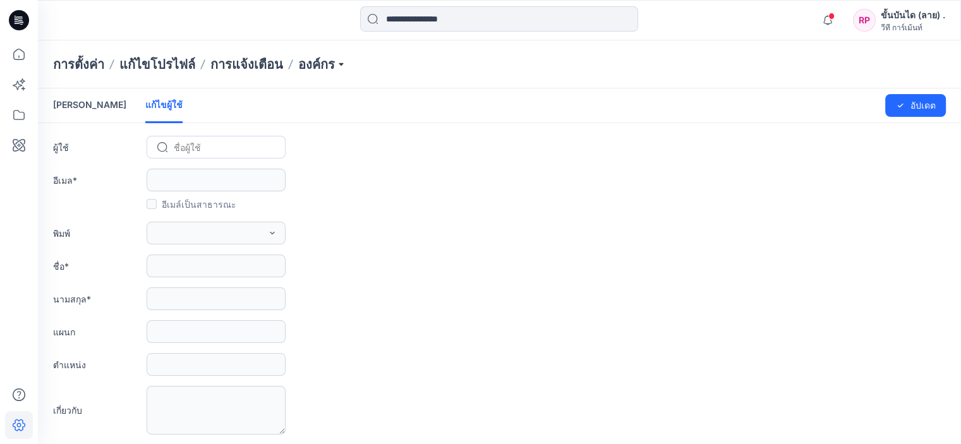
click at [189, 142] on div at bounding box center [224, 148] width 100 height 16
click at [77, 103] on font "[PERSON_NAME]" at bounding box center [89, 104] width 73 height 11
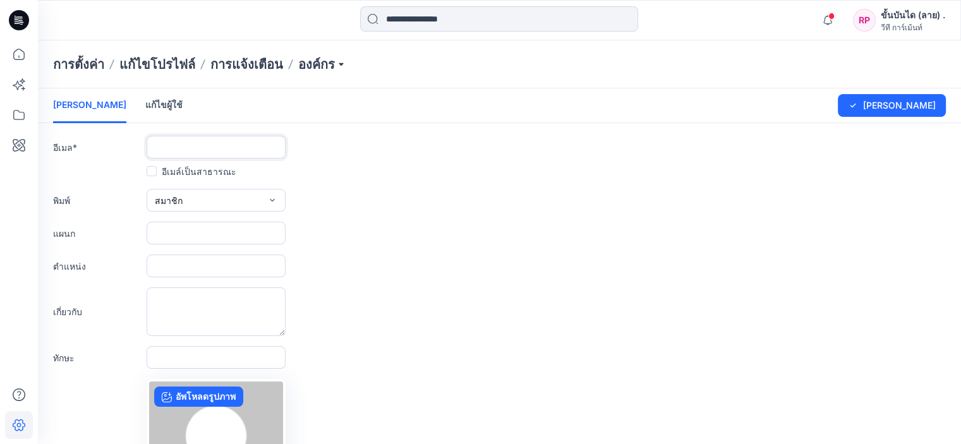
click at [167, 148] on input "text" at bounding box center [216, 147] width 139 height 23
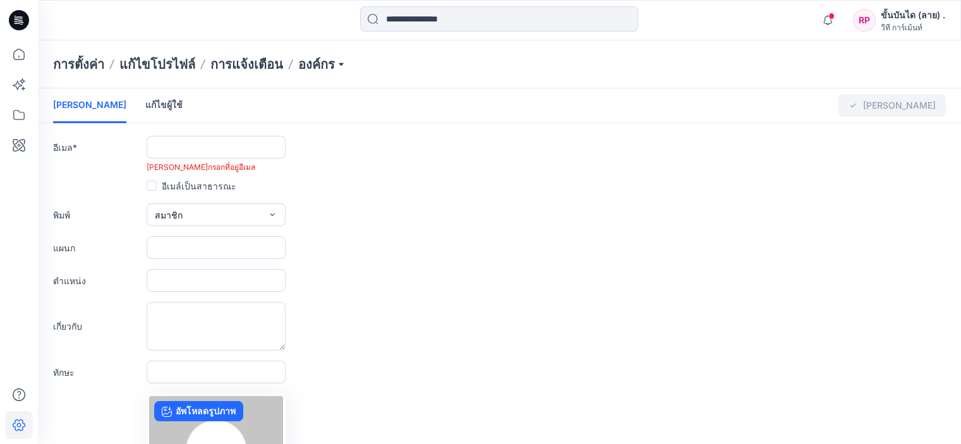
click at [145, 107] on font "แก้ไขผู้ใช้" at bounding box center [163, 104] width 37 height 11
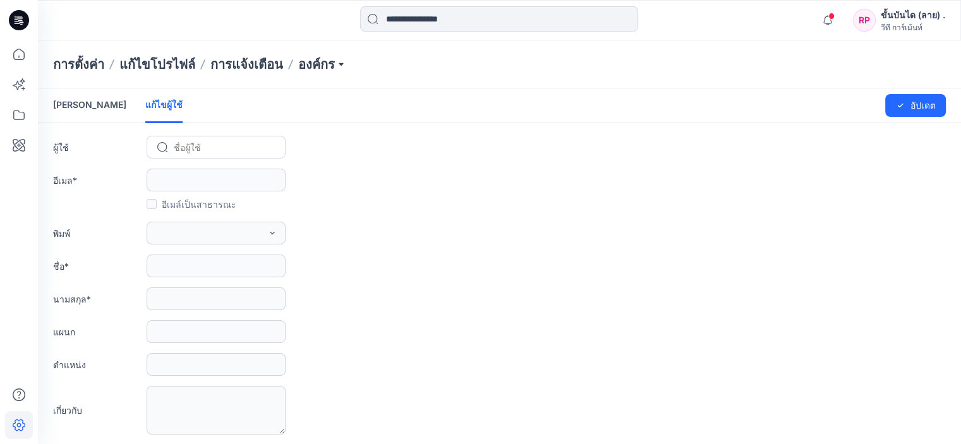
click at [182, 151] on div at bounding box center [224, 148] width 100 height 16
click at [85, 113] on link "[PERSON_NAME]" at bounding box center [89, 104] width 73 height 33
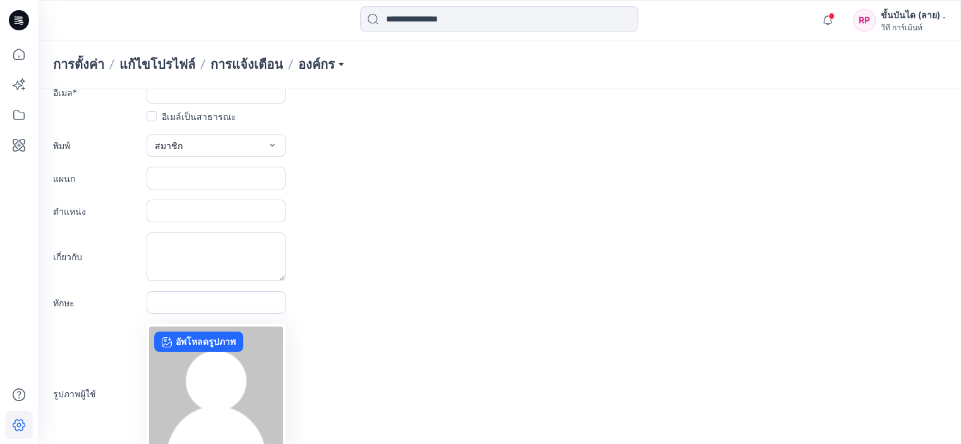
scroll to position [15, 0]
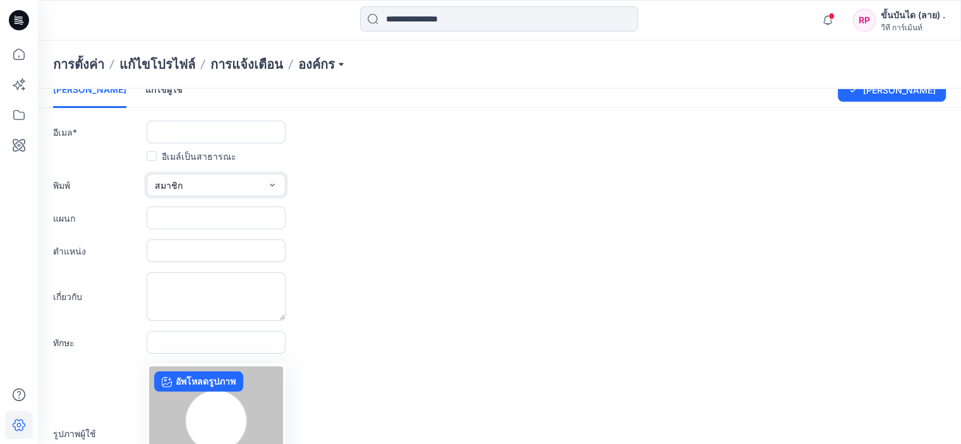
click at [179, 184] on font "สมาชิก" at bounding box center [169, 185] width 28 height 11
click at [345, 243] on div "ตำแหน่ง" at bounding box center [499, 250] width 893 height 23
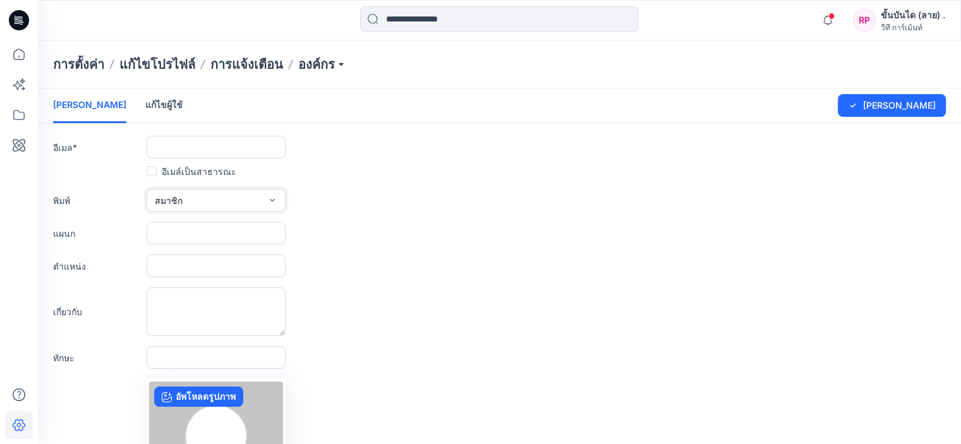
click at [205, 191] on button "สมาชิก" at bounding box center [216, 200] width 139 height 23
click at [427, 278] on form "[PERSON_NAME]ผู้ใช้ แก้ไขผู้ใช้ การเปลี่ยนแปลงที่บันทึกไว้ [PERSON_NAME] อีเมล …" at bounding box center [499, 332] width 923 height 488
click at [240, 201] on button "สมาชิก" at bounding box center [216, 200] width 139 height 23
click at [150, 171] on span at bounding box center [152, 171] width 10 height 10
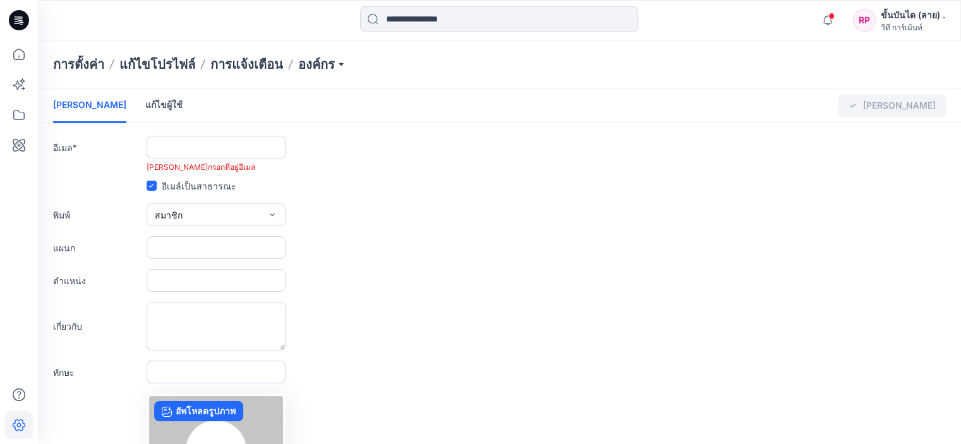
click at [151, 185] on icon at bounding box center [151, 186] width 6 height 4
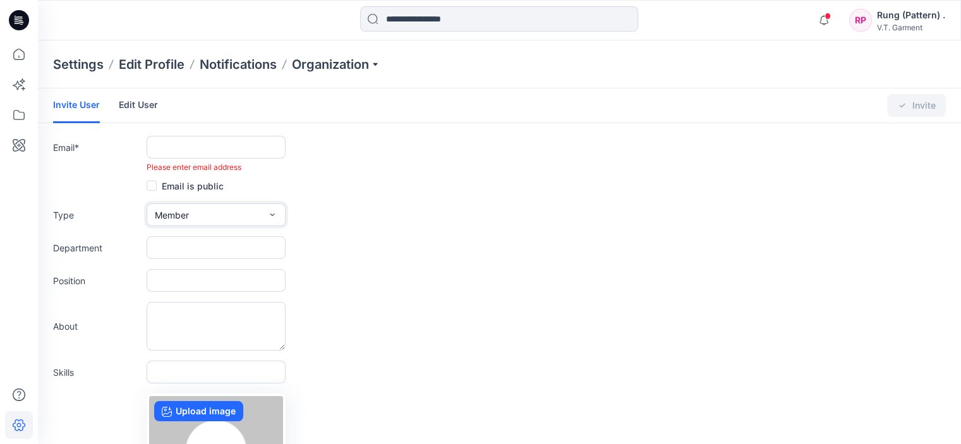
click at [238, 214] on button "Member" at bounding box center [216, 214] width 139 height 23
click at [426, 245] on div "Department" at bounding box center [499, 247] width 893 height 23
click at [371, 68] on p "Organization" at bounding box center [336, 65] width 88 height 18
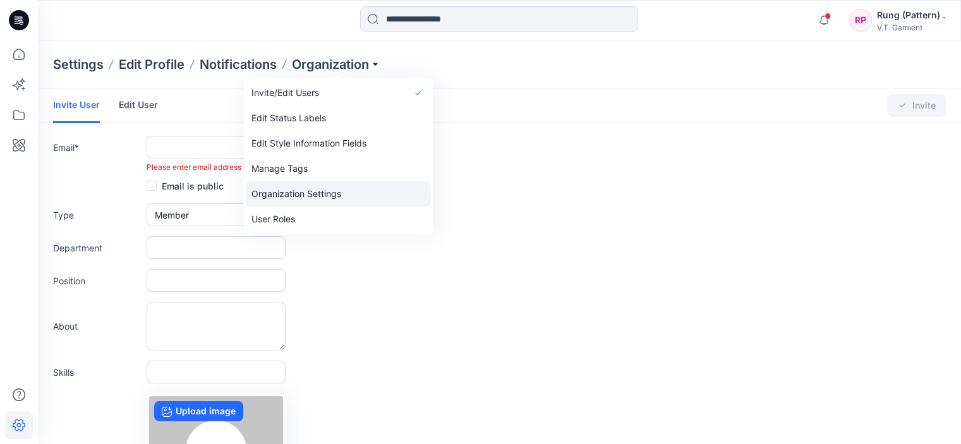
scroll to position [156, 0]
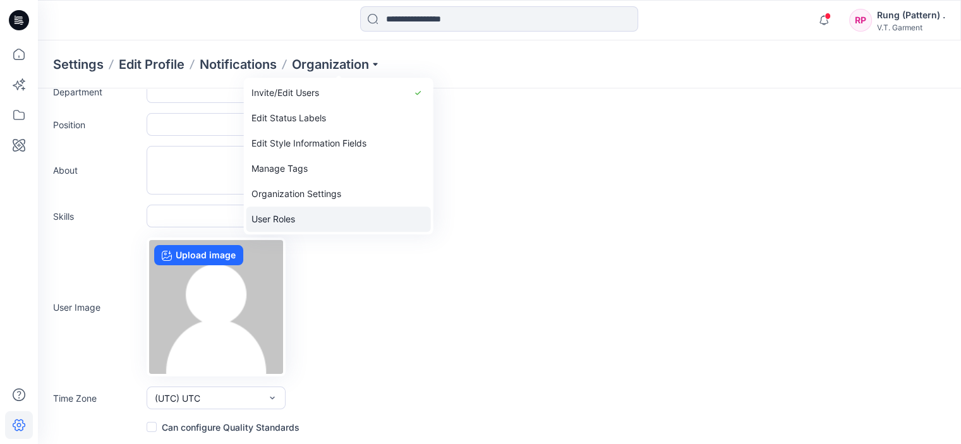
click at [303, 214] on link "User Roles" at bounding box center [338, 219] width 185 height 25
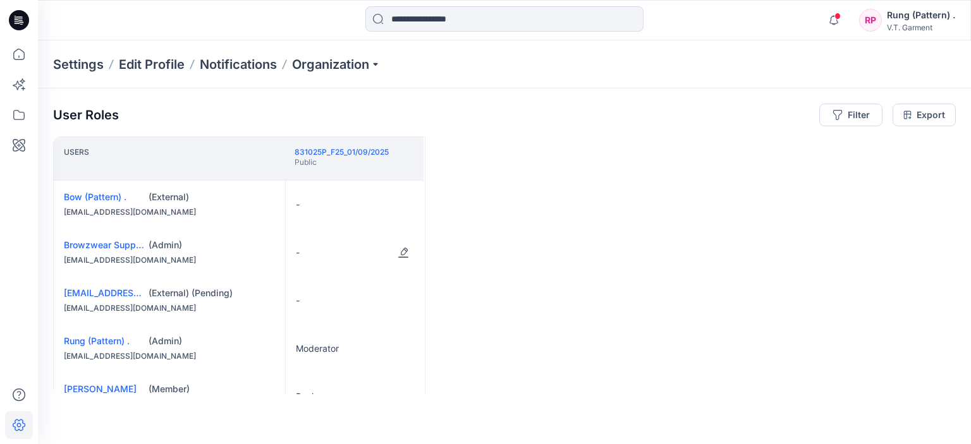
scroll to position [44, 0]
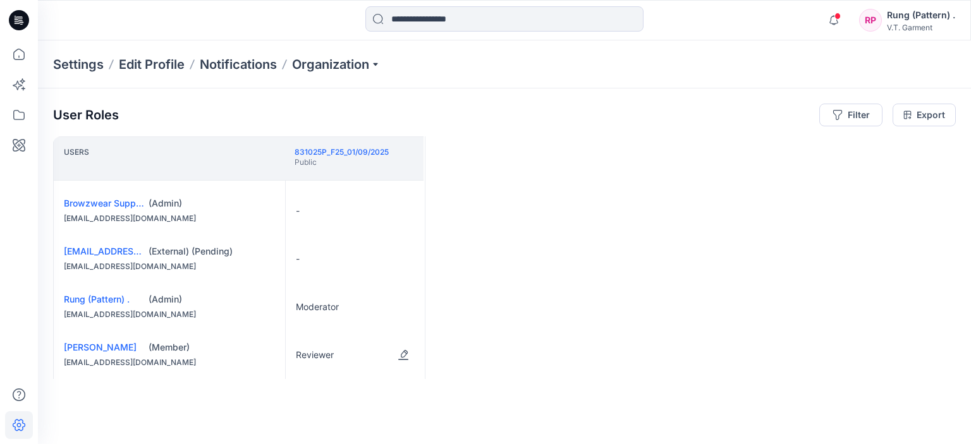
click at [331, 358] on p "Reviewer" at bounding box center [315, 355] width 38 height 13
click at [401, 355] on button "Edit Role" at bounding box center [403, 355] width 23 height 23
click at [406, 358] on button "Edit Role" at bounding box center [403, 355] width 23 height 23
click at [543, 353] on div "Users 831025P_F25_01/09/2025 Public Bow (Pattern) . (External) [EMAIL_ADDRESS][…" at bounding box center [504, 265] width 902 height 258
click at [406, 366] on button "Edit Role" at bounding box center [403, 355] width 23 height 23
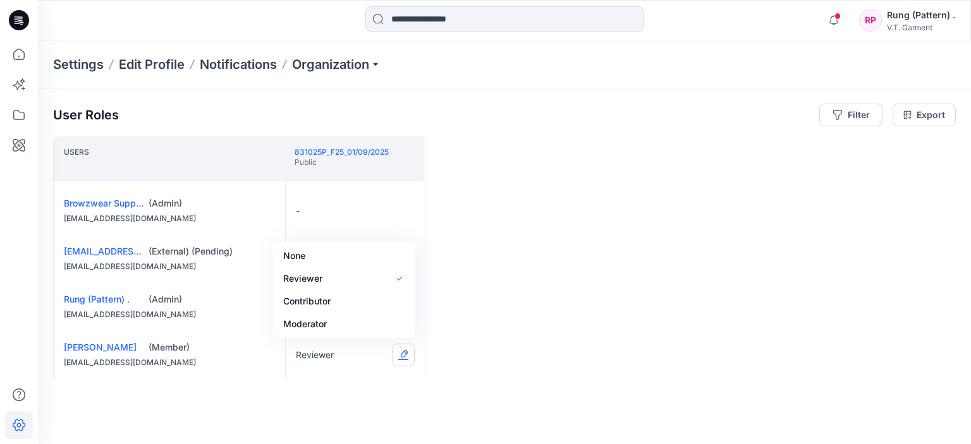
click at [404, 354] on button "Edit Role" at bounding box center [403, 355] width 23 height 23
click at [335, 330] on button "Moderator" at bounding box center [343, 324] width 136 height 23
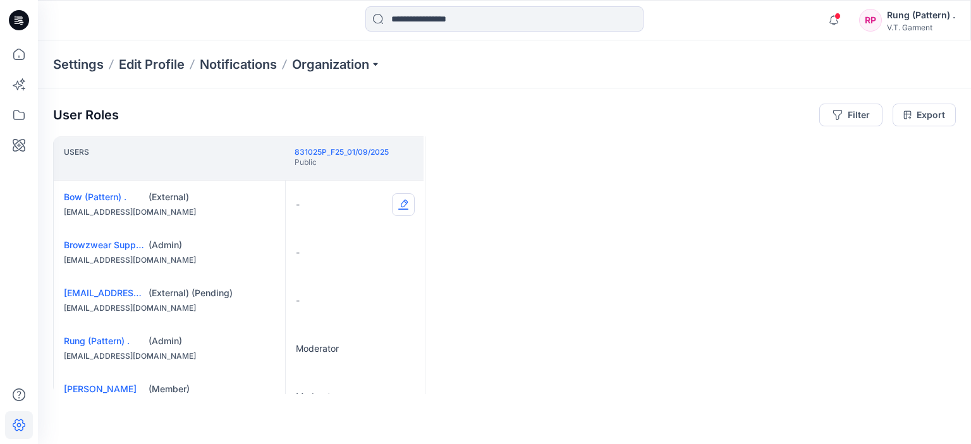
click at [404, 204] on button "Edit Role" at bounding box center [403, 204] width 23 height 23
click at [338, 303] on button "Moderator" at bounding box center [343, 303] width 136 height 23
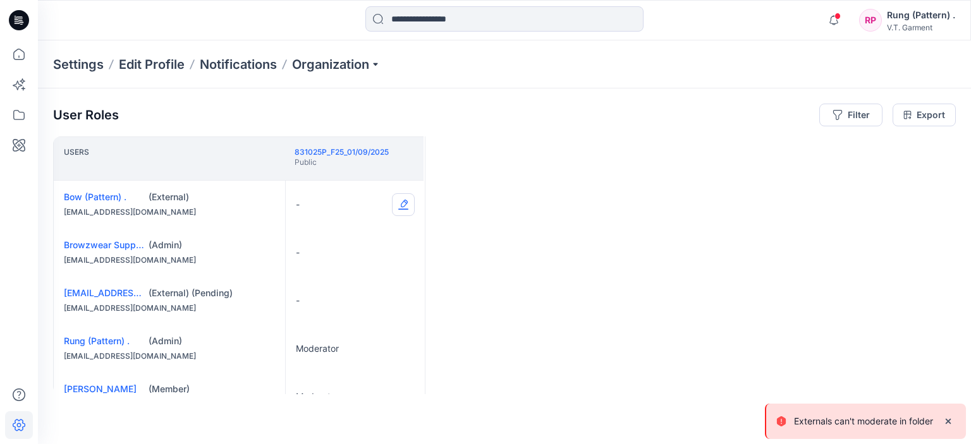
click at [400, 207] on button "Edit Role" at bounding box center [403, 204] width 23 height 23
click at [354, 257] on button "Reviewer" at bounding box center [343, 257] width 136 height 23
click at [401, 207] on button "Edit Role" at bounding box center [403, 204] width 23 height 23
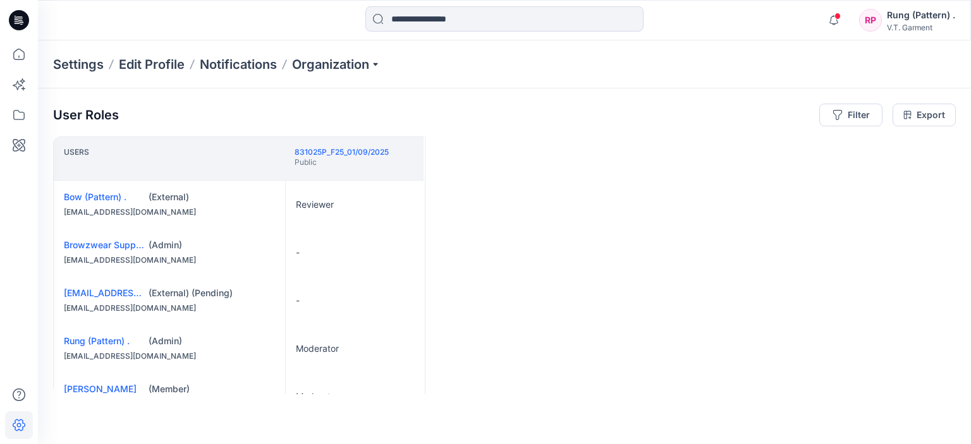
click at [468, 260] on div "Users 831025P_F25_01/09/2025 Public Bow (Pattern) . (External) [EMAIL_ADDRESS][…" at bounding box center [504, 265] width 902 height 258
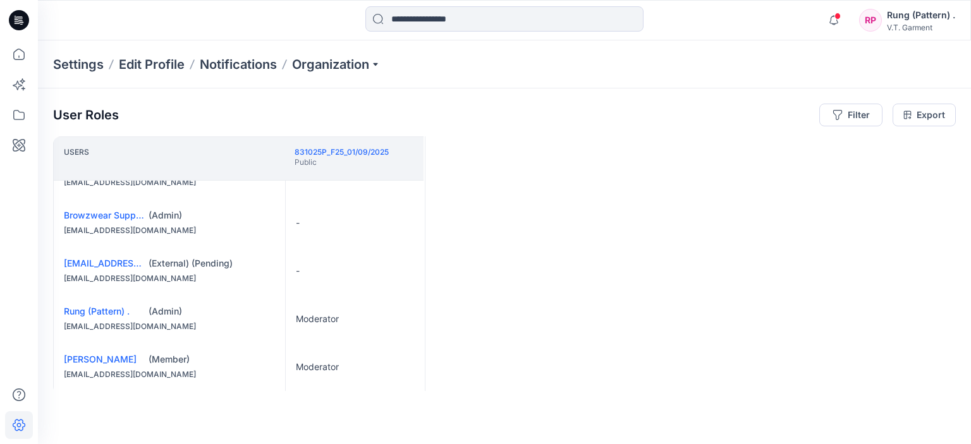
scroll to position [44, 0]
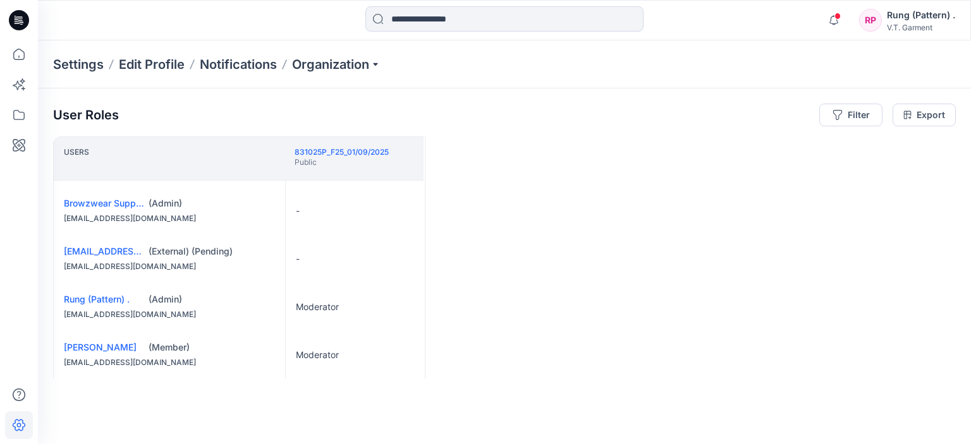
click at [699, 344] on div "Users 831025P_F25_01/09/2025 Public Bow (Pattern) . (External) [EMAIL_ADDRESS][…" at bounding box center [504, 265] width 902 height 258
click at [579, 293] on div "Users 831025P_F25_01/09/2025 Public Bow (Pattern) . (External) [EMAIL_ADDRESS][…" at bounding box center [504, 265] width 902 height 258
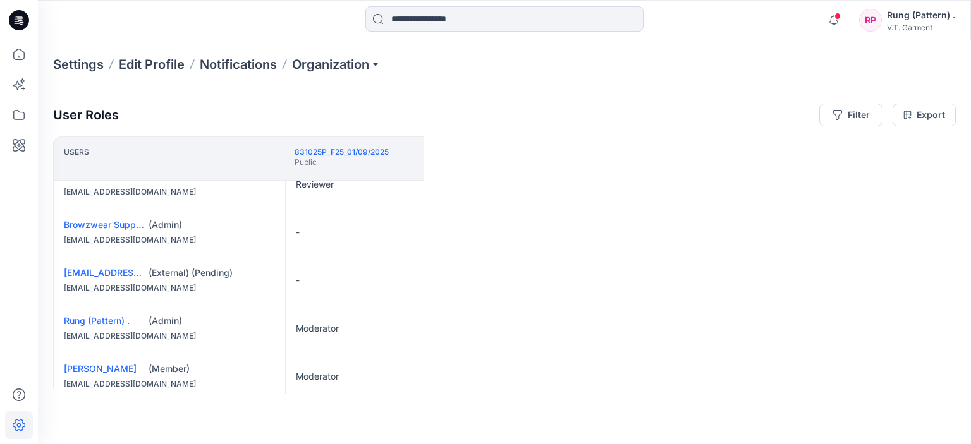
scroll to position [0, 0]
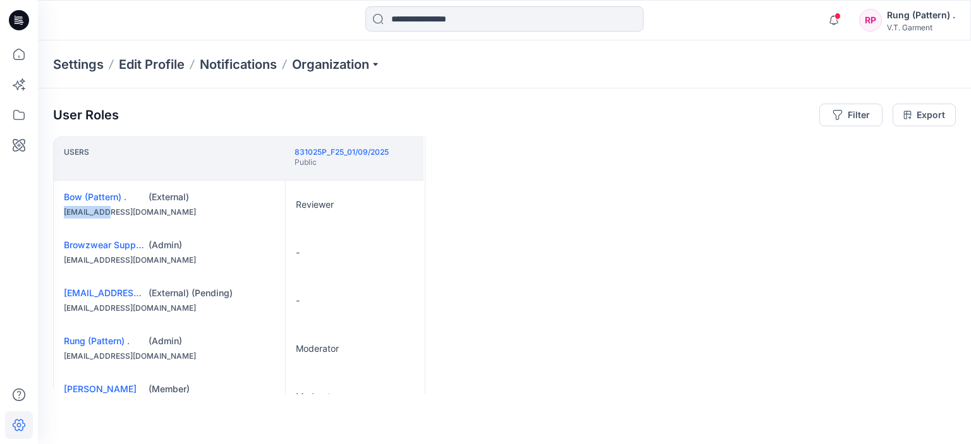
drag, startPoint x: 63, startPoint y: 212, endPoint x: 107, endPoint y: 221, distance: 44.5
click at [107, 221] on div "Bow (Pattern) . (External) [EMAIL_ADDRESS][DOMAIN_NAME]" at bounding box center [169, 205] width 231 height 48
click at [45, 218] on div "User Roles Filter Export Users 831025P_F25_01/09/2025 Public Bow (Pattern) . (E…" at bounding box center [504, 248] width 933 height 321
drag, startPoint x: 63, startPoint y: 214, endPoint x: 167, endPoint y: 219, distance: 103.8
click at [167, 219] on div "Bow (Pattern) . (External) [EMAIL_ADDRESS][DOMAIN_NAME]" at bounding box center [169, 205] width 231 height 48
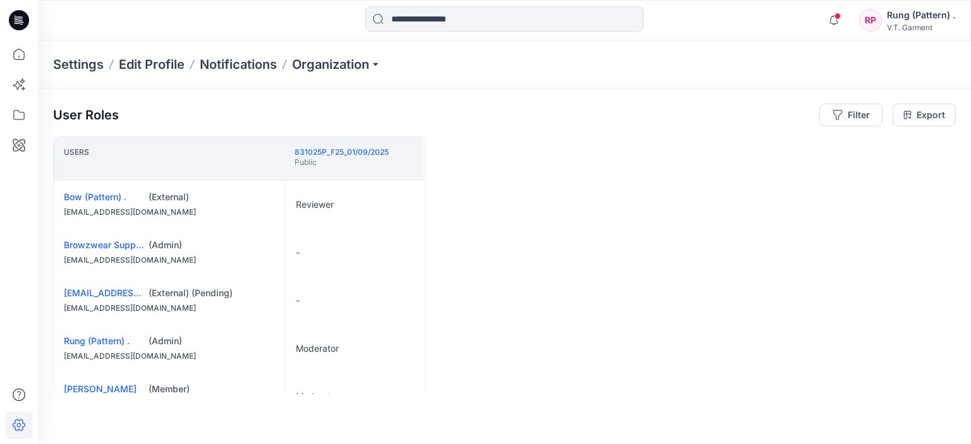
click at [531, 280] on div "Users 831025P_F25_01/09/2025 Public Bow (Pattern) . (External) [EMAIL_ADDRESS][…" at bounding box center [504, 265] width 902 height 258
click at [159, 63] on p "Edit Profile" at bounding box center [152, 65] width 66 height 18
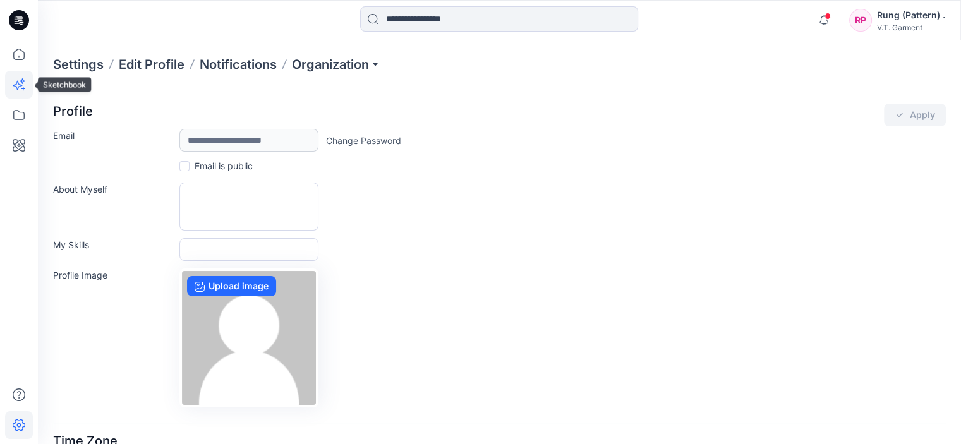
click at [8, 81] on icon at bounding box center [19, 85] width 28 height 28
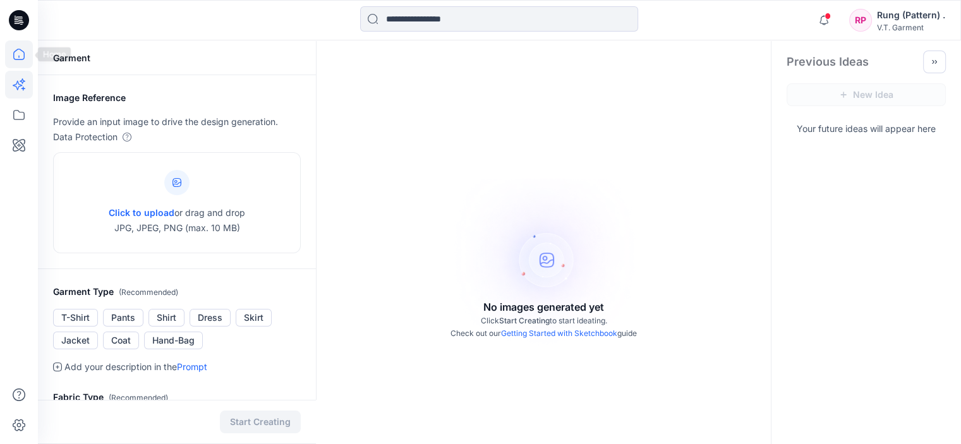
click at [15, 63] on icon at bounding box center [19, 54] width 28 height 28
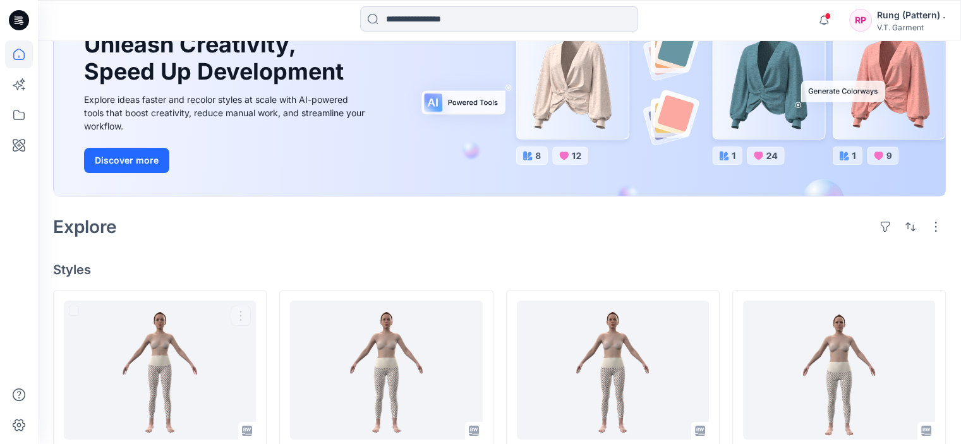
scroll to position [126, 0]
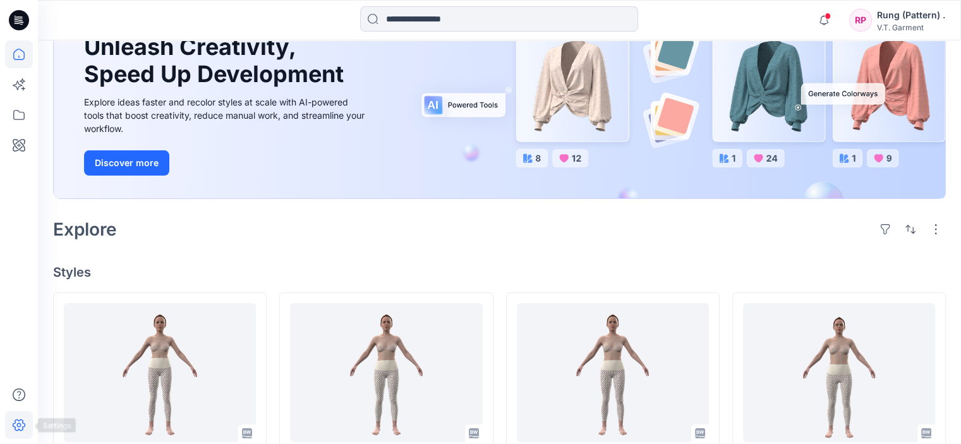
click at [20, 427] on icon at bounding box center [19, 425] width 28 height 28
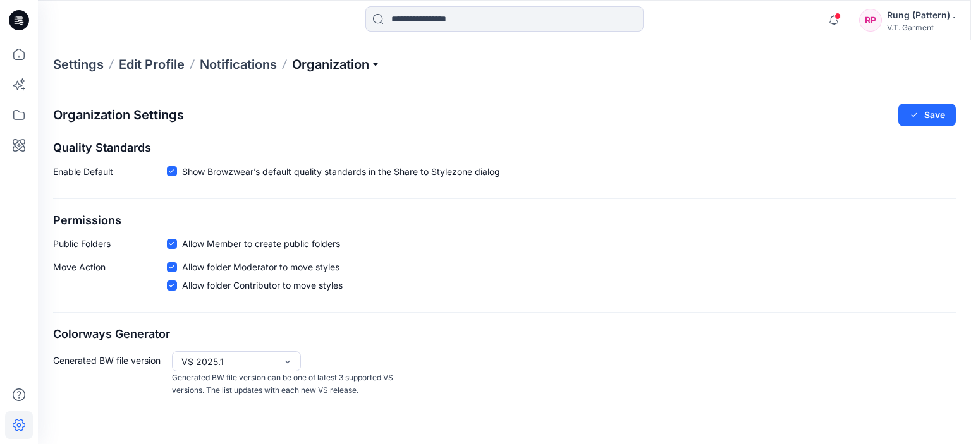
click at [327, 65] on p "Organization" at bounding box center [336, 65] width 88 height 18
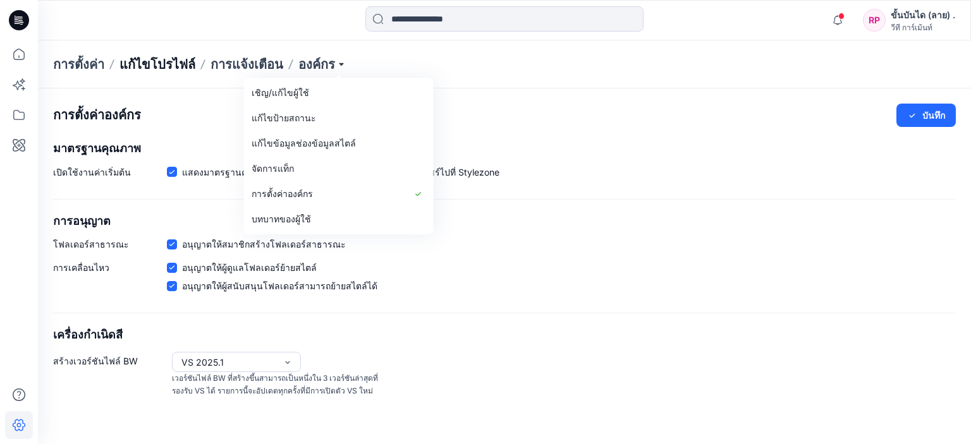
click at [147, 63] on font "แก้ไขโปรไฟล์" at bounding box center [157, 64] width 76 height 15
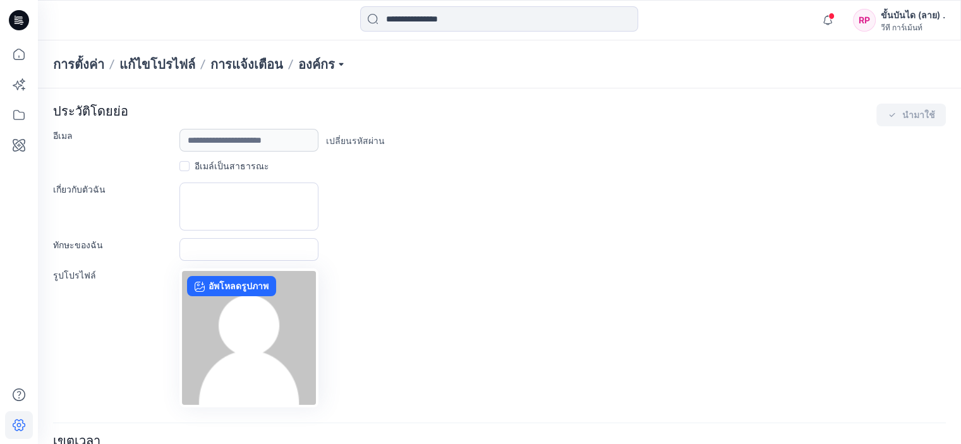
click at [80, 68] on font "การตั้งค่า" at bounding box center [78, 64] width 51 height 15
click at [84, 57] on font "การตั้งค่า" at bounding box center [78, 64] width 51 height 15
click at [163, 65] on font "แก้ไขโปรไฟล์" at bounding box center [157, 64] width 76 height 15
click at [76, 68] on font "การตั้งค่า" at bounding box center [78, 64] width 51 height 15
click at [249, 66] on font "การแจ้งเตือน" at bounding box center [246, 64] width 73 height 15
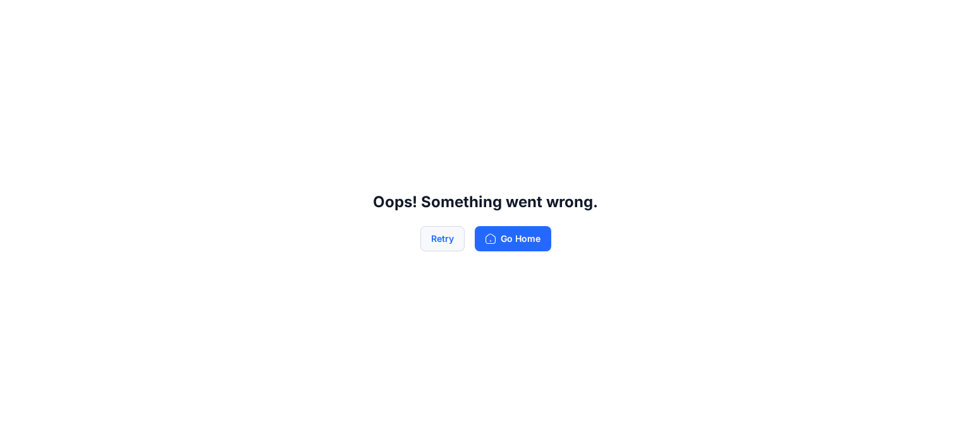
click at [435, 233] on button "Retry" at bounding box center [442, 238] width 44 height 25
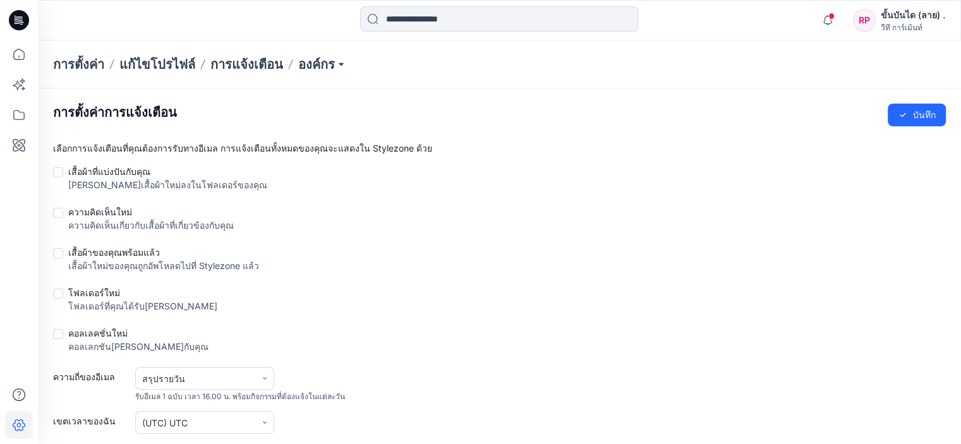
click at [590, 178] on div "เสื้อผ้าที่แบ่งปันกับคุณ [PERSON_NAME]เสื้อผ้าใหม่ลงในโฟลเดอร์ของคุณ" at bounding box center [499, 181] width 893 height 32
click at [120, 209] on font "ความคิดเห็นใหม่" at bounding box center [100, 212] width 64 height 11
click at [124, 250] on font "เสื้อผ้าของคุณพร้อมแล้ว" at bounding box center [114, 252] width 92 height 11
click at [91, 287] on font "โฟลเดอร์ใหม่" at bounding box center [94, 292] width 52 height 11
click at [102, 331] on font "คอลเลคชั่นใหม่" at bounding box center [97, 333] width 59 height 11
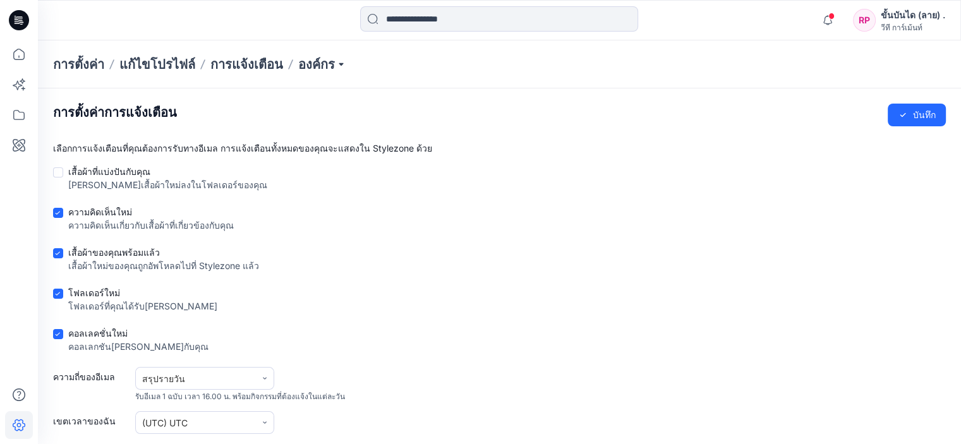
click at [107, 164] on div "การตั้งค่าการแจ้งเตือน บันทึก เลือกการแจ้งเตือนที่คุณต้องการรับทางอีเมล การแจ้ง…" at bounding box center [499, 400] width 893 height 593
click at [106, 176] on font "เสื้อผ้าที่แบ่งปันกับคุณ" at bounding box center [109, 171] width 82 height 11
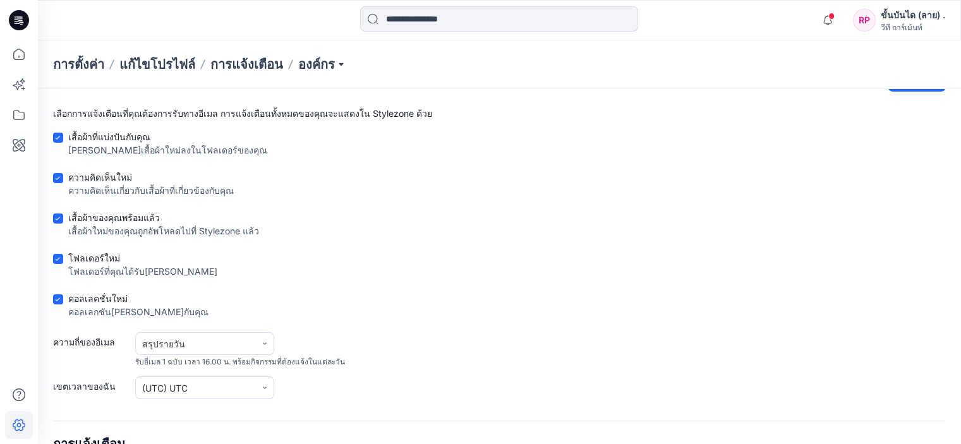
scroll to position [63, 0]
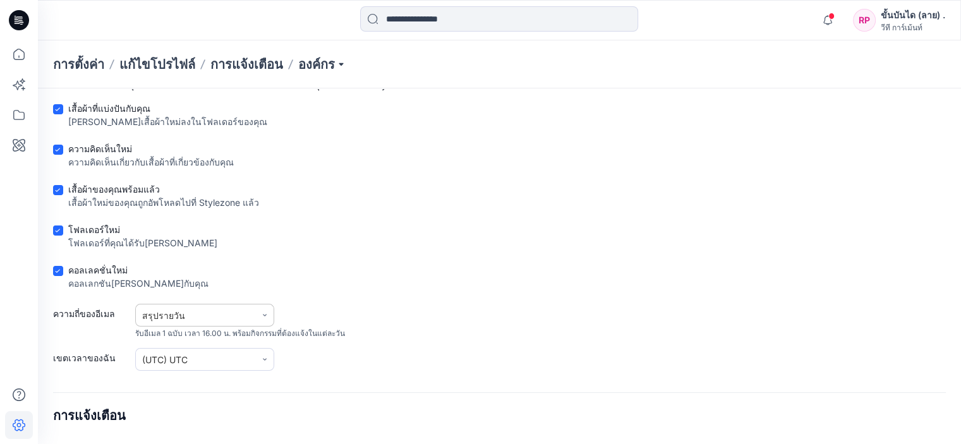
click at [221, 309] on div "สรุปรายวัน" at bounding box center [195, 315] width 107 height 13
click at [210, 348] on div "อัปเดตทันที" at bounding box center [204, 345] width 139 height 23
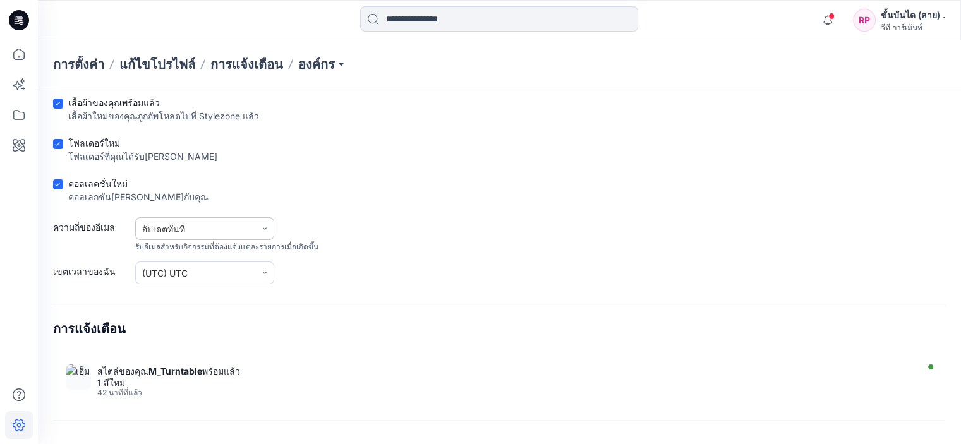
scroll to position [253, 0]
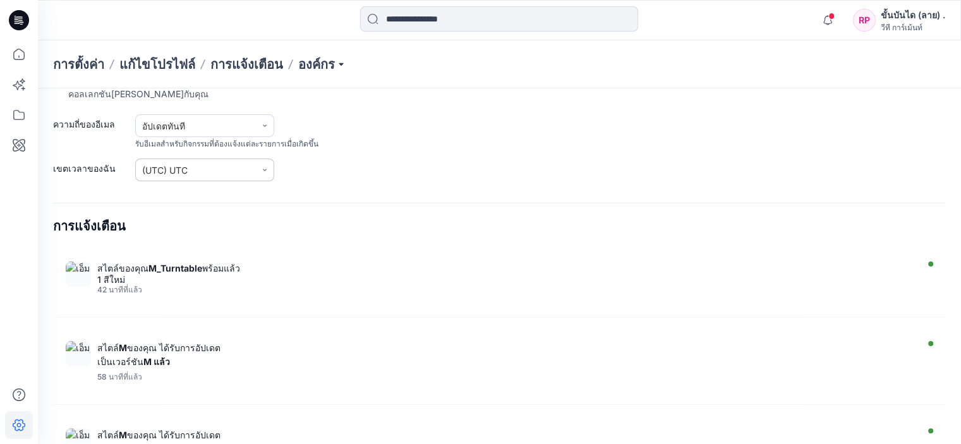
click at [180, 170] on input "text" at bounding box center [201, 170] width 99 height 13
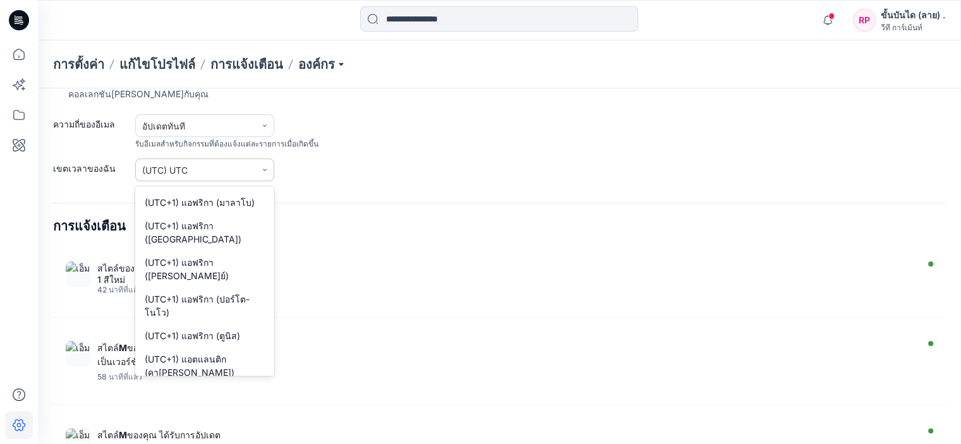
scroll to position [5426, 0]
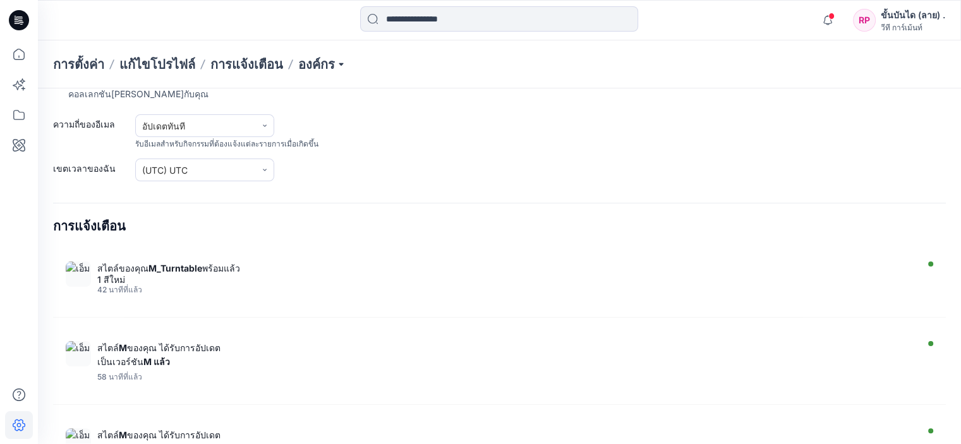
click at [336, 181] on div "การตั้งค่าการแจ้งเตือน บันทึก เลือกการแจ้งเตือนที่คุณต้องการรับทางอีเมล การแจ้ง…" at bounding box center [499, 147] width 893 height 593
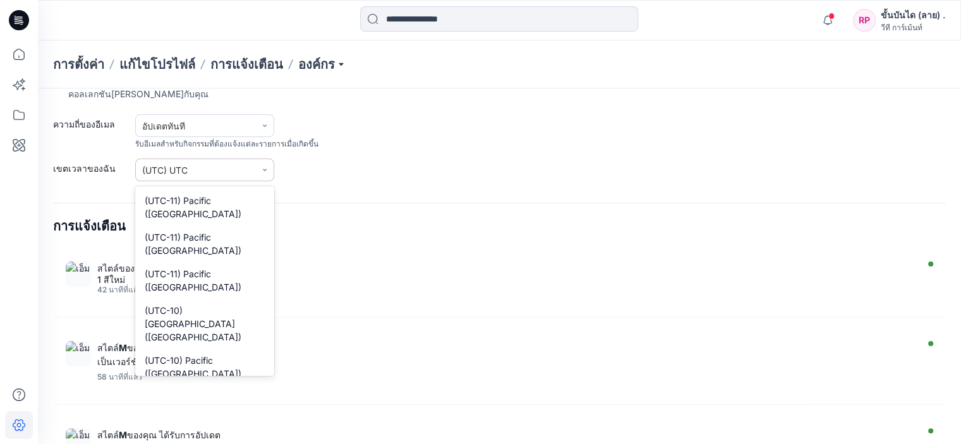
click at [243, 166] on input "text" at bounding box center [201, 170] width 99 height 13
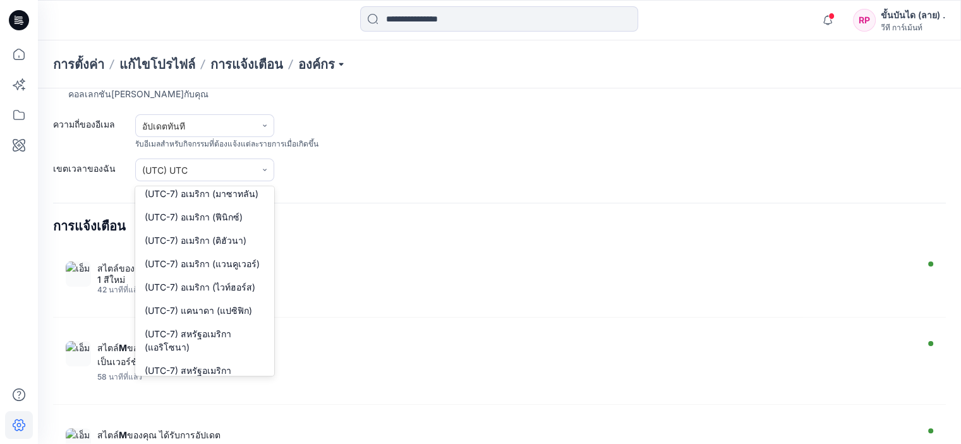
scroll to position [0, 0]
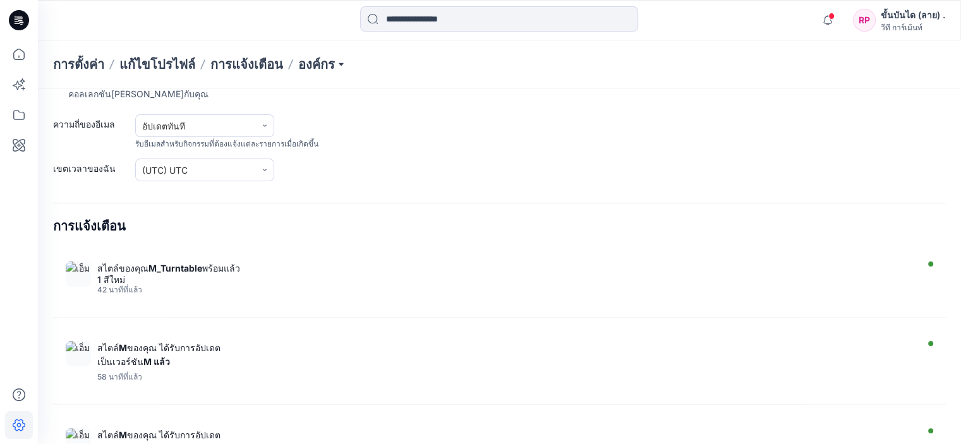
click at [394, 204] on div "การแจ้งเตือน" at bounding box center [499, 221] width 893 height 36
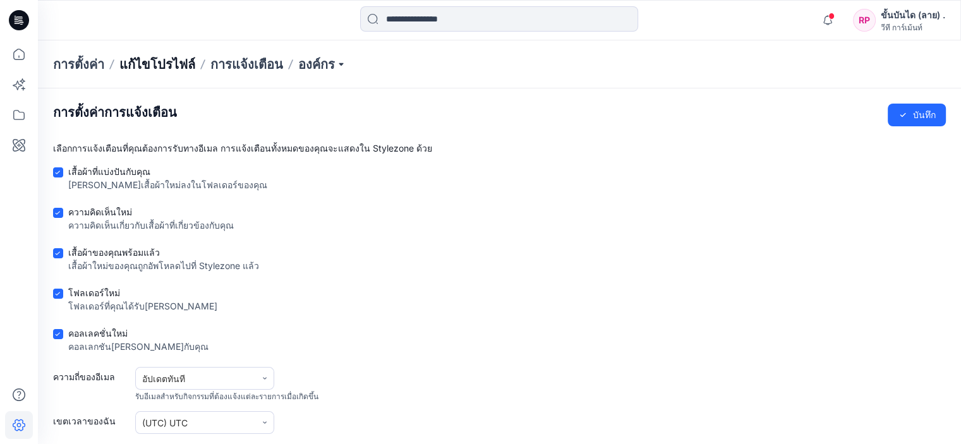
click at [167, 63] on font "แก้ไขโปรไฟล์" at bounding box center [157, 64] width 76 height 15
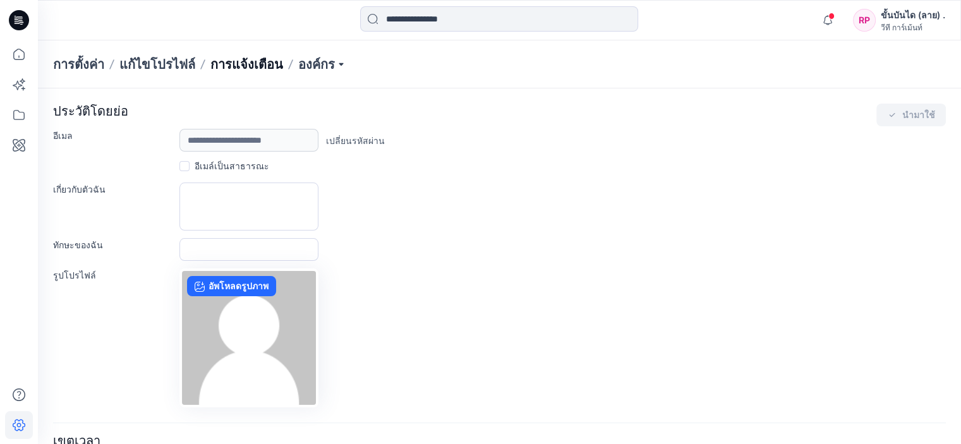
click at [241, 69] on font "การแจ้งเตือน" at bounding box center [246, 64] width 73 height 15
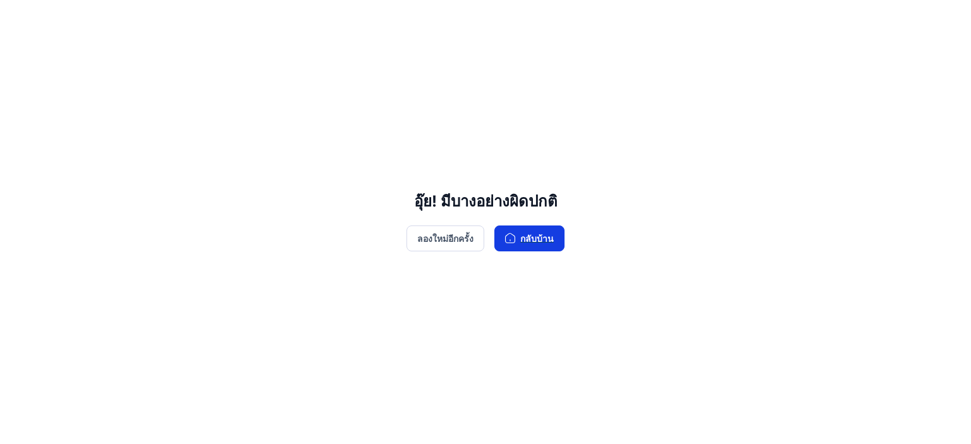
click at [511, 237] on icon "button" at bounding box center [510, 238] width 10 height 10
click at [459, 244] on font "ลองใหม่อีกครั้ง" at bounding box center [445, 238] width 56 height 11
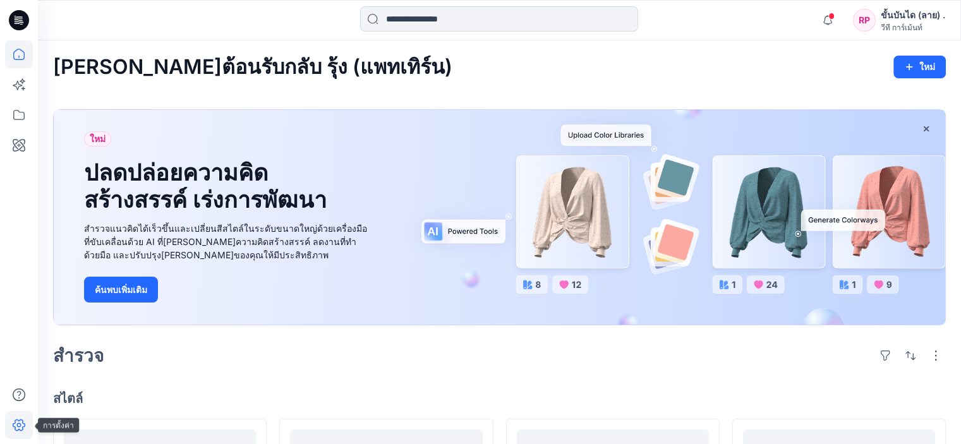
click at [23, 420] on icon at bounding box center [19, 426] width 13 height 12
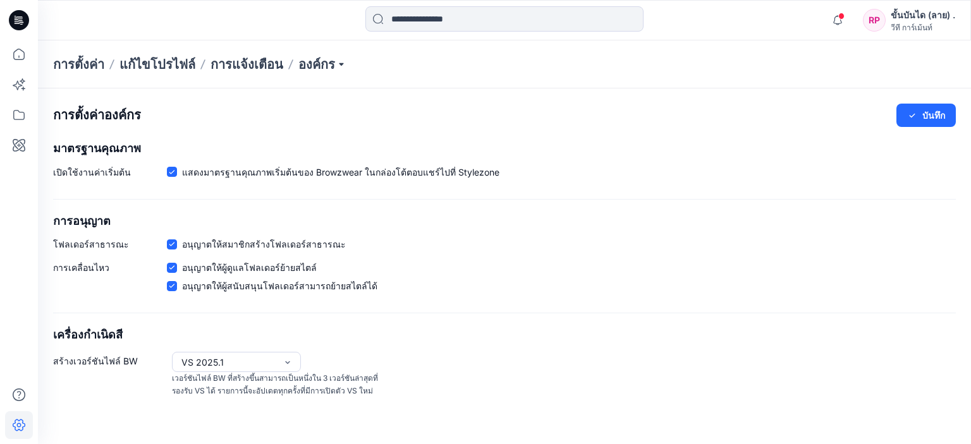
click at [21, 420] on icon at bounding box center [19, 425] width 28 height 28
drag, startPoint x: 375, startPoint y: 11, endPoint x: 614, endPoint y: 272, distance: 353.3
click at [614, 272] on div "การเคลื่อนไหว อนุญาตให้ผู้ดูแลโฟลเดอร์ย้ายสไตล์ อนุญาตให้ผู้สนับสนุนโฟลเดอร์[PE…" at bounding box center [504, 279] width 902 height 37
click at [341, 63] on p "องค์กร" at bounding box center [322, 65] width 48 height 18
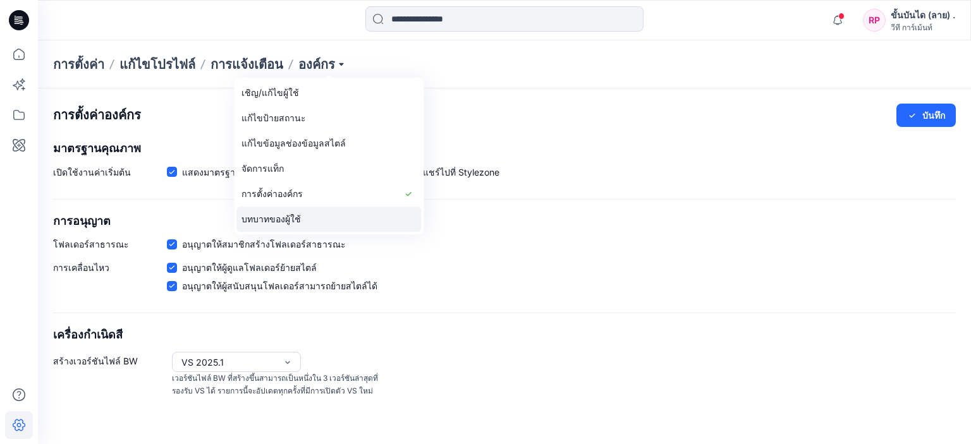
click at [317, 214] on link "บทบาทของผู้ใช้" at bounding box center [328, 219] width 185 height 25
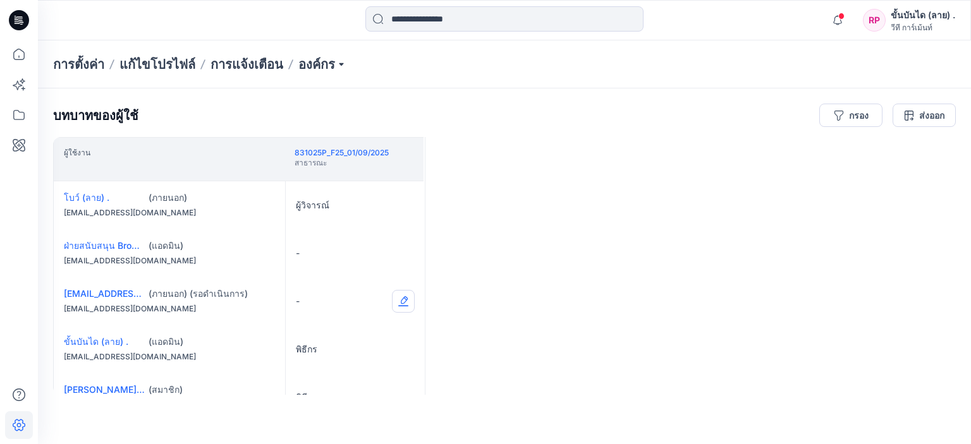
click at [407, 305] on button "Edit Role" at bounding box center [403, 301] width 23 height 23
drag, startPoint x: 472, startPoint y: 334, endPoint x: 251, endPoint y: 313, distance: 221.6
click at [473, 334] on div "ผู้ใช้งาน 831025P_F25_01/09/2025 สาธารณะ โบว์ (ลาย) . (ภายนอก) [EMAIL_ADDRESS][…" at bounding box center [504, 266] width 902 height 258
click at [221, 301] on div "[EMAIL_ADDRESS][DOMAIN_NAME] (ภายนอก) (รอ[PERSON_NAME]การ) [EMAIL_ADDRESS][DOMA…" at bounding box center [169, 301] width 231 height 48
click at [314, 63] on p "องค์กร" at bounding box center [322, 65] width 48 height 18
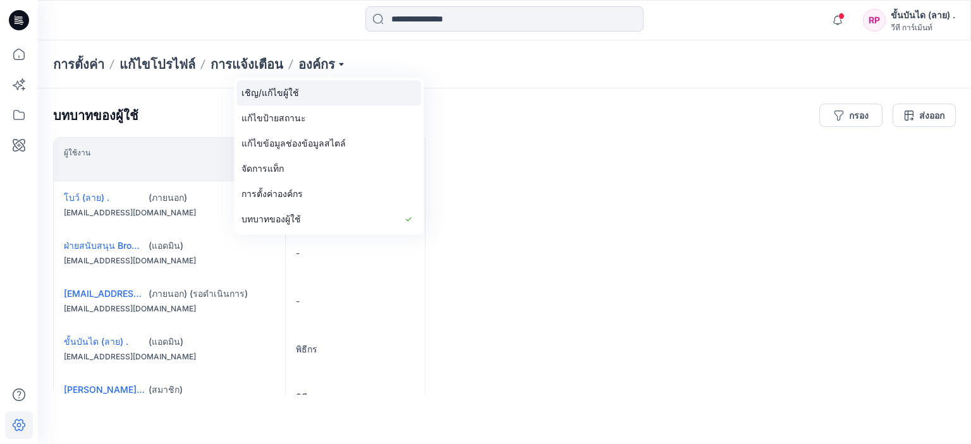
click at [320, 93] on link "เชิญ/แก้ไขผู้ใช้" at bounding box center [328, 92] width 185 height 25
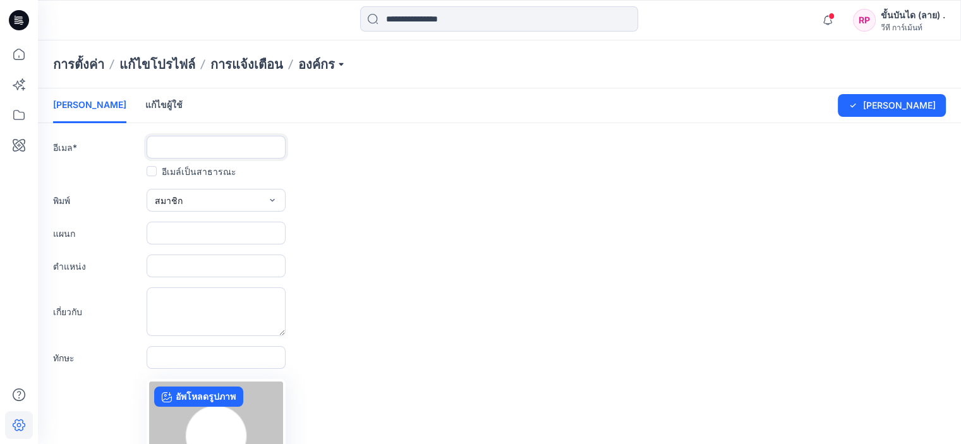
click at [231, 143] on input "text" at bounding box center [216, 147] width 139 height 23
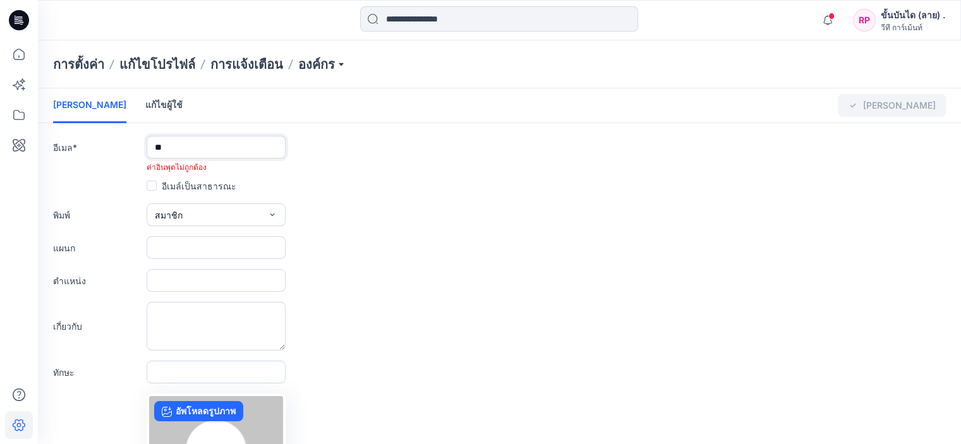
type input "**********"
click at [334, 63] on p "องค์กร" at bounding box center [322, 65] width 48 height 18
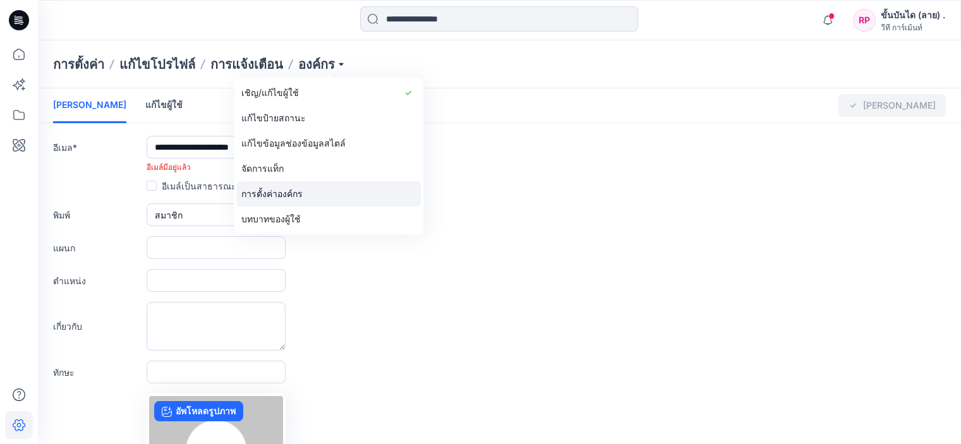
click at [313, 197] on link "การตั้งค่าองค์กร" at bounding box center [328, 193] width 185 height 25
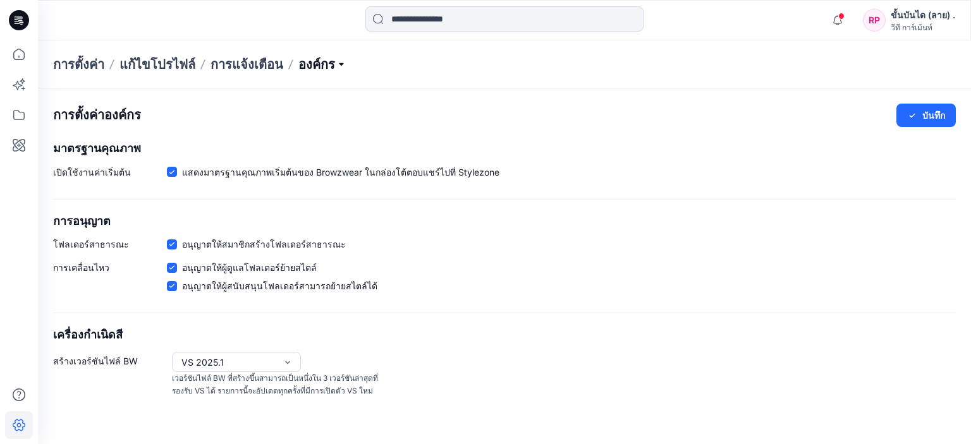
click at [331, 57] on p "องค์กร" at bounding box center [322, 65] width 48 height 18
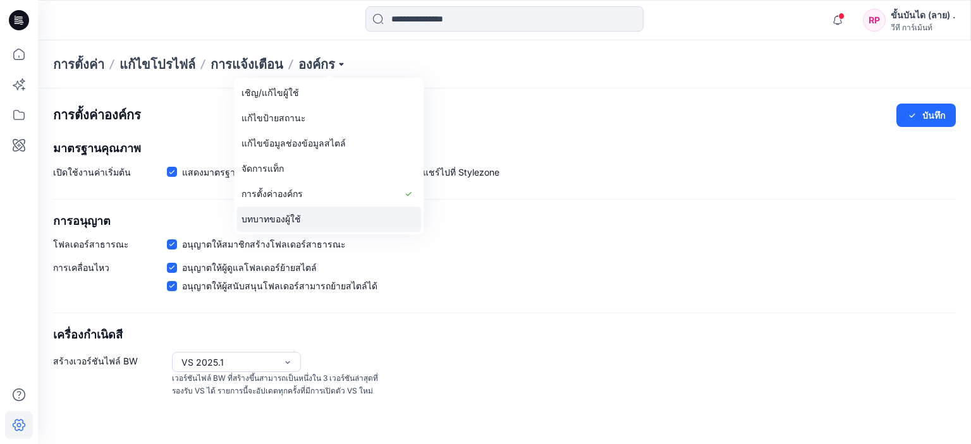
click at [311, 214] on link "บทบาทของผู้ใช้" at bounding box center [328, 219] width 185 height 25
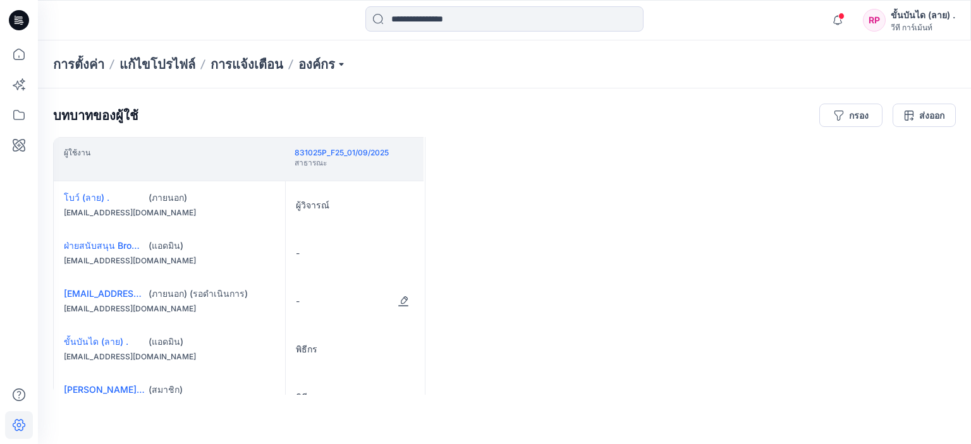
click at [324, 303] on div "-" at bounding box center [355, 301] width 139 height 48
click at [405, 304] on button "Edit Role" at bounding box center [403, 301] width 23 height 23
click at [405, 304] on button "แก้ไขบทบาท" at bounding box center [403, 301] width 23 height 23
click at [104, 293] on font "[EMAIL_ADDRESS][DOMAIN_NAME]" at bounding box center [140, 293] width 152 height 11
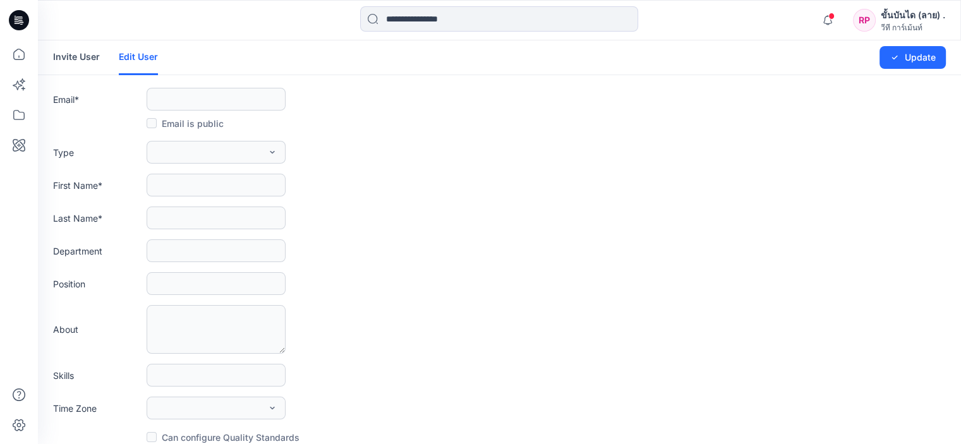
type input "**********"
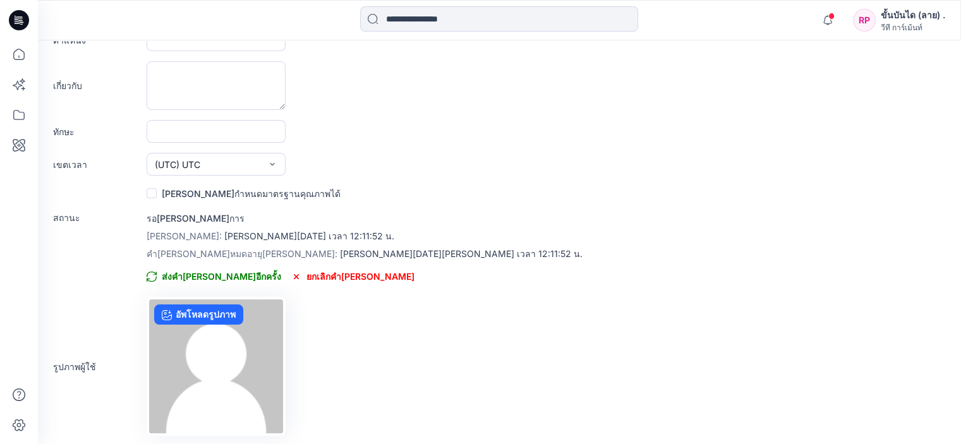
scroll to position [245, 0]
click at [306, 277] on font "ยกเลิกคำ[PERSON_NAME]" at bounding box center [360, 275] width 108 height 11
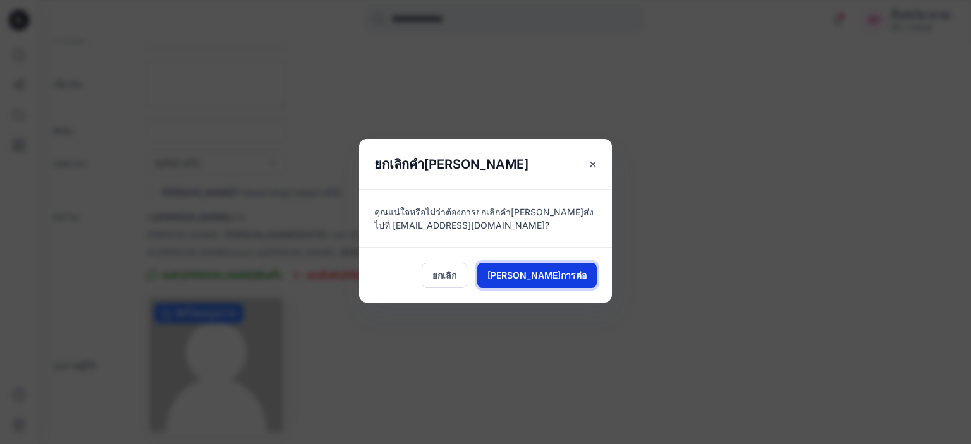
click at [546, 277] on font "[PERSON_NAME]การต่อ" at bounding box center [536, 275] width 99 height 11
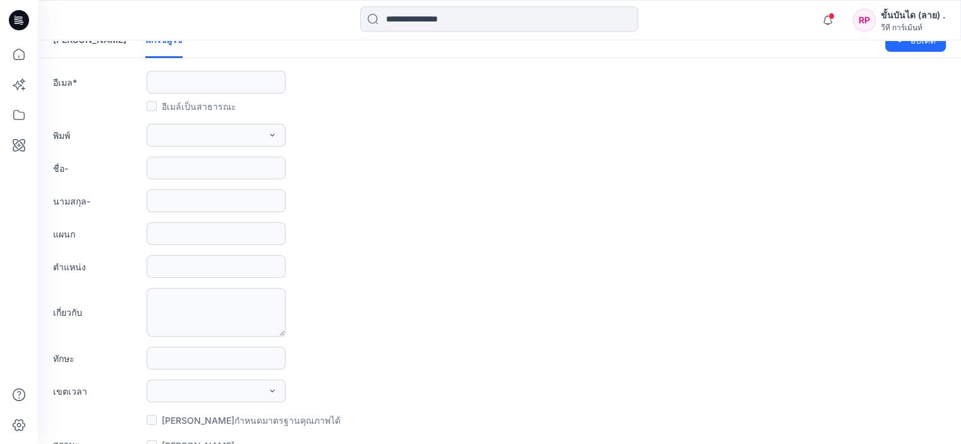
scroll to position [0, 0]
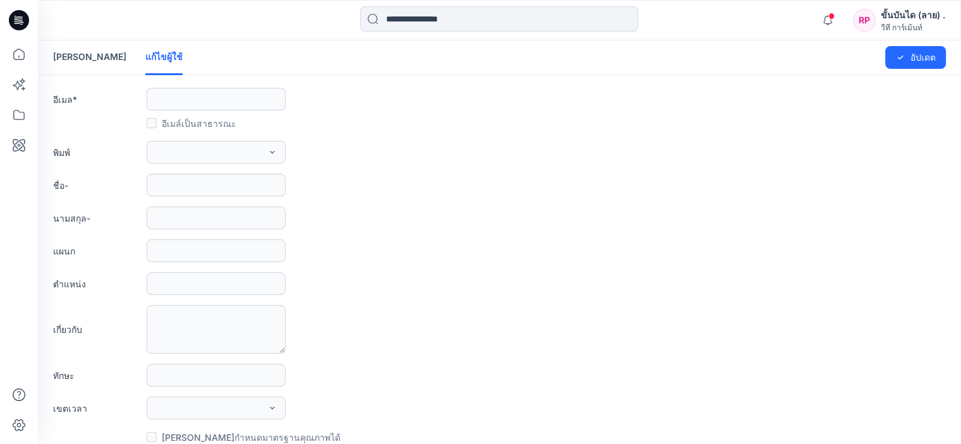
click at [85, 58] on font "[PERSON_NAME]" at bounding box center [89, 56] width 73 height 11
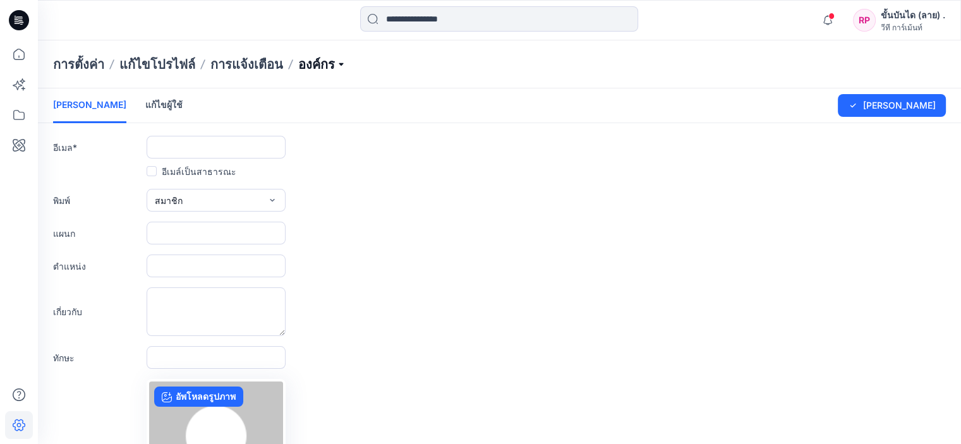
click at [320, 63] on p "องค์กร" at bounding box center [322, 65] width 48 height 18
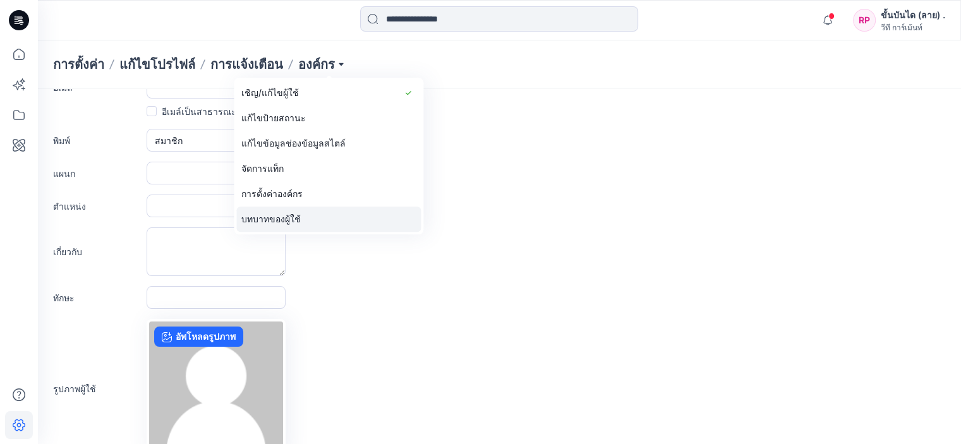
scroll to position [142, 0]
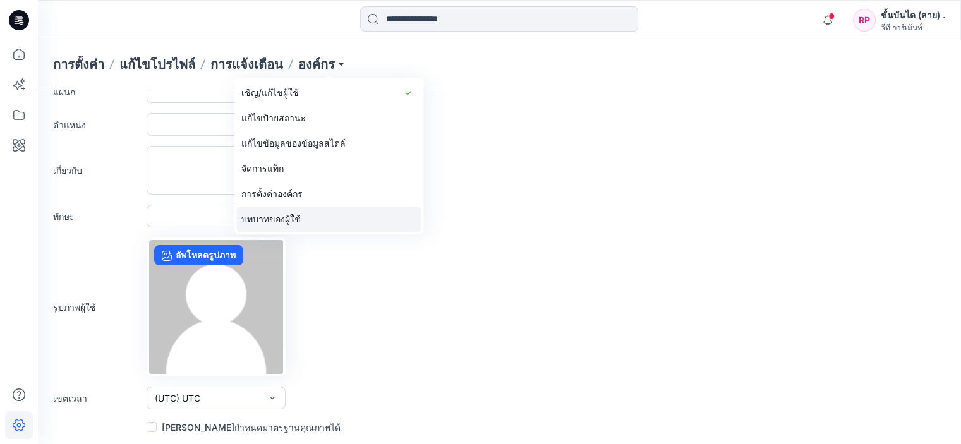
click at [329, 214] on link "บทบาทของผู้ใช้" at bounding box center [328, 219] width 185 height 25
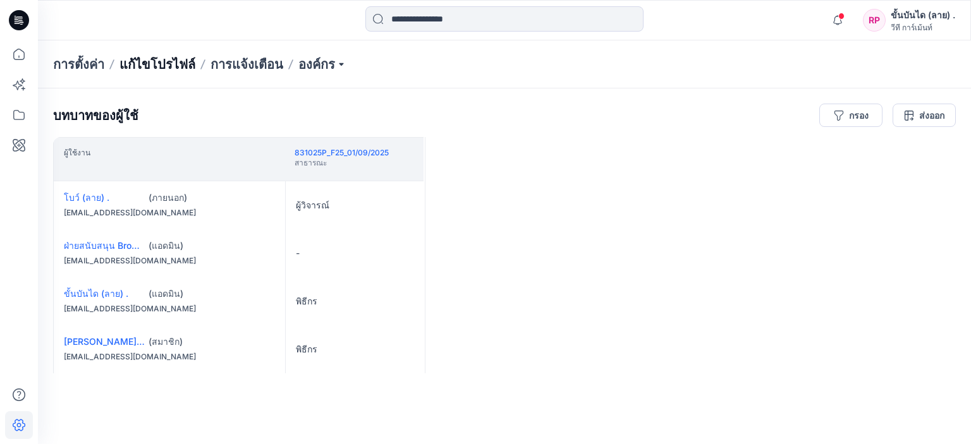
click at [172, 62] on font "แก้ไขโปรไฟล์" at bounding box center [157, 64] width 76 height 15
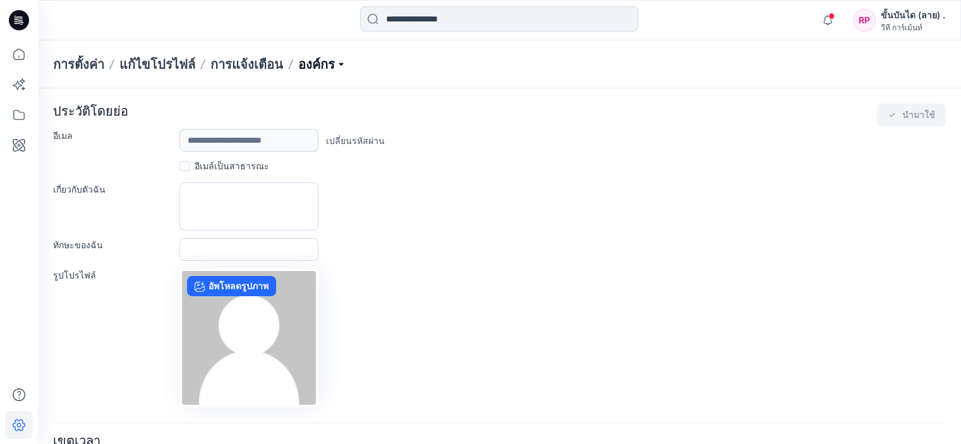
click at [313, 61] on p "องค์กร" at bounding box center [322, 65] width 48 height 18
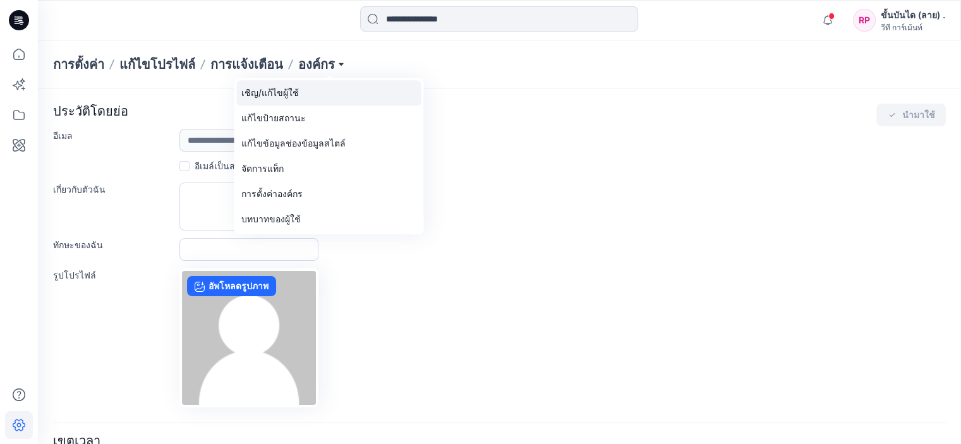
click at [306, 90] on link "เชิญ/แก้ไขผู้ใช้" at bounding box center [328, 92] width 185 height 25
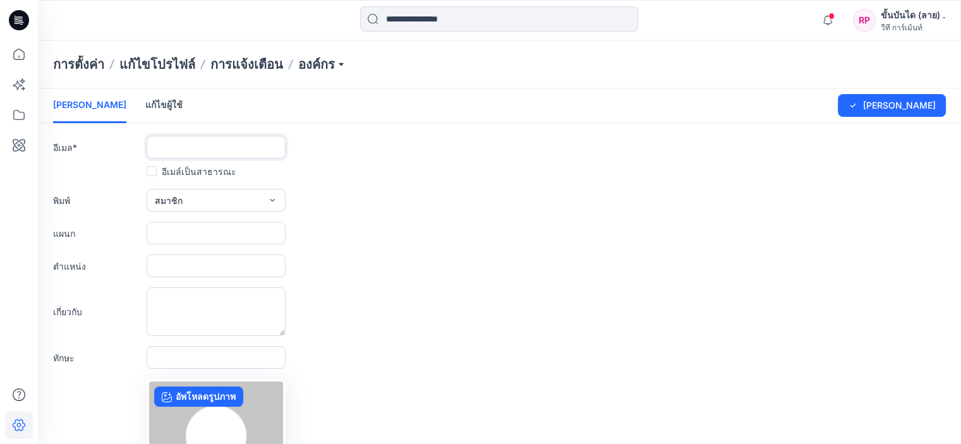
click at [221, 148] on input "text" at bounding box center [216, 147] width 139 height 23
type input "**********"
click at [181, 169] on font "อีเมล์เป็นสาธารณะ" at bounding box center [199, 171] width 75 height 11
click at [190, 192] on button "สมาชิก" at bounding box center [216, 200] width 139 height 23
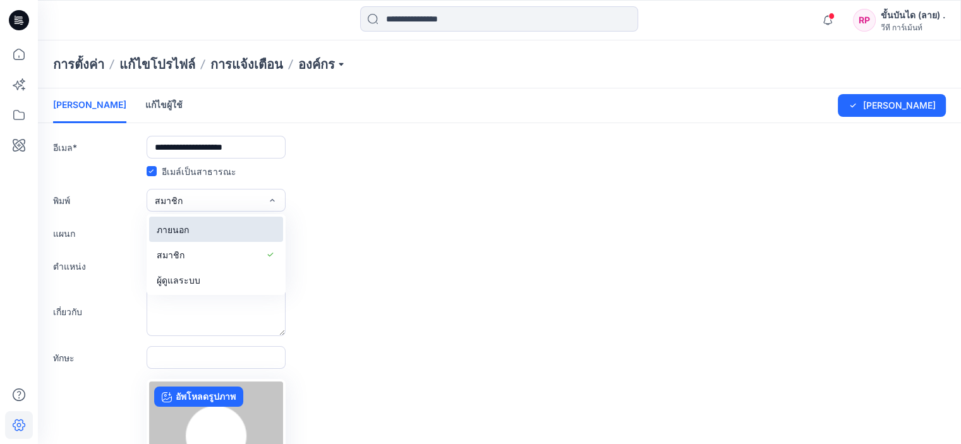
click at [193, 233] on button "ภายนอก" at bounding box center [216, 229] width 134 height 25
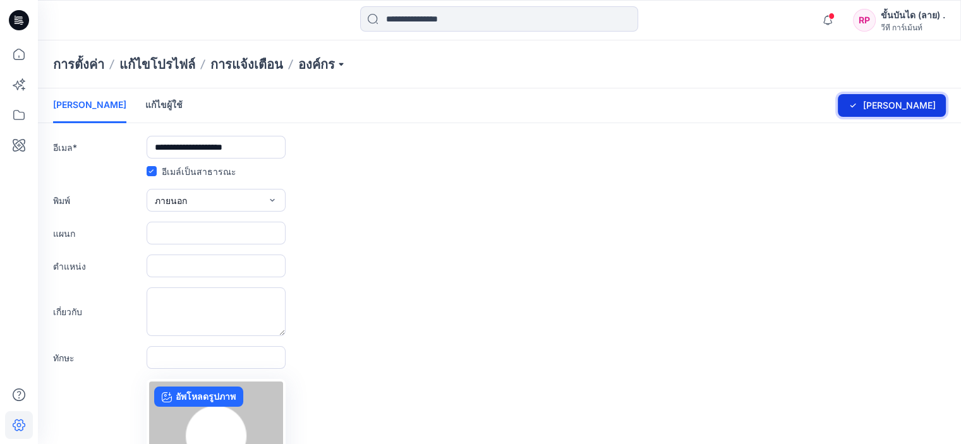
click at [923, 108] on font "[PERSON_NAME]" at bounding box center [899, 105] width 73 height 11
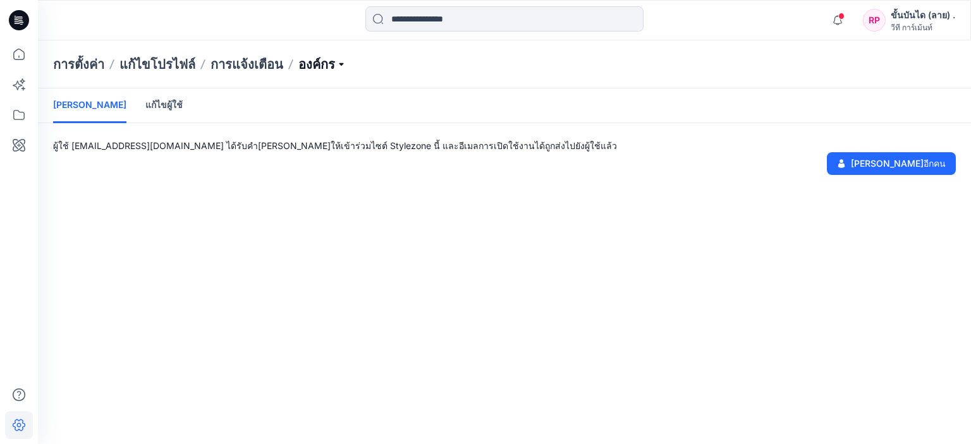
click at [315, 66] on p "องค์กร" at bounding box center [322, 65] width 48 height 18
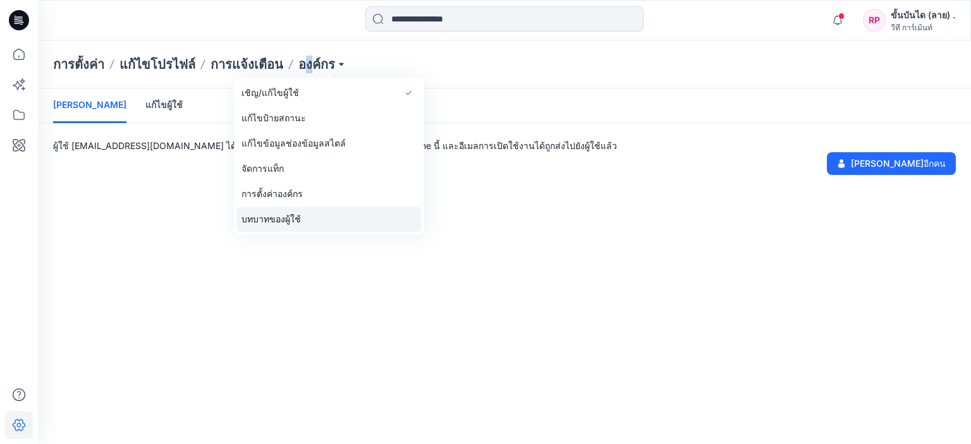
click at [317, 221] on link "บทบาทของผู้ใช้" at bounding box center [328, 219] width 185 height 25
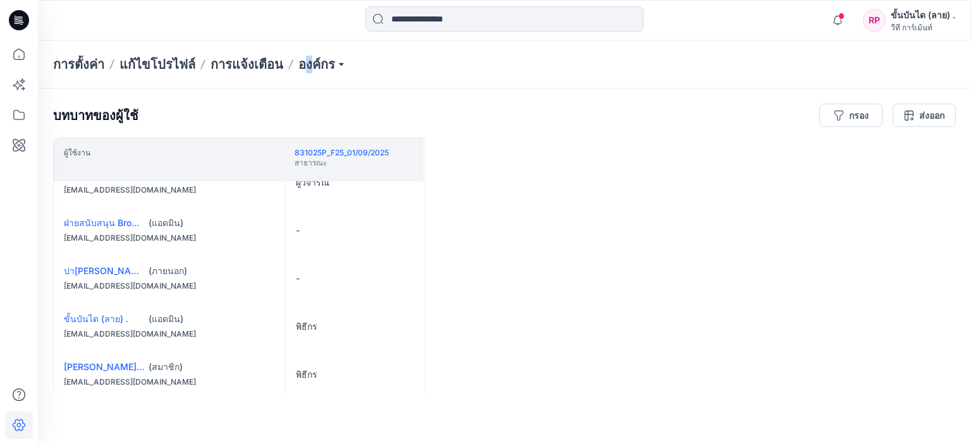
scroll to position [44, 0]
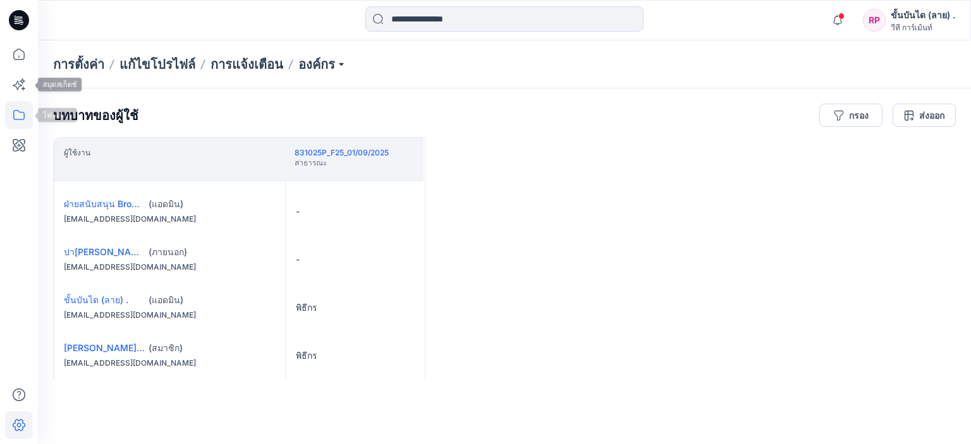
click at [14, 111] on icon at bounding box center [18, 115] width 11 height 10
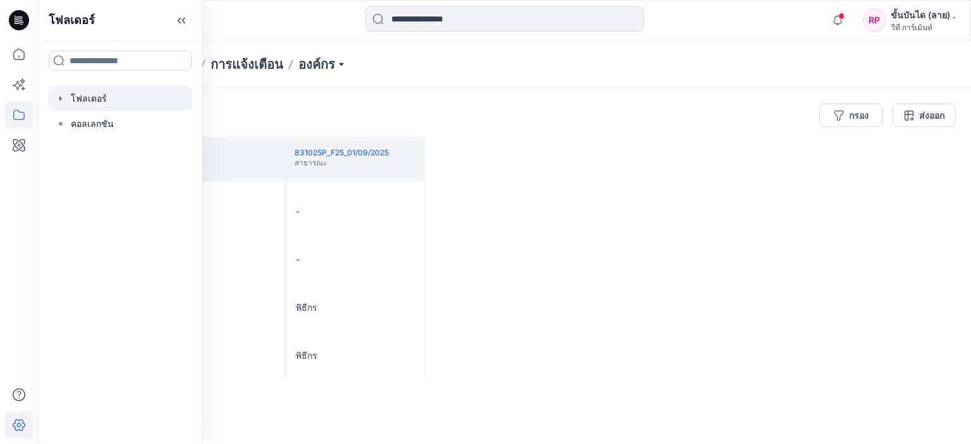
click at [99, 93] on div at bounding box center [120, 98] width 144 height 25
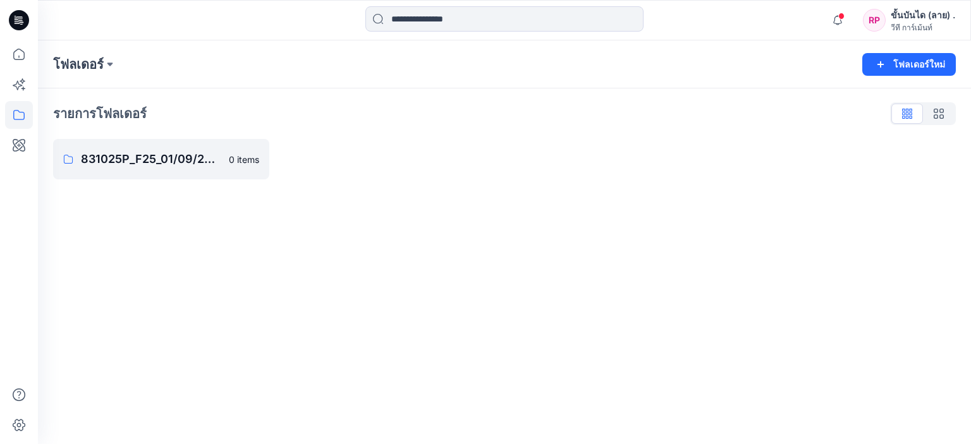
click at [143, 136] on div "รายการโฟลเดอร์ 831025P_F25_01/09/2025 0 items" at bounding box center [504, 141] width 933 height 106
click at [135, 167] on p "831025P_F25_01/09/2025" at bounding box center [160, 159] width 158 height 18
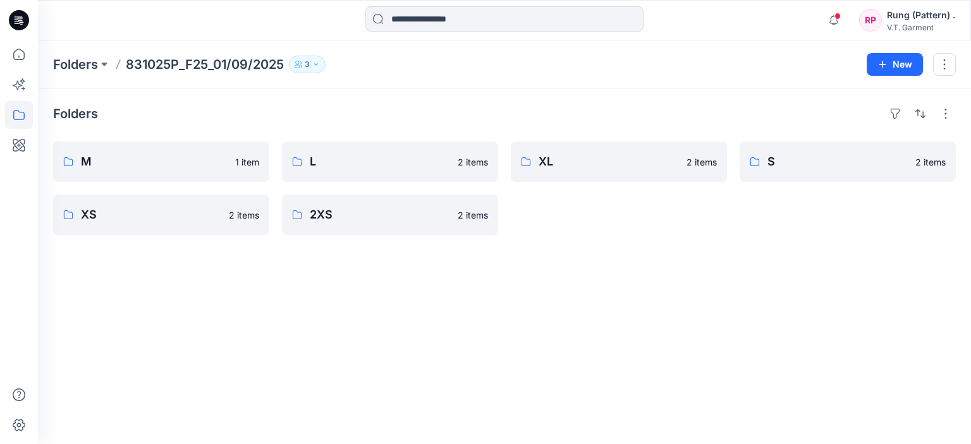
drag, startPoint x: 775, startPoint y: 231, endPoint x: 768, endPoint y: 233, distance: 7.8
click at [774, 232] on div "S 2 items" at bounding box center [847, 189] width 216 height 94
click at [178, 159] on p "M" at bounding box center [160, 162] width 158 height 18
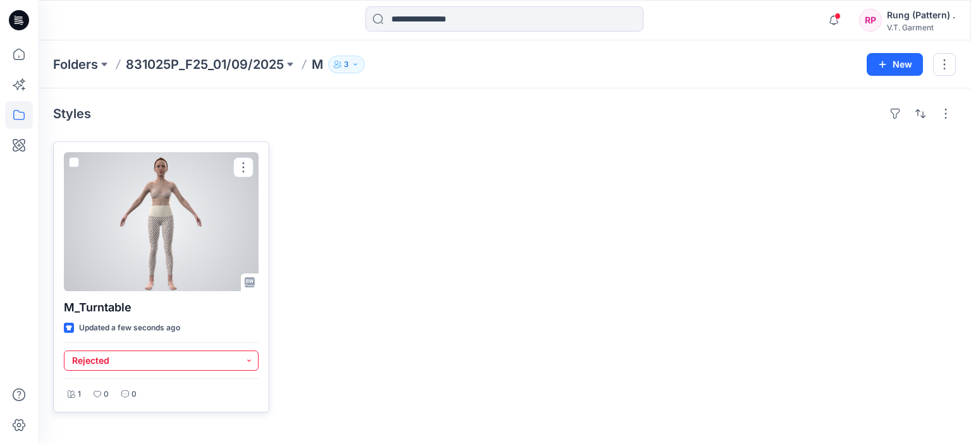
click at [111, 354] on button "Rejected" at bounding box center [161, 361] width 195 height 20
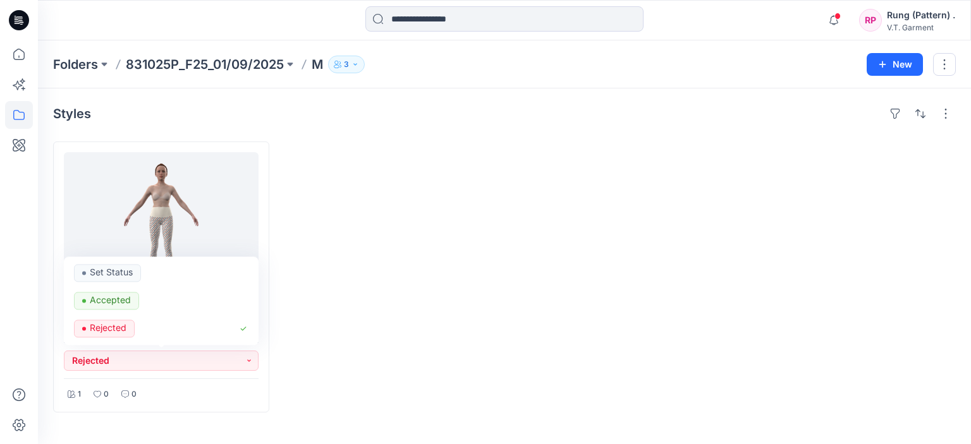
click at [412, 356] on div at bounding box center [390, 277] width 216 height 271
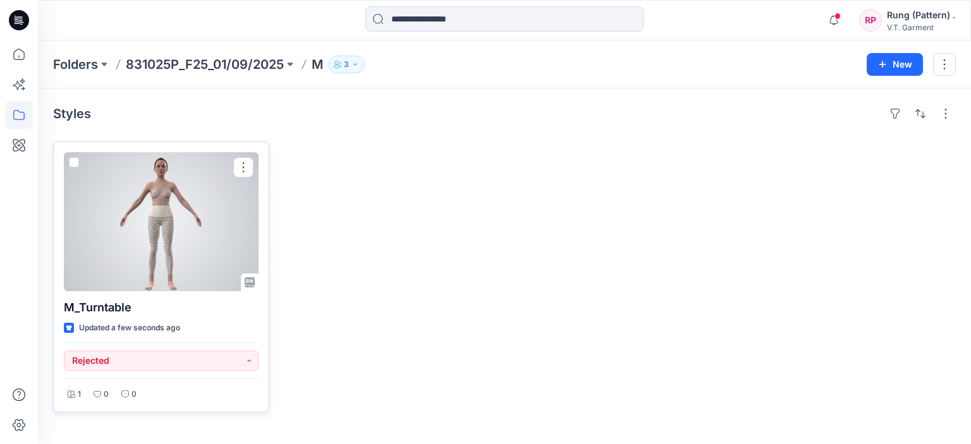
click at [181, 322] on div "Updated a few seconds ago" at bounding box center [161, 328] width 195 height 13
click at [178, 325] on p "Updated a few seconds ago" at bounding box center [129, 328] width 101 height 13
click at [97, 315] on p "M_Turntable" at bounding box center [161, 308] width 195 height 18
click at [113, 232] on div at bounding box center [161, 221] width 195 height 139
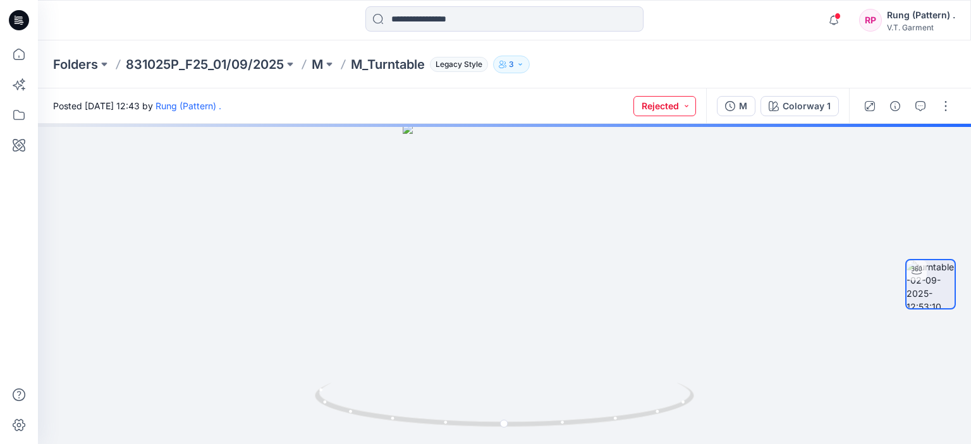
click at [690, 106] on button "Rejected" at bounding box center [664, 106] width 63 height 20
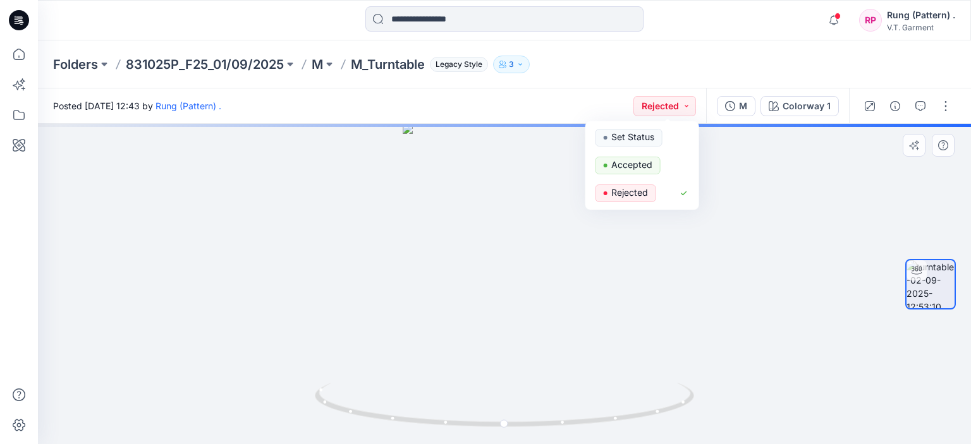
drag, startPoint x: 746, startPoint y: 242, endPoint x: 850, endPoint y: 176, distance: 123.6
click at [747, 242] on div at bounding box center [504, 284] width 933 height 320
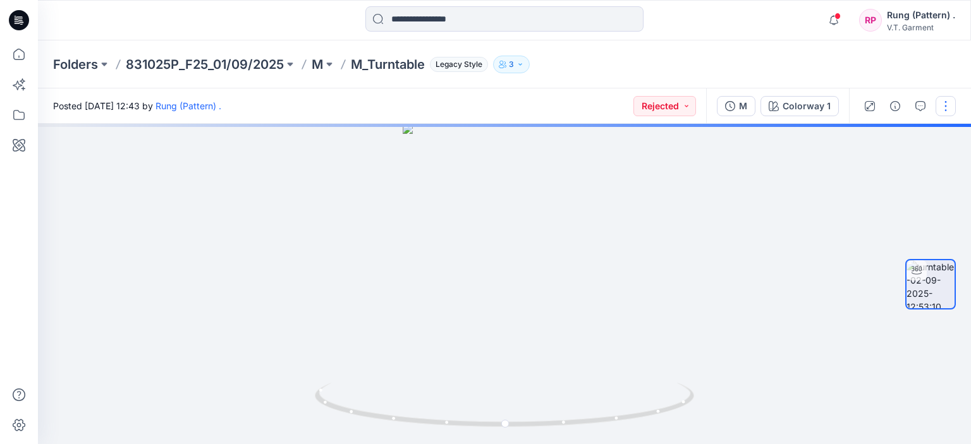
click at [945, 105] on button "button" at bounding box center [945, 106] width 20 height 20
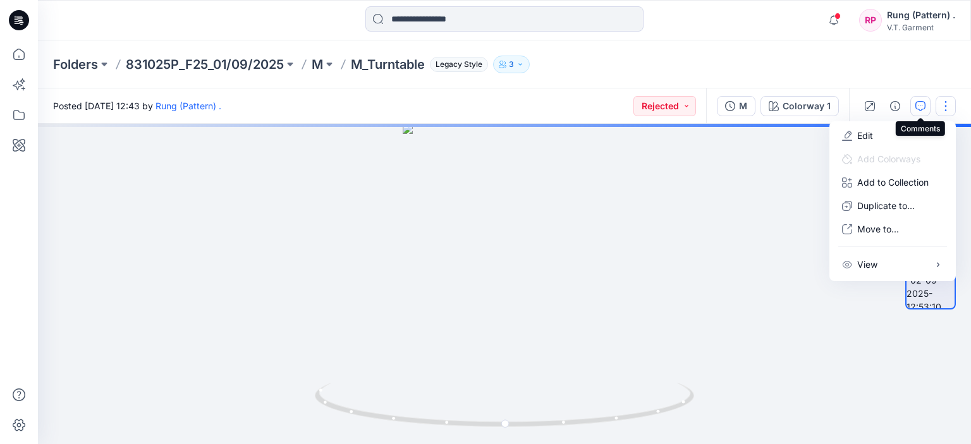
click at [915, 103] on button "button" at bounding box center [920, 106] width 20 height 20
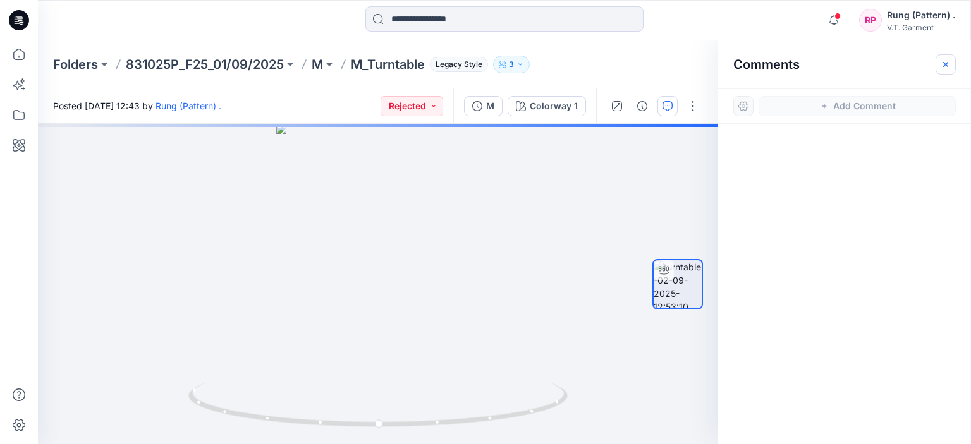
click at [944, 63] on icon "button" at bounding box center [945, 63] width 5 height 5
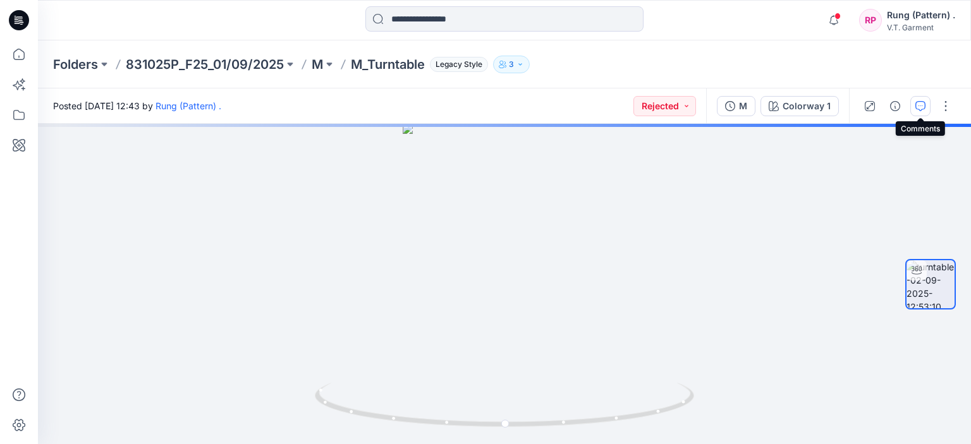
click at [923, 106] on icon "button" at bounding box center [920, 106] width 10 height 10
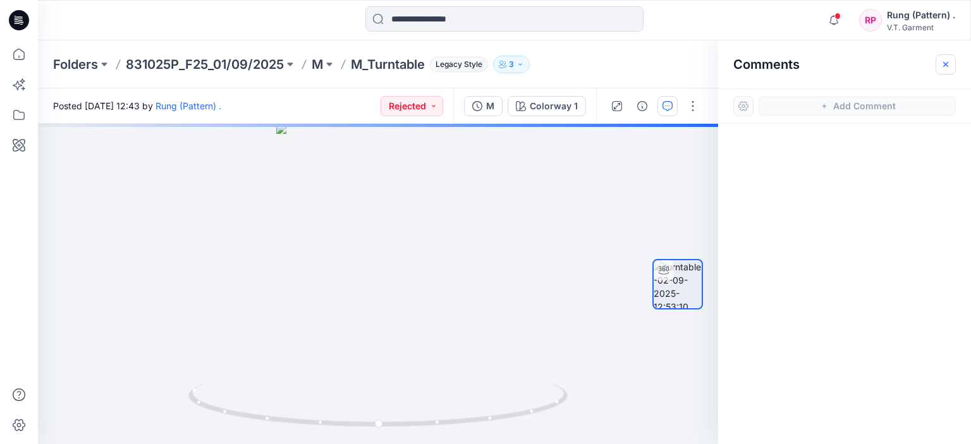
click at [938, 58] on button "button" at bounding box center [945, 64] width 20 height 20
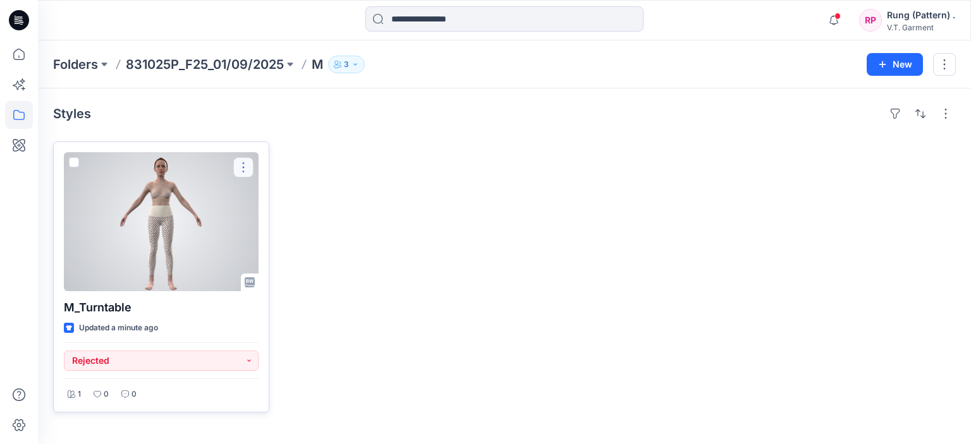
click at [250, 161] on button "button" at bounding box center [243, 167] width 20 height 20
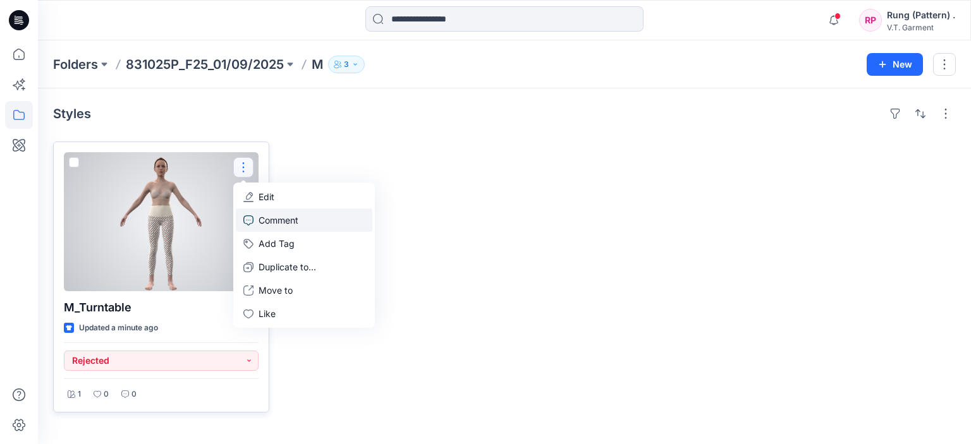
click at [282, 219] on p "Comment" at bounding box center [278, 220] width 40 height 13
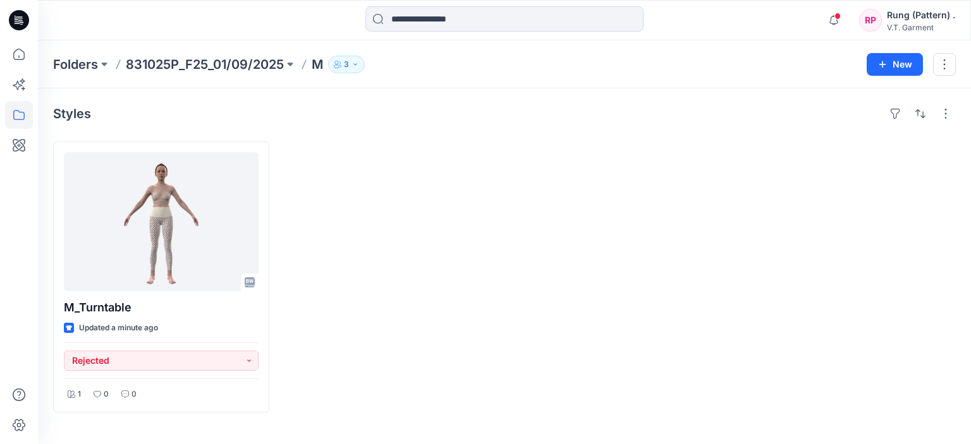
click at [316, 60] on p "M" at bounding box center [317, 65] width 11 height 18
click at [318, 66] on p "M" at bounding box center [317, 65] width 11 height 18
click at [241, 62] on p "831025P_F25_01/09/2025" at bounding box center [205, 65] width 158 height 18
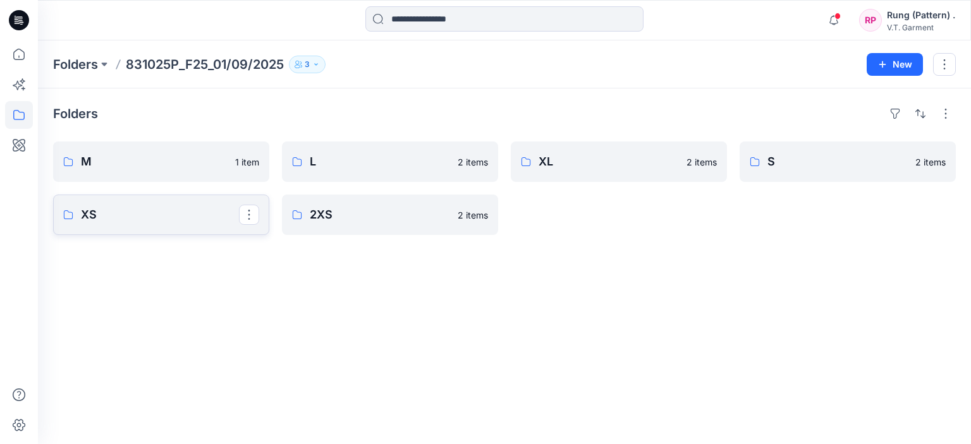
click at [203, 219] on p "XS" at bounding box center [160, 215] width 158 height 18
click at [337, 215] on p "2XS" at bounding box center [389, 215] width 158 height 18
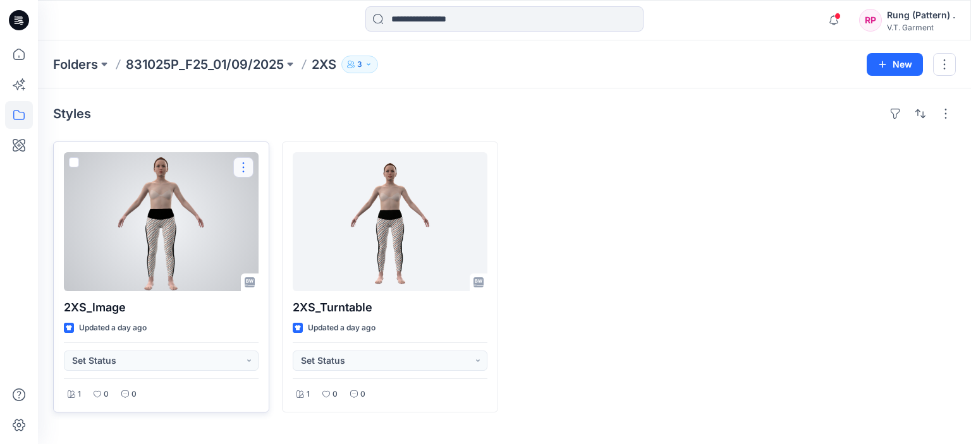
click at [237, 169] on button "button" at bounding box center [243, 167] width 20 height 20
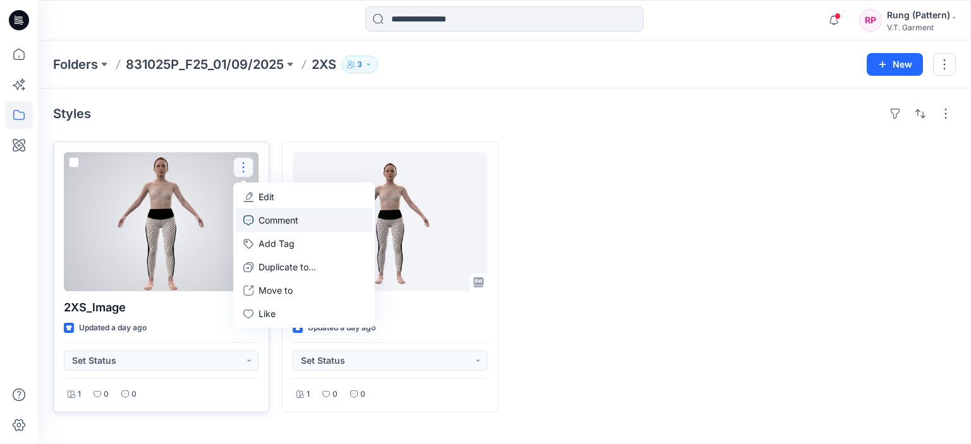
click at [269, 216] on p "Comment" at bounding box center [278, 220] width 40 height 13
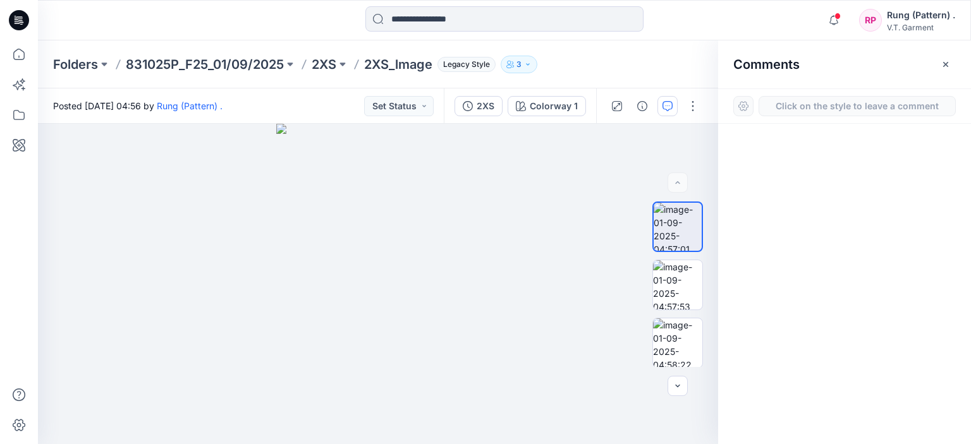
click at [822, 99] on button "Click on the style to leave a comment" at bounding box center [856, 106] width 197 height 20
click at [823, 107] on button "Click on the style to leave a comment" at bounding box center [856, 106] width 197 height 20
click at [747, 105] on div at bounding box center [743, 106] width 20 height 20
click at [758, 94] on div "Click on the style to leave a comment" at bounding box center [844, 105] width 253 height 35
drag, startPoint x: 759, startPoint y: 94, endPoint x: 765, endPoint y: 100, distance: 8.1
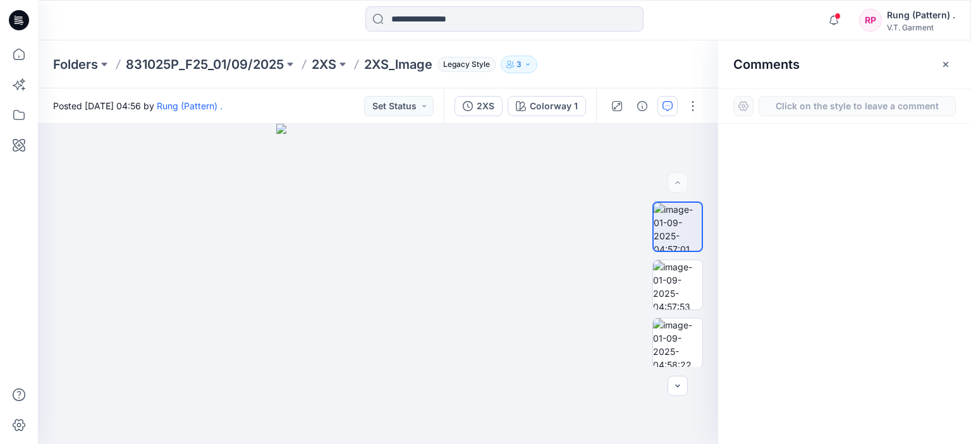
click at [761, 96] on div "Click on the style to leave a comment" at bounding box center [844, 105] width 253 height 35
click at [767, 102] on button "Click on the style to leave a comment" at bounding box center [856, 106] width 197 height 20
click at [751, 108] on div at bounding box center [743, 106] width 20 height 20
click at [947, 63] on icon "button" at bounding box center [945, 64] width 10 height 10
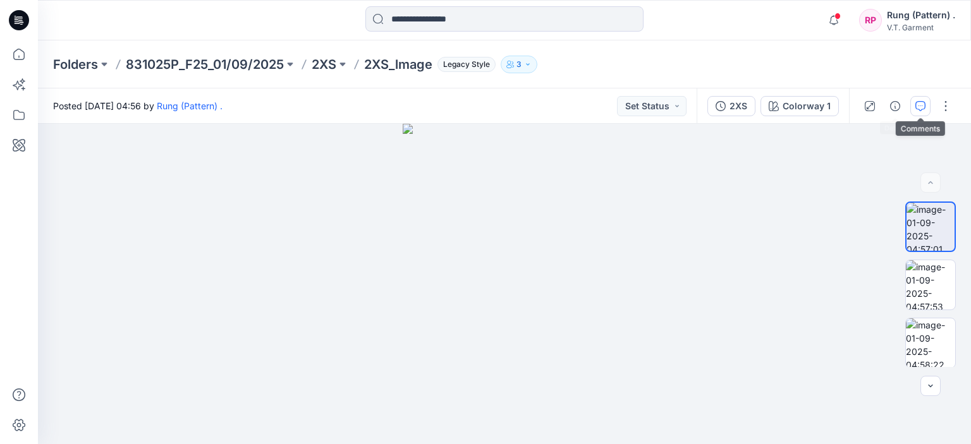
click at [919, 106] on icon "button" at bounding box center [920, 106] width 10 height 10
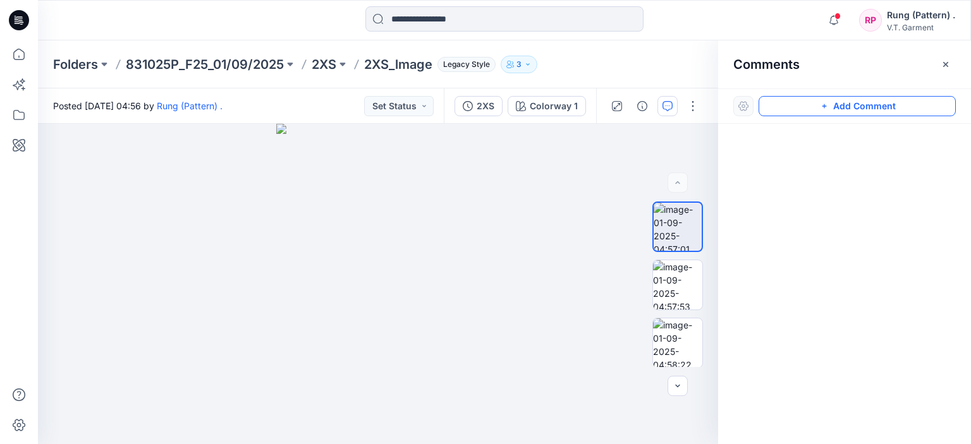
click at [862, 105] on button "Add Comment" at bounding box center [856, 106] width 197 height 20
click at [824, 106] on button "Click on the style to leave a comment" at bounding box center [856, 106] width 197 height 20
click at [852, 101] on button "Click on the style to leave a comment" at bounding box center [856, 106] width 197 height 20
click at [912, 106] on button "Click on the style to leave a comment" at bounding box center [856, 106] width 197 height 20
click at [741, 102] on div at bounding box center [743, 106] width 20 height 20
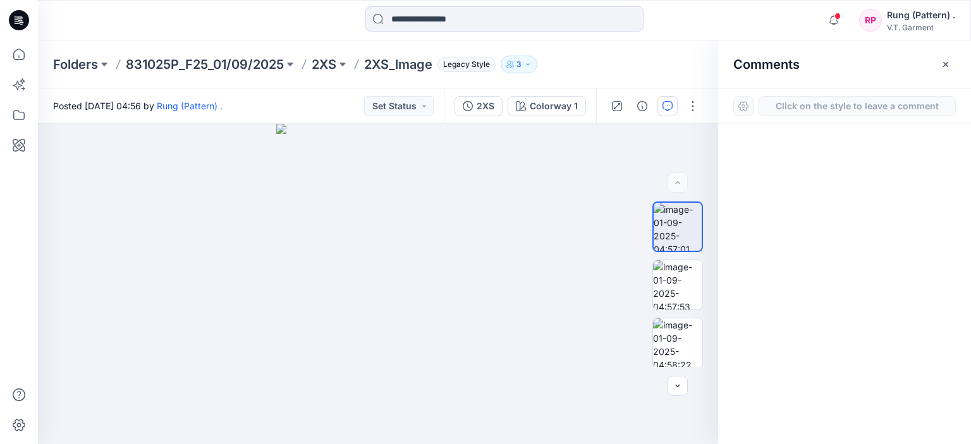
click at [789, 121] on div "Click on the style to leave a comment" at bounding box center [844, 105] width 253 height 35
drag, startPoint x: 840, startPoint y: 256, endPoint x: 827, endPoint y: 257, distance: 12.7
click at [840, 256] on div at bounding box center [844, 261] width 253 height 274
click at [760, 85] on div "Comments" at bounding box center [844, 63] width 253 height 47
drag, startPoint x: 833, startPoint y: 98, endPoint x: 934, endPoint y: 87, distance: 101.0
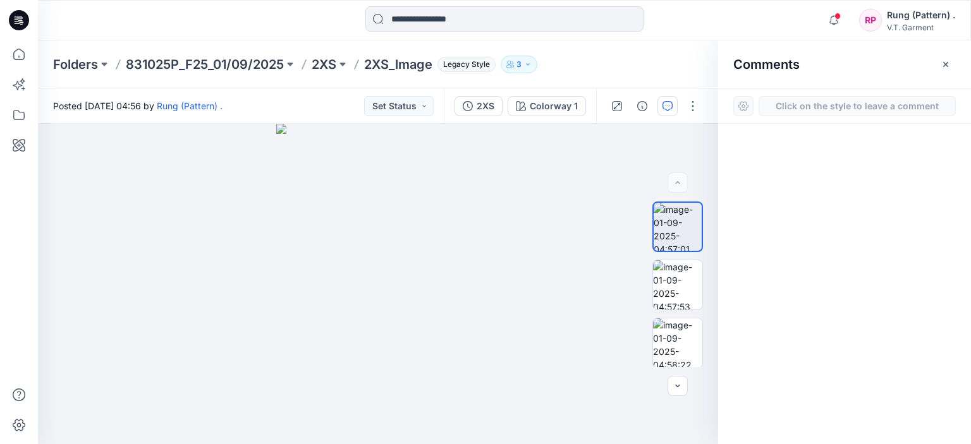
click at [834, 99] on button "Click on the style to leave a comment" at bounding box center [856, 106] width 197 height 20
click at [948, 64] on icon "button" at bounding box center [945, 64] width 10 height 10
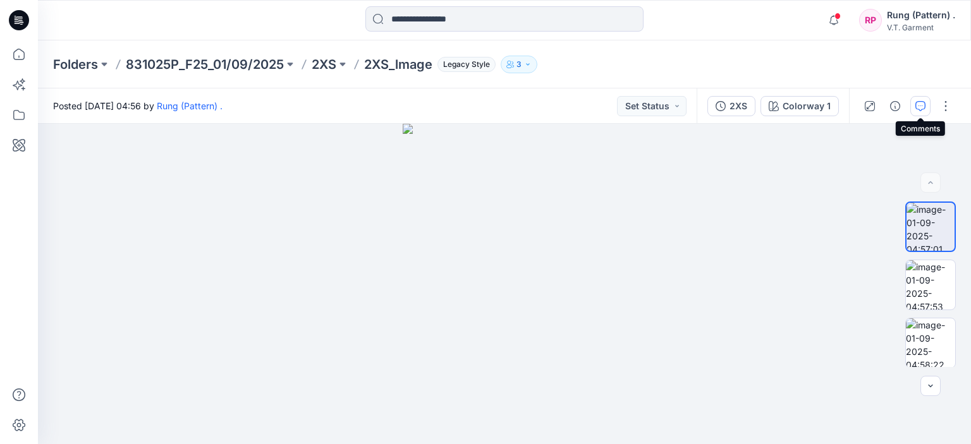
click at [922, 105] on icon "button" at bounding box center [920, 106] width 10 height 10
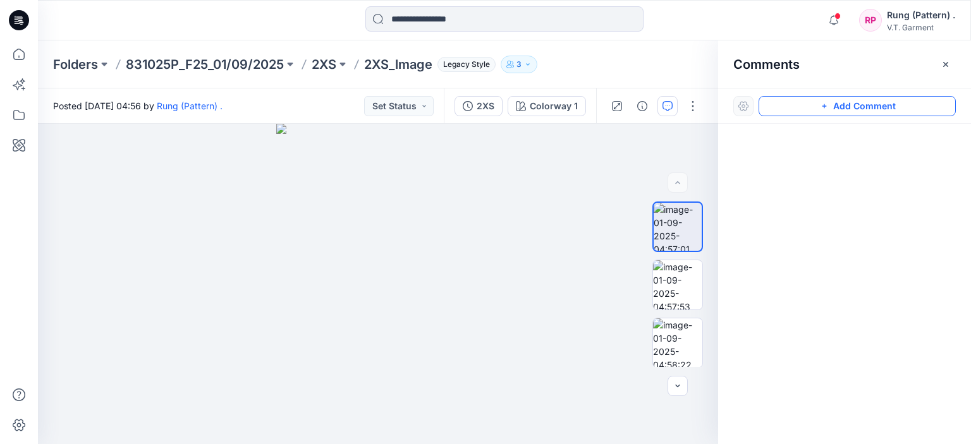
click at [832, 106] on button "Add Comment" at bounding box center [856, 106] width 197 height 20
click at [389, 217] on div "1" at bounding box center [378, 284] width 680 height 320
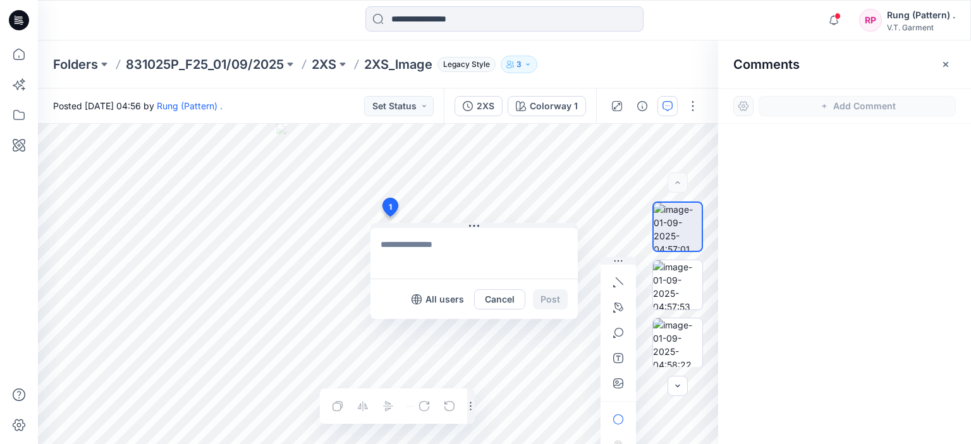
click at [864, 141] on div at bounding box center [844, 261] width 253 height 274
click at [228, 60] on p "831025P_F25_01/09/2025" at bounding box center [205, 65] width 158 height 18
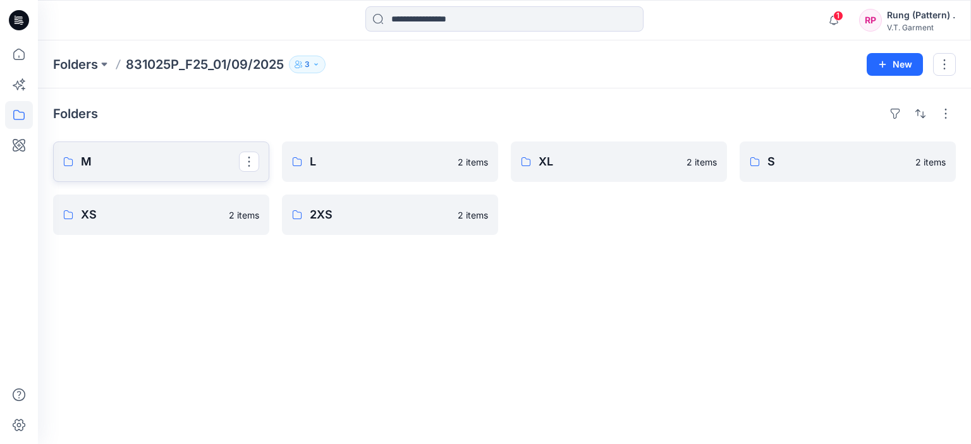
click at [149, 160] on p "M" at bounding box center [160, 162] width 158 height 18
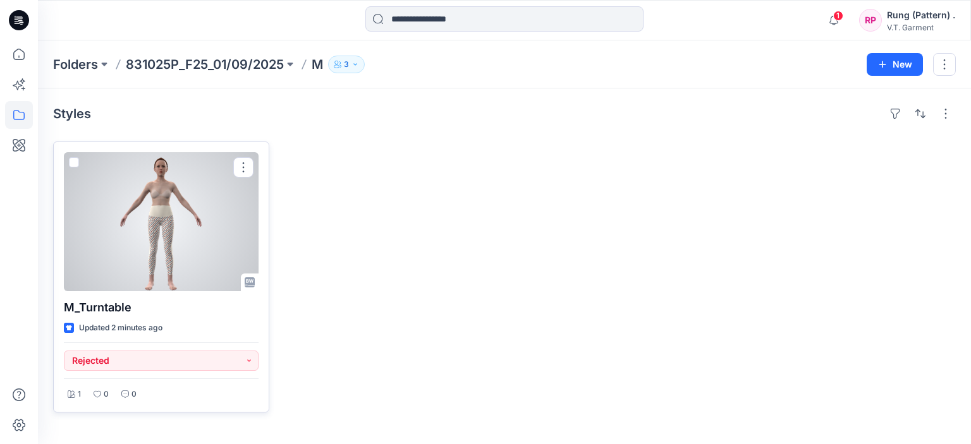
click at [150, 205] on div at bounding box center [161, 221] width 195 height 139
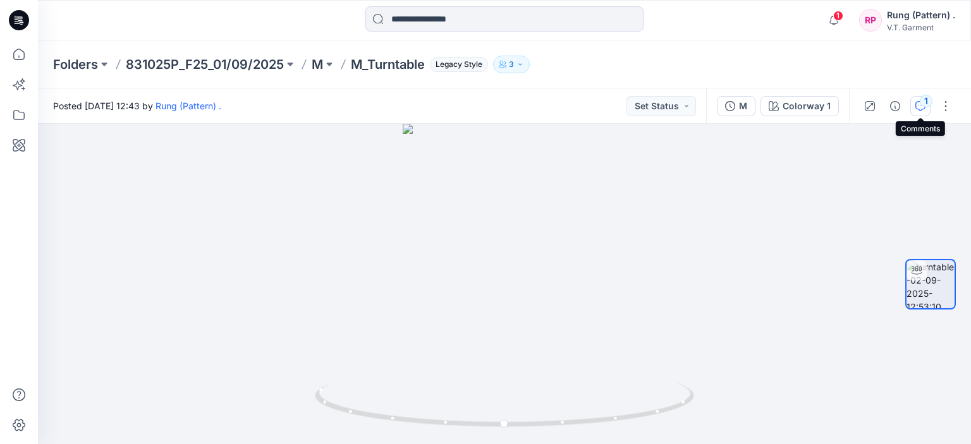
click at [919, 100] on button "1" at bounding box center [920, 106] width 20 height 20
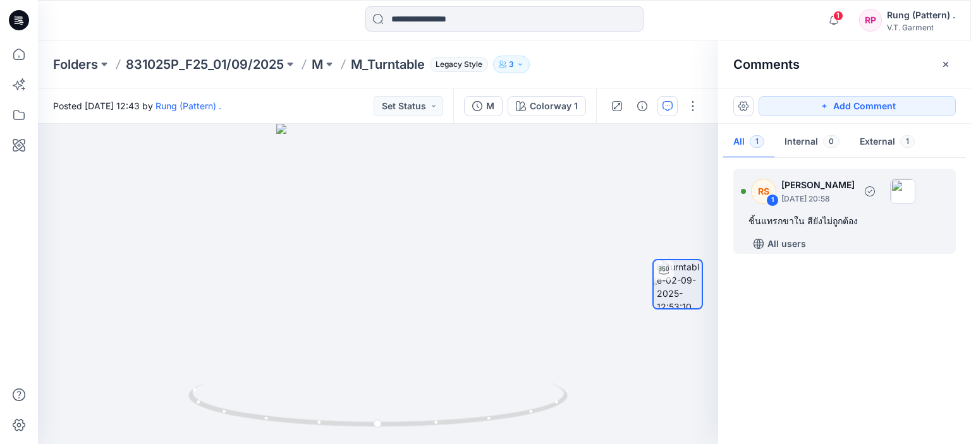
click at [830, 201] on p "[DATE] 20:58" at bounding box center [817, 199] width 73 height 13
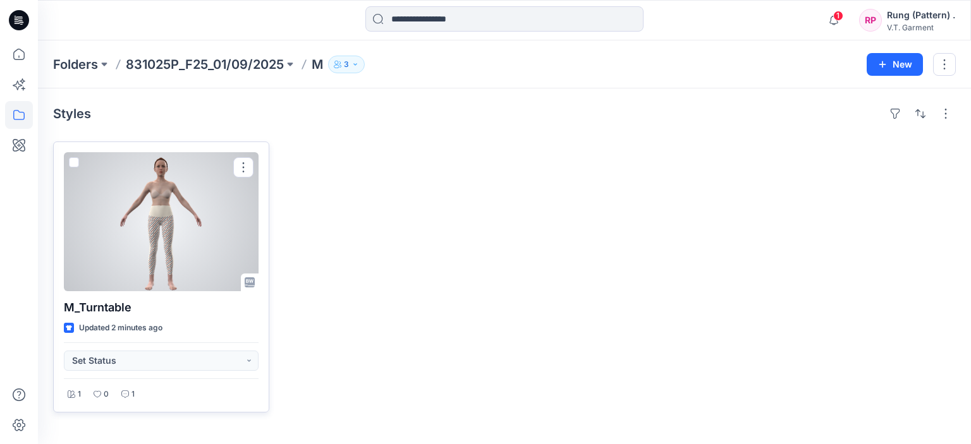
click at [223, 213] on div at bounding box center [161, 221] width 195 height 139
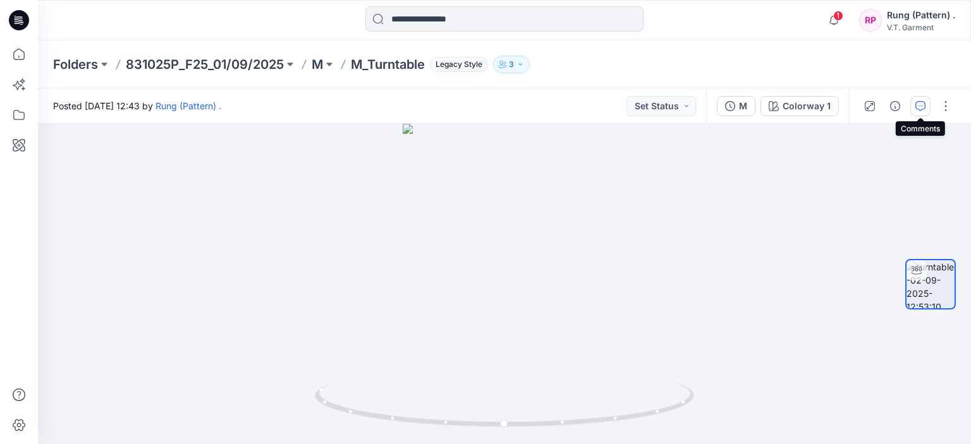
click at [924, 106] on icon "button" at bounding box center [920, 106] width 10 height 10
